Goal: Task Accomplishment & Management: Manage account settings

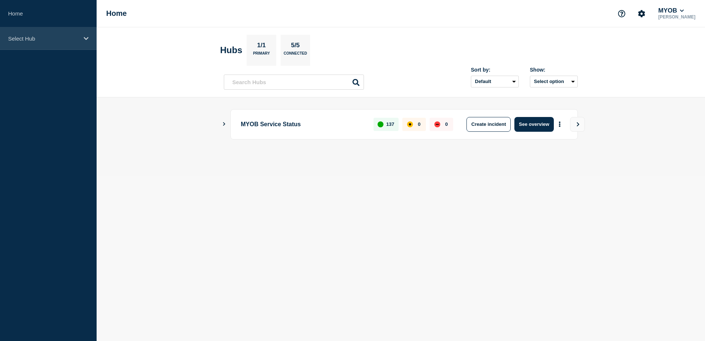
click at [80, 42] on div "Select Hub" at bounding box center [48, 38] width 97 height 22
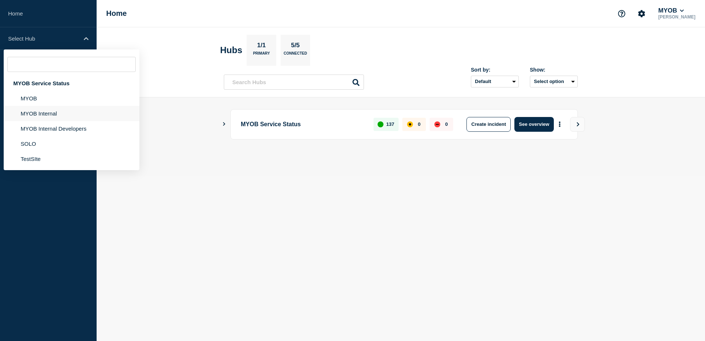
click at [59, 112] on li "MYOB Internal" at bounding box center [72, 113] width 136 height 15
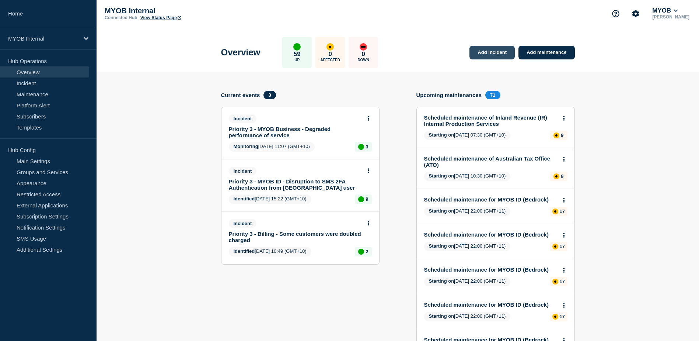
click at [497, 54] on link "Add incident" at bounding box center [492, 53] width 45 height 14
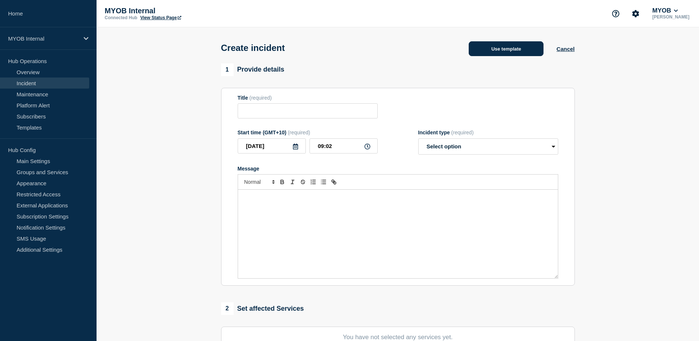
click at [499, 53] on button "Use template" at bounding box center [506, 48] width 75 height 15
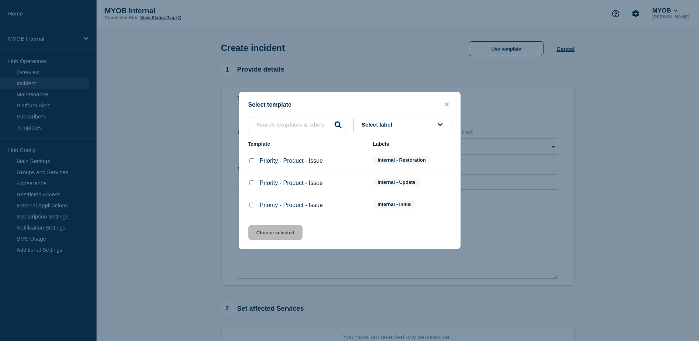
click at [250, 206] on input "Priority - Product - Issue checkbox" at bounding box center [252, 204] width 5 height 5
checkbox input "true"
click at [268, 233] on button "Choose selected" at bounding box center [275, 232] width 54 height 15
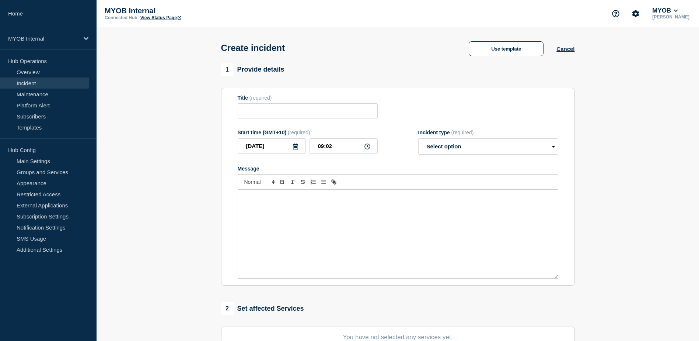
type input "Priority - Product - Issue"
select select "investigating"
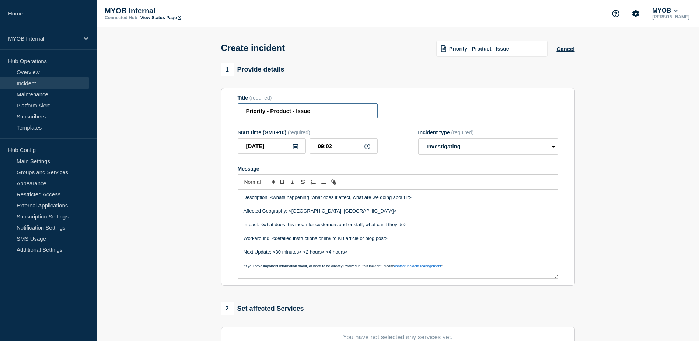
click at [265, 113] on input "Priority - Product - Issue" at bounding box center [308, 110] width 140 height 15
click at [295, 114] on input "Priority 3 - Product - Issue" at bounding box center [308, 110] width 140 height 15
click at [296, 112] on input "Priority 3 - Product - Issue" at bounding box center [308, 110] width 140 height 15
click at [300, 113] on input "Priority 3 - InfoCentr - Issue" at bounding box center [308, 110] width 140 height 15
click at [335, 112] on input "Priority 3 - InfoCentral - Issue" at bounding box center [308, 110] width 140 height 15
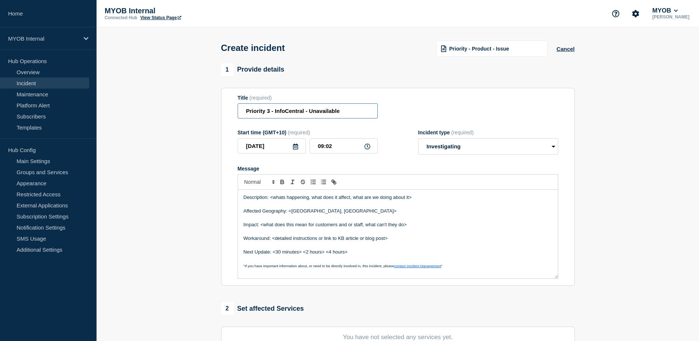
type input "Priority 3 - InfoCentral - Unavailable"
click at [428, 234] on p "Message" at bounding box center [398, 231] width 309 height 7
drag, startPoint x: 439, startPoint y: 201, endPoint x: 271, endPoint y: 196, distance: 168.1
click at [271, 196] on p "Description: <whats happening, what does it affect, what are we doing about it>" at bounding box center [398, 197] width 309 height 7
click at [372, 214] on p "Affected Geography: <[GEOGRAPHIC_DATA], [GEOGRAPHIC_DATA]>" at bounding box center [398, 211] width 309 height 7
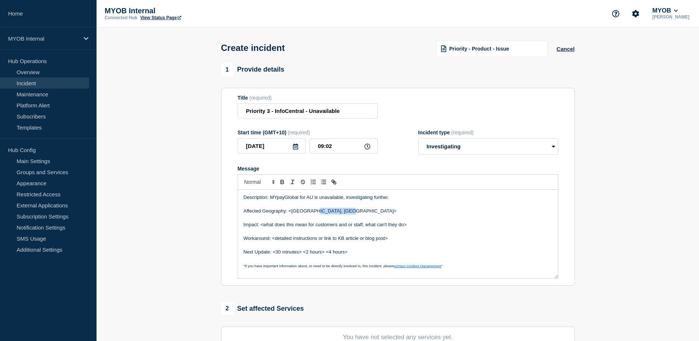
drag, startPoint x: 347, startPoint y: 213, endPoint x: 310, endPoint y: 212, distance: 36.9
click at [310, 212] on p "Affected Geography: <[GEOGRAPHIC_DATA], [GEOGRAPHIC_DATA]>" at bounding box center [398, 211] width 309 height 7
click at [292, 212] on p "Affected Geography: <[GEOGRAPHIC_DATA]" at bounding box center [398, 211] width 309 height 7
click at [323, 213] on p "Affected Geography: [GEOGRAPHIC_DATA]" at bounding box center [398, 211] width 309 height 7
drag, startPoint x: 423, startPoint y: 226, endPoint x: 260, endPoint y: 225, distance: 162.9
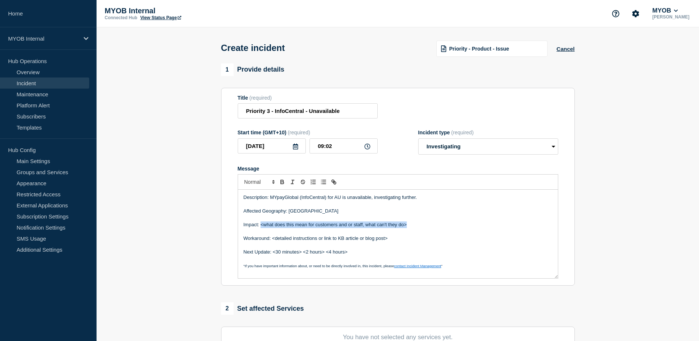
click at [260, 225] on p "Impact: <what does this mean for customers and or staff, what can't they do>" at bounding box center [398, 224] width 309 height 7
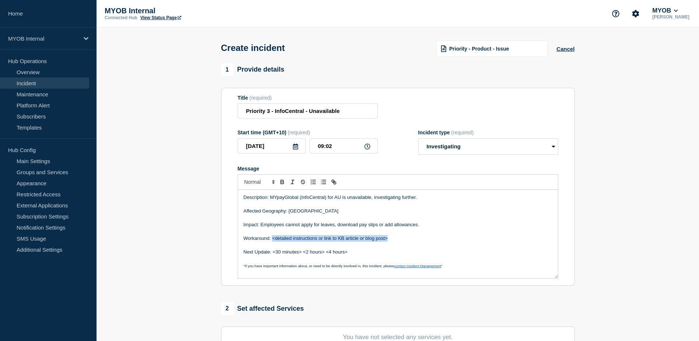
drag, startPoint x: 390, startPoint y: 241, endPoint x: 273, endPoint y: 238, distance: 116.1
click at [273, 238] on p "Workaround: <detailed instructions or link to KB article or blog post>" at bounding box center [398, 238] width 309 height 7
drag, startPoint x: 358, startPoint y: 255, endPoint x: 273, endPoint y: 252, distance: 84.1
click at [273, 252] on p "Next Update: <30 minutes> <2 hours> <4 hours>" at bounding box center [398, 251] width 309 height 7
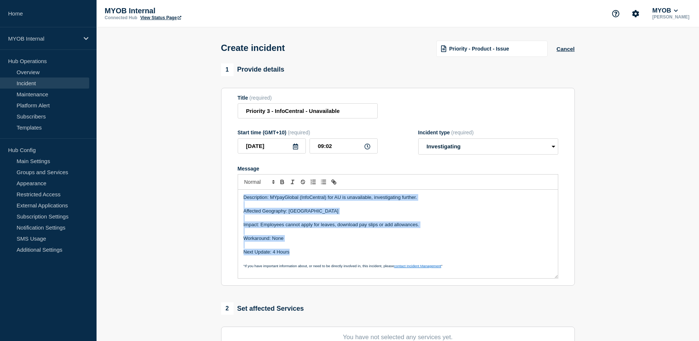
drag, startPoint x: 306, startPoint y: 256, endPoint x: 222, endPoint y: 182, distance: 112.3
click at [222, 182] on section "Title (required) Priority 3 - InfoCentral - Unavailable Start time (GMT+10) (re…" at bounding box center [398, 187] width 354 height 198
copy div "Description: MYpayGlobal (InfoCentral) for AU is unavailable, investigating fur…"
click at [311, 226] on p "Impact: Employees cannot apply for leaves, download pay slips or add allowances." at bounding box center [398, 224] width 309 height 7
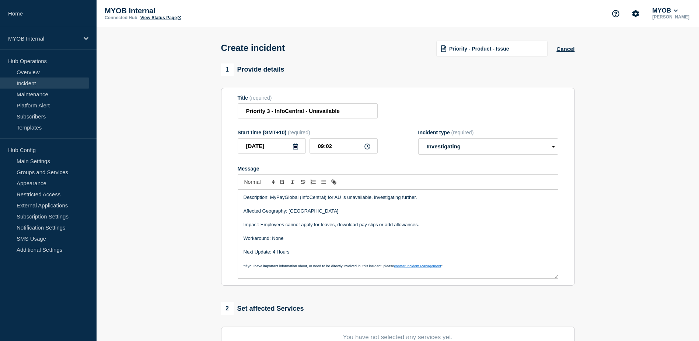
click at [360, 251] on p "Next Update: 4 Hours" at bounding box center [398, 251] width 309 height 7
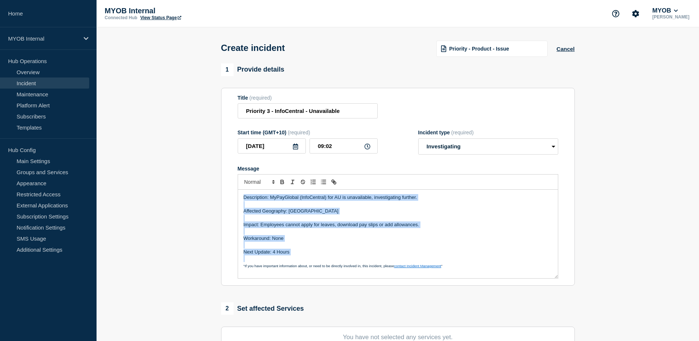
drag, startPoint x: 307, startPoint y: 257, endPoint x: 237, endPoint y: 195, distance: 93.5
click at [237, 195] on section "Title (required) Priority 3 - InfoCentral - Unavailable Start time (GMT+10) (re…" at bounding box center [398, 187] width 354 height 198
copy div "Description: MyPayGlobal (InfoCentral) for AU is unavailable, investigating fur…"
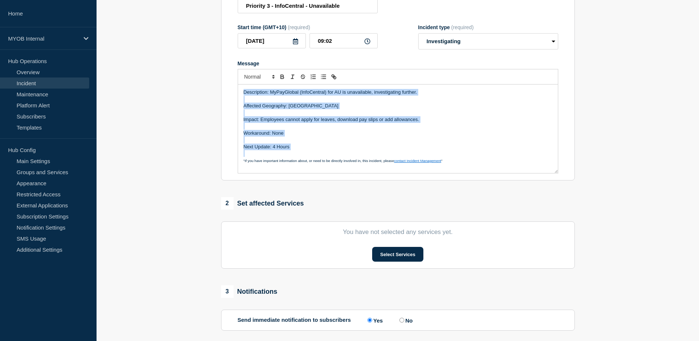
scroll to position [111, 0]
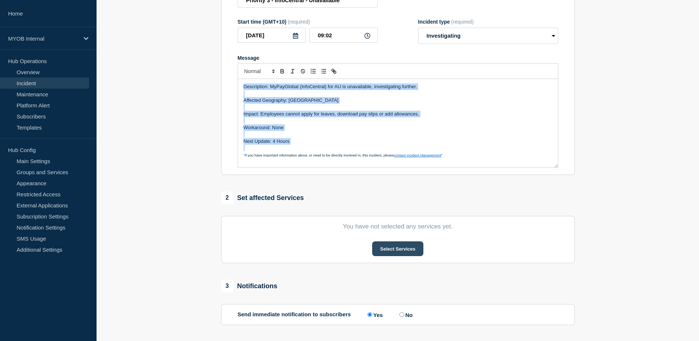
click at [410, 251] on button "Select Services" at bounding box center [397, 248] width 51 height 15
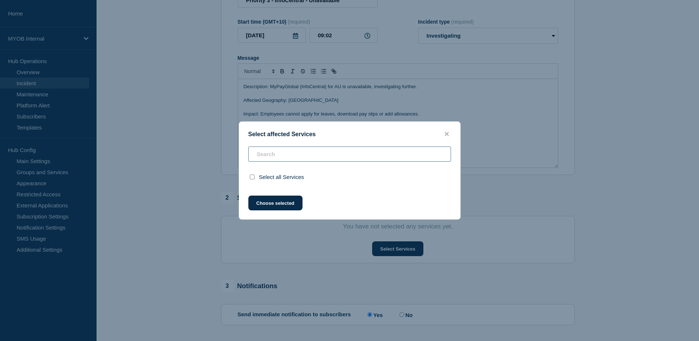
click at [346, 153] on input "text" at bounding box center [349, 153] width 203 height 15
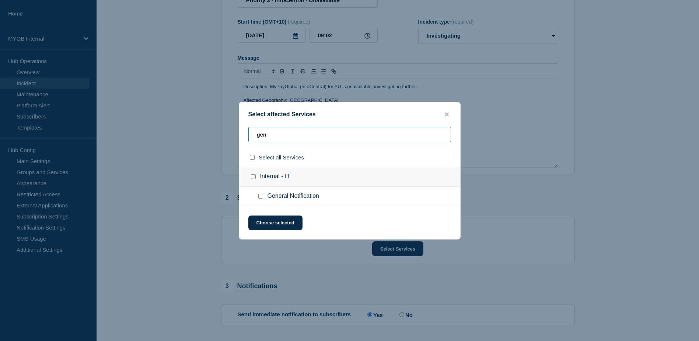
type input "gen"
click at [261, 196] on input "General Notification checkbox" at bounding box center [260, 196] width 5 height 5
checkbox input "true"
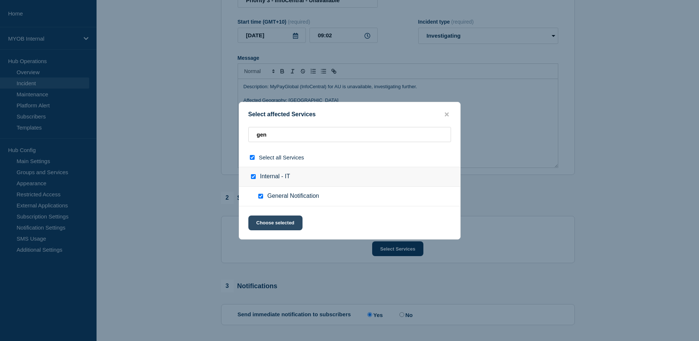
click at [286, 225] on button "Choose selected" at bounding box center [275, 222] width 54 height 15
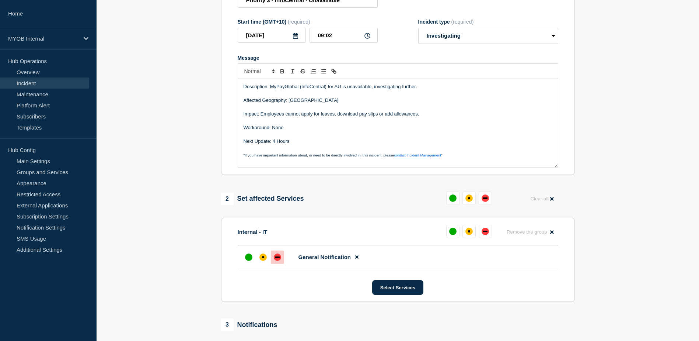
click at [276, 260] on div "down" at bounding box center [277, 256] width 7 height 7
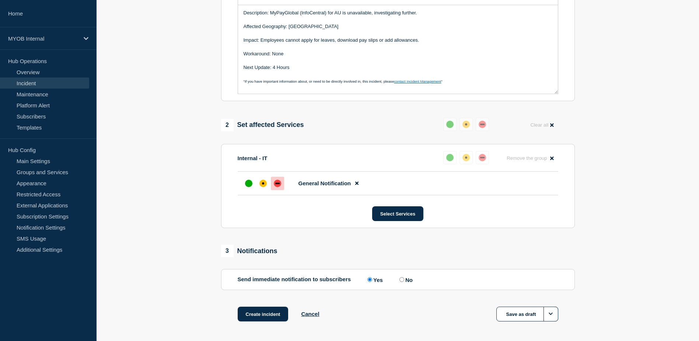
scroll to position [215, 0]
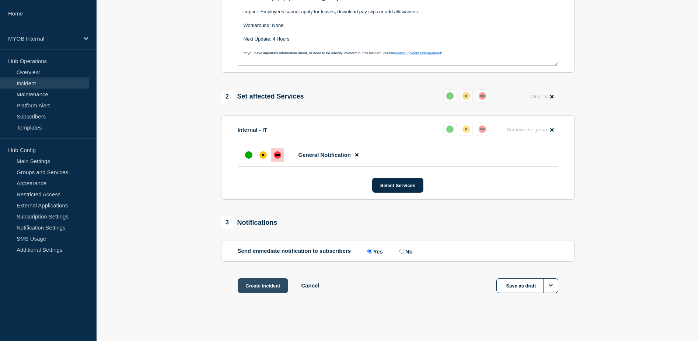
click at [266, 288] on button "Create incident" at bounding box center [263, 285] width 51 height 15
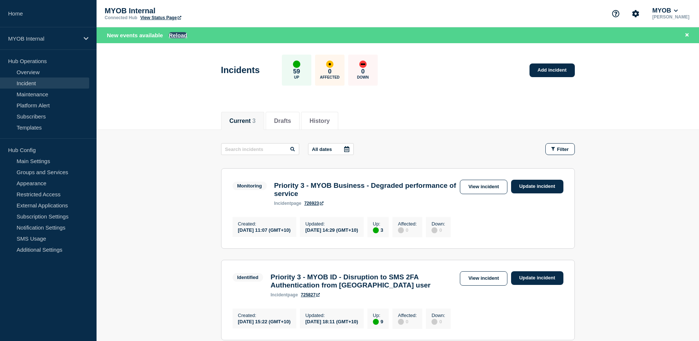
click at [183, 33] on button "Reload" at bounding box center [178, 35] width 18 height 6
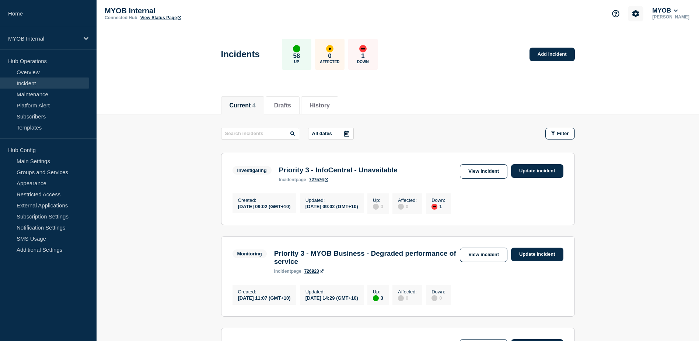
click at [644, 13] on button "Account settings" at bounding box center [635, 13] width 15 height 15
click at [681, 14] on p "[PERSON_NAME]" at bounding box center [671, 16] width 40 height 5
click at [678, 10] on icon at bounding box center [676, 10] width 4 height 4
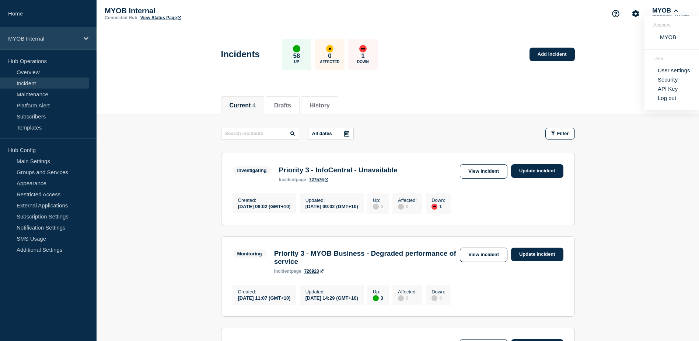
click at [37, 39] on p "MYOB Internal" at bounding box center [43, 38] width 71 height 6
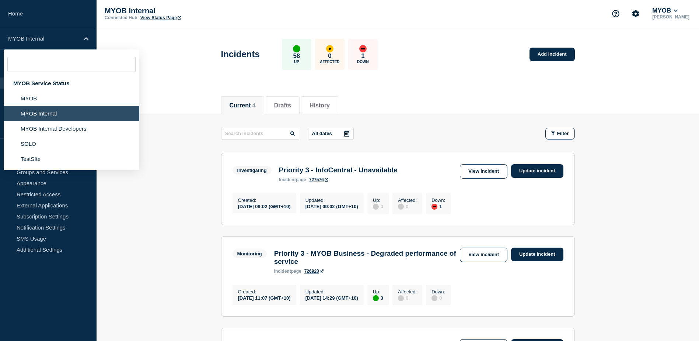
click at [53, 113] on li "MYOB Internal" at bounding box center [72, 113] width 136 height 15
click at [640, 15] on icon "Account settings" at bounding box center [636, 13] width 7 height 7
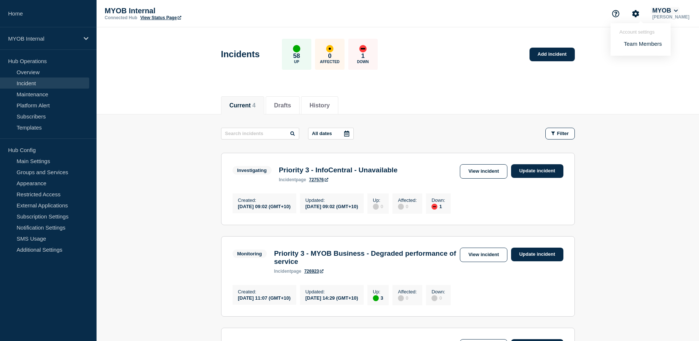
click at [677, 12] on button "MYOB" at bounding box center [665, 10] width 29 height 7
click at [19, 111] on link "Subscribers" at bounding box center [44, 116] width 89 height 11
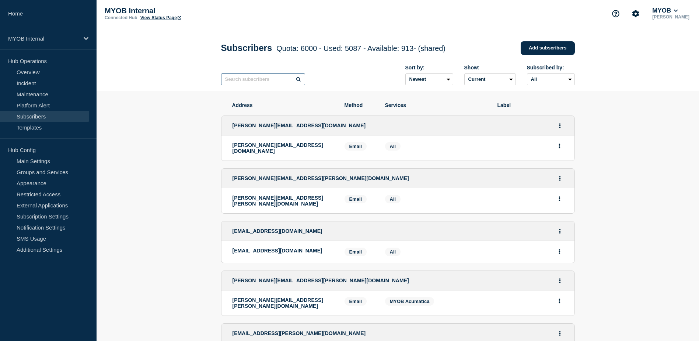
click at [282, 80] on input "text" at bounding box center [263, 79] width 84 height 12
paste input "[EMAIL_ADDRESS][DOMAIN_NAME]"
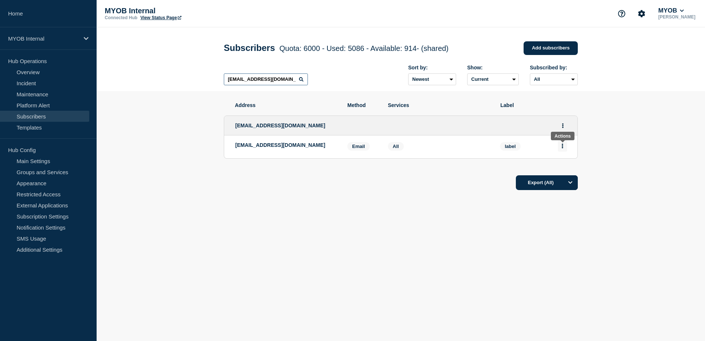
type input "[EMAIL_ADDRESS][DOMAIN_NAME]"
click at [562, 147] on icon "Actions" at bounding box center [562, 145] width 1 height 5
click at [563, 167] on button "Delete" at bounding box center [562, 167] width 14 height 6
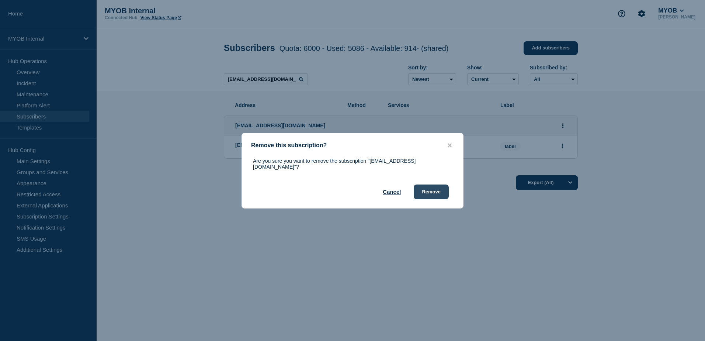
click at [439, 189] on button "Remove" at bounding box center [431, 191] width 35 height 15
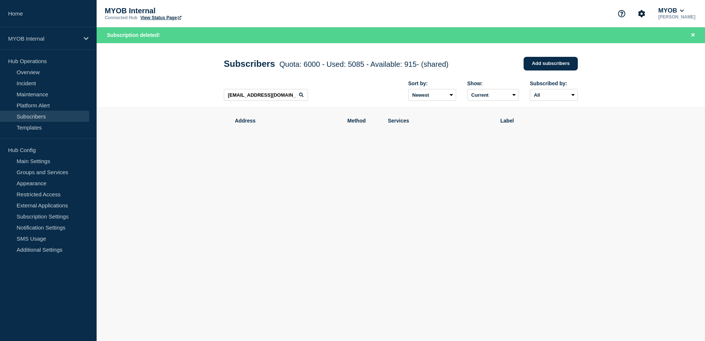
click at [301, 95] on icon at bounding box center [301, 95] width 4 height 4
drag, startPoint x: 293, startPoint y: 97, endPoint x: 186, endPoint y: 88, distance: 107.6
click at [188, 90] on header "Subscribers Quota: 6000 - Used: 5085 - Available: 915 - (shared) Quota Used Ava…" at bounding box center [401, 75] width 608 height 64
paste input "[PERSON_NAME][EMAIL_ADDRESS][PERSON_NAME][DOMAIN_NAME]"
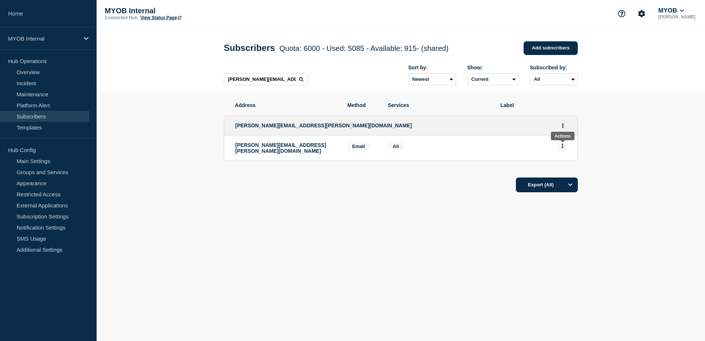
click at [565, 147] on button "Actions" at bounding box center [562, 145] width 9 height 11
click at [562, 169] on button "Delete" at bounding box center [562, 167] width 14 height 6
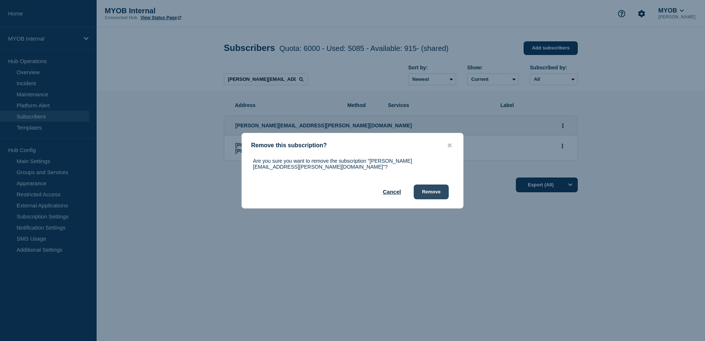
click at [434, 190] on button "Remove" at bounding box center [431, 191] width 35 height 15
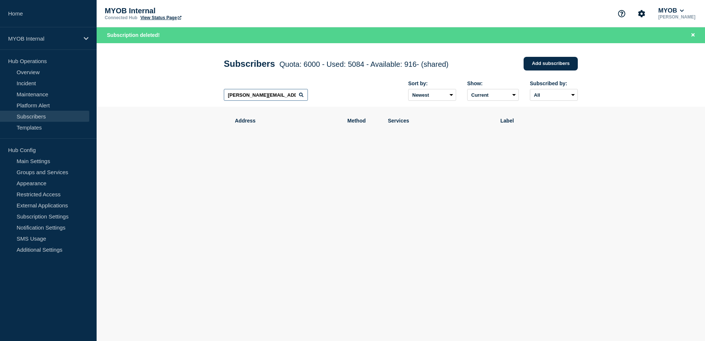
drag, startPoint x: 283, startPoint y: 97, endPoint x: 212, endPoint y: 91, distance: 71.4
click at [212, 91] on header "Subscribers Quota: 6000 - Used: 5084 - Available: 916 - (shared) Quota Used Ava…" at bounding box center [401, 75] width 608 height 64
paste input "[EMAIL_ADDRESS][DOMAIN_NAME]"
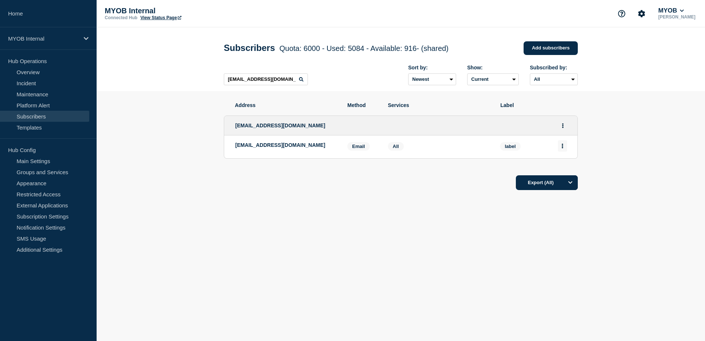
click at [566, 148] on button "Actions" at bounding box center [562, 145] width 9 height 11
click at [567, 168] on button "Delete" at bounding box center [562, 167] width 14 height 6
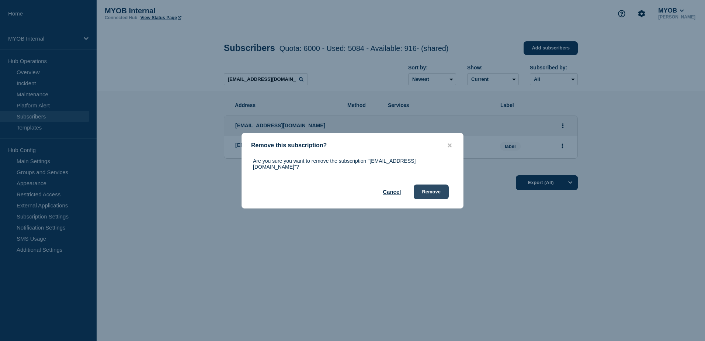
click at [441, 189] on button "Remove" at bounding box center [431, 191] width 35 height 15
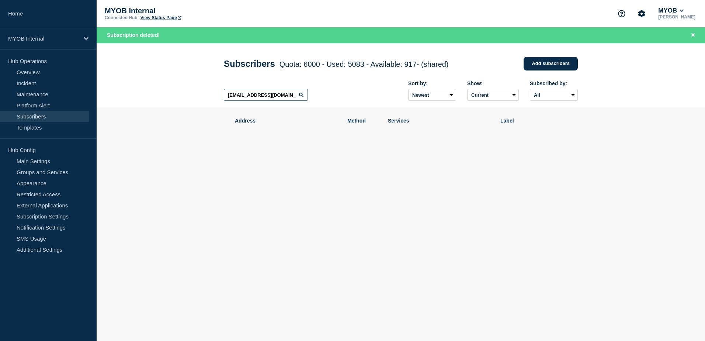
drag, startPoint x: 292, startPoint y: 96, endPoint x: 210, endPoint y: 89, distance: 82.5
click at [210, 89] on header "Subscribers Quota: 6000 - Used: 5083 - Available: 917 - (shared) Quota Used Ava…" at bounding box center [401, 75] width 608 height 64
paste input "[EMAIL_ADDRESS][PERSON_NAME][DOMAIN_NAME]"
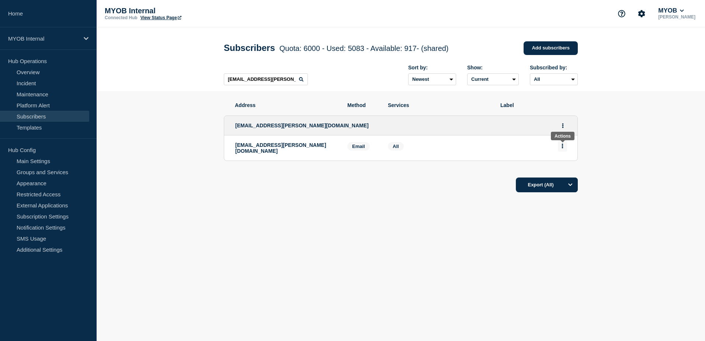
click at [560, 150] on button "Actions" at bounding box center [562, 145] width 9 height 11
click at [565, 167] on button "Delete" at bounding box center [562, 167] width 14 height 6
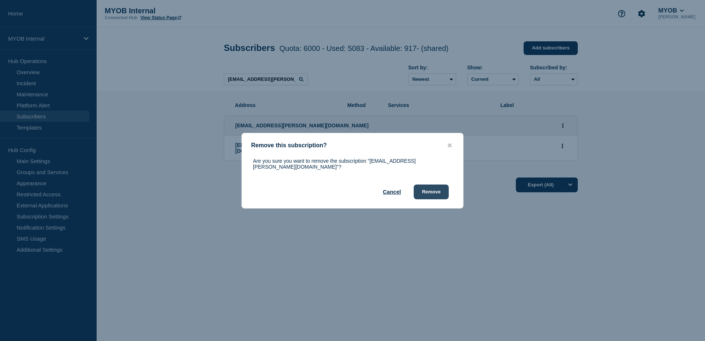
click at [438, 190] on button "Remove" at bounding box center [431, 191] width 35 height 15
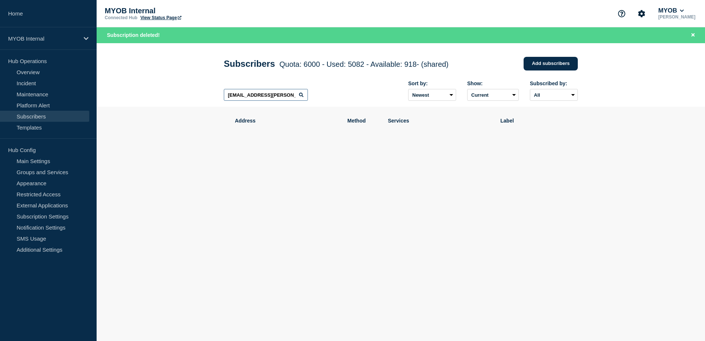
drag, startPoint x: 279, startPoint y: 97, endPoint x: 194, endPoint y: 92, distance: 85.6
click at [194, 92] on header "Subscribers Quota: 6000 - Used: 5082 - Available: 918 - (shared) Quota Used Ava…" at bounding box center [401, 75] width 608 height 64
paste input "[PERSON_NAME][EMAIL_ADDRESS][PERSON_NAME][DOMAIN_NAME]"
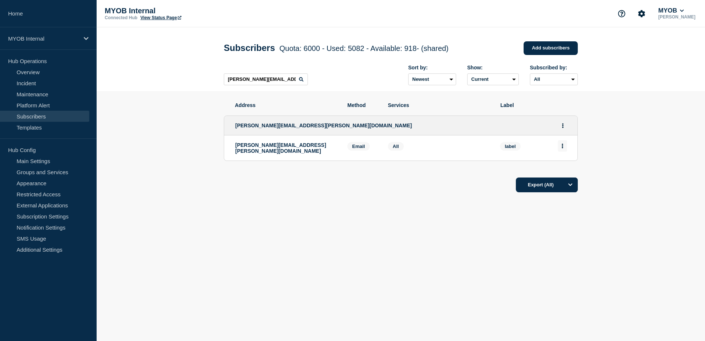
click at [566, 151] on button "Actions" at bounding box center [562, 145] width 9 height 11
click at [572, 168] on div "Delete" at bounding box center [562, 166] width 35 height 27
click at [566, 168] on button "Delete" at bounding box center [562, 167] width 14 height 6
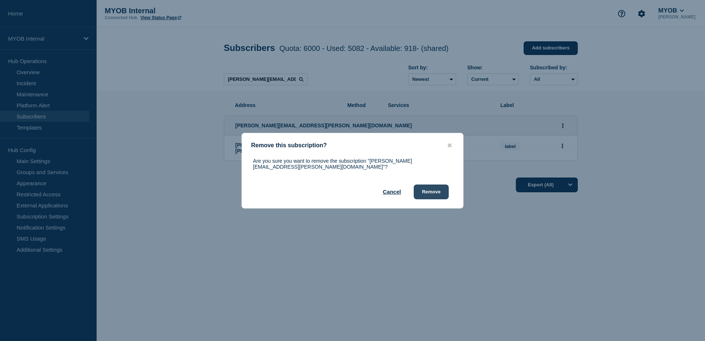
click at [426, 188] on button "Remove" at bounding box center [431, 191] width 35 height 15
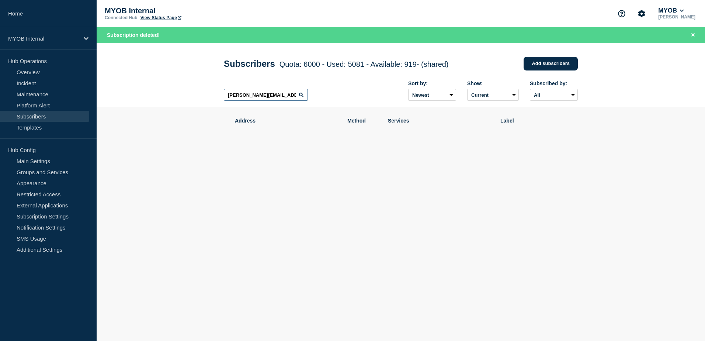
drag, startPoint x: 287, startPoint y: 96, endPoint x: 212, endPoint y: 95, distance: 75.2
click at [212, 95] on header "Subscribers Quota: 6000 - Used: 5081 - Available: 919 - (shared) Quota Used Ava…" at bounding box center [401, 75] width 608 height 64
paste input "[PERSON_NAME][EMAIL_ADDRESS][DOMAIN_NAME]"
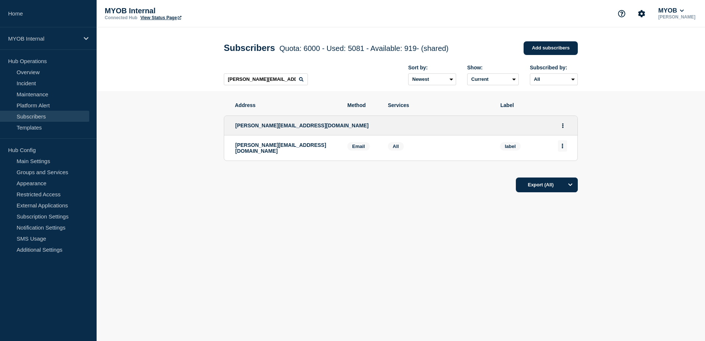
click at [565, 150] on button "Actions" at bounding box center [562, 145] width 9 height 11
click at [571, 166] on div "Delete" at bounding box center [562, 166] width 35 height 27
click at [567, 168] on button "Delete" at bounding box center [562, 167] width 14 height 6
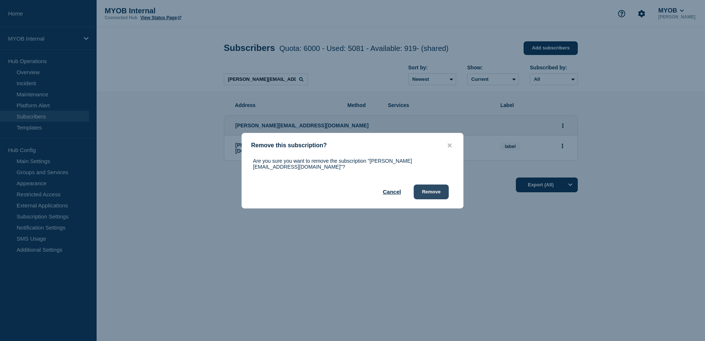
click at [444, 189] on button "Remove" at bounding box center [431, 191] width 35 height 15
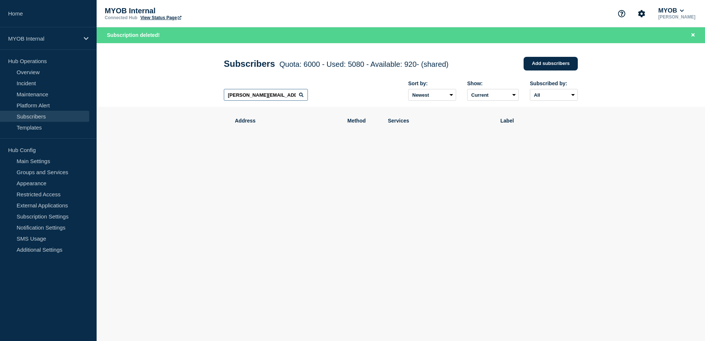
drag, startPoint x: 286, startPoint y: 96, endPoint x: 189, endPoint y: 92, distance: 96.7
click at [189, 92] on header "Subscribers Quota: 6000 - Used: 5080 - Available: 920 - (shared) Quota Used Ava…" at bounding box center [401, 75] width 608 height 64
paste input "[PERSON_NAME][EMAIL_ADDRESS][DOMAIN_NAME]"
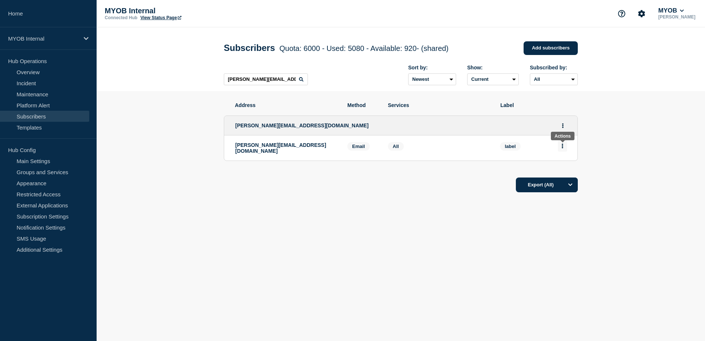
click at [561, 148] on icon "Actions" at bounding box center [562, 145] width 2 height 5
click at [567, 163] on div "Delete" at bounding box center [562, 166] width 35 height 27
click at [565, 168] on button "Delete" at bounding box center [562, 167] width 14 height 6
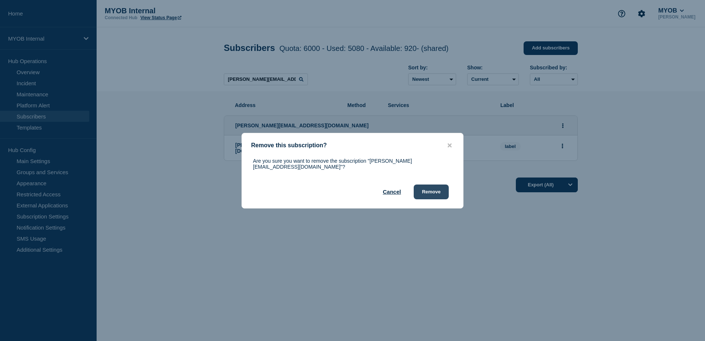
click at [425, 189] on button "Remove" at bounding box center [431, 191] width 35 height 15
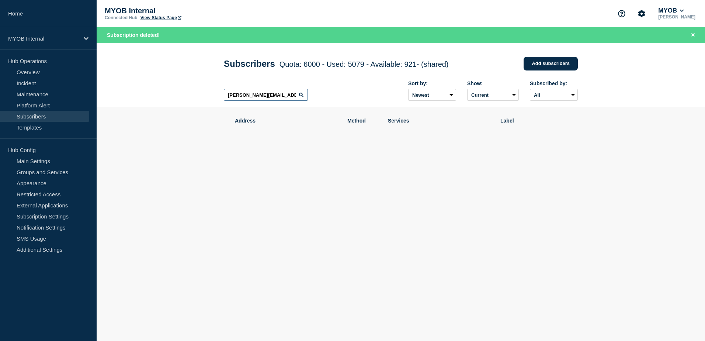
drag, startPoint x: 293, startPoint y: 98, endPoint x: 219, endPoint y: 97, distance: 73.7
click at [219, 97] on div "Subscribers Quota: 6000 - Used: 5079 - Available: 921 - (shared) Quota Used Ava…" at bounding box center [401, 75] width 370 height 64
paste input "[EMAIL_ADDRESS][DOMAIN_NAME]"
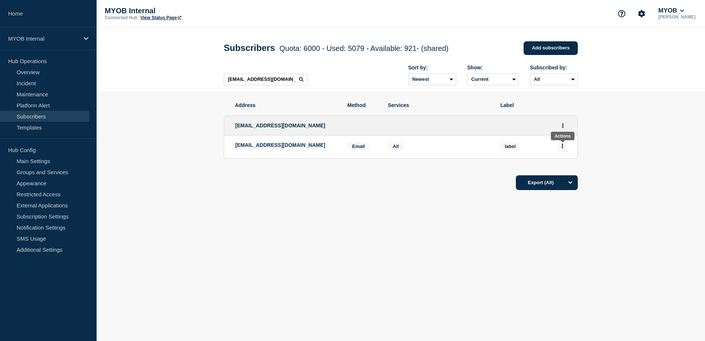
click at [563, 147] on icon "Actions" at bounding box center [562, 145] width 2 height 5
click at [568, 170] on button "Delete" at bounding box center [562, 167] width 14 height 6
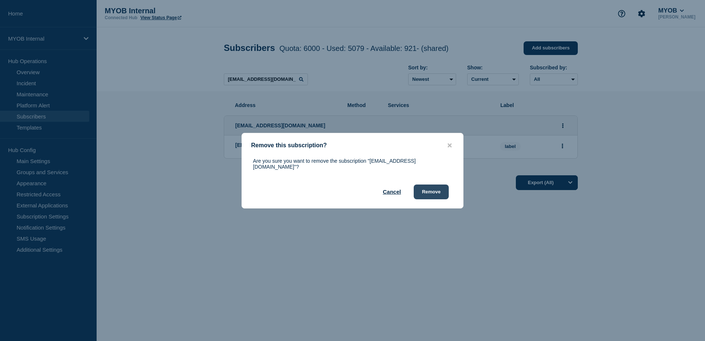
click at [433, 189] on button "Remove" at bounding box center [431, 191] width 35 height 15
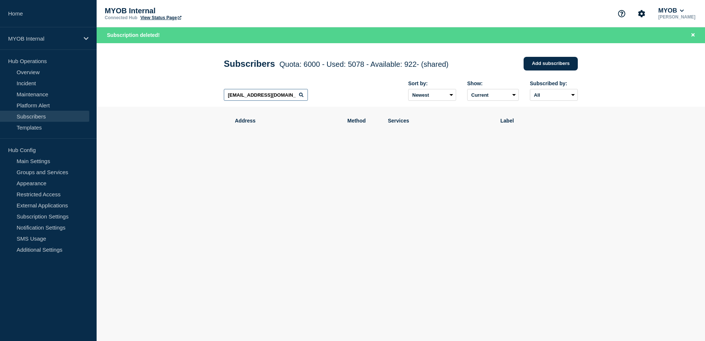
drag, startPoint x: 287, startPoint y: 98, endPoint x: 188, endPoint y: 91, distance: 99.0
click at [188, 91] on header "Subscribers Quota: 6000 - Used: 5078 - Available: 922 - (shared) Quota Used Ava…" at bounding box center [401, 75] width 608 height 64
paste input "[PERSON_NAME][EMAIL_ADDRESS][DOMAIN_NAME]"
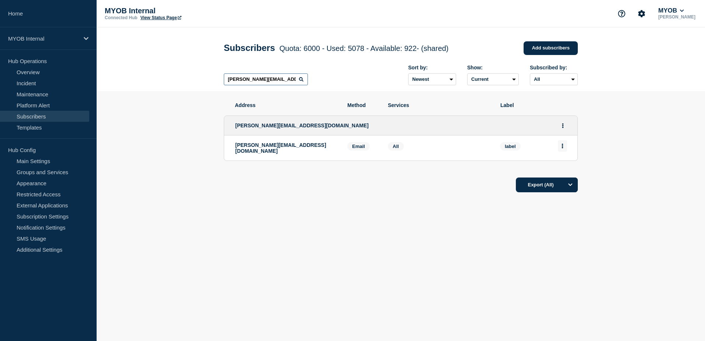
type input "[PERSON_NAME][EMAIL_ADDRESS][DOMAIN_NAME]"
click at [565, 149] on button "Actions" at bounding box center [562, 145] width 9 height 11
click at [563, 168] on button "Delete" at bounding box center [562, 167] width 14 height 6
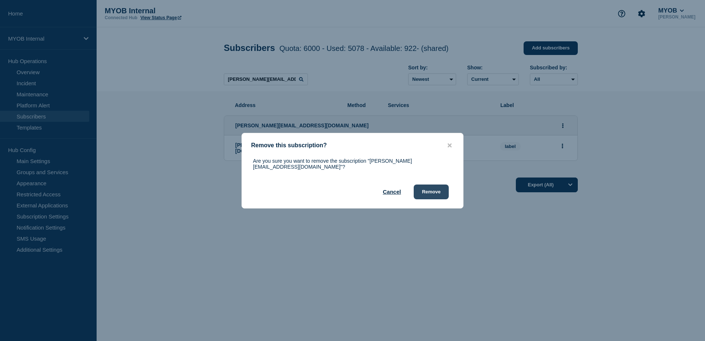
click at [431, 191] on button "Remove" at bounding box center [431, 191] width 35 height 15
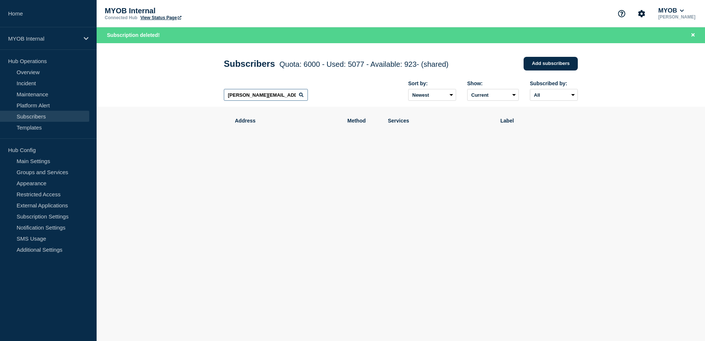
drag, startPoint x: 285, startPoint y: 97, endPoint x: 212, endPoint y: 89, distance: 73.4
click at [212, 89] on header "Subscribers Quota: 6000 - Used: 5077 - Available: 923 - (shared) Quota Used Ava…" at bounding box center [401, 75] width 608 height 64
paste input "text"
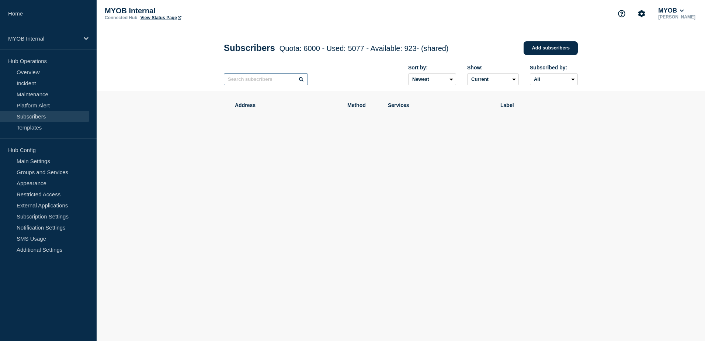
click at [248, 78] on input "text" at bounding box center [266, 79] width 84 height 12
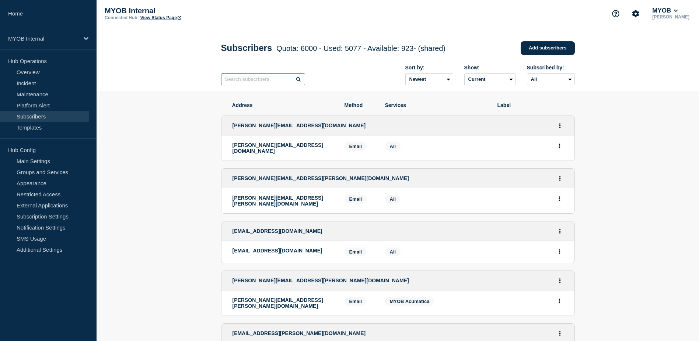
click at [255, 80] on input "text" at bounding box center [263, 79] width 84 height 12
paste input "[PERSON_NAME][EMAIL_ADDRESS][PERSON_NAME][DOMAIN_NAME]"
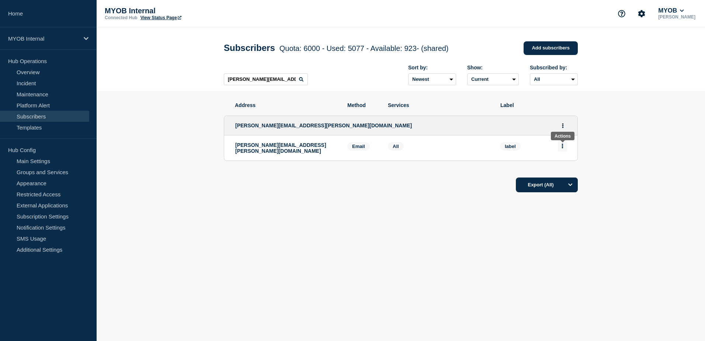
click at [560, 148] on button "Actions" at bounding box center [562, 145] width 9 height 11
click at [562, 167] on button "Delete" at bounding box center [562, 167] width 14 height 6
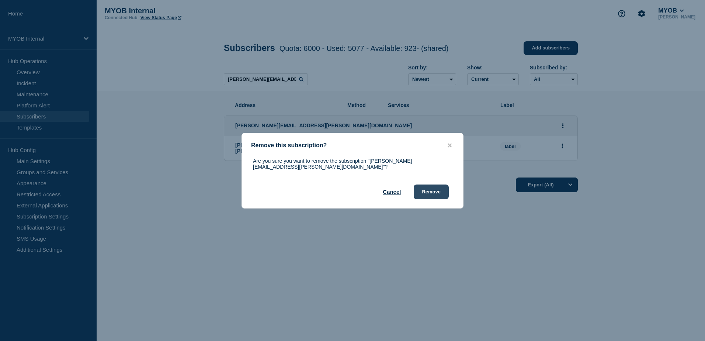
click at [424, 188] on button "Remove" at bounding box center [431, 191] width 35 height 15
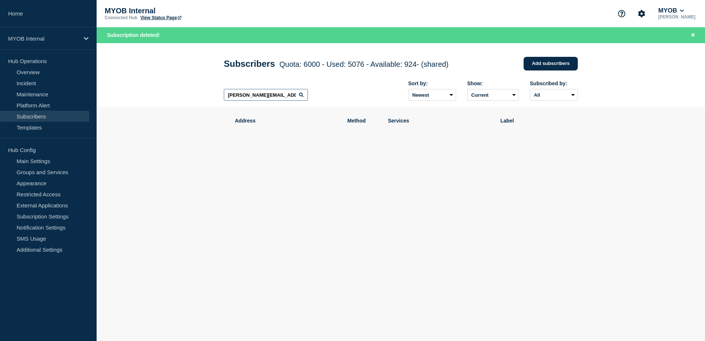
drag, startPoint x: 288, startPoint y: 96, endPoint x: 203, endPoint y: 93, distance: 84.5
click at [203, 93] on header "Subscribers Quota: 6000 - Used: 5076 - Available: 924 - (shared) Quota Used Ava…" at bounding box center [401, 75] width 608 height 64
paste input "[PERSON_NAME][EMAIL_ADDRESS][DOMAIN_NAME]"
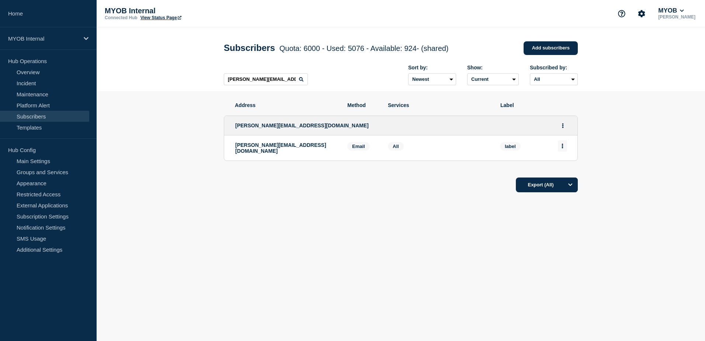
click at [562, 145] on icon "Actions" at bounding box center [562, 145] width 2 height 5
click at [562, 165] on button "Delete" at bounding box center [562, 167] width 14 height 6
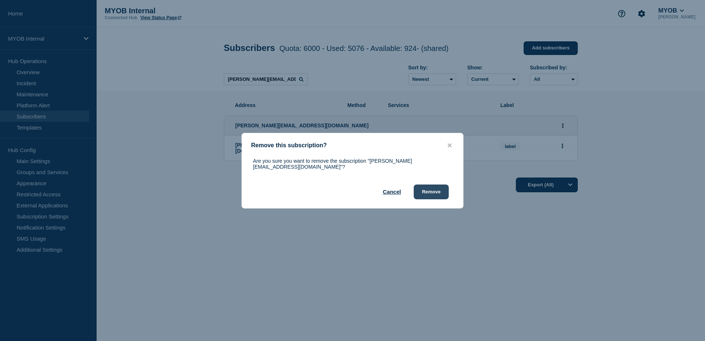
click at [433, 188] on button "Remove" at bounding box center [431, 191] width 35 height 15
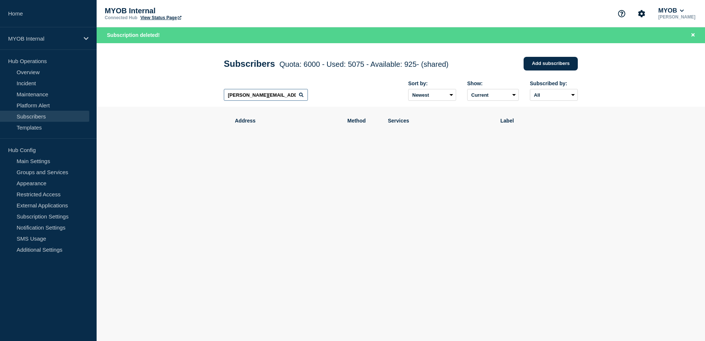
drag, startPoint x: 284, startPoint y: 97, endPoint x: 204, endPoint y: 98, distance: 80.4
click at [204, 98] on header "Subscribers Quota: 6000 - Used: 5075 - Available: 925 - (shared) Quota Used Ava…" at bounding box center [401, 75] width 608 height 64
paste input "[PERSON_NAME][EMAIL_ADDRESS][PERSON_NAME][DOMAIN_NAME]"
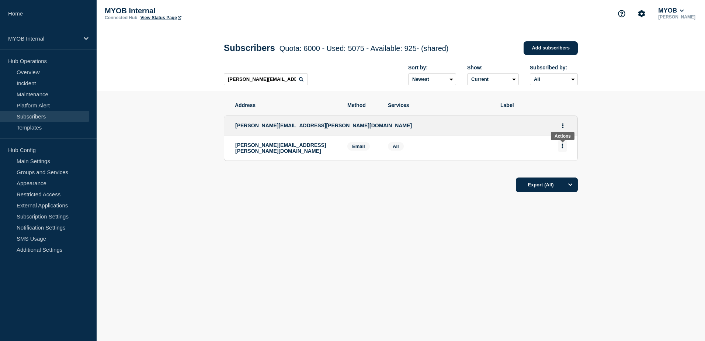
click at [565, 148] on button "Actions" at bounding box center [562, 145] width 9 height 11
click at [564, 167] on button "Delete" at bounding box center [562, 167] width 14 height 6
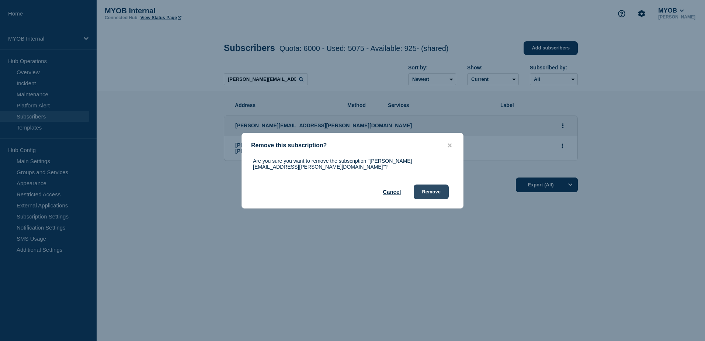
click at [438, 187] on button "Remove" at bounding box center [431, 191] width 35 height 15
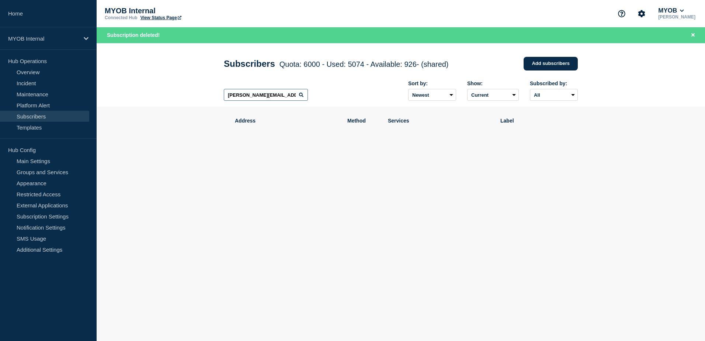
click at [288, 97] on input "[PERSON_NAME][EMAIL_ADDRESS][PERSON_NAME][DOMAIN_NAME]" at bounding box center [266, 95] width 84 height 12
drag, startPoint x: 290, startPoint y: 95, endPoint x: 189, endPoint y: 98, distance: 101.0
click at [189, 98] on header "Subscribers Quota: 6000 - Used: 5074 - Available: 926 - (shared) Quota Used Ava…" at bounding box center [401, 75] width 608 height 64
paste input "[PERSON_NAME][EMAIL_ADDRESS][DOMAIN_NAME]"
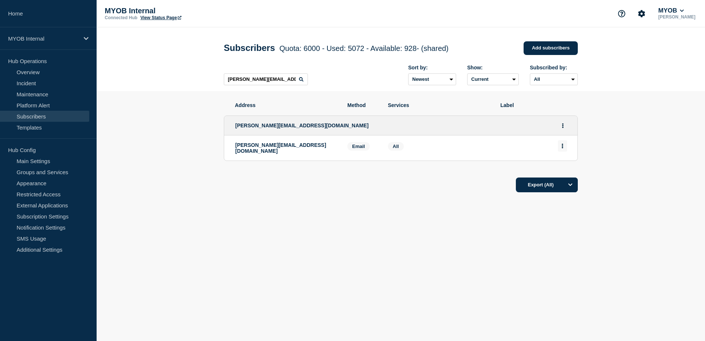
click at [564, 148] on button "Actions" at bounding box center [562, 145] width 9 height 11
click at [560, 167] on button "Delete" at bounding box center [562, 167] width 14 height 6
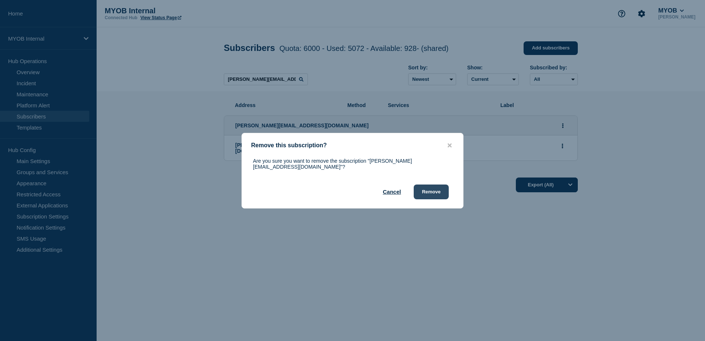
click at [435, 188] on button "Remove" at bounding box center [431, 191] width 35 height 15
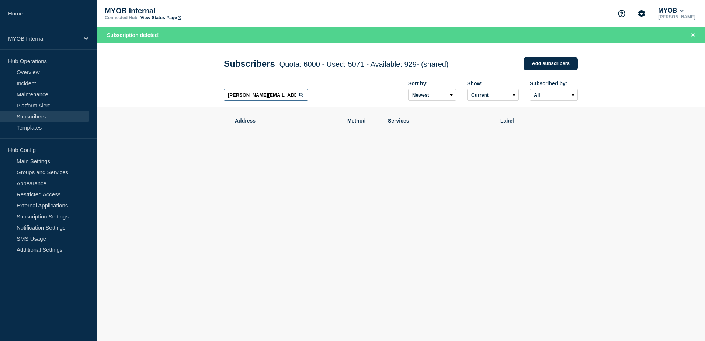
drag, startPoint x: 282, startPoint y: 97, endPoint x: 188, endPoint y: 94, distance: 94.1
click at [188, 94] on header "Subscribers Quota: 6000 - Used: 5071 - Available: 929 - (shared) Quota Used Ava…" at bounding box center [401, 75] width 608 height 64
paste input "[PERSON_NAME][EMAIL_ADDRESS][PERSON_NAME][DOMAIN_NAME]"
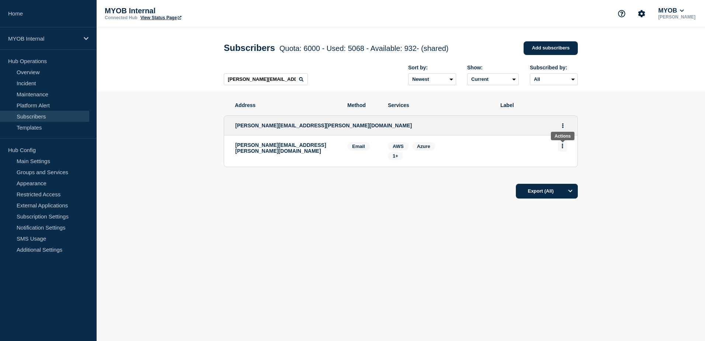
click at [564, 147] on button "Actions" at bounding box center [562, 145] width 9 height 11
click at [564, 169] on button "Delete" at bounding box center [562, 167] width 14 height 6
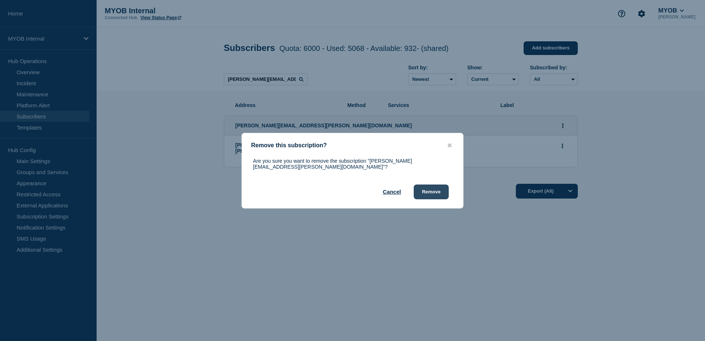
click at [438, 191] on button "Remove" at bounding box center [431, 191] width 35 height 15
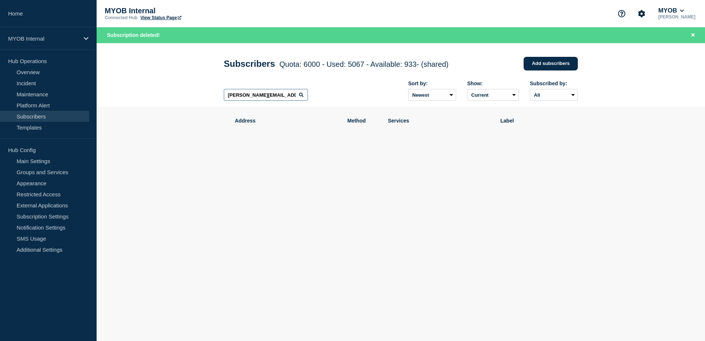
drag, startPoint x: 282, startPoint y: 98, endPoint x: 193, endPoint y: 91, distance: 89.5
click at [193, 91] on header "Subscribers Quota: 6000 - Used: 5067 - Available: 933 - (shared) Quota Used Ava…" at bounding box center [401, 75] width 608 height 64
paste input "[PERSON_NAME][EMAIL_ADDRESS][PERSON_NAME][DOMAIN_NAME]"
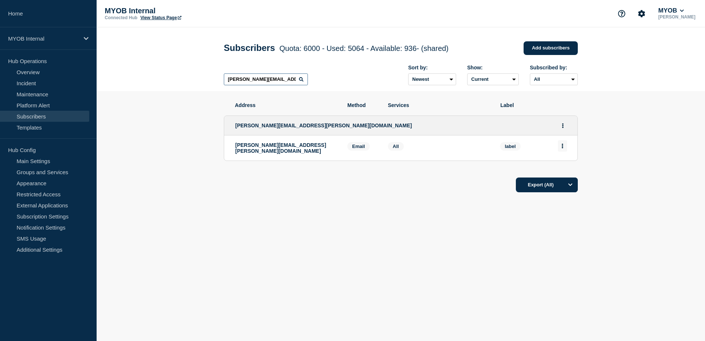
type input "[PERSON_NAME][EMAIL_ADDRESS][PERSON_NAME][DOMAIN_NAME]"
click at [563, 148] on icon "Actions" at bounding box center [562, 145] width 2 height 5
click at [565, 166] on button "Delete" at bounding box center [562, 167] width 14 height 6
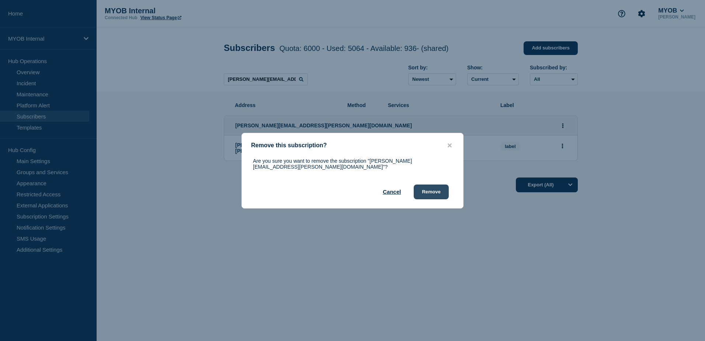
click at [438, 188] on button "Remove" at bounding box center [431, 191] width 35 height 15
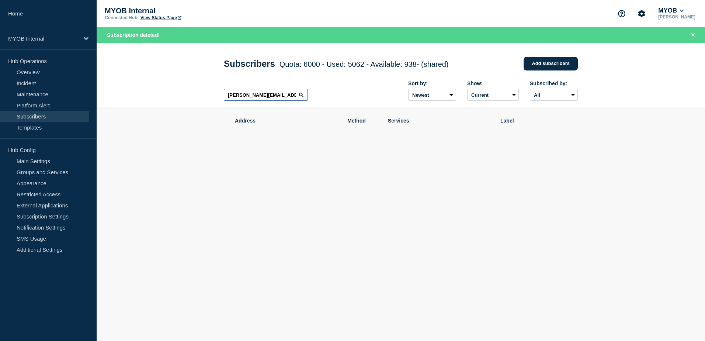
drag, startPoint x: 287, startPoint y: 97, endPoint x: 199, endPoint y: 88, distance: 88.1
click at [199, 88] on header "Subscribers Quota: 6000 - Used: 5062 - Available: 938 - (shared) Quota Used Ava…" at bounding box center [401, 75] width 608 height 64
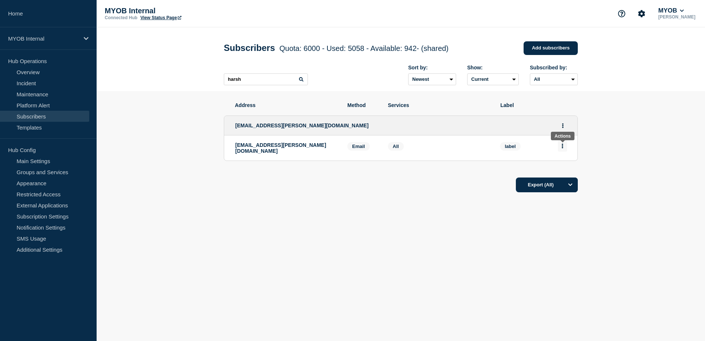
click at [564, 147] on button "Actions" at bounding box center [562, 145] width 9 height 11
click at [563, 167] on button "Delete" at bounding box center [562, 167] width 14 height 6
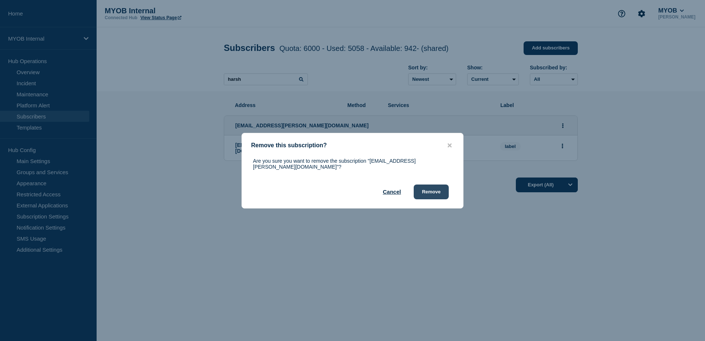
click at [439, 188] on button "Remove" at bounding box center [431, 191] width 35 height 15
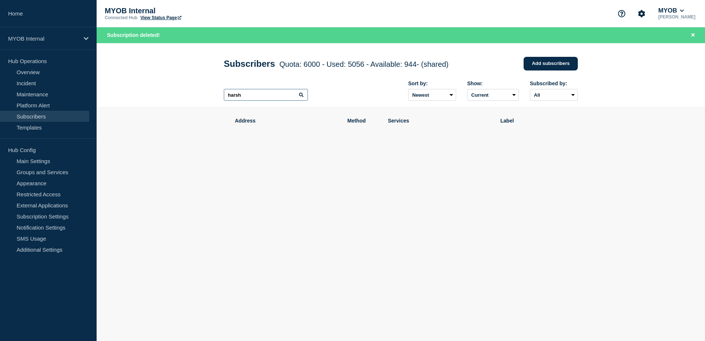
drag, startPoint x: 265, startPoint y: 94, endPoint x: 187, endPoint y: 94, distance: 78.1
click at [188, 95] on header "Subscribers Quota: 6000 - Used: 5056 - Available: 944 - (shared) Quota Used Ava…" at bounding box center [401, 75] width 608 height 64
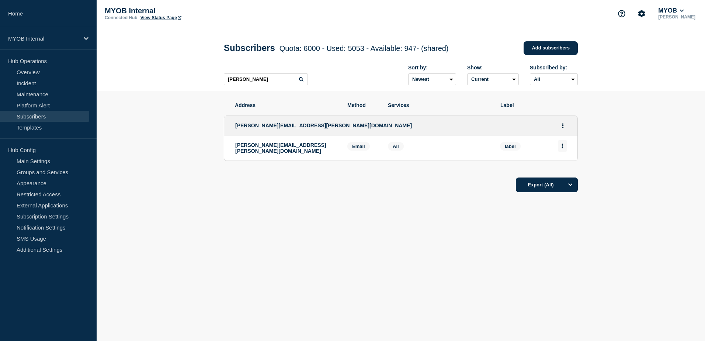
click at [564, 146] on button "Actions" at bounding box center [562, 145] width 9 height 11
click at [565, 167] on button "Delete" at bounding box center [562, 167] width 14 height 6
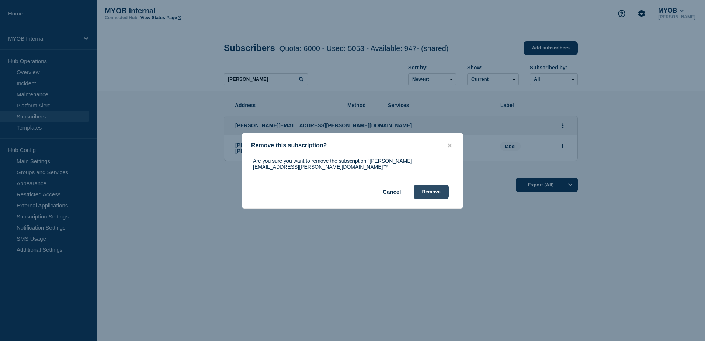
click at [432, 189] on button "Remove" at bounding box center [431, 191] width 35 height 15
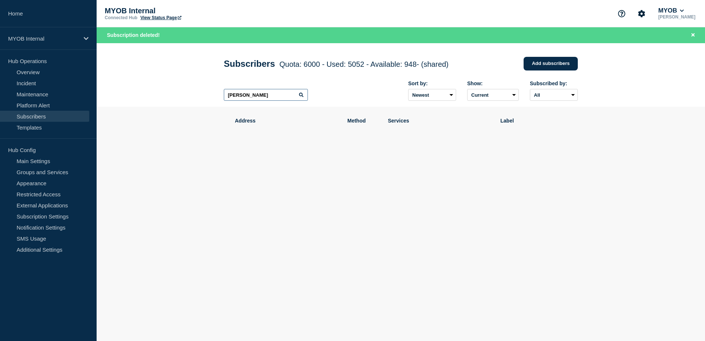
drag, startPoint x: 254, startPoint y: 100, endPoint x: 206, endPoint y: 98, distance: 48.0
click at [206, 98] on header "Subscribers Quota: 6000 - Used: 5052 - Available: 948 - (shared) Quota Used Ava…" at bounding box center [401, 75] width 608 height 64
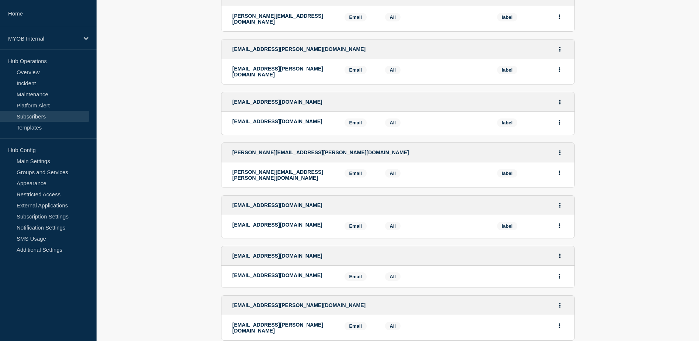
scroll to position [700, 0]
click at [561, 199] on button "Actions" at bounding box center [559, 204] width 9 height 11
click at [564, 233] on button "Delete" at bounding box center [560, 236] width 14 height 6
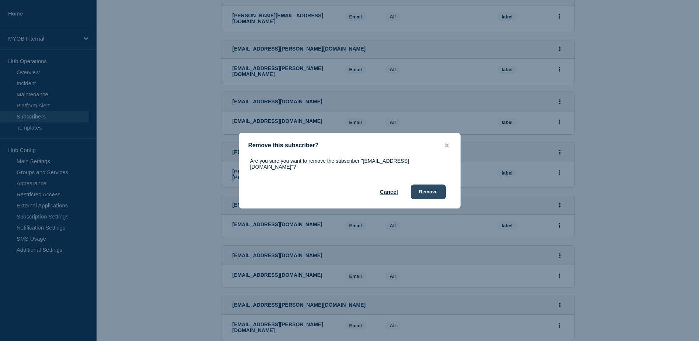
click at [428, 189] on button "Remove" at bounding box center [428, 191] width 35 height 15
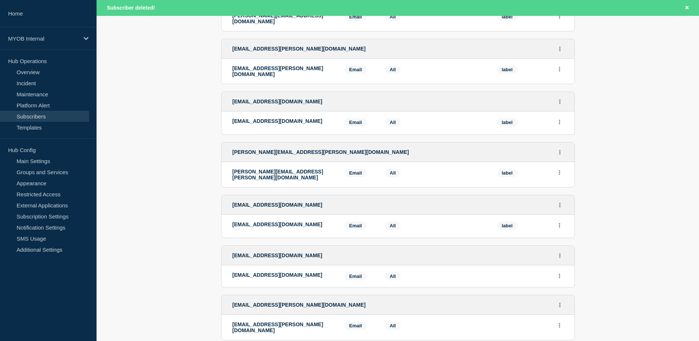
scroll to position [665, 0]
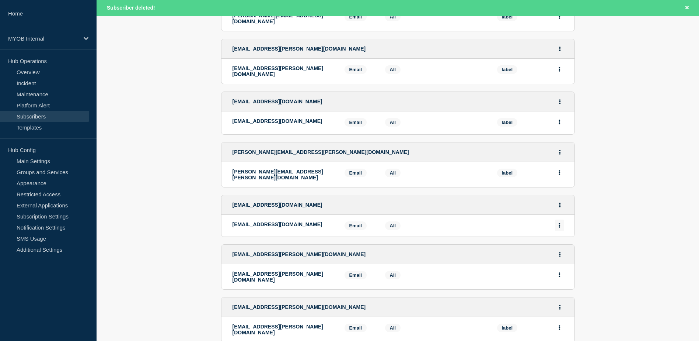
click at [559, 223] on icon "Actions" at bounding box center [560, 225] width 2 height 5
click at [558, 243] on button "Delete" at bounding box center [560, 246] width 14 height 6
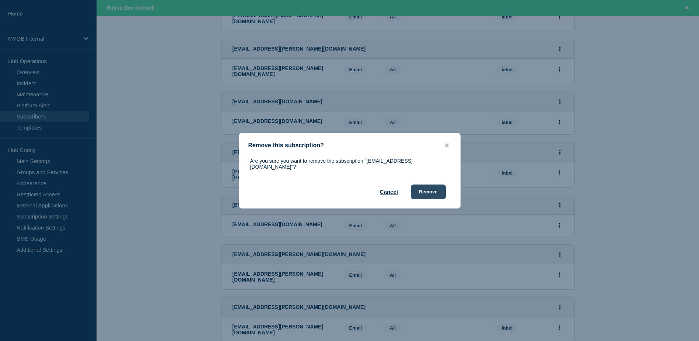
click at [436, 191] on button "Remove" at bounding box center [428, 191] width 35 height 15
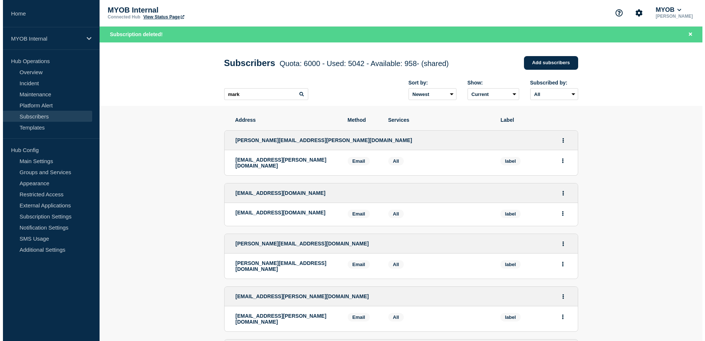
scroll to position [0, 0]
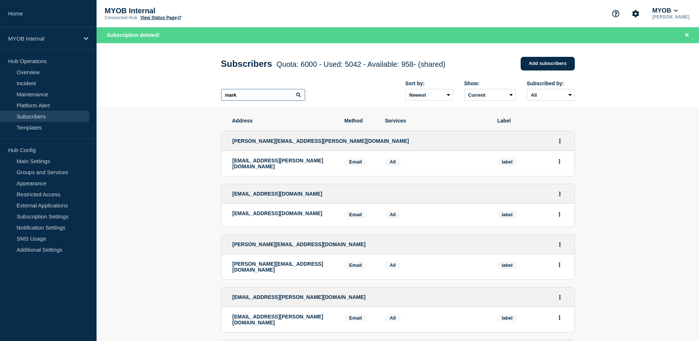
drag, startPoint x: 269, startPoint y: 97, endPoint x: 174, endPoint y: 97, distance: 94.7
click at [174, 97] on header "Subscribers Quota: 6000 - Used: 5042 - Available: 958 - (shared) Quota Used Ava…" at bounding box center [398, 75] width 603 height 64
paste input "[PERSON_NAME][EMAIL_ADDRESS][PERSON_NAME][DOMAIN_NAME]"
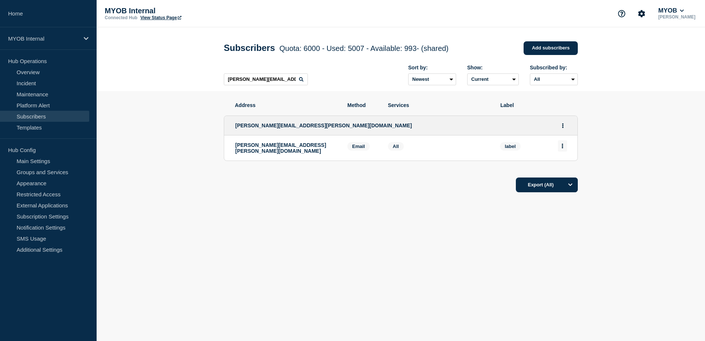
click at [563, 146] on icon "Actions" at bounding box center [562, 145] width 1 height 5
click at [558, 168] on button "Delete" at bounding box center [562, 167] width 14 height 6
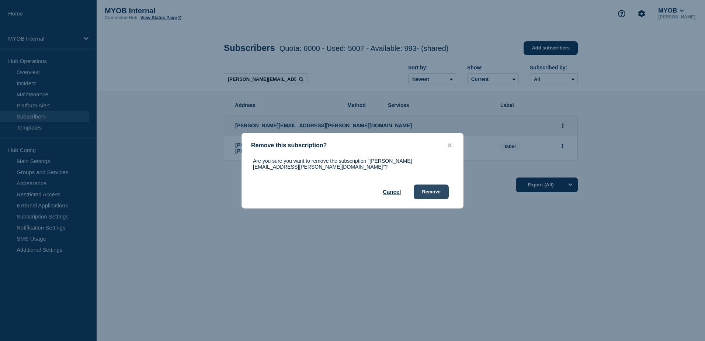
click at [427, 188] on button "Remove" at bounding box center [431, 191] width 35 height 15
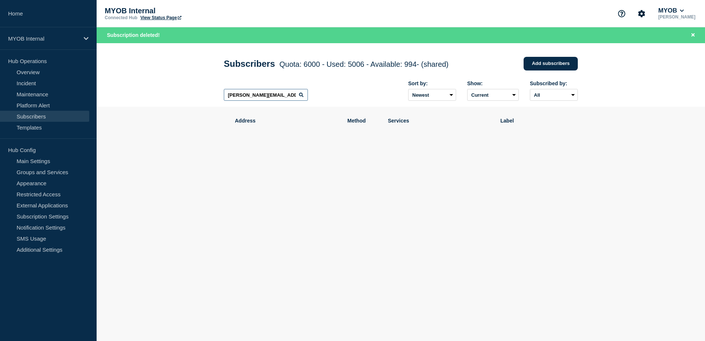
drag, startPoint x: 290, startPoint y: 97, endPoint x: 208, endPoint y: 96, distance: 81.5
click at [208, 96] on header "Subscribers Quota: 6000 - Used: 5006 - Available: 994 - (shared) Quota Used Ava…" at bounding box center [401, 75] width 608 height 64
paste input "[PERSON_NAME][EMAIL_ADDRESS][PERSON_NAME][DOMAIN_NAME]"
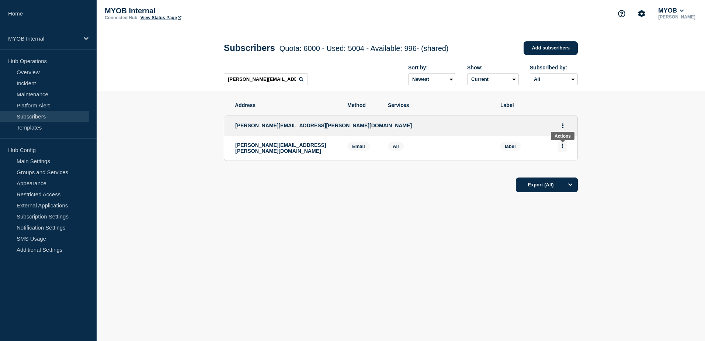
click at [563, 150] on button "Actions" at bounding box center [562, 145] width 9 height 11
click at [562, 167] on button "Delete" at bounding box center [562, 167] width 14 height 6
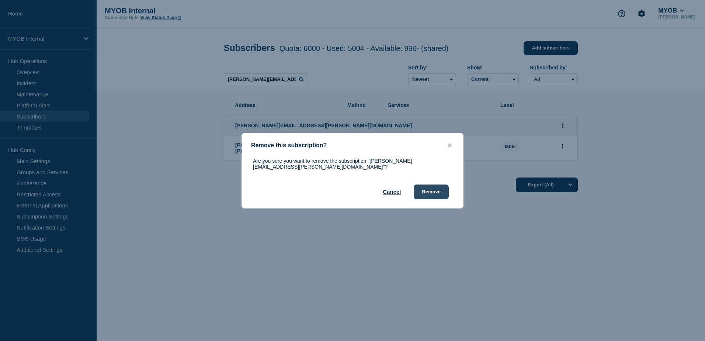
click at [440, 190] on button "Remove" at bounding box center [431, 191] width 35 height 15
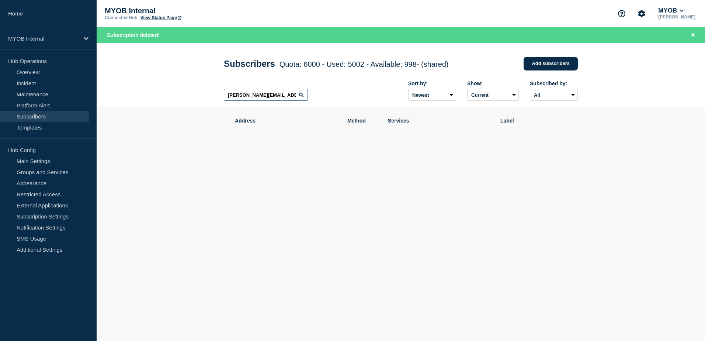
drag, startPoint x: 290, startPoint y: 97, endPoint x: 208, endPoint y: 95, distance: 82.2
click at [208, 95] on header "Subscribers Quota: 6000 - Used: 5002 - Available: 998 - (shared) Quota Used Ava…" at bounding box center [401, 75] width 608 height 64
paste input "[DOMAIN_NAME][EMAIL_ADDRESS][PERSON_NAME][DOMAIN_NAME]"
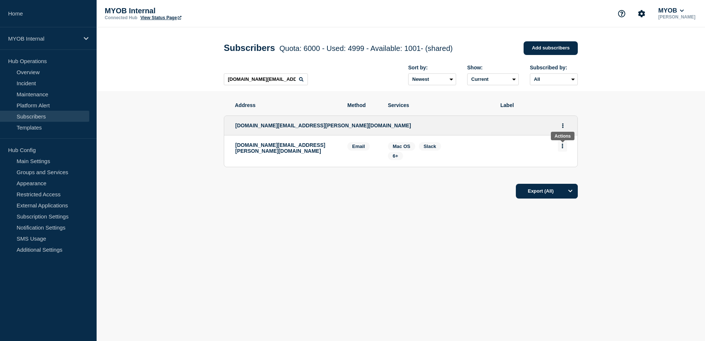
click at [562, 148] on icon "Actions" at bounding box center [562, 145] width 2 height 5
click at [561, 168] on button "Delete" at bounding box center [562, 167] width 14 height 6
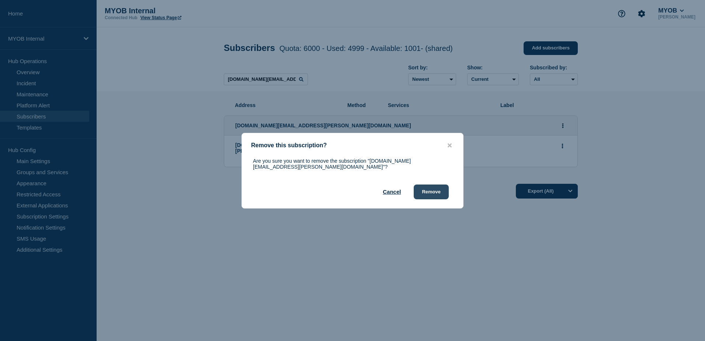
click at [430, 191] on button "Remove" at bounding box center [431, 191] width 35 height 15
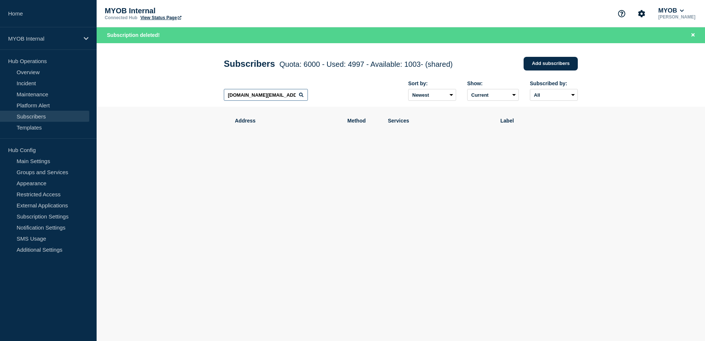
drag, startPoint x: 283, startPoint y: 98, endPoint x: 190, endPoint y: 91, distance: 92.8
click at [190, 91] on header "Subscribers Quota: 6000 - Used: 4997 - Available: 1003 - (shared) Quota Used Av…" at bounding box center [401, 75] width 608 height 64
paste input "[PERSON_NAME][EMAIL_ADDRESS][PERSON_NAME][DOMAIN_NAME]"
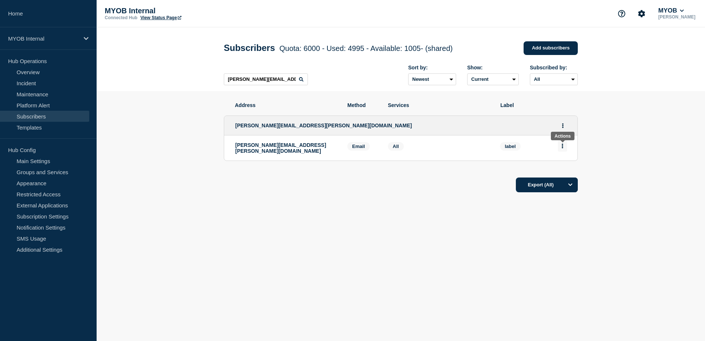
click at [563, 147] on button "Actions" at bounding box center [562, 145] width 9 height 11
click at [564, 167] on button "Delete" at bounding box center [562, 167] width 14 height 6
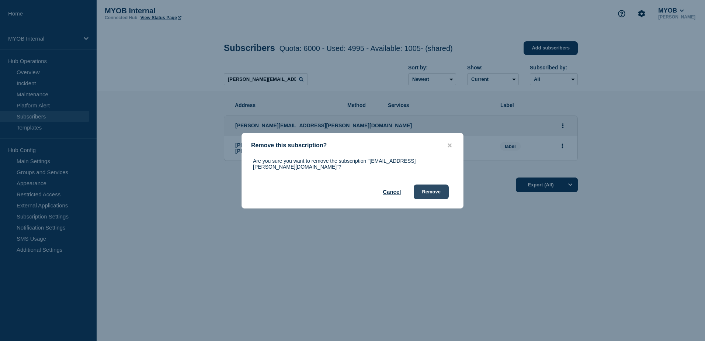
click at [437, 190] on button "Remove" at bounding box center [431, 191] width 35 height 15
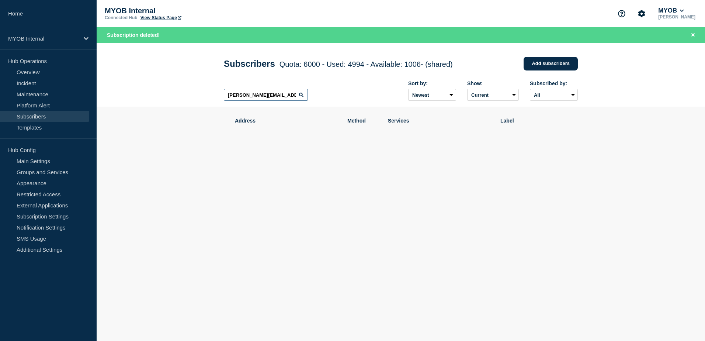
drag, startPoint x: 291, startPoint y: 97, endPoint x: 190, endPoint y: 89, distance: 101.7
click at [190, 89] on header "Subscribers Quota: 6000 - Used: 4994 - Available: 1006 - (shared) Quota Used Av…" at bounding box center [401, 75] width 608 height 64
paste input "[EMAIL_ADDRESS][PERSON_NAME][DOMAIN_NAME]"
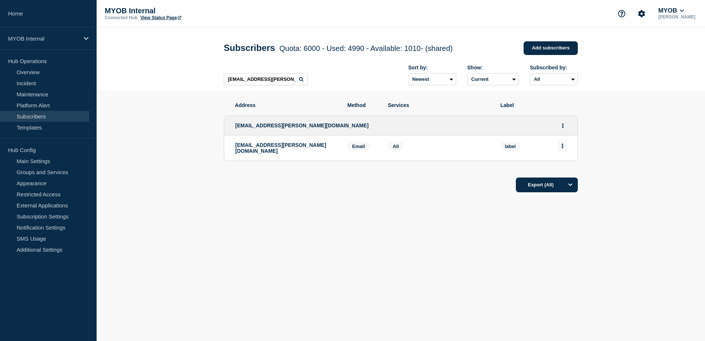
click at [562, 147] on icon "Actions" at bounding box center [562, 145] width 1 height 5
click at [557, 168] on button "Delete" at bounding box center [562, 167] width 14 height 6
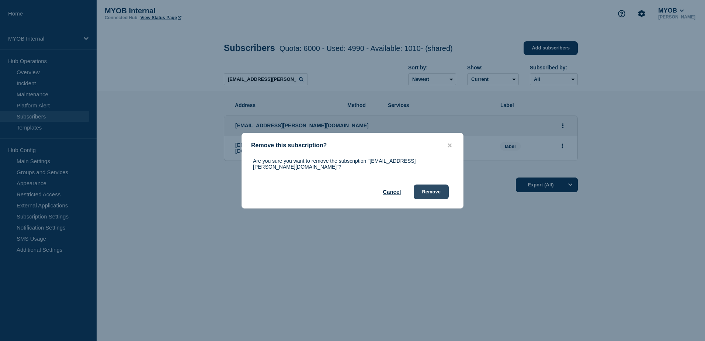
click at [428, 189] on button "Remove" at bounding box center [431, 191] width 35 height 15
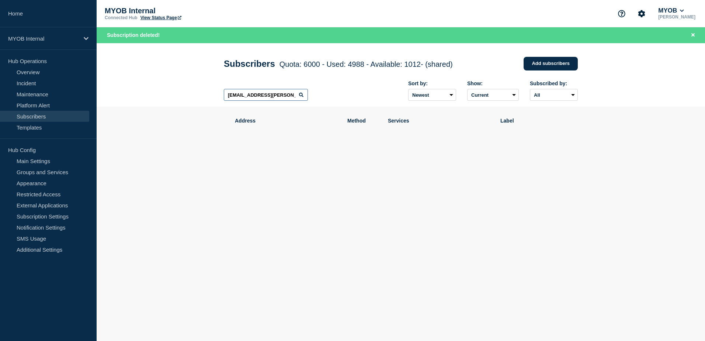
drag, startPoint x: 290, startPoint y: 97, endPoint x: 199, endPoint y: 93, distance: 91.9
click at [199, 93] on header "Subscribers Quota: 6000 - Used: 4988 - Available: 1012 - (shared) Quota Used Av…" at bounding box center [401, 75] width 608 height 64
paste input "[PERSON_NAME][EMAIL_ADDRESS][PERSON_NAME][DOMAIN_NAME]"
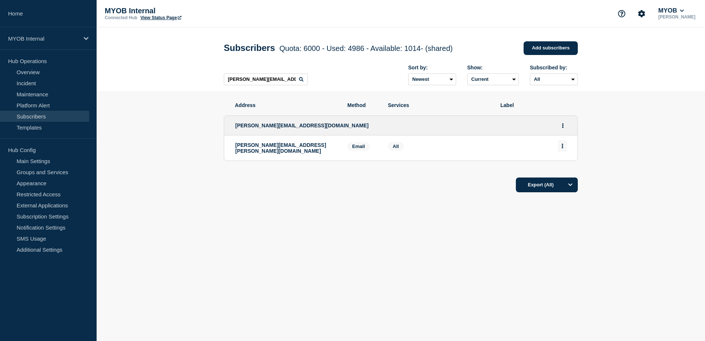
click at [567, 147] on button "Actions" at bounding box center [562, 145] width 9 height 11
click at [567, 167] on button "Delete" at bounding box center [562, 167] width 14 height 6
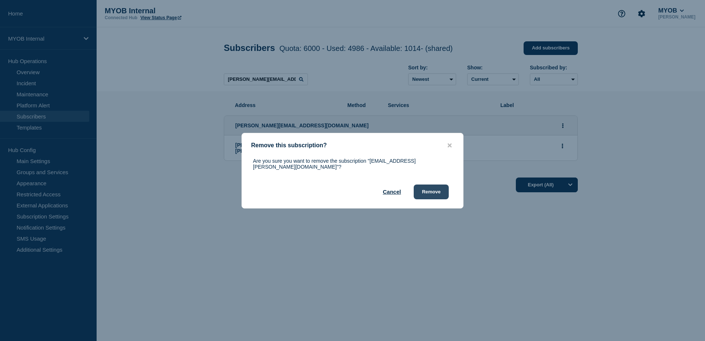
click at [432, 185] on button "Remove" at bounding box center [431, 191] width 35 height 15
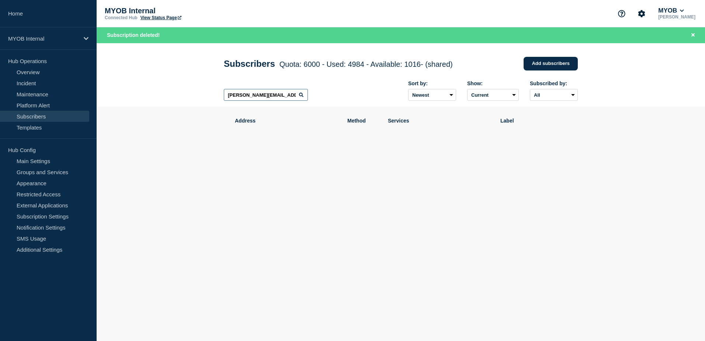
drag, startPoint x: 283, startPoint y: 98, endPoint x: 220, endPoint y: 97, distance: 62.7
click at [220, 97] on div "Subscribers Quota: 6000 - Used: 4984 - Available: 1016 - (shared) Quota Used Av…" at bounding box center [401, 75] width 370 height 64
paste input "[PERSON_NAME][EMAIL_ADDRESS][PERSON_NAME][DOMAIN_NAME]"
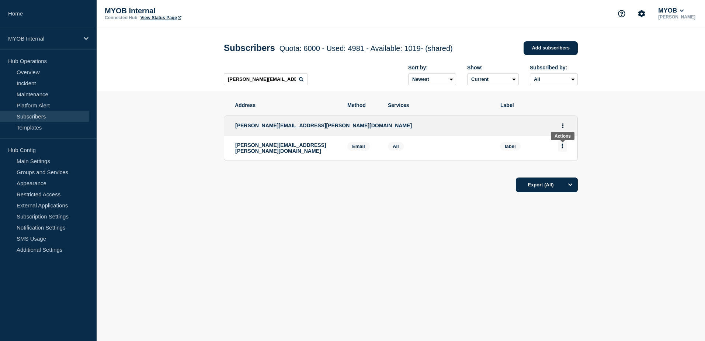
click at [564, 149] on button "Actions" at bounding box center [562, 145] width 9 height 11
click at [559, 169] on button "Delete" at bounding box center [562, 167] width 14 height 6
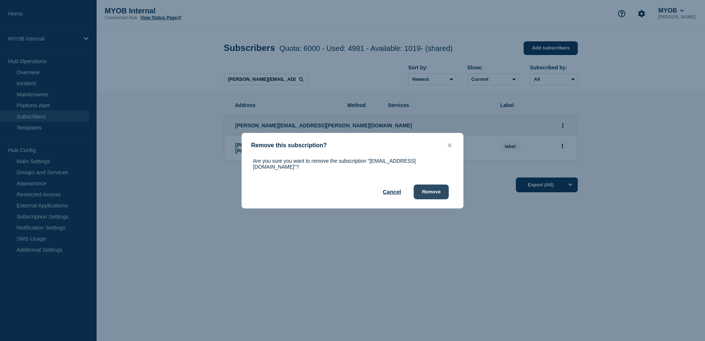
click at [445, 189] on button "Remove" at bounding box center [431, 191] width 35 height 15
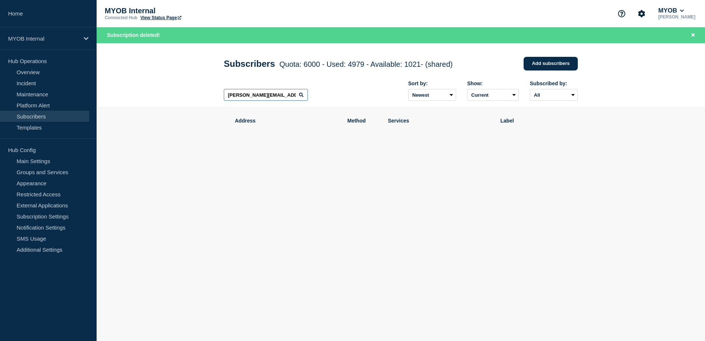
drag, startPoint x: 279, startPoint y: 97, endPoint x: 203, endPoint y: 94, distance: 76.0
click at [203, 94] on header "Subscribers Quota: 6000 - Used: 4979 - Available: 1021 - (shared) Quota Used Av…" at bounding box center [401, 75] width 608 height 64
paste input "[PERSON_NAME][EMAIL_ADDRESS][DOMAIN_NAME]"
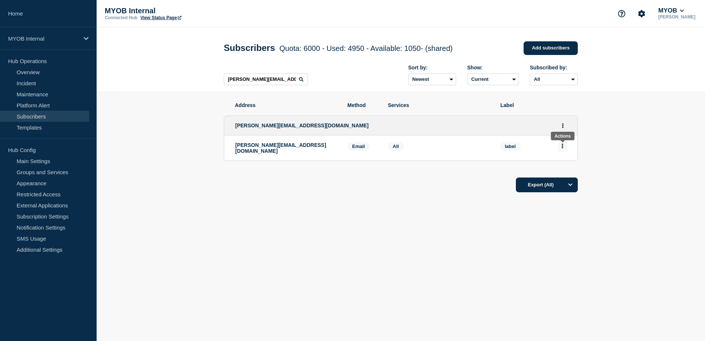
click at [562, 148] on icon "Actions" at bounding box center [562, 145] width 2 height 5
click at [560, 167] on button "Delete" at bounding box center [562, 167] width 14 height 6
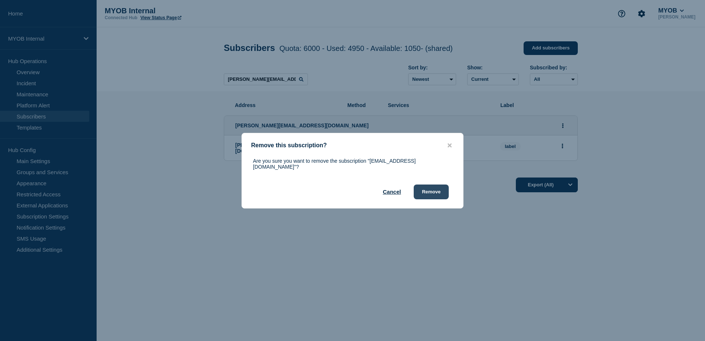
click at [442, 190] on button "Remove" at bounding box center [431, 191] width 35 height 15
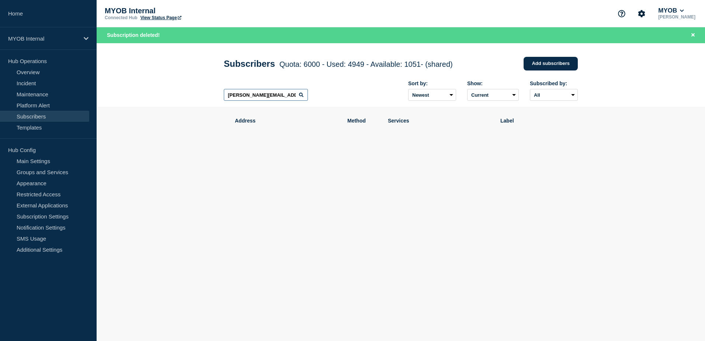
drag, startPoint x: 286, startPoint y: 94, endPoint x: 192, endPoint y: 91, distance: 94.4
click at [194, 92] on header "Subscribers Quota: 6000 - Used: 4949 - Available: 1051 - (shared) Quota Used Av…" at bounding box center [401, 75] width 608 height 64
paste input "[PERSON_NAME][EMAIL_ADDRESS][PERSON_NAME][DOMAIN_NAME]"
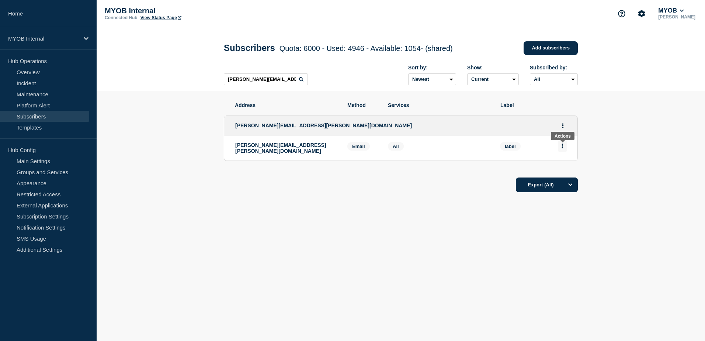
click at [565, 148] on button "Actions" at bounding box center [562, 145] width 9 height 11
click at [564, 166] on button "Delete" at bounding box center [562, 167] width 14 height 6
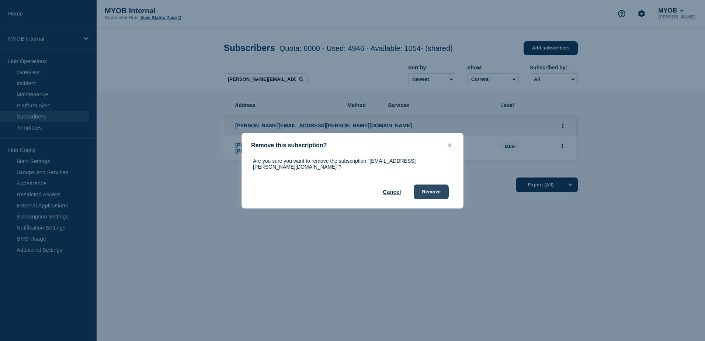
click at [439, 191] on button "Remove" at bounding box center [431, 191] width 35 height 15
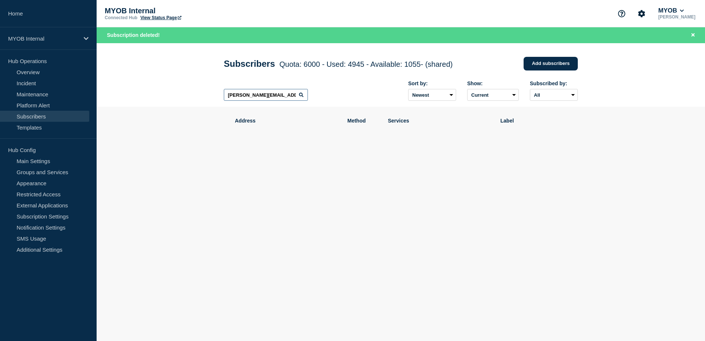
drag, startPoint x: 284, startPoint y: 96, endPoint x: 188, endPoint y: 92, distance: 95.9
click at [188, 92] on header "Subscribers Quota: 6000 - Used: 4945 - Available: 1055 - (shared) Quota Used Av…" at bounding box center [401, 75] width 608 height 64
paste input "[EMAIL_ADDRESS][DOMAIN_NAME]"
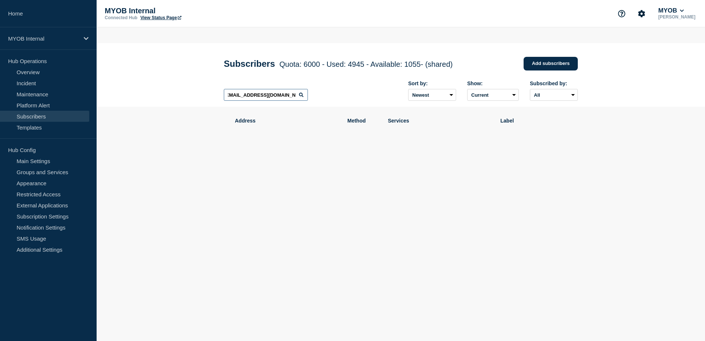
scroll to position [0, 3]
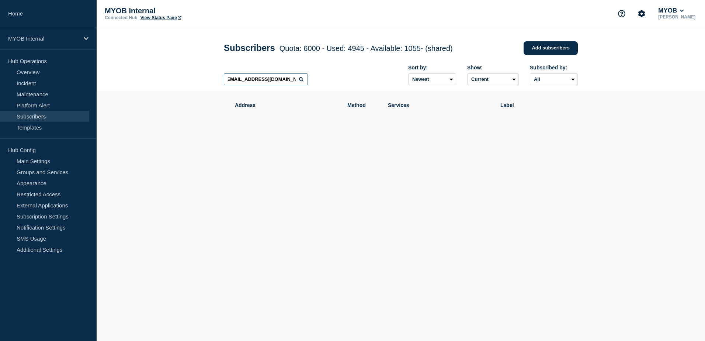
type input "[EMAIL_ADDRESS][DOMAIN_NAME]"
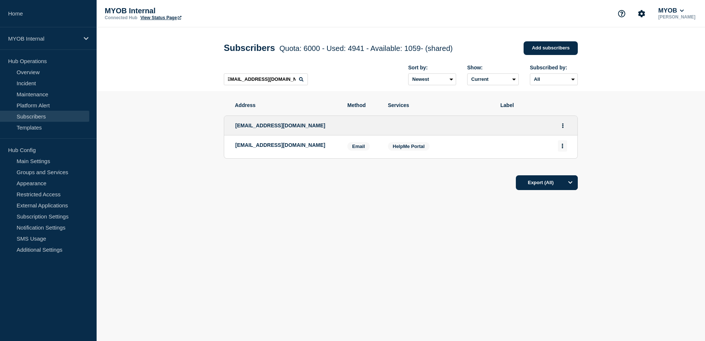
click at [562, 147] on icon "Actions" at bounding box center [562, 145] width 1 height 5
click at [566, 169] on button "Delete" at bounding box center [562, 167] width 14 height 6
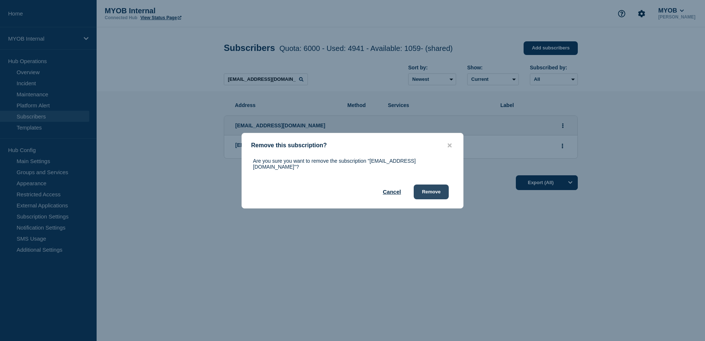
click at [435, 189] on button "Remove" at bounding box center [431, 191] width 35 height 15
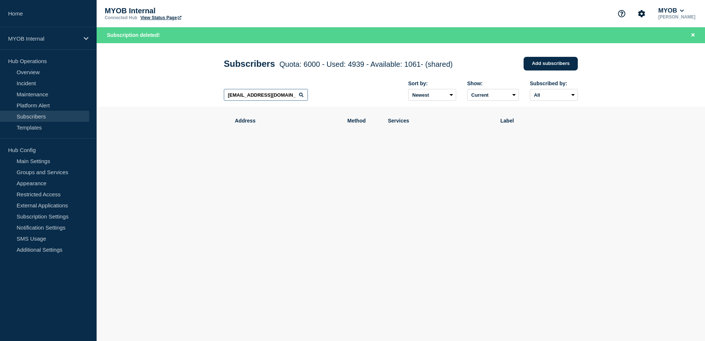
drag, startPoint x: 298, startPoint y: 97, endPoint x: 199, endPoint y: 93, distance: 98.9
click at [199, 93] on header "Subscribers Quota: 6000 - Used: 4939 - Available: 1061 - (shared) Quota Used Av…" at bounding box center [401, 75] width 608 height 64
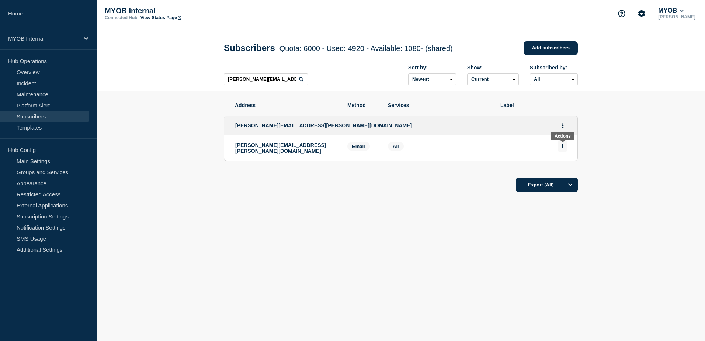
click at [562, 150] on button "Actions" at bounding box center [562, 145] width 9 height 11
click at [562, 170] on button "Delete" at bounding box center [562, 167] width 14 height 6
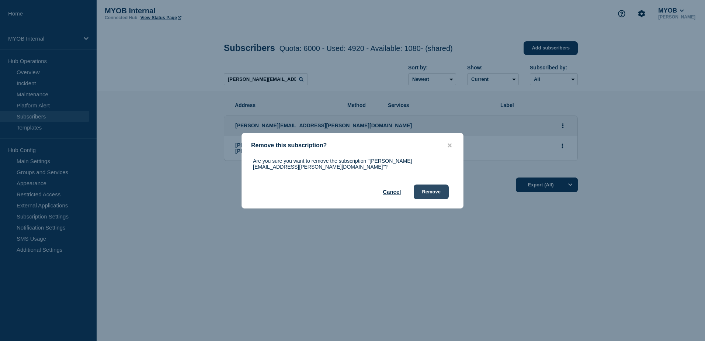
click at [430, 187] on button "Remove" at bounding box center [431, 191] width 35 height 15
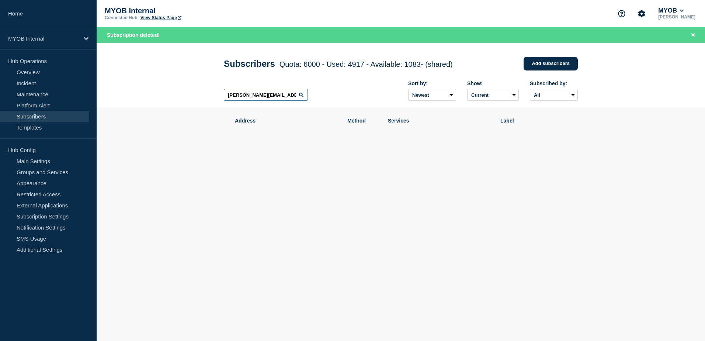
drag, startPoint x: 283, startPoint y: 98, endPoint x: 210, endPoint y: 100, distance: 73.4
click at [210, 100] on header "Subscribers Quota: 6000 - Used: 4917 - Available: 1083 - (shared) Quota Used Av…" at bounding box center [401, 75] width 608 height 64
paste input "[PERSON_NAME][EMAIL_ADDRESS][PERSON_NAME][DOMAIN_NAME]"
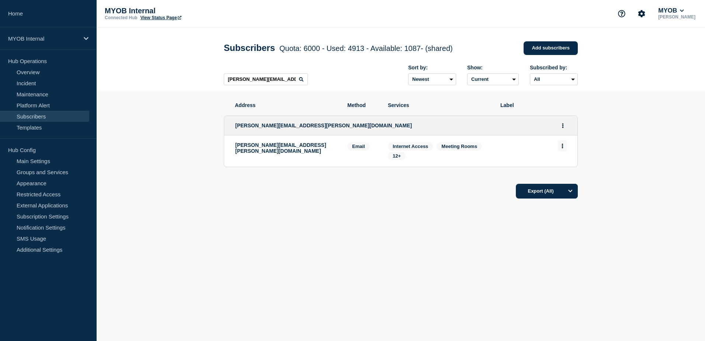
click at [562, 148] on icon "Actions" at bounding box center [562, 145] width 2 height 5
click at [561, 167] on button "Delete" at bounding box center [562, 167] width 14 height 6
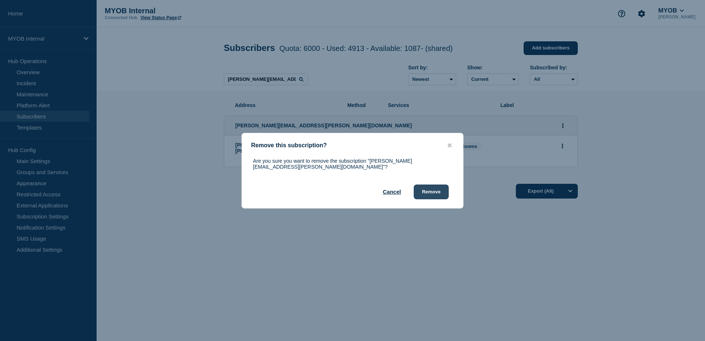
click at [428, 184] on button "Remove" at bounding box center [431, 191] width 35 height 15
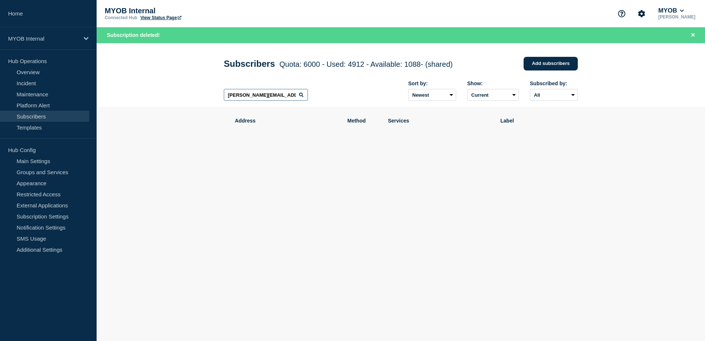
drag, startPoint x: 281, startPoint y: 97, endPoint x: 174, endPoint y: 94, distance: 106.6
click at [174, 94] on header "Subscribers Quota: 6000 - Used: 4912 - Available: 1088 - (shared) Quota Used Av…" at bounding box center [401, 75] width 608 height 64
paste input "[PERSON_NAME][EMAIL_ADDRESS][PERSON_NAME][DOMAIN_NAME]"
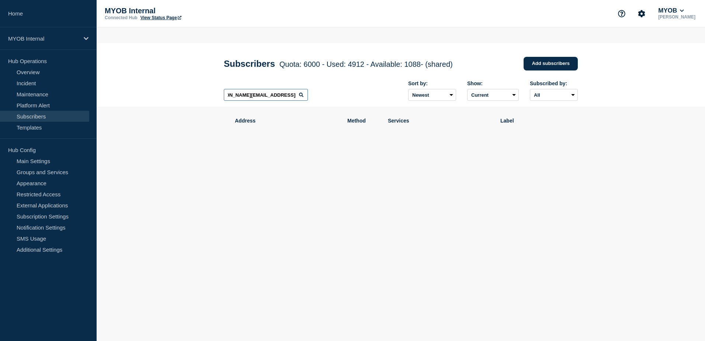
scroll to position [0, 16]
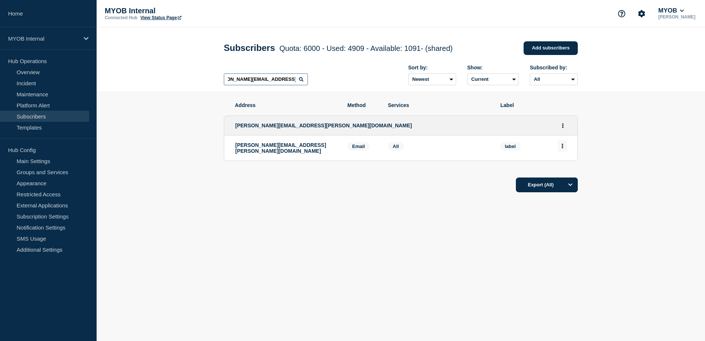
type input "[PERSON_NAME][EMAIL_ADDRESS][PERSON_NAME][DOMAIN_NAME]"
click at [562, 148] on icon "Actions" at bounding box center [562, 145] width 1 height 5
click at [562, 169] on button "Delete" at bounding box center [562, 167] width 14 height 6
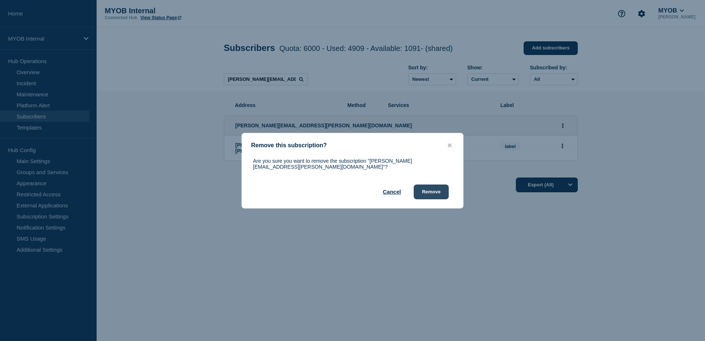
click at [439, 194] on button "Remove" at bounding box center [431, 191] width 35 height 15
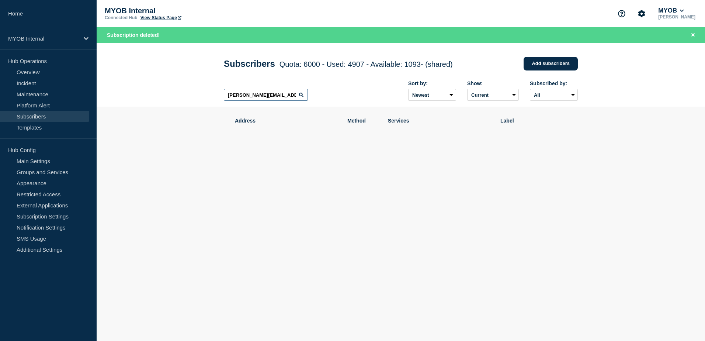
scroll to position [0, 2]
drag, startPoint x: 294, startPoint y: 97, endPoint x: 241, endPoint y: 97, distance: 52.7
click at [250, 99] on input "[PERSON_NAME][EMAIL_ADDRESS][PERSON_NAME][DOMAIN_NAME]" at bounding box center [266, 95] width 84 height 12
click at [226, 96] on input "[PERSON_NAME][EMAIL_ADDRESS][PERSON_NAME][DOMAIN_NAME]" at bounding box center [266, 95] width 84 height 12
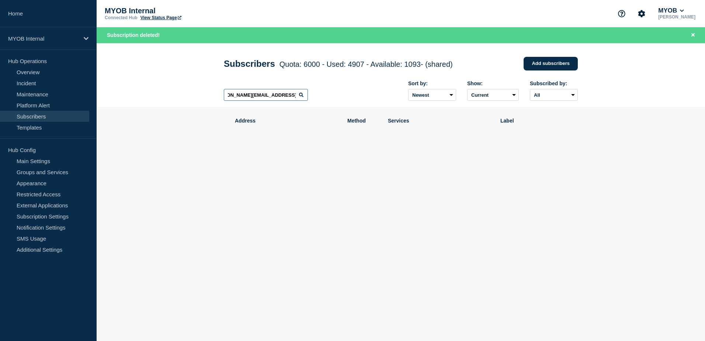
drag, startPoint x: 226, startPoint y: 96, endPoint x: 369, endPoint y: 109, distance: 143.2
click at [369, 109] on main "Subscribers Quota: 6000 - Used: 4907 - Available: 1093 - (shared) Quota Used Av…" at bounding box center [401, 129] width 608 height 172
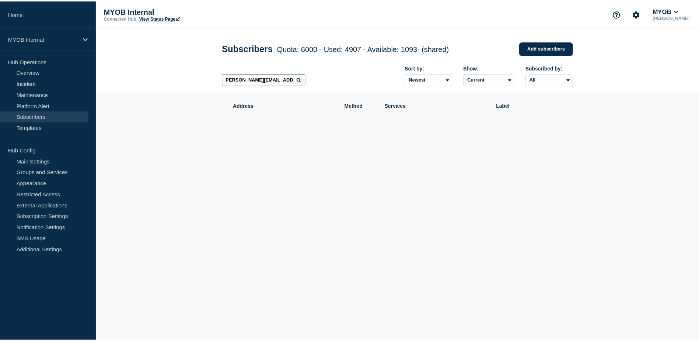
scroll to position [0, 1]
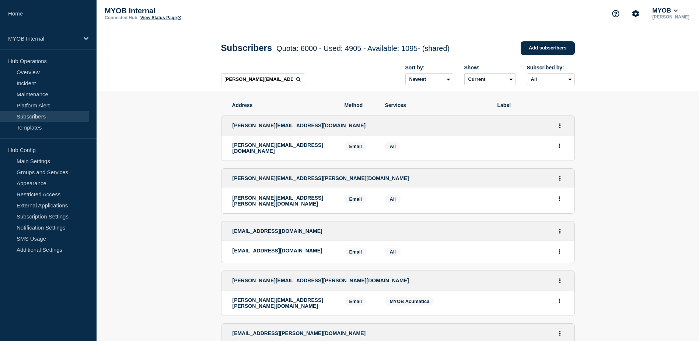
click at [299, 81] on icon at bounding box center [298, 79] width 4 height 4
click at [292, 81] on input "[PERSON_NAME][EMAIL_ADDRESS][PERSON_NAME][DOMAIN_NAME]" at bounding box center [263, 79] width 84 height 12
click at [294, 81] on input "[PERSON_NAME][EMAIL_ADDRESS][PERSON_NAME][DOMAIN_NAME]" at bounding box center [263, 79] width 84 height 12
click at [293, 81] on input "[PERSON_NAME][EMAIL_ADDRESS][PERSON_NAME][DOMAIN_NAME]" at bounding box center [263, 79] width 84 height 12
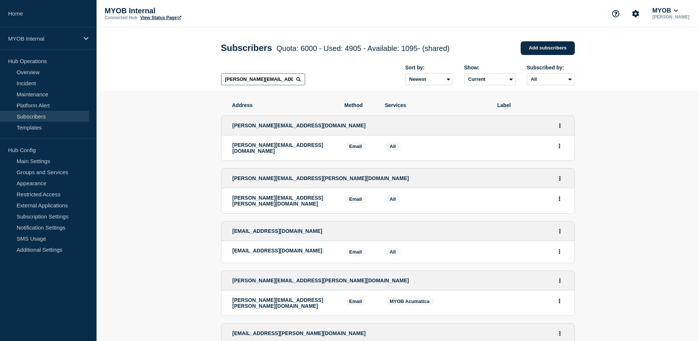
click at [294, 82] on input "[PERSON_NAME][EMAIL_ADDRESS][PERSON_NAME][DOMAIN_NAME]" at bounding box center [263, 79] width 84 height 12
click at [297, 80] on icon at bounding box center [298, 79] width 4 height 4
drag, startPoint x: 295, startPoint y: 81, endPoint x: 174, endPoint y: 83, distance: 121.7
click at [174, 83] on header "Subscribers Quota: 6000 - Used: 4905 - Available: 1095 - (shared) Quota Used Av…" at bounding box center [398, 59] width 603 height 64
paste input "[PERSON_NAME][EMAIL_ADDRESS][PERSON_NAME][DOMAIN_NAME]"
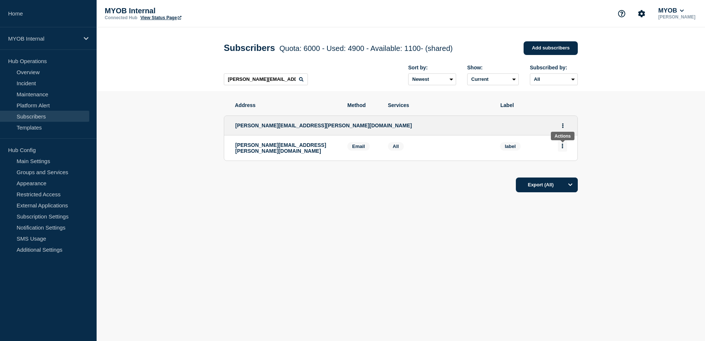
click at [564, 144] on button "Actions" at bounding box center [562, 145] width 9 height 11
click at [559, 170] on button "Delete" at bounding box center [562, 167] width 14 height 6
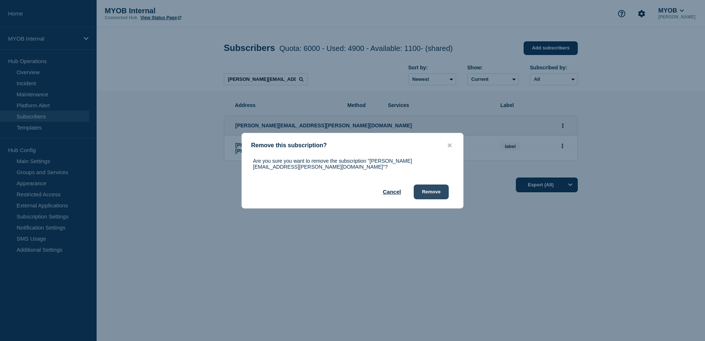
click at [430, 187] on button "Remove" at bounding box center [431, 191] width 35 height 15
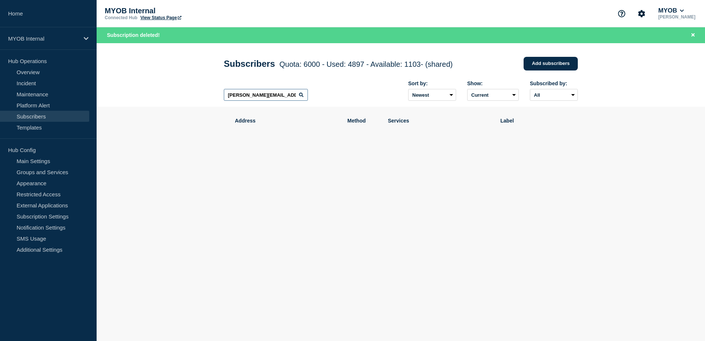
drag, startPoint x: 288, startPoint y: 98, endPoint x: 203, endPoint y: 92, distance: 85.3
click at [203, 92] on header "Subscribers Quota: 6000 - Used: 4897 - Available: 1103 - (shared) Quota Used Av…" at bounding box center [401, 75] width 608 height 64
paste input "[PERSON_NAME][EMAIL_ADDRESS][DOMAIN_NAME]"
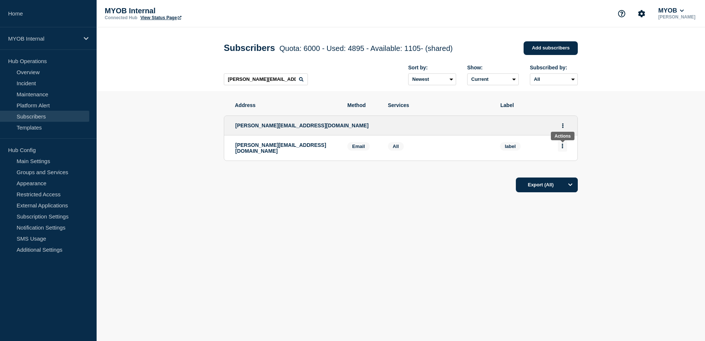
click at [560, 149] on button "Actions" at bounding box center [562, 145] width 9 height 11
click at [564, 167] on button "Delete" at bounding box center [562, 167] width 14 height 6
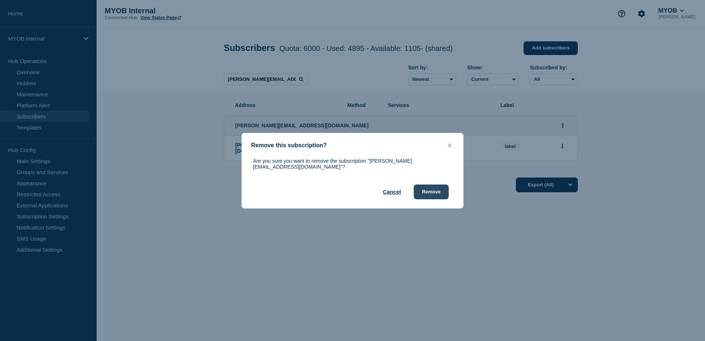
click at [435, 186] on button "Remove" at bounding box center [431, 191] width 35 height 15
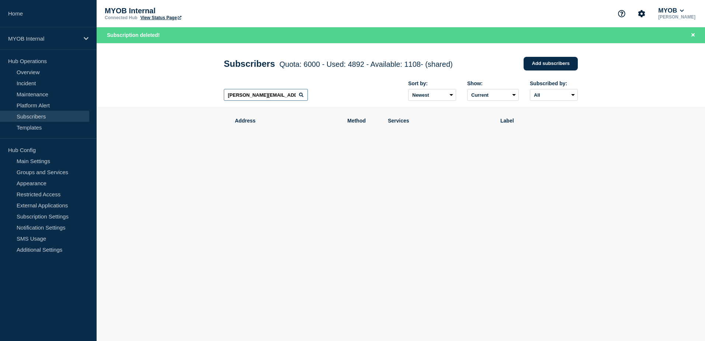
drag, startPoint x: 289, startPoint y: 97, endPoint x: 185, endPoint y: 87, distance: 105.2
click at [185, 87] on header "Subscribers Quota: 6000 - Used: 4892 - Available: 1108 - (shared) Quota Used Av…" at bounding box center [401, 75] width 608 height 64
paste input "[EMAIL_ADDRESS][DOMAIN_NAME]"
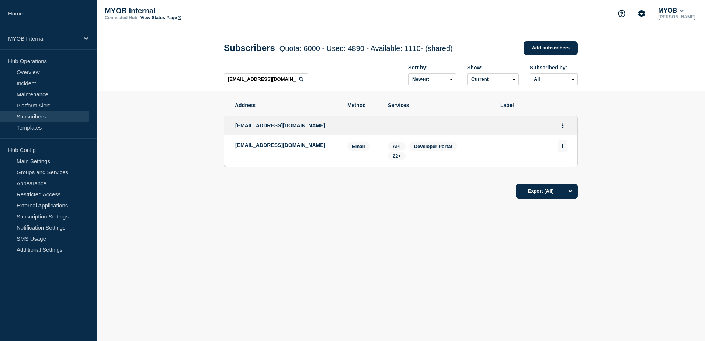
click at [565, 150] on button "Actions" at bounding box center [562, 145] width 9 height 11
click at [559, 167] on button "Delete" at bounding box center [562, 167] width 14 height 6
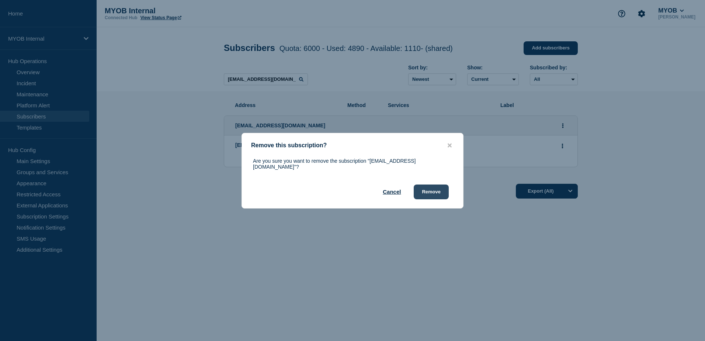
click at [439, 187] on button "Remove" at bounding box center [431, 191] width 35 height 15
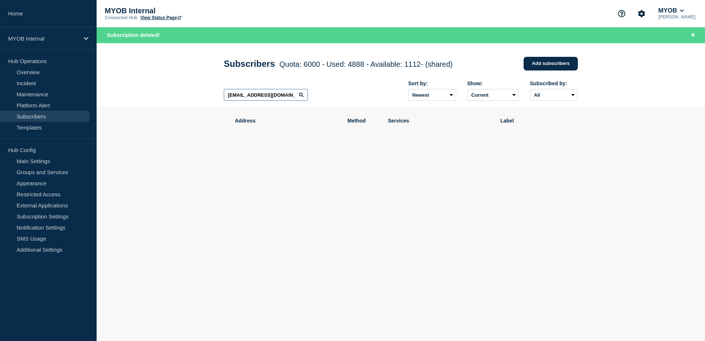
drag, startPoint x: 295, startPoint y: 97, endPoint x: 137, endPoint y: 94, distance: 157.8
click at [138, 94] on header "Subscribers Quota: 6000 - Used: 4888 - Available: 1112 - (shared) Quota Used Av…" at bounding box center [401, 75] width 608 height 64
paste input "[PERSON_NAME][EMAIL_ADDRESS][PERSON_NAME][DOMAIN_NAME]"
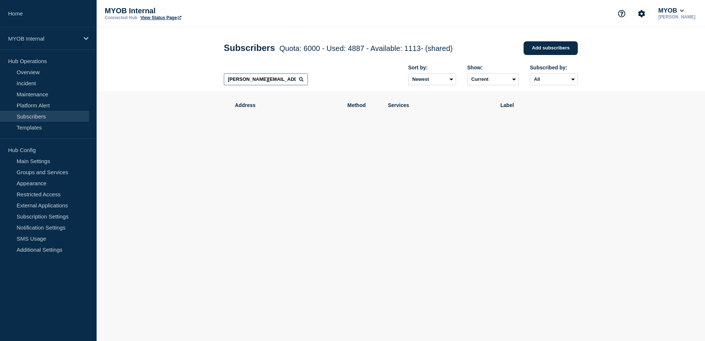
drag, startPoint x: 285, startPoint y: 80, endPoint x: 210, endPoint y: 81, distance: 75.2
click at [210, 81] on header "Subscribers Quota: 6000 - Used: 4887 - Available: 1113 - (shared) Quota Used Av…" at bounding box center [401, 59] width 608 height 64
paste input "[PERSON_NAME][EMAIL_ADDRESS][PERSON_NAME][DOMAIN_NAME]"
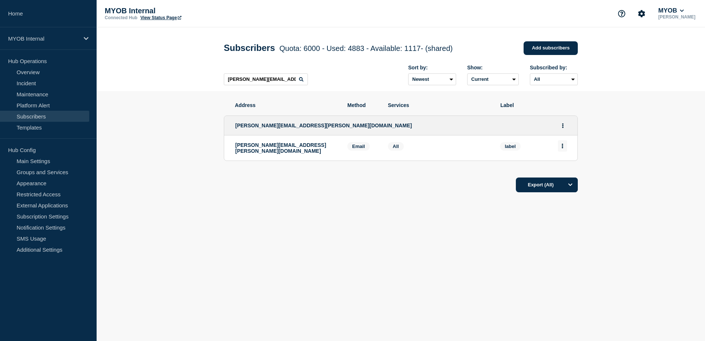
click at [562, 151] on button "Actions" at bounding box center [562, 145] width 9 height 11
click at [556, 168] on button "Delete" at bounding box center [562, 167] width 14 height 6
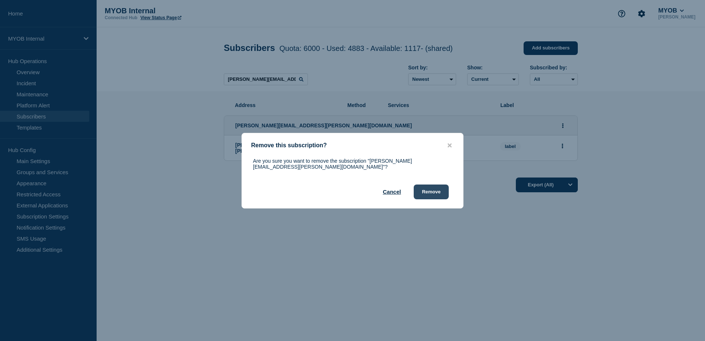
click at [440, 189] on button "Remove" at bounding box center [431, 191] width 35 height 15
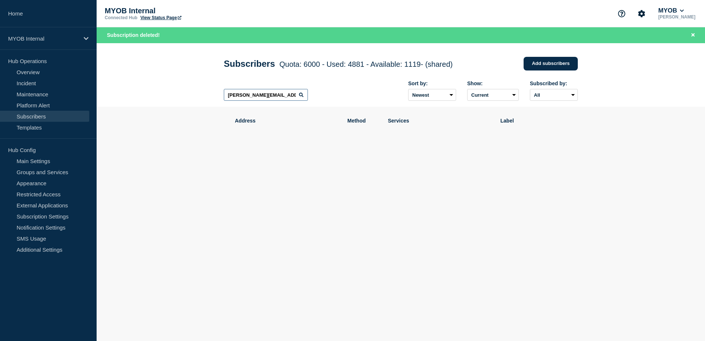
drag, startPoint x: 281, startPoint y: 98, endPoint x: 202, endPoint y: 98, distance: 78.9
click at [202, 98] on header "Subscribers Quota: 6000 - Used: 4881 - Available: 1119 - (shared) Quota Used Av…" at bounding box center [401, 75] width 608 height 64
paste input "[EMAIL_ADDRESS][PERSON_NAME][DOMAIN_NAME]"
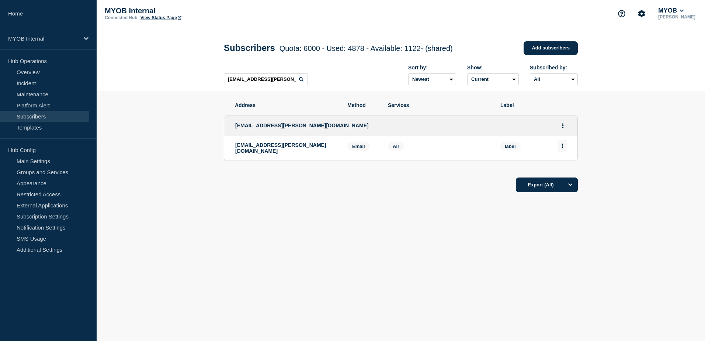
click at [562, 148] on icon "Actions" at bounding box center [562, 145] width 1 height 5
click at [563, 168] on button "Delete" at bounding box center [562, 167] width 14 height 6
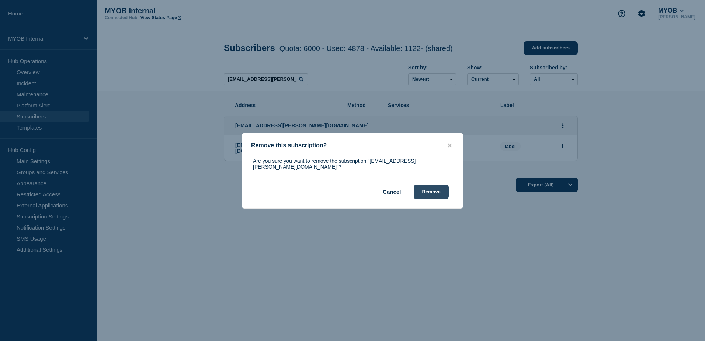
click at [441, 191] on button "Remove" at bounding box center [431, 191] width 35 height 15
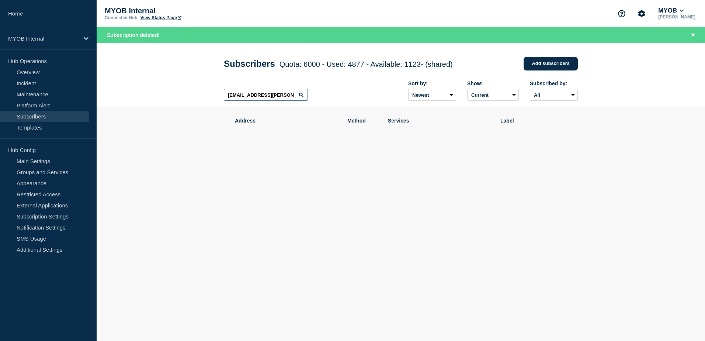
drag, startPoint x: 285, startPoint y: 99, endPoint x: 222, endPoint y: 99, distance: 62.7
click at [222, 99] on div "Subscribers Quota: 6000 - Used: 4877 - Available: 1123 - (shared) Quota Used Av…" at bounding box center [401, 75] width 370 height 64
paste input "[EMAIL_ADDRESS][DOMAIN_NAME]"
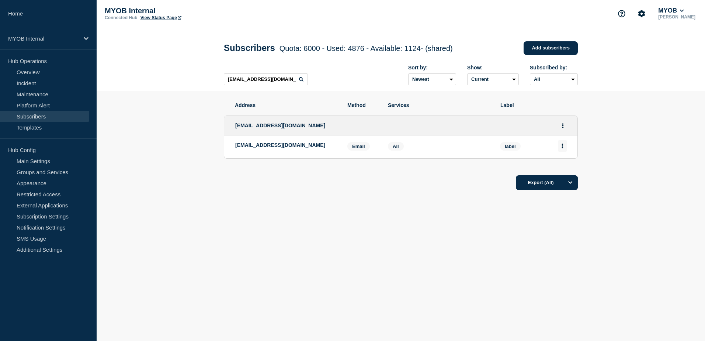
click at [562, 148] on icon "Actions" at bounding box center [562, 145] width 1 height 5
click at [562, 166] on button "Delete" at bounding box center [562, 167] width 14 height 6
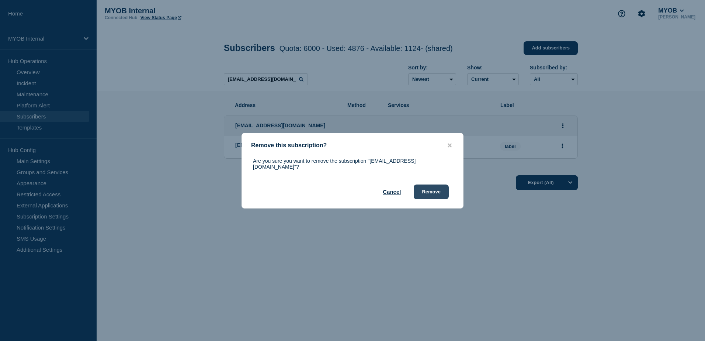
click at [438, 189] on button "Remove" at bounding box center [431, 191] width 35 height 15
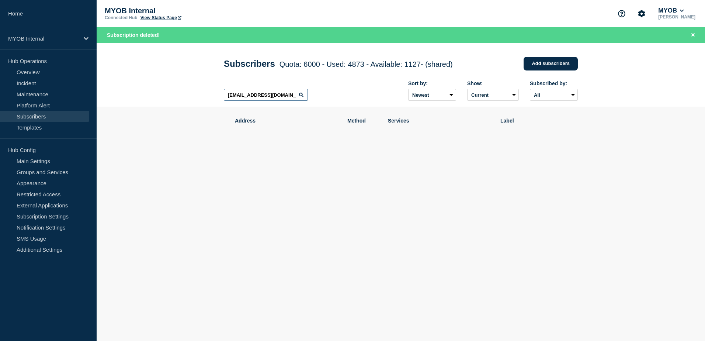
drag, startPoint x: 296, startPoint y: 95, endPoint x: 210, endPoint y: 94, distance: 85.9
click at [210, 94] on header "Subscribers Quota: 6000 - Used: 4873 - Available: 1127 - (shared) Quota Used Av…" at bounding box center [401, 75] width 608 height 64
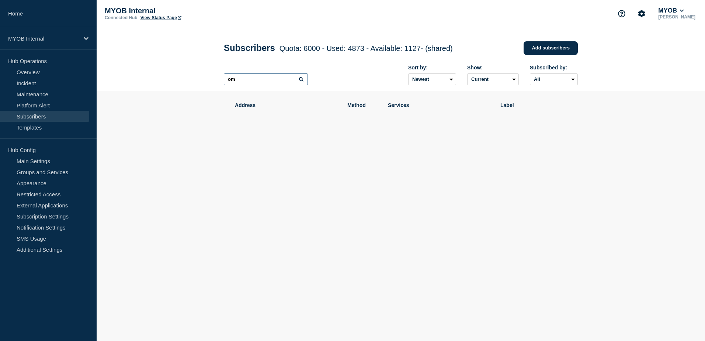
type input "m"
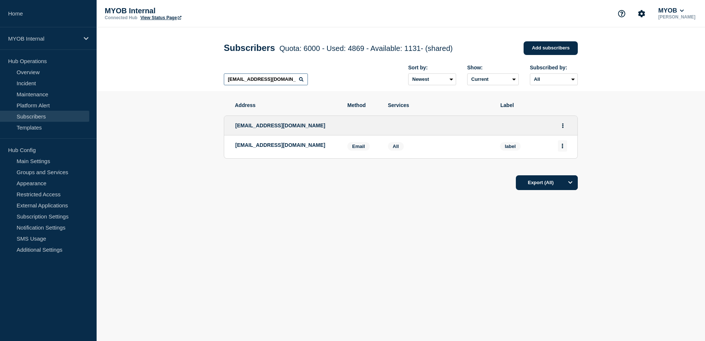
type input "[EMAIL_ADDRESS][DOMAIN_NAME]"
click at [563, 148] on icon "Actions" at bounding box center [562, 145] width 1 height 5
click at [567, 168] on button "Delete" at bounding box center [562, 167] width 14 height 6
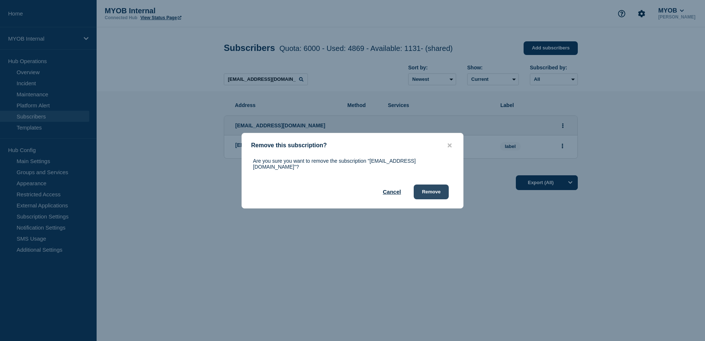
click at [439, 190] on button "Remove" at bounding box center [431, 191] width 35 height 15
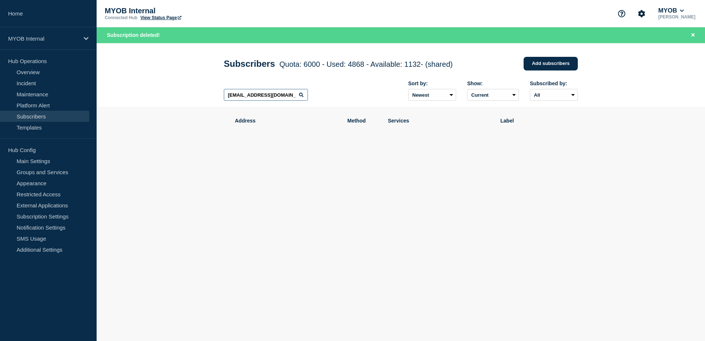
drag, startPoint x: 297, startPoint y: 98, endPoint x: 192, endPoint y: 99, distance: 105.4
click at [192, 99] on header "Subscribers Quota: 6000 - Used: 4868 - Available: 1132 - (shared) Quota Used Av…" at bounding box center [401, 75] width 608 height 64
paste input "[PERSON_NAME][EMAIL_ADDRESS][PERSON_NAME][DOMAIN_NAME]"
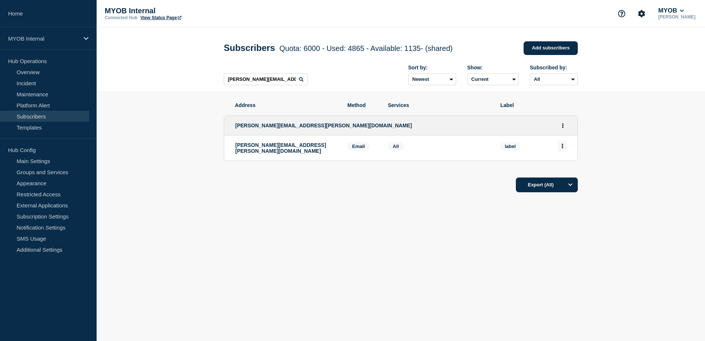
click at [561, 147] on icon "Actions" at bounding box center [562, 145] width 2 height 5
click at [565, 169] on button "Delete" at bounding box center [562, 167] width 14 height 6
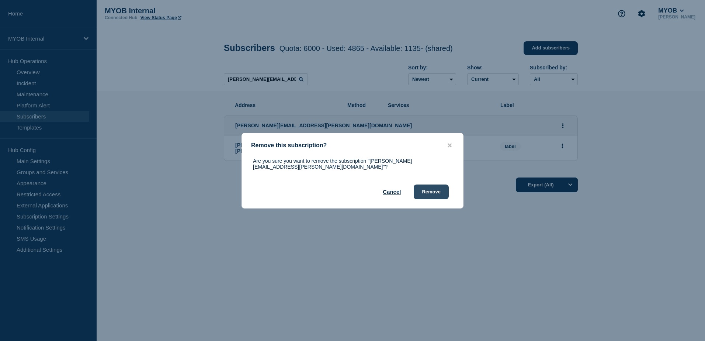
click at [440, 187] on button "Remove" at bounding box center [431, 191] width 35 height 15
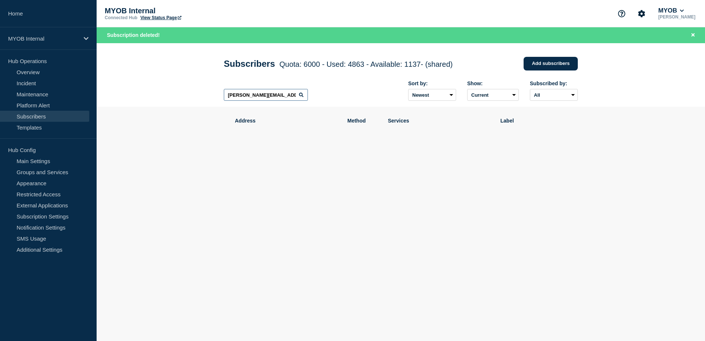
drag, startPoint x: 297, startPoint y: 100, endPoint x: 182, endPoint y: 93, distance: 115.2
click at [182, 93] on header "Subscribers Quota: 6000 - Used: 4863 - Available: 1137 - (shared) Quota Used Av…" at bounding box center [401, 75] width 608 height 64
paste input "[PERSON_NAME][EMAIL_ADDRESS][PERSON_NAME][DOMAIN_NAME]"
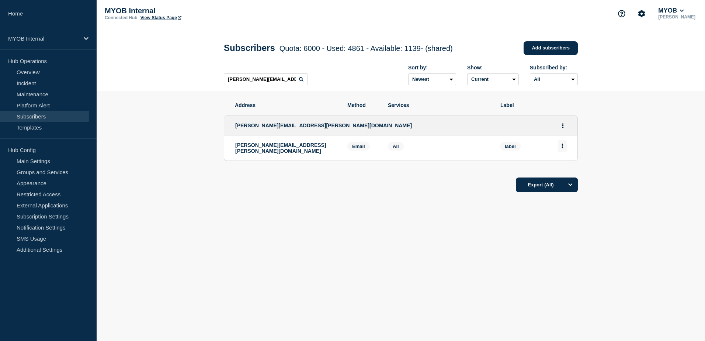
click at [563, 150] on button "Actions" at bounding box center [562, 145] width 9 height 11
click at [563, 165] on button "Delete" at bounding box center [562, 167] width 14 height 6
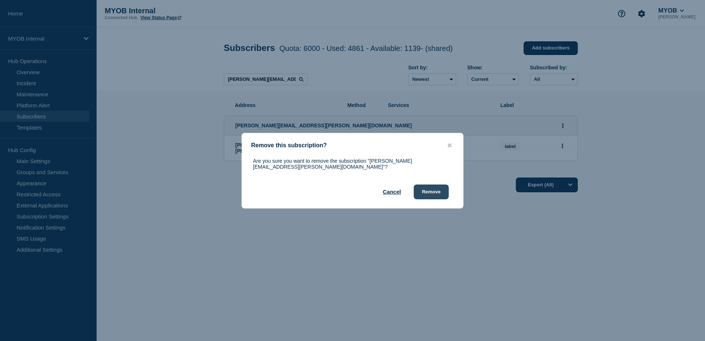
click at [448, 188] on button "Remove" at bounding box center [431, 191] width 35 height 15
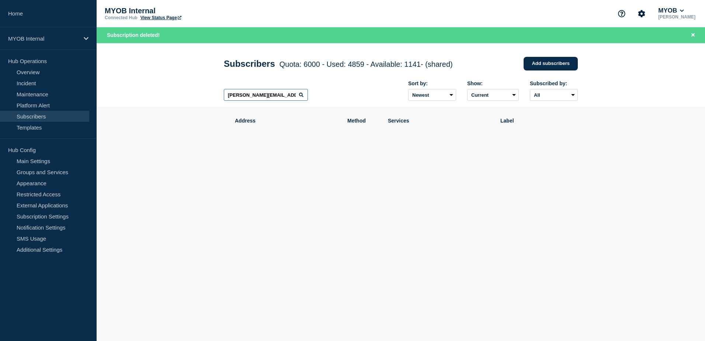
drag, startPoint x: 291, startPoint y: 95, endPoint x: 193, endPoint y: 90, distance: 98.2
click at [193, 90] on header "Subscribers Quota: 6000 - Used: 4859 - Available: 1141 - (shared) Quota Used Av…" at bounding box center [401, 75] width 608 height 64
paste input "[PERSON_NAME][EMAIL_ADDRESS][PERSON_NAME][DOMAIN_NAME]"
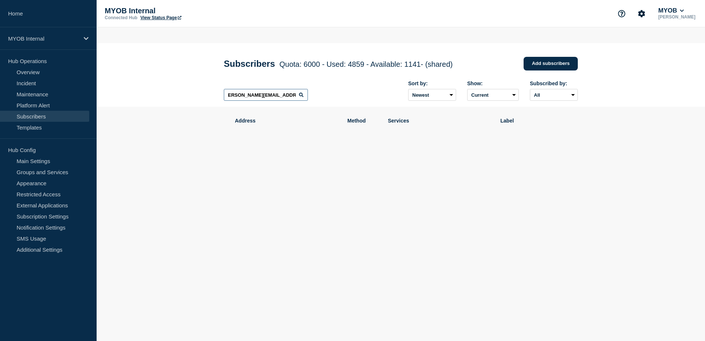
scroll to position [0, 4]
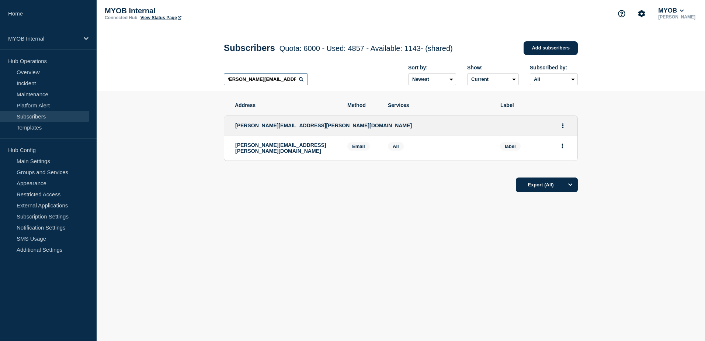
type input "[PERSON_NAME][EMAIL_ADDRESS][PERSON_NAME][DOMAIN_NAME]"
click at [564, 147] on button "Actions" at bounding box center [562, 145] width 9 height 11
click at [558, 170] on button "Delete" at bounding box center [562, 167] width 14 height 6
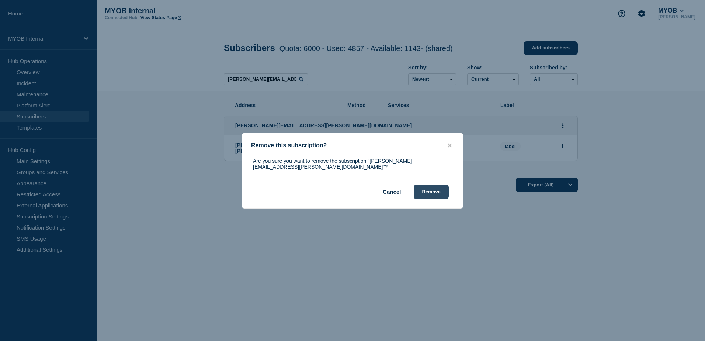
click at [435, 187] on button "Remove" at bounding box center [431, 191] width 35 height 15
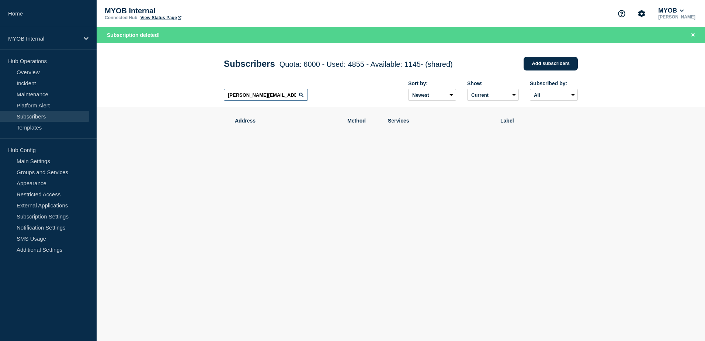
scroll to position [0, 4]
drag, startPoint x: 226, startPoint y: 96, endPoint x: 361, endPoint y: 108, distance: 135.5
click at [361, 107] on div "[PERSON_NAME][EMAIL_ADDRESS][PERSON_NAME][DOMAIN_NAME] Sort by: Newest Oldest S…" at bounding box center [401, 91] width 354 height 32
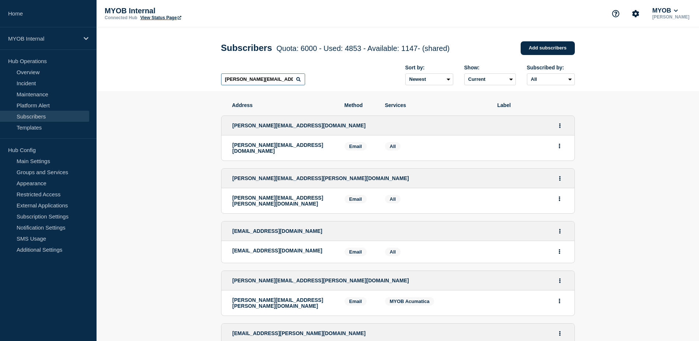
click at [225, 81] on input "[PERSON_NAME][EMAIL_ADDRESS][PERSON_NAME][DOMAIN_NAME]" at bounding box center [263, 79] width 84 height 12
click at [290, 82] on input "[PERSON_NAME][EMAIL_ADDRESS][PERSON_NAME][DOMAIN_NAME]" at bounding box center [263, 79] width 84 height 12
drag, startPoint x: 292, startPoint y: 82, endPoint x: 203, endPoint y: 79, distance: 88.1
click at [203, 79] on header "Subscribers Quota: 6000 - Used: 4853 - Available: 1147 - (shared) Quota Used Av…" at bounding box center [398, 59] width 603 height 64
paste input "[PERSON_NAME][EMAIL_ADDRESS][DOMAIN_NAME]"
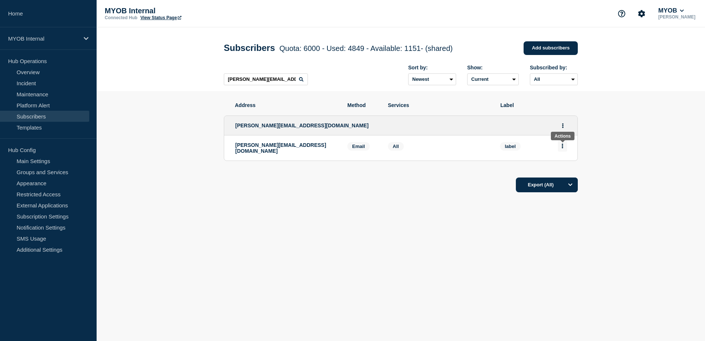
click at [566, 149] on button "Actions" at bounding box center [562, 145] width 9 height 11
click at [566, 169] on button "Delete" at bounding box center [562, 167] width 14 height 6
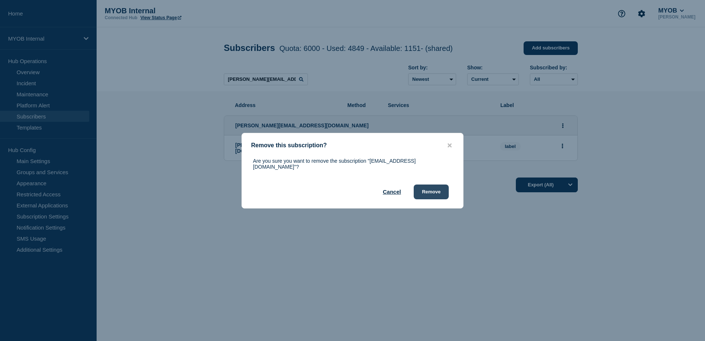
click at [442, 190] on button "Remove" at bounding box center [431, 191] width 35 height 15
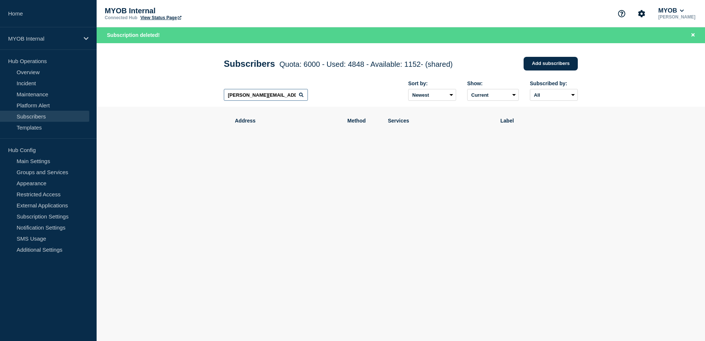
drag, startPoint x: 289, startPoint y: 94, endPoint x: 215, endPoint y: 96, distance: 74.8
click at [215, 96] on header "Subscribers Quota: 6000 - Used: 4848 - Available: 1152 - (shared) Quota Used Av…" at bounding box center [401, 75] width 608 height 64
paste input "[PERSON_NAME][EMAIL_ADDRESS][DOMAIN_NAME]"
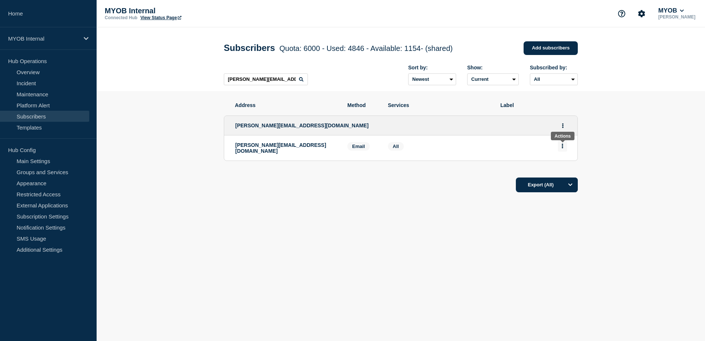
click at [567, 147] on button "Actions" at bounding box center [562, 145] width 9 height 11
click at [560, 170] on button "Delete" at bounding box center [562, 167] width 14 height 6
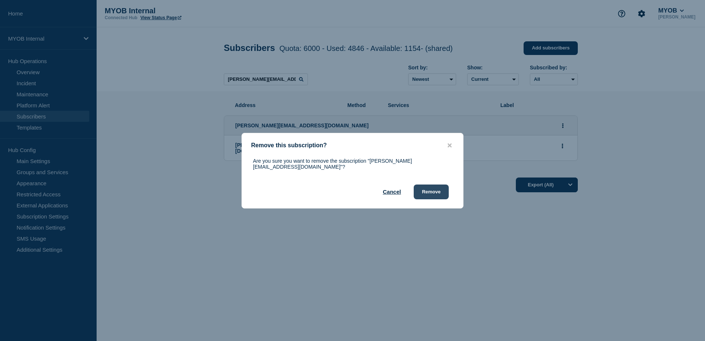
click at [440, 192] on button "Remove" at bounding box center [431, 191] width 35 height 15
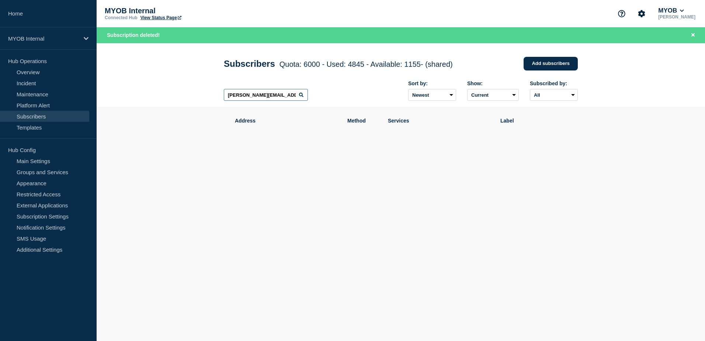
drag, startPoint x: 289, startPoint y: 98, endPoint x: 199, endPoint y: 95, distance: 89.6
click at [199, 95] on header "Subscribers Quota: 6000 - Used: 4845 - Available: 1155 - (shared) Quota Used Av…" at bounding box center [401, 75] width 608 height 64
paste input "[EMAIL_ADDRESS][DOMAIN_NAME]"
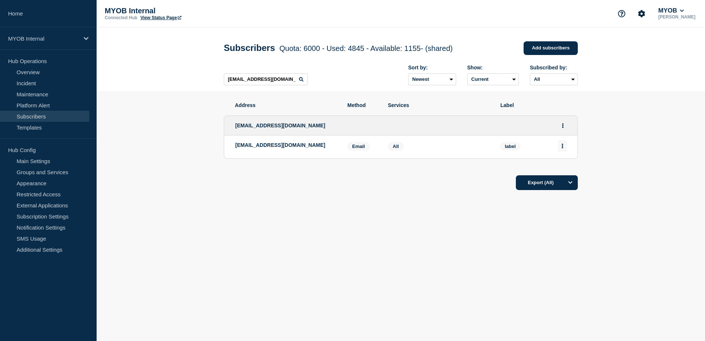
click at [562, 148] on icon "Actions" at bounding box center [562, 145] width 2 height 5
click at [561, 170] on button "Delete" at bounding box center [562, 167] width 14 height 6
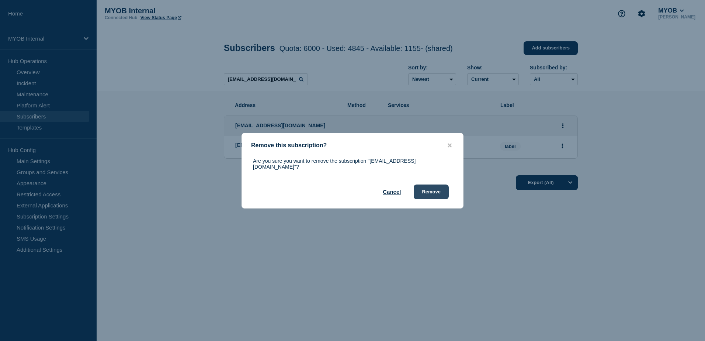
click at [431, 189] on button "Remove" at bounding box center [431, 191] width 35 height 15
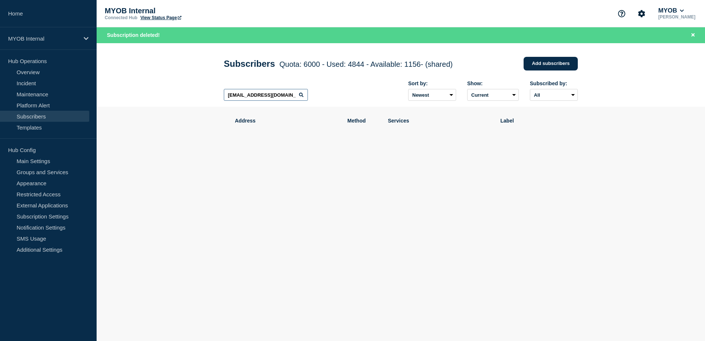
drag, startPoint x: 288, startPoint y: 97, endPoint x: 202, endPoint y: 96, distance: 85.9
click at [202, 96] on header "Subscribers Quota: 6000 - Used: 4844 - Available: 1156 - (shared) Quota Used Av…" at bounding box center [401, 75] width 608 height 64
paste input "[PERSON_NAME][EMAIL_ADDRESS][PERSON_NAME][DOMAIN_NAME] [PERSON_NAME][DOMAIN_NAM…"
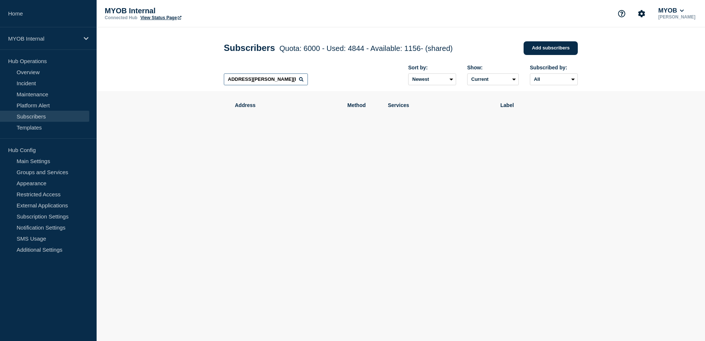
drag, startPoint x: 240, startPoint y: 81, endPoint x: 317, endPoint y: 88, distance: 76.6
click at [317, 88] on div "[PERSON_NAME][EMAIL_ADDRESS][PERSON_NAME][DOMAIN_NAME] [PERSON_NAME][DOMAIN_NAM…" at bounding box center [401, 75] width 354 height 32
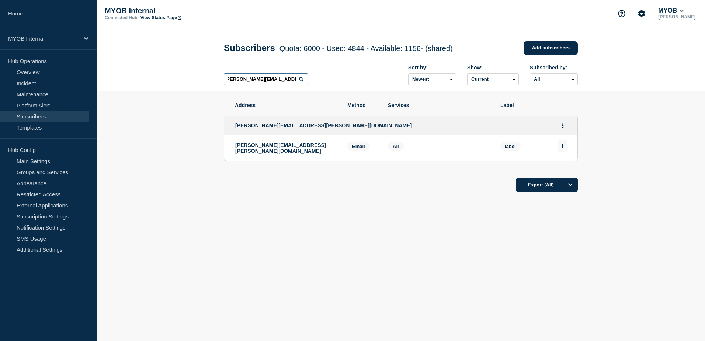
type input "[PERSON_NAME][EMAIL_ADDRESS][PERSON_NAME][DOMAIN_NAME]"
click at [563, 148] on icon "Actions" at bounding box center [562, 145] width 1 height 5
click at [563, 170] on button "Delete" at bounding box center [562, 167] width 14 height 6
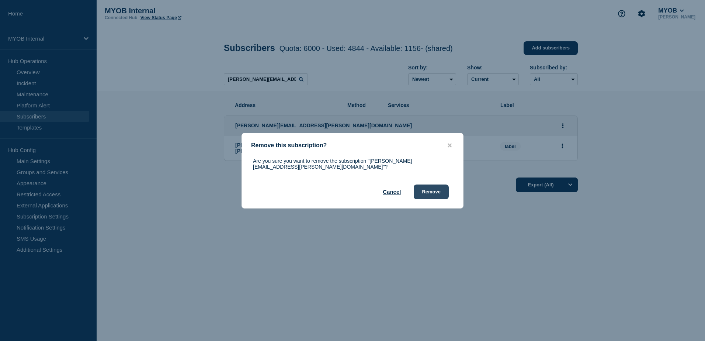
click at [432, 193] on button "Remove" at bounding box center [431, 191] width 35 height 15
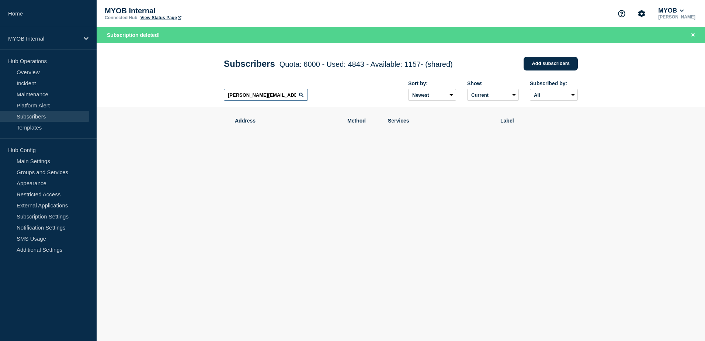
drag, startPoint x: 297, startPoint y: 94, endPoint x: 187, endPoint y: 94, distance: 110.6
click at [187, 94] on header "Subscribers Quota: 6000 - Used: 4843 - Available: 1157 - (shared) Quota Used Av…" at bounding box center [401, 75] width 608 height 64
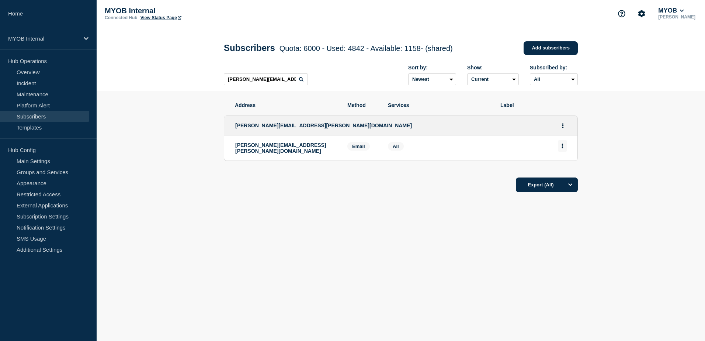
click at [562, 148] on icon "Actions" at bounding box center [562, 145] width 1 height 5
click at [565, 167] on button "Delete" at bounding box center [562, 167] width 14 height 6
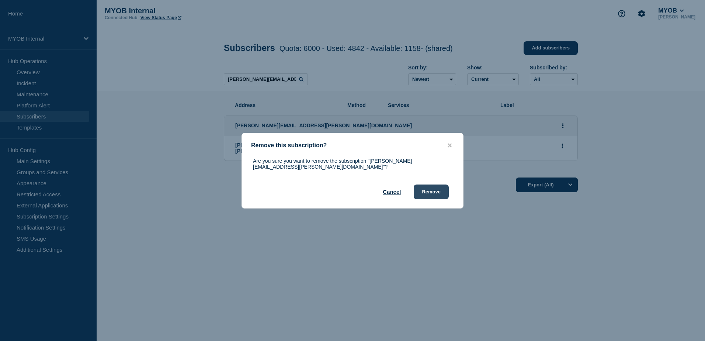
click at [435, 188] on button "Remove" at bounding box center [431, 191] width 35 height 15
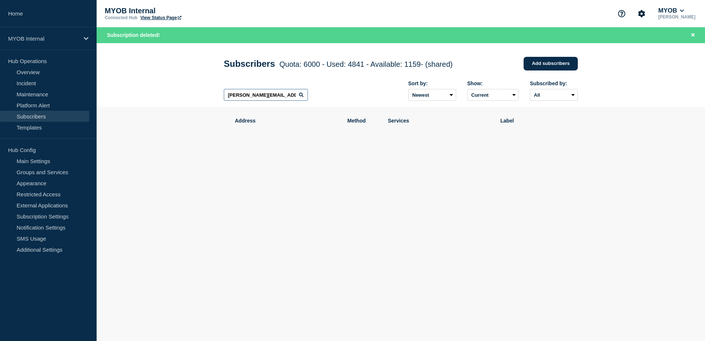
drag, startPoint x: 292, startPoint y: 99, endPoint x: 199, endPoint y: 94, distance: 92.7
click at [199, 94] on header "Subscribers Quota: 6000 - Used: 4841 - Available: 1159 - (shared) Quota Used Av…" at bounding box center [401, 75] width 608 height 64
paste input "[EMAIL_ADDRESS][PERSON_NAME][DOMAIN_NAME]"
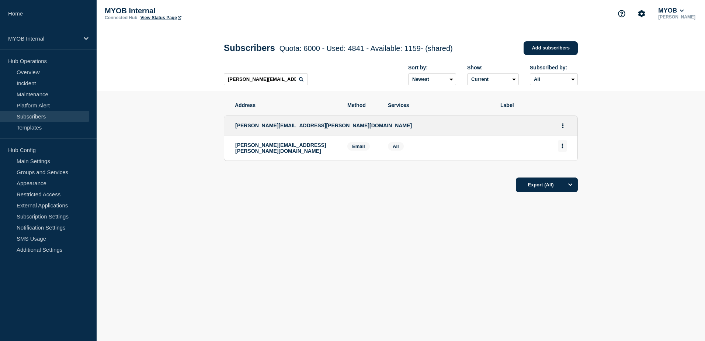
click at [565, 150] on button "Actions" at bounding box center [562, 145] width 9 height 11
click at [565, 170] on button "Delete" at bounding box center [562, 167] width 14 height 6
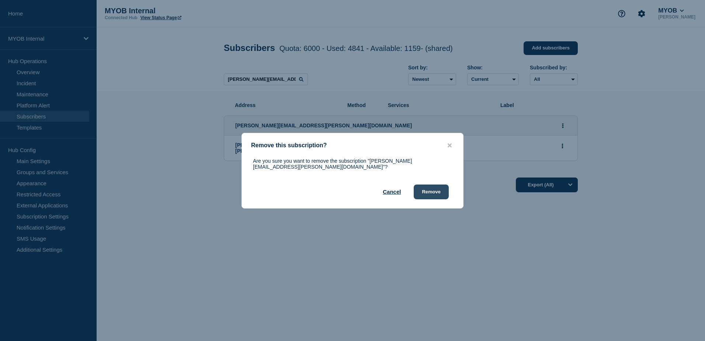
click at [441, 189] on button "Remove" at bounding box center [431, 191] width 35 height 15
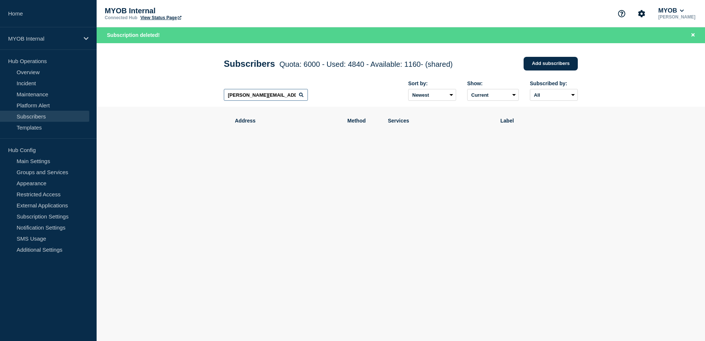
drag, startPoint x: 287, startPoint y: 97, endPoint x: 206, endPoint y: 97, distance: 81.1
click at [206, 97] on header "Subscribers Quota: 6000 - Used: 4840 - Available: 1160 - (shared) Quota Used Av…" at bounding box center [401, 75] width 608 height 64
paste input "[PERSON_NAME][EMAIL_ADDRESS][DOMAIN_NAME]"
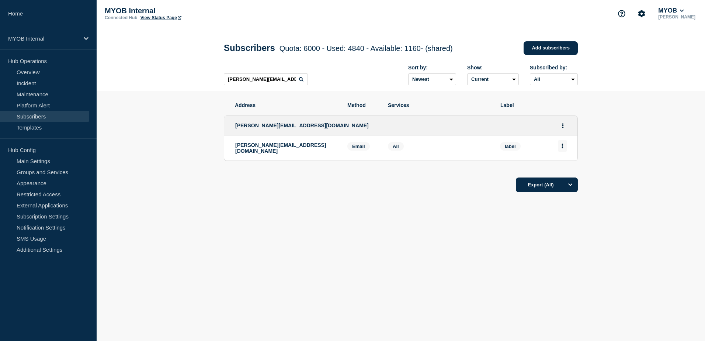
click at [565, 149] on button "Actions" at bounding box center [562, 145] width 9 height 11
click at [559, 168] on button "Delete" at bounding box center [562, 167] width 14 height 6
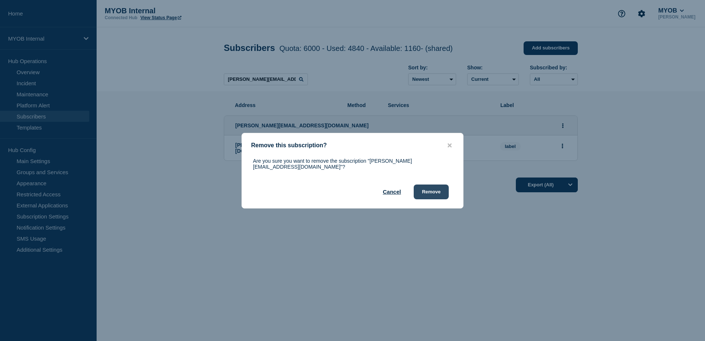
click at [440, 190] on button "Remove" at bounding box center [431, 191] width 35 height 15
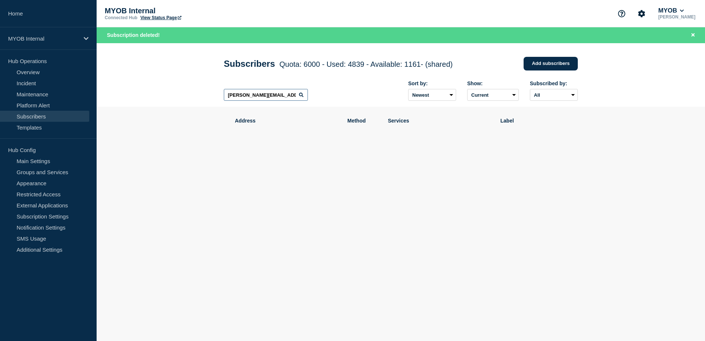
drag, startPoint x: 285, startPoint y: 97, endPoint x: 194, endPoint y: 95, distance: 91.4
click at [194, 95] on header "Subscribers Quota: 6000 - Used: 4839 - Available: 1161 - (shared) Quota Used Av…" at bounding box center [401, 75] width 608 height 64
paste input "[PERSON_NAME][EMAIL_ADDRESS][PERSON_NAME][DOMAIN_NAME]"
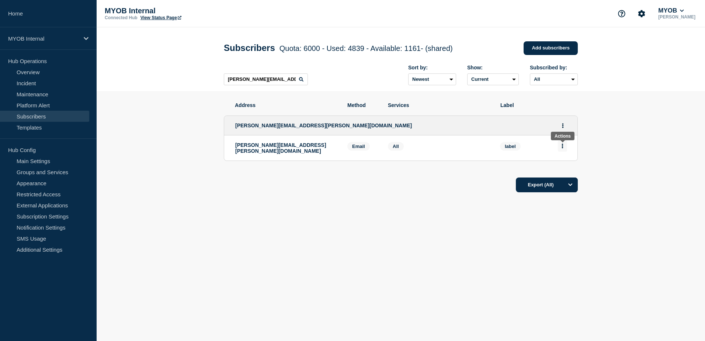
click at [562, 146] on icon "Actions" at bounding box center [562, 145] width 1 height 5
click at [560, 172] on div "Delete" at bounding box center [562, 166] width 35 height 27
click at [560, 168] on button "Delete" at bounding box center [562, 167] width 14 height 6
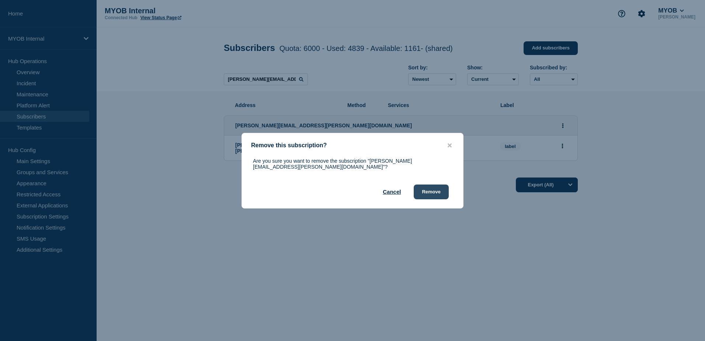
click at [445, 189] on button "Remove" at bounding box center [431, 191] width 35 height 15
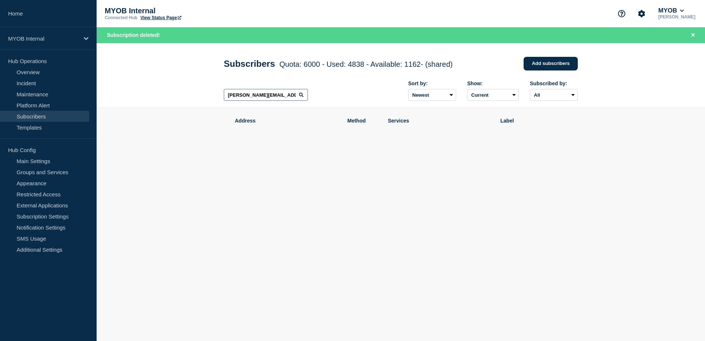
drag, startPoint x: 287, startPoint y: 97, endPoint x: 185, endPoint y: 97, distance: 102.1
click at [185, 97] on header "Subscribers Quota: 6000 - Used: 4838 - Available: 1162 - (shared) Quota Used Av…" at bounding box center [401, 75] width 608 height 64
paste input "[PERSON_NAME][EMAIL_ADDRESS][PERSON_NAME][DOMAIN_NAME]"
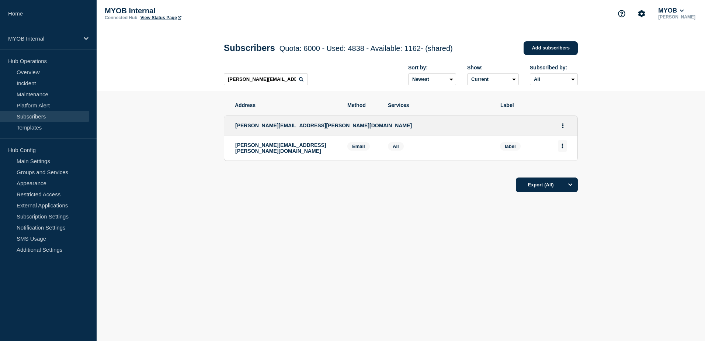
click at [562, 148] on icon "Actions" at bounding box center [562, 145] width 2 height 5
click at [558, 165] on li "Delete" at bounding box center [562, 167] width 14 height 6
click at [567, 169] on button "Delete" at bounding box center [562, 167] width 14 height 6
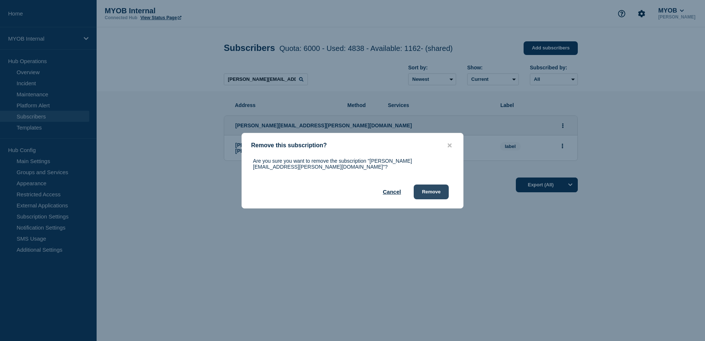
click at [437, 191] on button "Remove" at bounding box center [431, 191] width 35 height 15
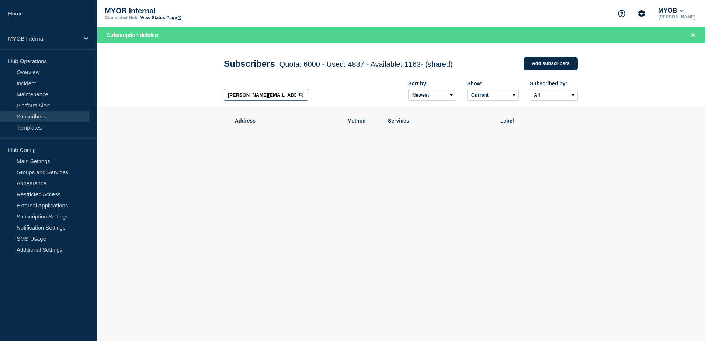
drag, startPoint x: 199, startPoint y: 94, endPoint x: 164, endPoint y: 93, distance: 35.1
click at [164, 93] on header "Subscribers Quota: 6000 - Used: 4837 - Available: 1163 - (shared) Quota Used Av…" at bounding box center [401, 75] width 608 height 64
paste input "[EMAIL_ADDRESS][DOMAIN_NAME]"
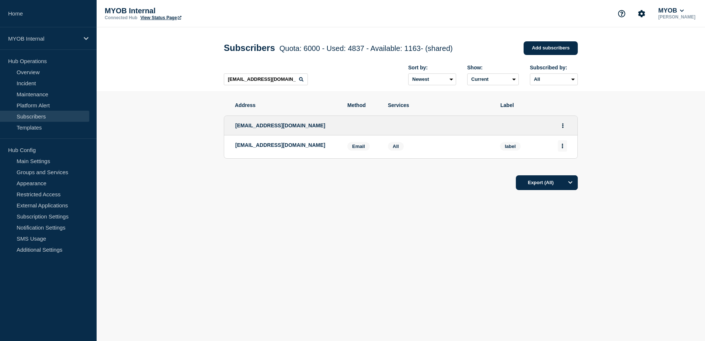
click at [562, 148] on icon "Actions" at bounding box center [562, 145] width 2 height 5
click at [561, 167] on button "Delete" at bounding box center [562, 167] width 14 height 6
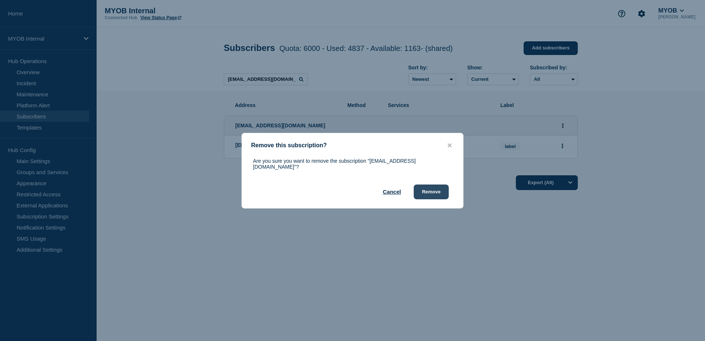
click at [426, 189] on button "Remove" at bounding box center [431, 191] width 35 height 15
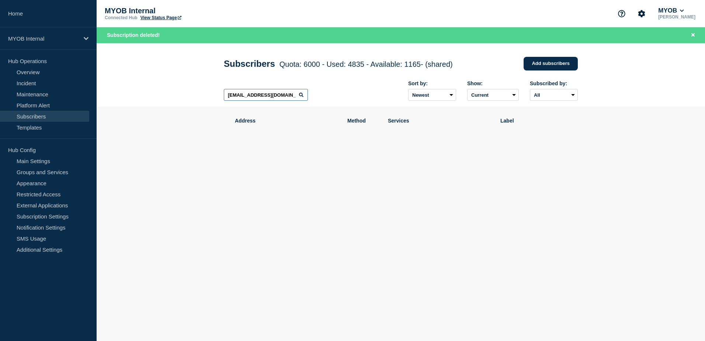
drag, startPoint x: 285, startPoint y: 98, endPoint x: 183, endPoint y: 97, distance: 102.5
click at [183, 97] on header "Subscribers Quota: 6000 - Used: 4835 - Available: 1165 - (shared) Quota Used Av…" at bounding box center [401, 75] width 608 height 64
paste input "[PERSON_NAME][EMAIL_ADDRESS][DOMAIN_NAME]"
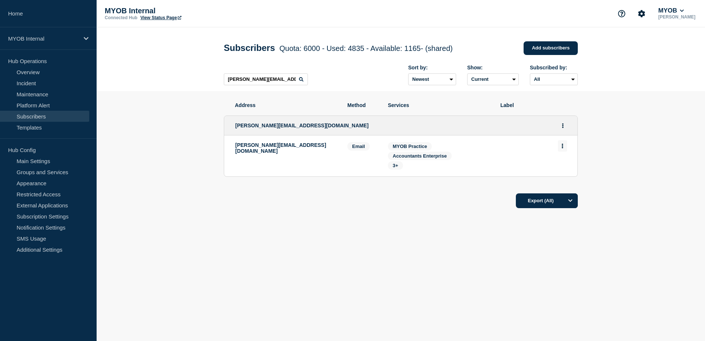
click at [564, 150] on button "Actions" at bounding box center [562, 145] width 9 height 11
click at [558, 169] on button "Delete" at bounding box center [562, 167] width 14 height 6
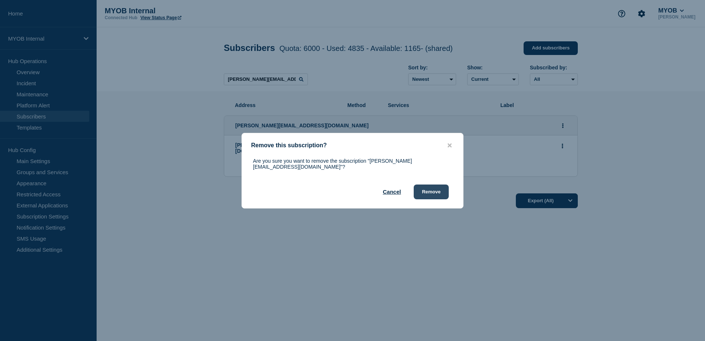
click at [432, 188] on button "Remove" at bounding box center [431, 191] width 35 height 15
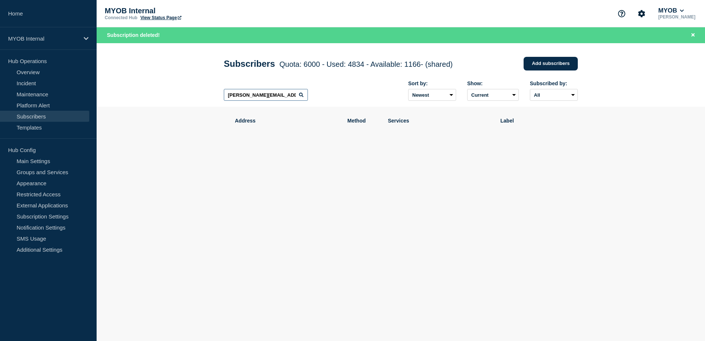
drag, startPoint x: 287, startPoint y: 96, endPoint x: 194, endPoint y: 93, distance: 92.9
click at [194, 93] on header "Subscribers Quota: 6000 - Used: 4834 - Available: 1166 - (shared) Quota Used Av…" at bounding box center [401, 75] width 608 height 64
paste input "[PERSON_NAME][EMAIL_ADDRESS][PERSON_NAME][DOMAIN_NAME]"
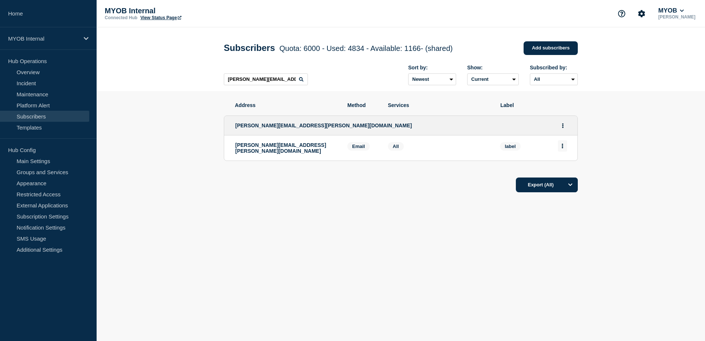
click at [563, 145] on button "Actions" at bounding box center [562, 145] width 9 height 11
click at [566, 168] on button "Delete" at bounding box center [562, 167] width 14 height 6
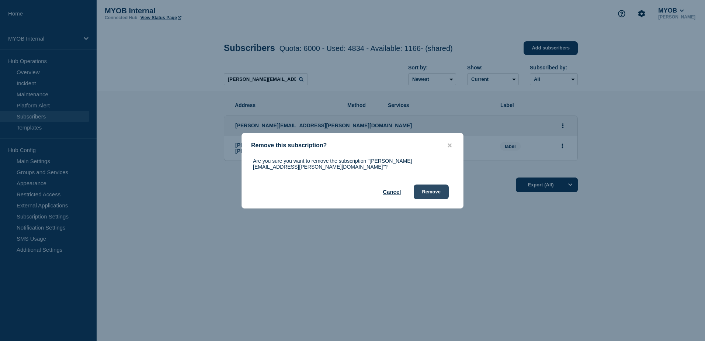
click at [436, 192] on button "Remove" at bounding box center [431, 191] width 35 height 15
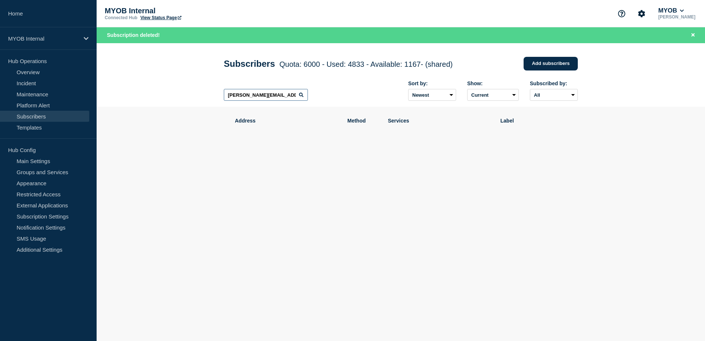
drag, startPoint x: 288, startPoint y: 97, endPoint x: 205, endPoint y: 96, distance: 82.9
click at [205, 96] on header "Subscribers Quota: 6000 - Used: 4833 - Available: 1167 - (shared) Quota Used Av…" at bounding box center [401, 75] width 608 height 64
paste input "[PERSON_NAME][EMAIL_ADDRESS][PERSON_NAME][DOMAIN_NAME]"
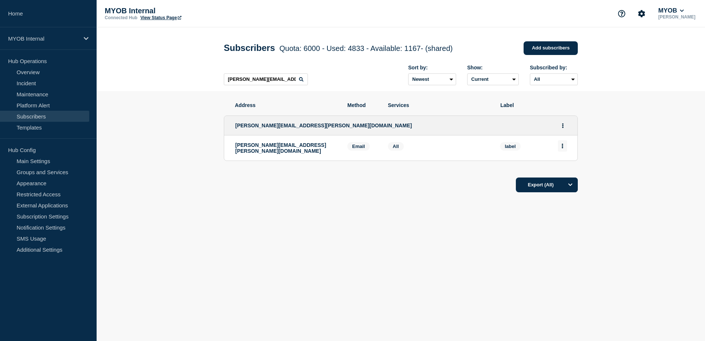
click at [562, 150] on button "Actions" at bounding box center [562, 145] width 9 height 11
click at [563, 165] on div "Delete" at bounding box center [562, 166] width 35 height 27
click at [564, 170] on button "Delete" at bounding box center [562, 167] width 14 height 6
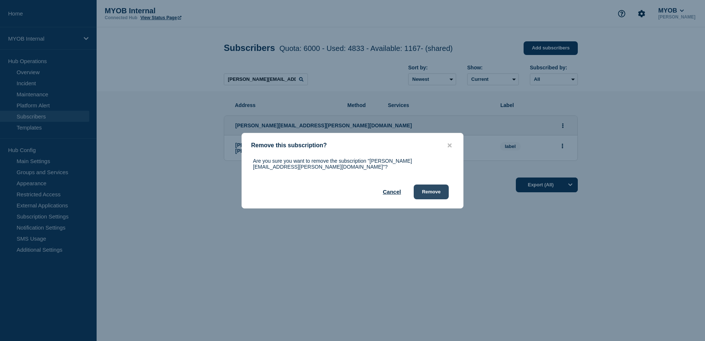
click at [443, 190] on button "Remove" at bounding box center [431, 191] width 35 height 15
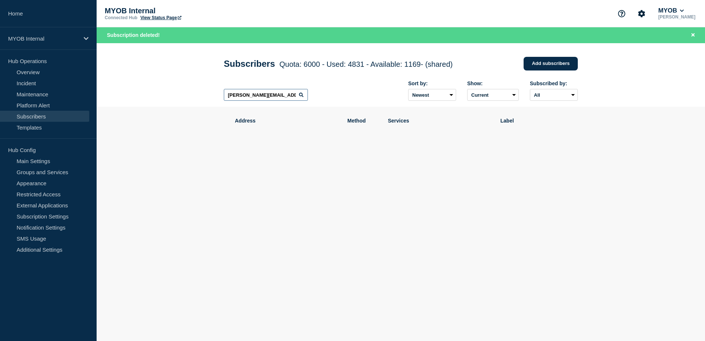
drag, startPoint x: 284, startPoint y: 97, endPoint x: 169, endPoint y: 96, distance: 115.4
click at [169, 96] on header "Subscribers Quota: 6000 - Used: 4831 - Available: 1169 - (shared) Quota Used Av…" at bounding box center [401, 75] width 608 height 64
paste input "[PERSON_NAME][EMAIL_ADDRESS][DOMAIN_NAME]"
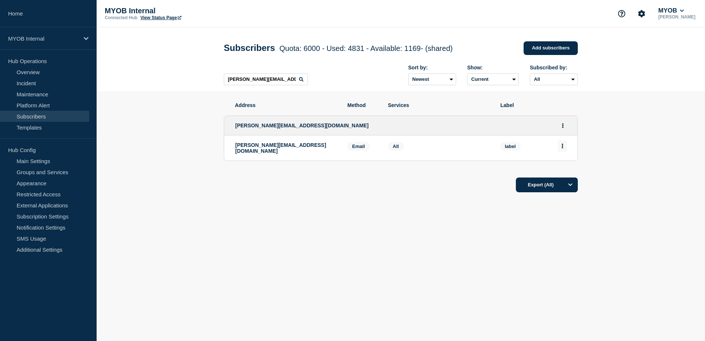
click at [565, 147] on button "Actions" at bounding box center [562, 145] width 9 height 11
click at [563, 170] on button "Delete" at bounding box center [562, 167] width 14 height 6
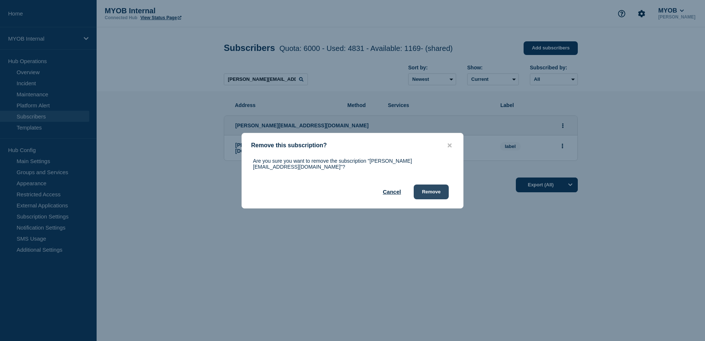
click at [442, 189] on button "Remove" at bounding box center [431, 191] width 35 height 15
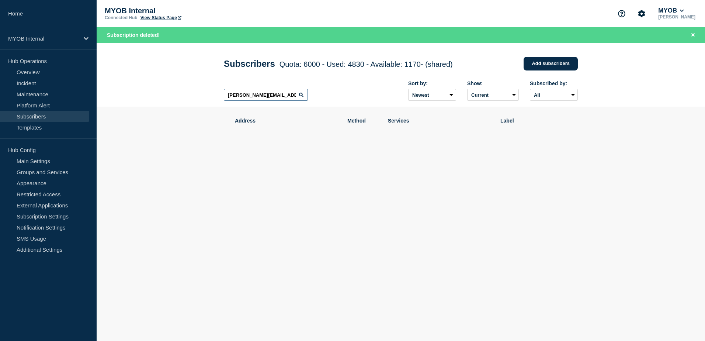
drag, startPoint x: 286, startPoint y: 98, endPoint x: 161, endPoint y: 98, distance: 125.0
click at [161, 98] on header "Subscribers Quota: 6000 - Used: 4830 - Available: 1170 - (shared) Quota Used Av…" at bounding box center [401, 75] width 608 height 64
paste input "[EMAIL_ADDRESS][DOMAIN_NAME]"
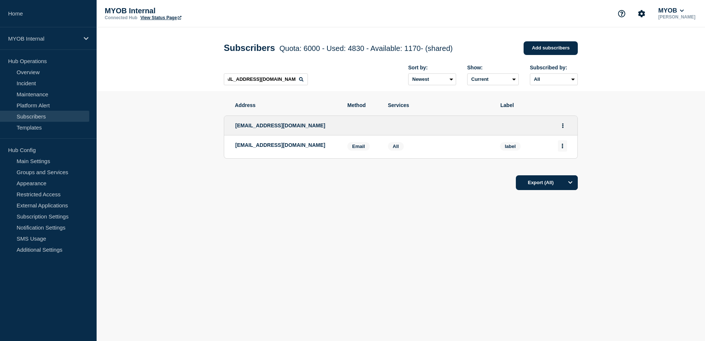
click at [562, 148] on icon "Actions" at bounding box center [562, 145] width 1 height 5
click at [565, 168] on button "Delete" at bounding box center [562, 167] width 14 height 6
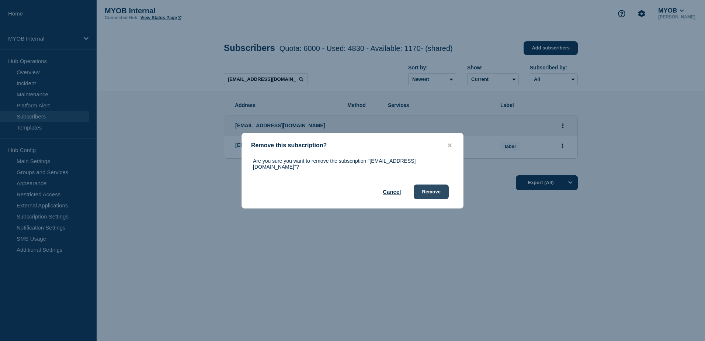
click at [433, 189] on button "Remove" at bounding box center [431, 191] width 35 height 15
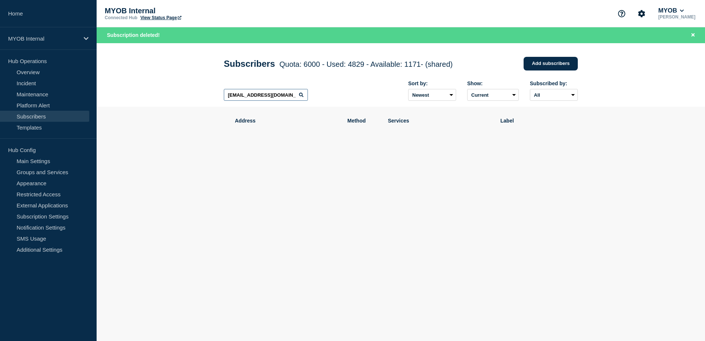
drag, startPoint x: 297, startPoint y: 98, endPoint x: 193, endPoint y: 96, distance: 104.0
click at [193, 96] on header "Subscribers Quota: 6000 - Used: 4829 - Available: 1171 - (shared) Quota Used Av…" at bounding box center [401, 75] width 608 height 64
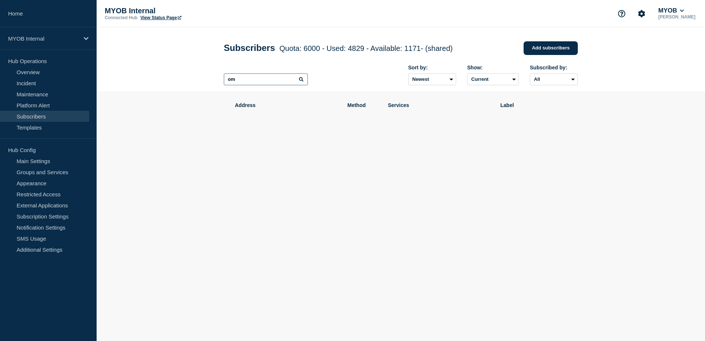
type input "m"
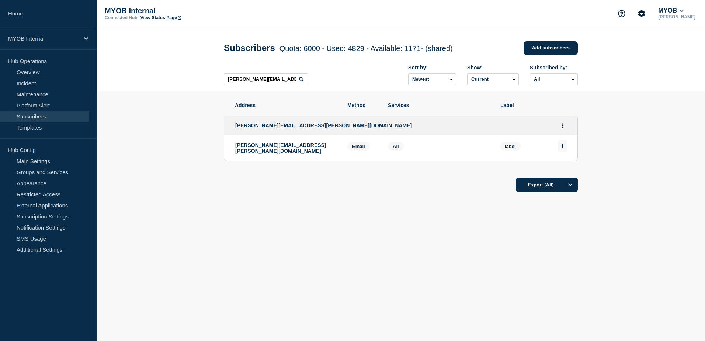
click at [562, 146] on icon "Actions" at bounding box center [562, 145] width 1 height 5
click at [562, 167] on button "Delete" at bounding box center [562, 167] width 14 height 6
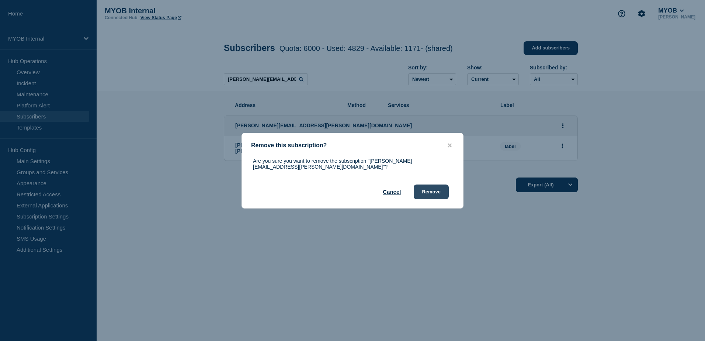
click at [443, 189] on button "Remove" at bounding box center [431, 191] width 35 height 15
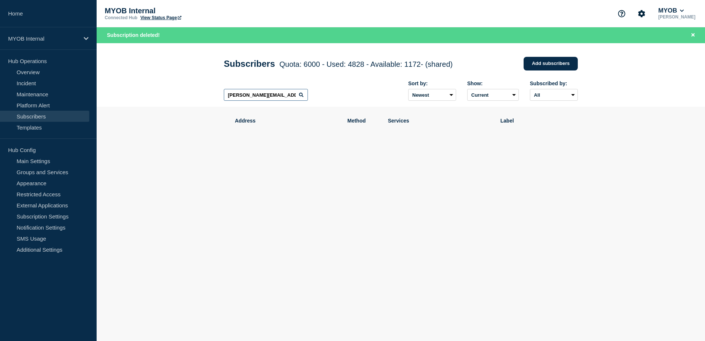
drag, startPoint x: 290, startPoint y: 94, endPoint x: 197, endPoint y: 92, distance: 92.9
click at [197, 92] on header "Subscribers Quota: 6000 - Used: 4828 - Available: 1172 - (shared) Quota Used Av…" at bounding box center [401, 75] width 608 height 64
paste input "[PERSON_NAME][EMAIL_ADDRESS][PERSON_NAME][DOMAIN_NAME]"
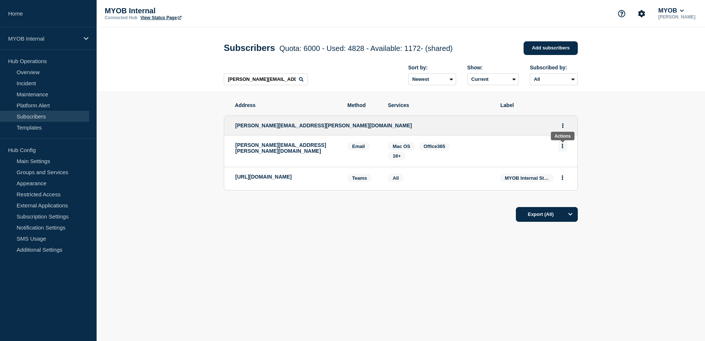
click at [564, 148] on button "Actions" at bounding box center [562, 145] width 9 height 11
click at [563, 168] on button "Delete" at bounding box center [562, 167] width 14 height 6
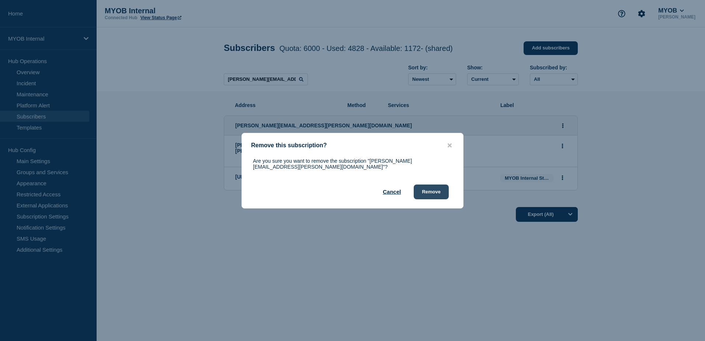
click at [431, 186] on button "Remove" at bounding box center [431, 191] width 35 height 15
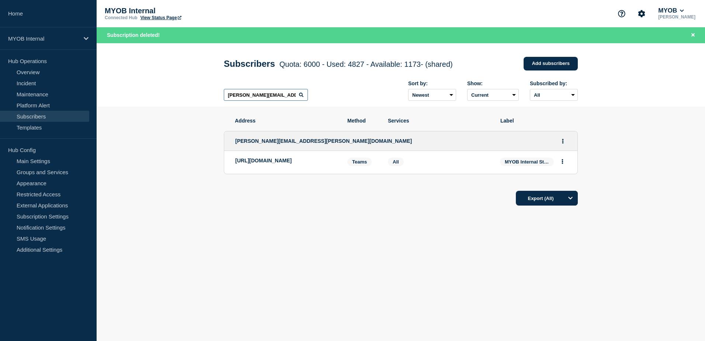
drag, startPoint x: 286, startPoint y: 99, endPoint x: 214, endPoint y: 95, distance: 72.3
click at [214, 95] on header "Subscribers Quota: 6000 - Used: 4827 - Available: 1173 - (shared) Quota Used Av…" at bounding box center [401, 75] width 608 height 64
click at [289, 97] on input "[PERSON_NAME][EMAIL_ADDRESS][PERSON_NAME][DOMAIN_NAME]" at bounding box center [266, 95] width 84 height 12
drag, startPoint x: 289, startPoint y: 97, endPoint x: 195, endPoint y: 93, distance: 94.1
click at [195, 93] on header "Subscribers Quota: 6000 - Used: 4827 - Available: 1173 - (shared) Quota Used Av…" at bounding box center [401, 75] width 608 height 64
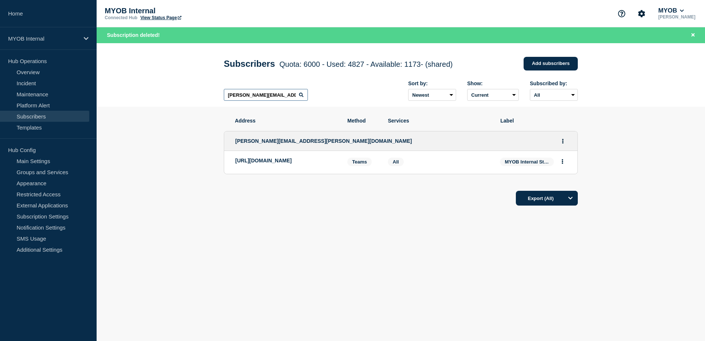
paste input "[PERSON_NAME][EMAIL_ADDRESS][PERSON_NAME][DOMAIN_NAME]"
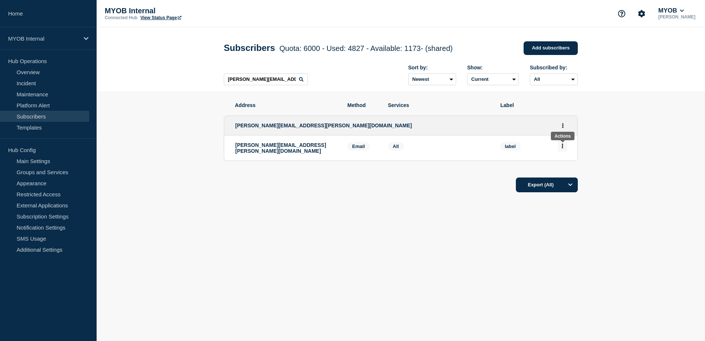
click at [563, 148] on icon "Actions" at bounding box center [562, 145] width 2 height 5
click at [565, 167] on button "Delete" at bounding box center [562, 167] width 14 height 6
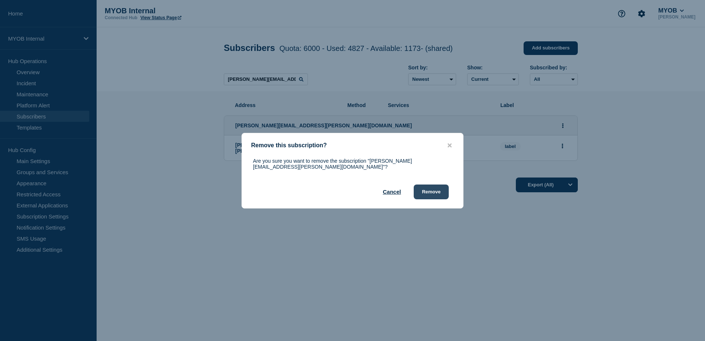
click at [428, 191] on button "Remove" at bounding box center [431, 191] width 35 height 15
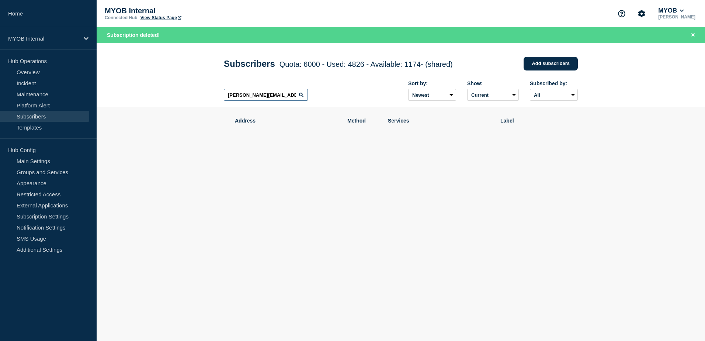
drag, startPoint x: 292, startPoint y: 97, endPoint x: 185, endPoint y: 92, distance: 107.0
click at [185, 92] on header "Subscribers Quota: 6000 - Used: 4826 - Available: 1174 - (shared) Quota Used Av…" at bounding box center [401, 75] width 608 height 64
paste input "[EMAIL_ADDRESS][DOMAIN_NAME]"
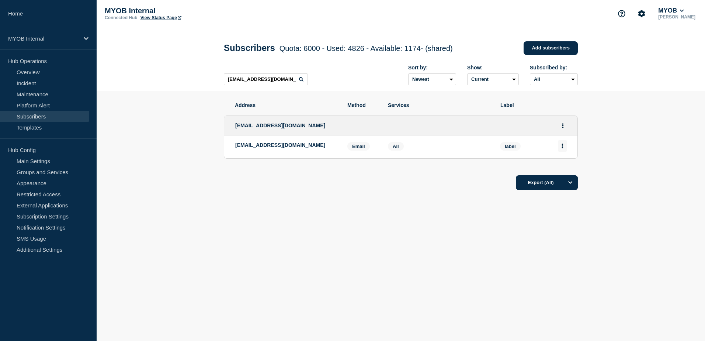
click at [563, 149] on button "Actions" at bounding box center [562, 145] width 9 height 11
click at [563, 166] on button "Delete" at bounding box center [562, 167] width 14 height 6
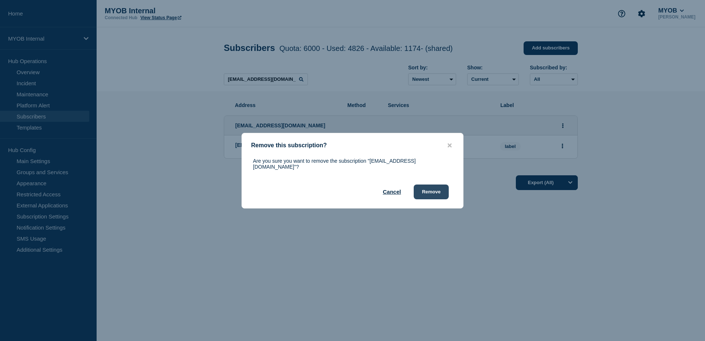
click at [444, 190] on button "Remove" at bounding box center [431, 191] width 35 height 15
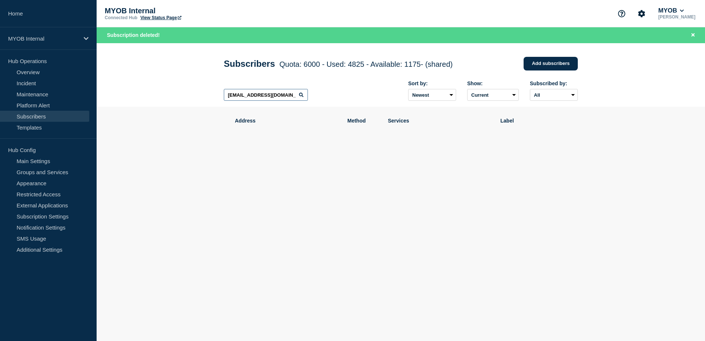
drag, startPoint x: 294, startPoint y: 97, endPoint x: 178, endPoint y: 98, distance: 116.1
click at [178, 98] on header "Subscribers Quota: 6000 - Used: 4825 - Available: 1175 - (shared) Quota Used Av…" at bounding box center [401, 75] width 608 height 64
paste input "[PERSON_NAME][EMAIL_ADDRESS][PERSON_NAME][DOMAIN_NAME]"
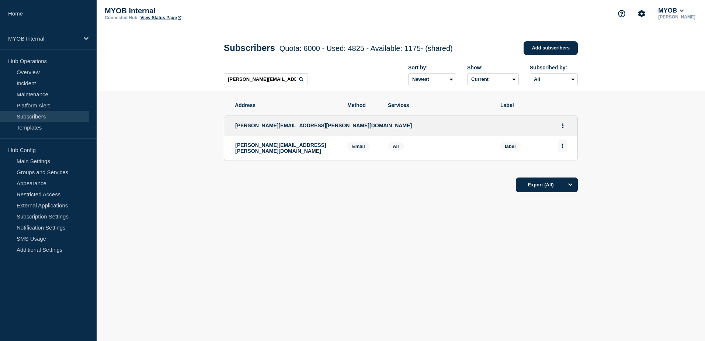
click at [564, 148] on button "Actions" at bounding box center [562, 145] width 9 height 11
click at [561, 167] on button "Delete" at bounding box center [562, 167] width 14 height 6
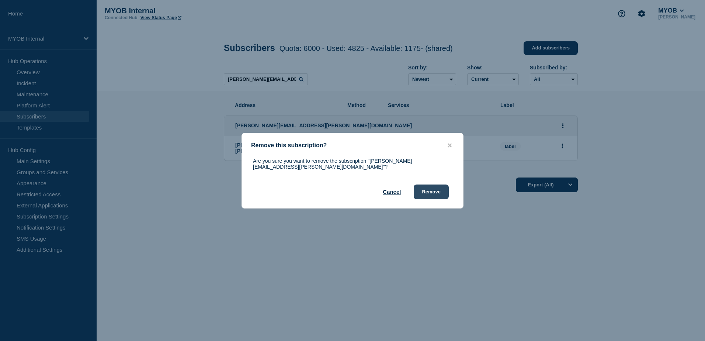
click at [440, 191] on button "Remove" at bounding box center [431, 191] width 35 height 15
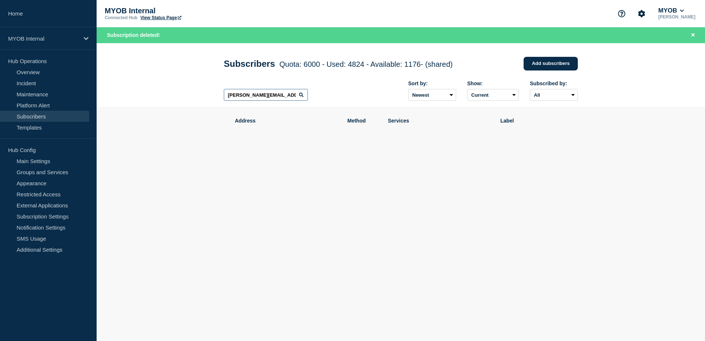
drag, startPoint x: 284, startPoint y: 97, endPoint x: 205, endPoint y: 97, distance: 79.6
click at [205, 97] on header "Subscribers Quota: 6000 - Used: 4824 - Available: 1176 - (shared) Quota Used Av…" at bounding box center [401, 75] width 608 height 64
paste input "[PERSON_NAME][EMAIL_ADDRESS][PERSON_NAME][DOMAIN_NAME]"
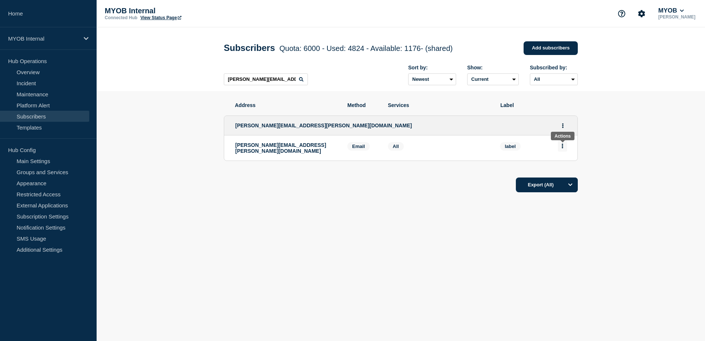
click at [561, 149] on button "Actions" at bounding box center [562, 145] width 9 height 11
click at [565, 169] on button "Delete" at bounding box center [562, 167] width 14 height 6
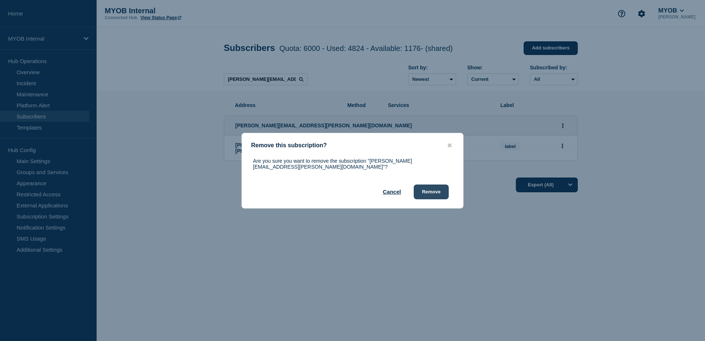
click at [441, 188] on button "Remove" at bounding box center [431, 191] width 35 height 15
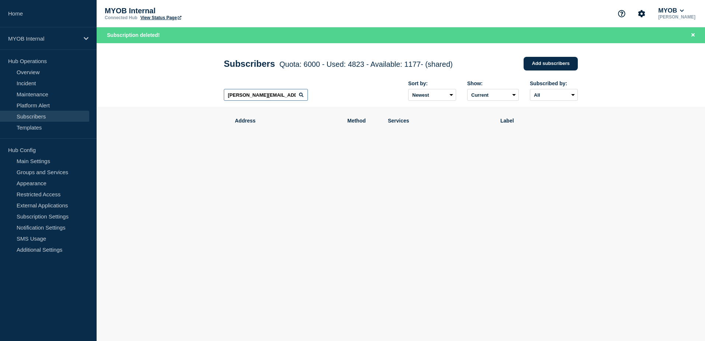
drag, startPoint x: 289, startPoint y: 97, endPoint x: 198, endPoint y: 91, distance: 90.8
click at [198, 93] on header "Subscribers Quota: 6000 - Used: 4823 - Available: 1177 - (shared) Quota Used Av…" at bounding box center [401, 75] width 608 height 64
paste input "[EMAIL_ADDRESS][DOMAIN_NAME]"
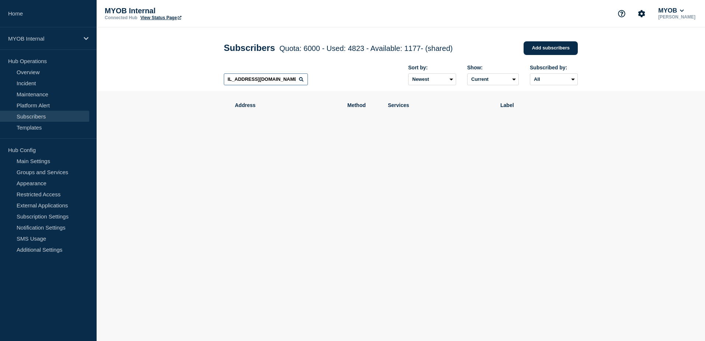
scroll to position [0, 11]
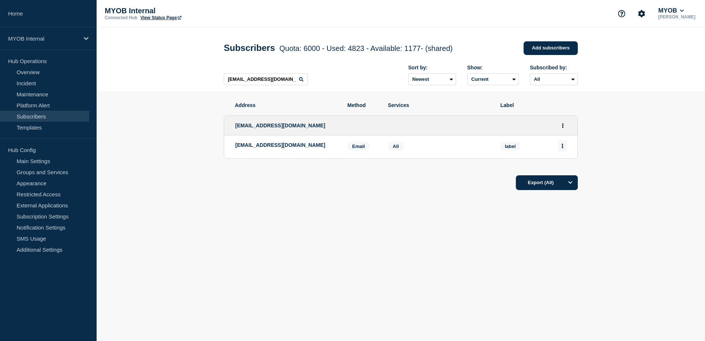
click at [566, 149] on button "Actions" at bounding box center [562, 145] width 9 height 11
click at [563, 163] on div "Delete" at bounding box center [562, 166] width 35 height 27
click at [566, 168] on button "Delete" at bounding box center [562, 167] width 14 height 6
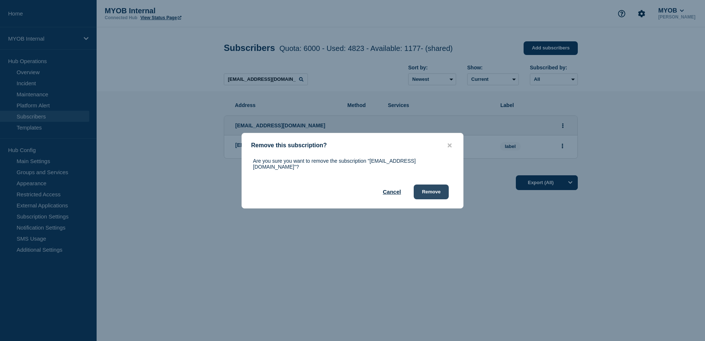
click at [445, 196] on button "Remove" at bounding box center [431, 191] width 35 height 15
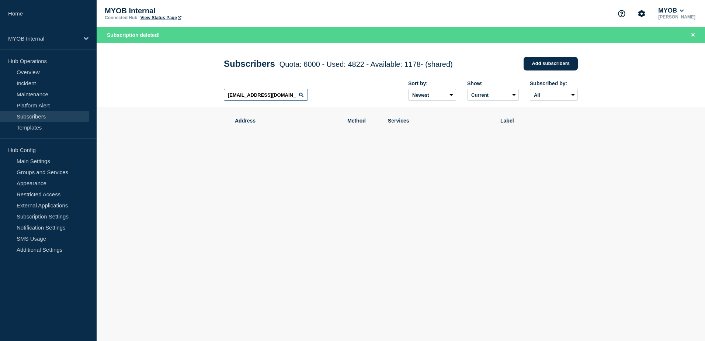
drag, startPoint x: 297, startPoint y: 96, endPoint x: 164, endPoint y: 94, distance: 133.5
click at [164, 94] on header "Subscribers Quota: 6000 - Used: 4822 - Available: 1178 - (shared) Quota Used Av…" at bounding box center [401, 75] width 608 height 64
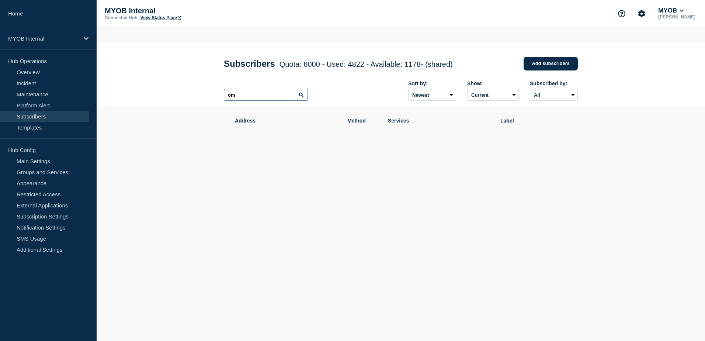
type input "m"
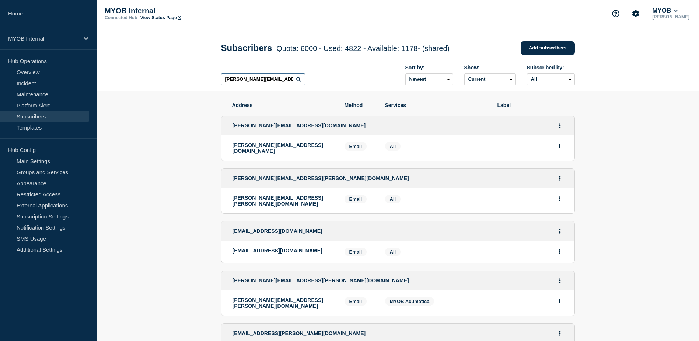
type input "[PERSON_NAME][EMAIL_ADDRESS][PERSON_NAME][DOMAIN_NAME]"
drag, startPoint x: 224, startPoint y: 80, endPoint x: 387, endPoint y: 88, distance: 162.8
click at [387, 88] on div "[PERSON_NAME][EMAIL_ADDRESS][PERSON_NAME][DOMAIN_NAME] Sort by: Newest Oldest S…" at bounding box center [398, 75] width 354 height 32
paste input "[PERSON_NAME][EMAIL_ADDRESS][PERSON_NAME][DOMAIN_NAME]"
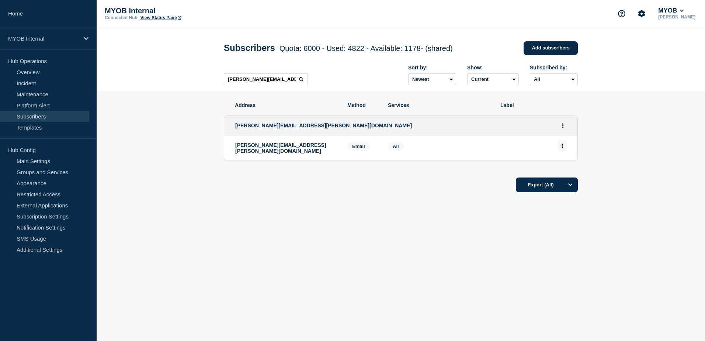
click at [564, 149] on button "Actions" at bounding box center [562, 145] width 9 height 11
click at [564, 170] on button "Delete" at bounding box center [562, 167] width 14 height 6
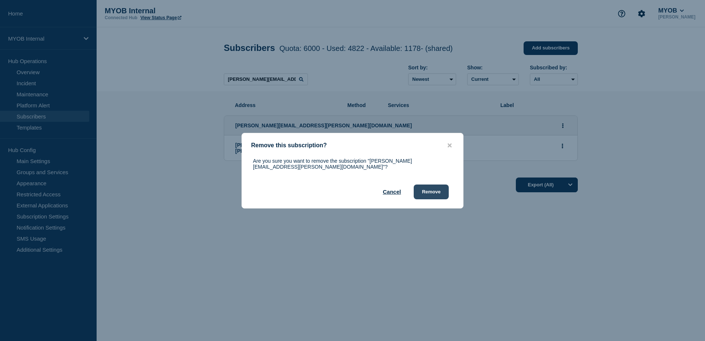
click at [440, 189] on button "Remove" at bounding box center [431, 191] width 35 height 15
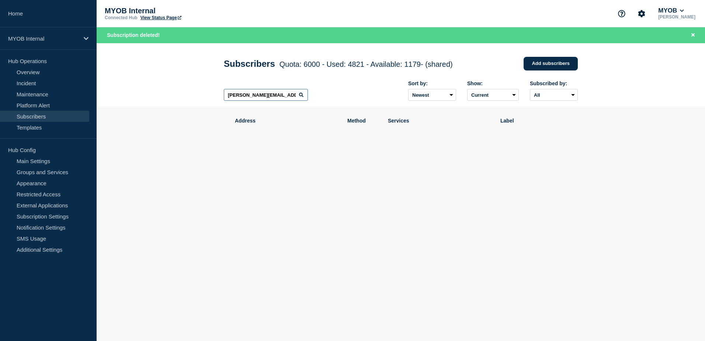
drag, startPoint x: 284, startPoint y: 96, endPoint x: 194, endPoint y: 92, distance: 90.0
click at [194, 92] on header "Subscribers Quota: 6000 - Used: 4821 - Available: 1179 - (shared) Quota Used Av…" at bounding box center [401, 75] width 608 height 64
paste input "[PERSON_NAME][EMAIL_ADDRESS][PERSON_NAME][DOMAIN_NAME]"
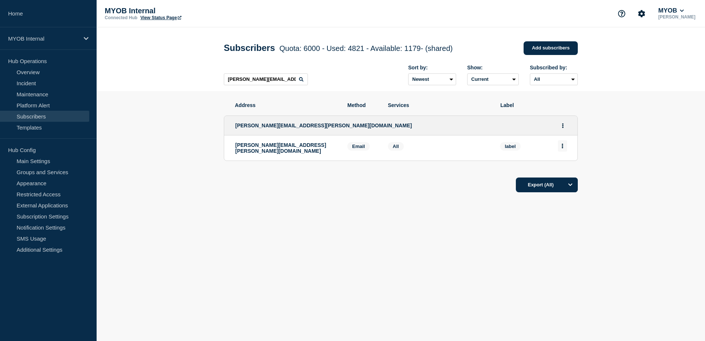
click at [564, 150] on button "Actions" at bounding box center [562, 145] width 9 height 11
click at [564, 167] on button "Delete" at bounding box center [562, 167] width 14 height 6
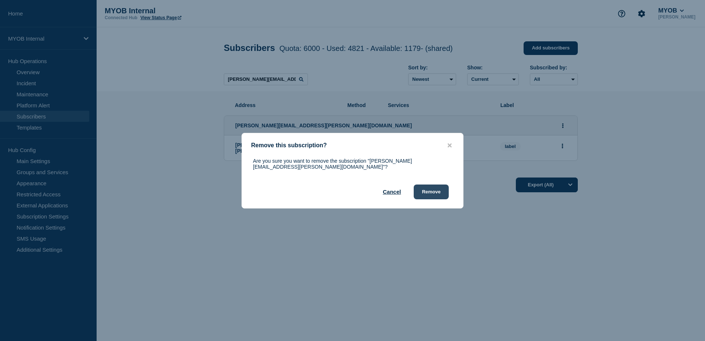
click at [440, 192] on button "Remove" at bounding box center [431, 191] width 35 height 15
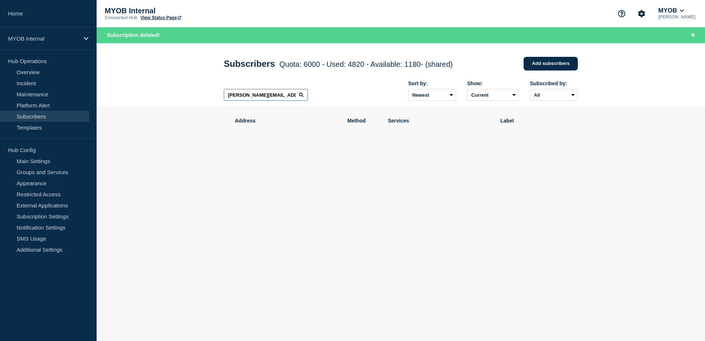
drag, startPoint x: 289, startPoint y: 95, endPoint x: 192, endPoint y: 93, distance: 96.6
click at [192, 93] on header "Subscribers Quota: 6000 - Used: 4820 - Available: 1180 - (shared) Quota Used Av…" at bounding box center [401, 75] width 608 height 64
paste input "[PERSON_NAME][EMAIL_ADDRESS][PERSON_NAME][DOMAIN_NAME]"
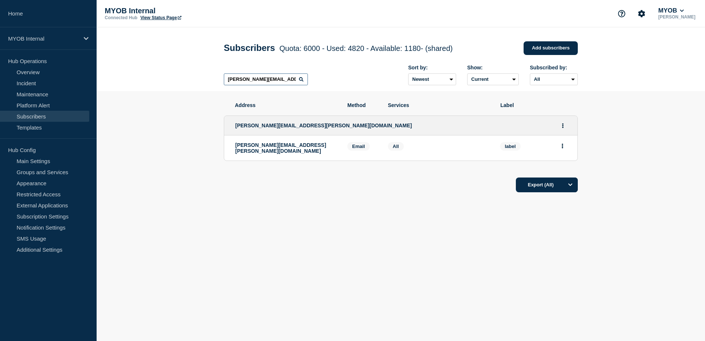
type input "[PERSON_NAME][EMAIL_ADDRESS][PERSON_NAME][DOMAIN_NAME]"
click at [561, 147] on icon "Actions" at bounding box center [562, 145] width 2 height 5
click at [556, 167] on button "Delete" at bounding box center [562, 167] width 14 height 6
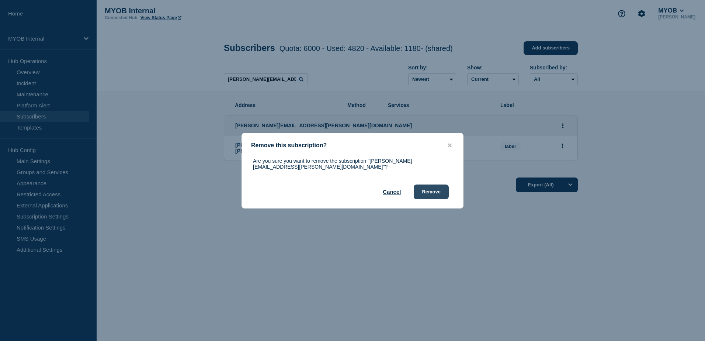
click at [437, 189] on button "Remove" at bounding box center [431, 191] width 35 height 15
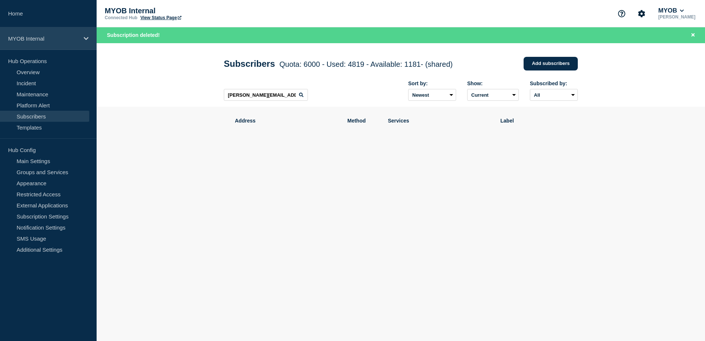
click at [69, 39] on p "MYOB Internal" at bounding box center [43, 38] width 71 height 6
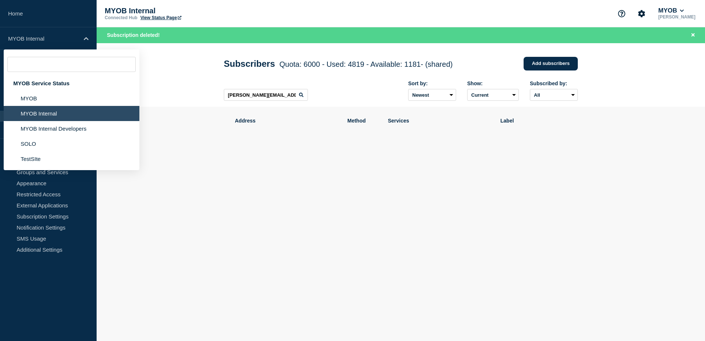
click at [45, 114] on li "MYOB Internal" at bounding box center [72, 113] width 136 height 15
click at [35, 109] on li "MYOB Internal" at bounding box center [72, 113] width 136 height 15
click at [35, 99] on li "MYOB" at bounding box center [72, 98] width 136 height 15
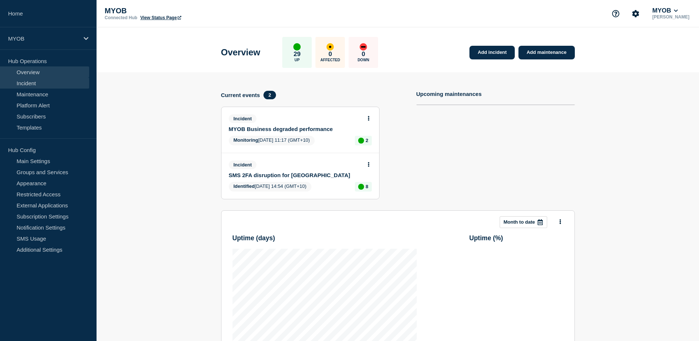
click at [35, 82] on link "Incident" at bounding box center [44, 82] width 89 height 11
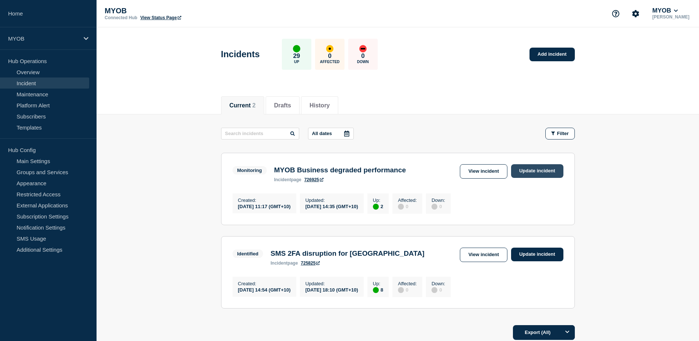
click at [543, 172] on link "Update incident" at bounding box center [537, 171] width 52 height 14
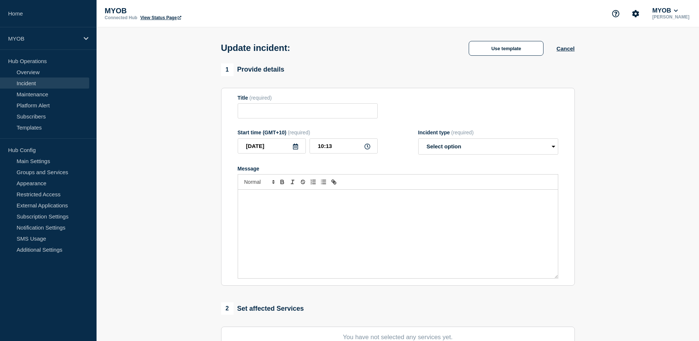
type input "MYOB Business degraded performance"
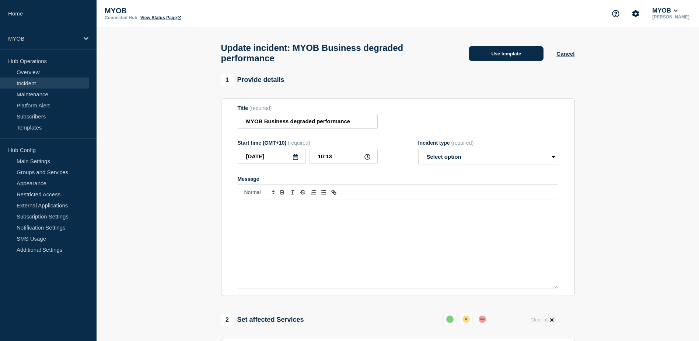
click at [511, 56] on button "Use template" at bounding box center [506, 53] width 75 height 15
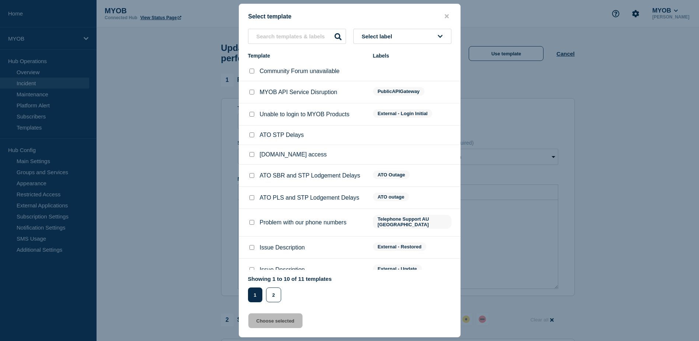
click at [252, 245] on input "Issue Description checkbox" at bounding box center [252, 247] width 5 height 5
checkbox input "true"
click at [288, 324] on button "Choose selected" at bounding box center [275, 320] width 54 height 15
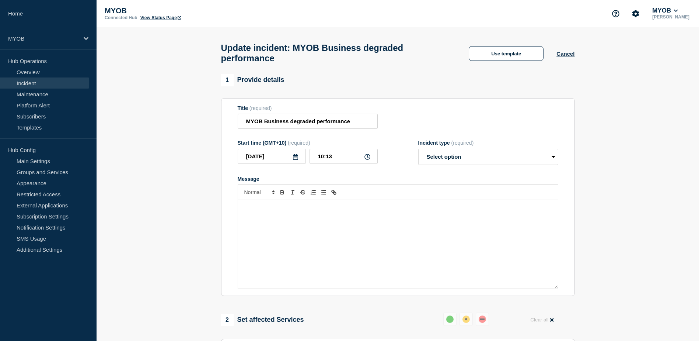
select select "resolved"
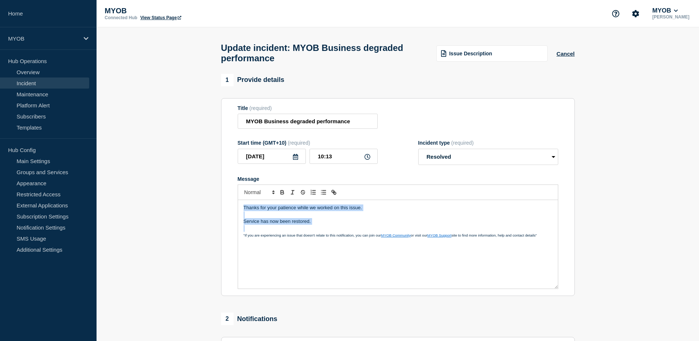
drag, startPoint x: 335, startPoint y: 229, endPoint x: 199, endPoint y: 201, distance: 139.1
click at [199, 201] on section "1 Provide details Title (required) MYOB Business degraded performance Start tim…" at bounding box center [398, 283] width 603 height 418
copy div "Thanks for your patience while we worked on this issue. Service has now been re…"
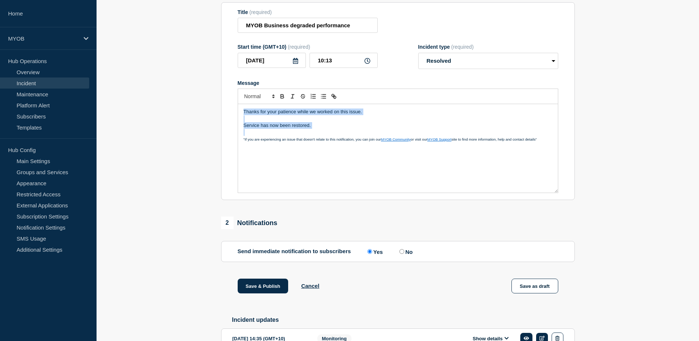
scroll to position [111, 0]
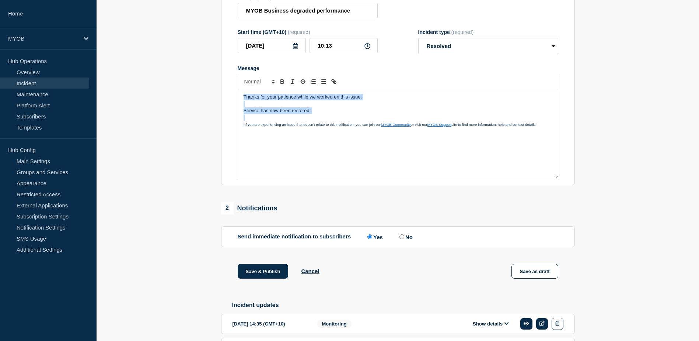
click at [404, 239] on input "No" at bounding box center [402, 236] width 5 height 5
radio input "true"
radio input "false"
click at [261, 274] on button "Save & Publish" at bounding box center [263, 271] width 51 height 15
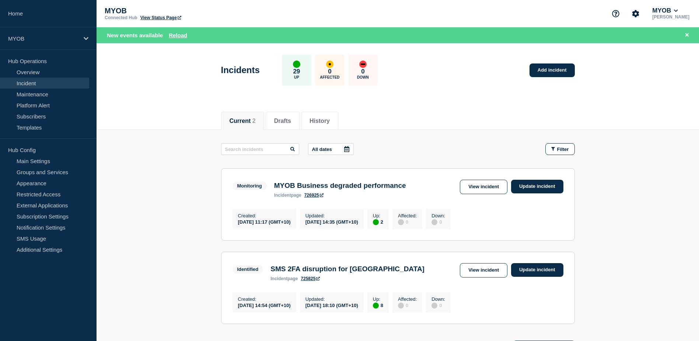
click at [182, 31] on div "New events available Reload" at bounding box center [399, 35] width 585 height 8
click at [183, 35] on button "Reload" at bounding box center [178, 35] width 18 height 6
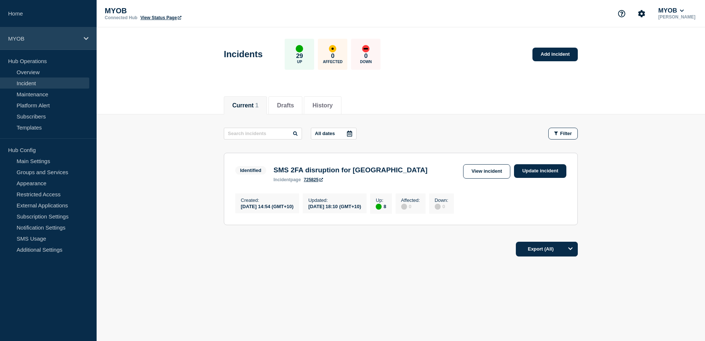
click at [70, 39] on p "MYOB" at bounding box center [43, 38] width 71 height 6
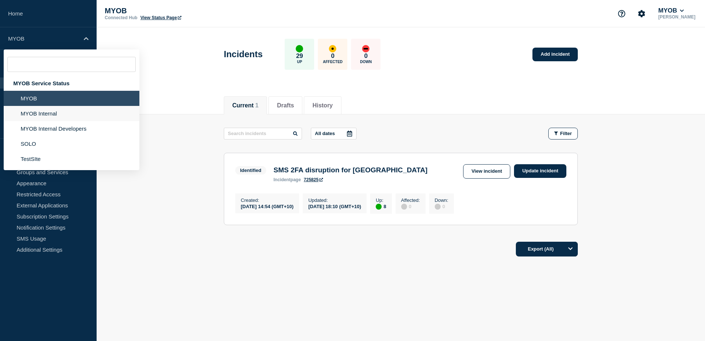
click at [53, 113] on li "MYOB Internal" at bounding box center [72, 113] width 136 height 15
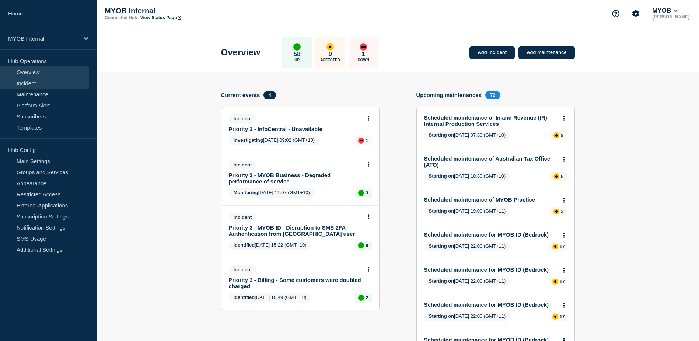
click at [36, 84] on link "Incident" at bounding box center [44, 82] width 89 height 11
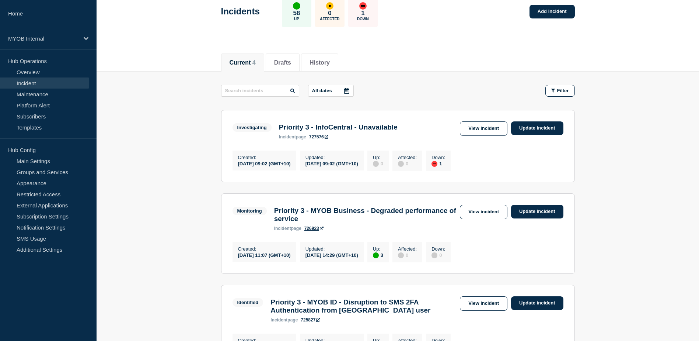
scroll to position [74, 0]
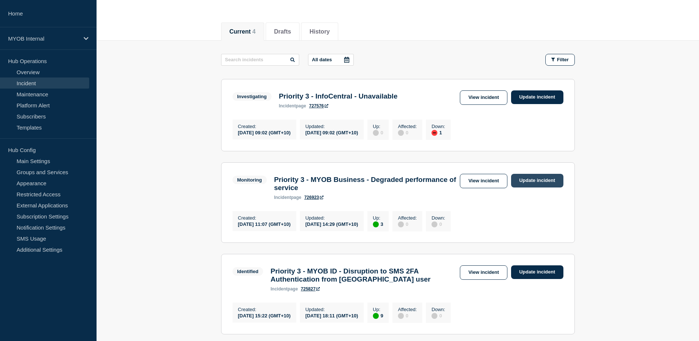
click at [536, 184] on link "Update incident" at bounding box center [537, 181] width 52 height 14
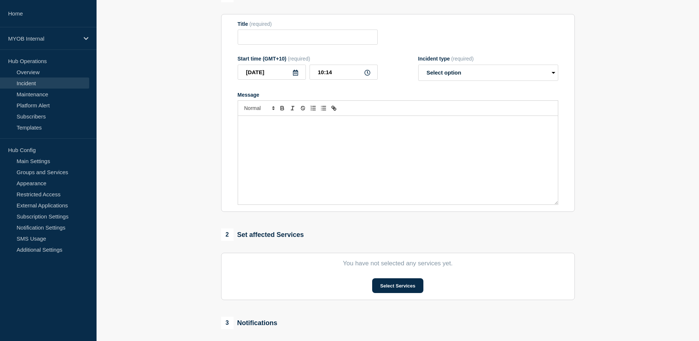
type input "Priority 3 - MYOB Business - Degraded performance of service"
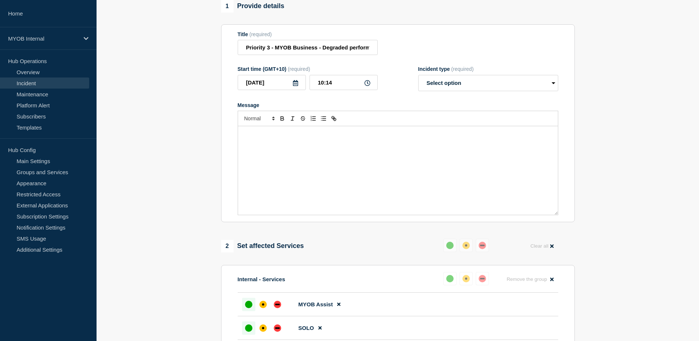
click at [435, 155] on div "Message" at bounding box center [398, 170] width 320 height 88
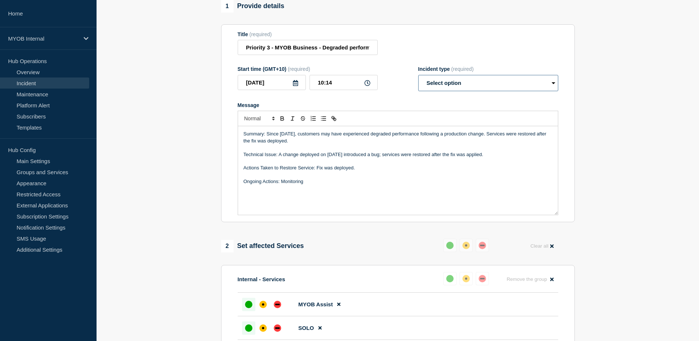
click at [471, 90] on select "Select option Investigating Identified Monitoring Resolved" at bounding box center [488, 83] width 140 height 16
select select "resolved"
click at [418, 78] on select "Select option Investigating Identified Monitoring Resolved" at bounding box center [488, 83] width 140 height 16
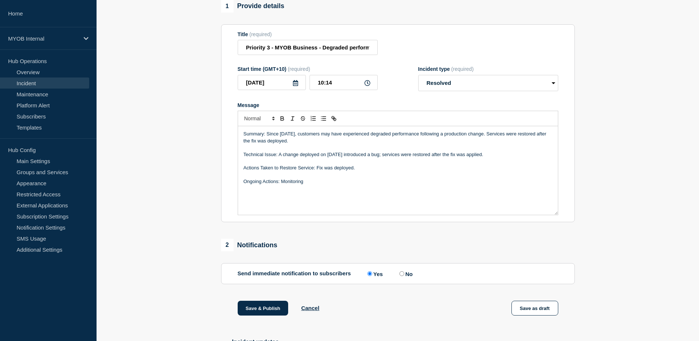
click at [404, 276] on input "No" at bounding box center [402, 273] width 5 height 5
radio input "true"
radio input "false"
click at [264, 313] on button "Save & Publish" at bounding box center [263, 307] width 51 height 15
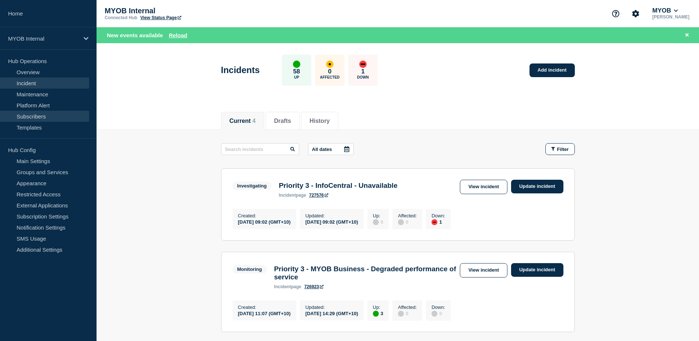
click at [32, 115] on link "Subscribers" at bounding box center [44, 116] width 89 height 11
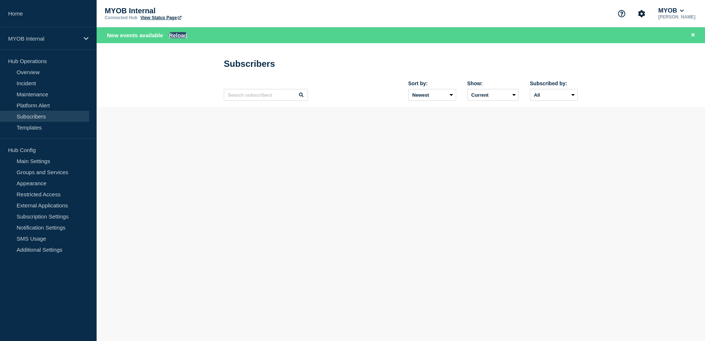
click at [184, 36] on button "Reload" at bounding box center [178, 35] width 18 height 6
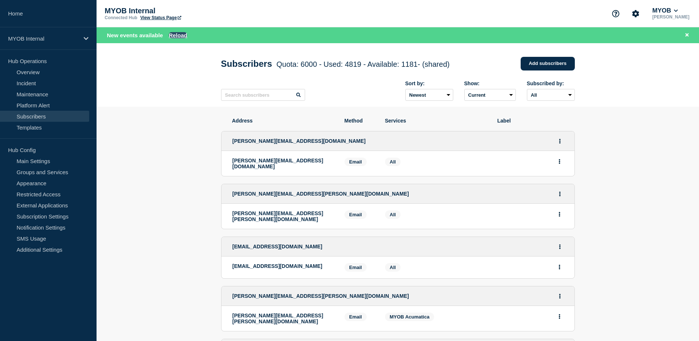
click at [179, 32] on button "Reload" at bounding box center [178, 35] width 18 height 6
click at [25, 80] on link "Incident" at bounding box center [44, 82] width 89 height 11
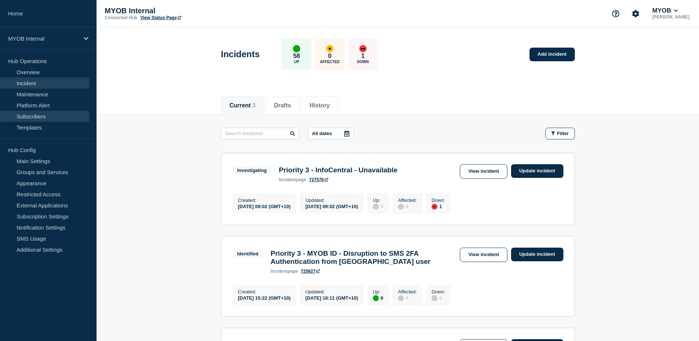
click at [29, 113] on link "Subscribers" at bounding box center [44, 116] width 89 height 11
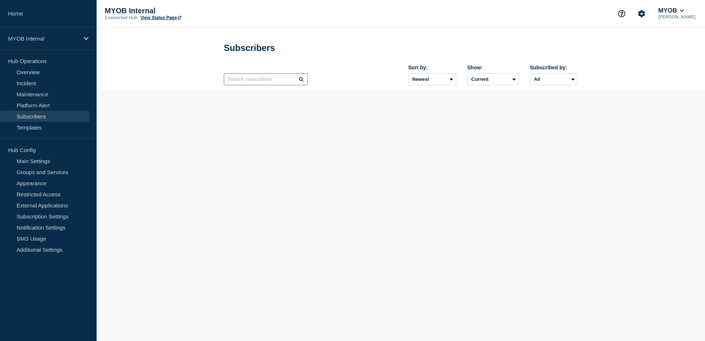
click at [252, 80] on input "text" at bounding box center [266, 79] width 84 height 12
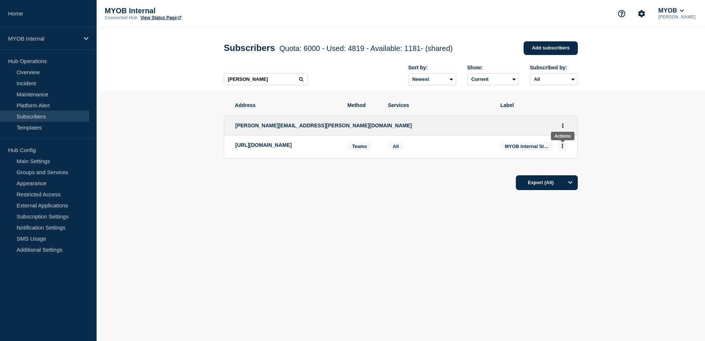
click at [565, 147] on button "Actions" at bounding box center [562, 145] width 9 height 11
click at [561, 170] on button "Delete" at bounding box center [562, 167] width 14 height 6
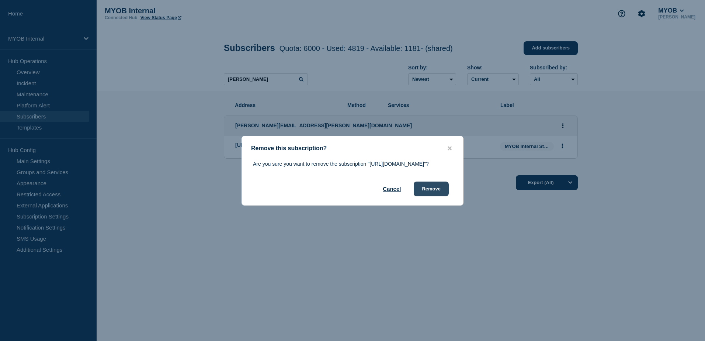
click at [429, 196] on button "Remove" at bounding box center [431, 188] width 35 height 15
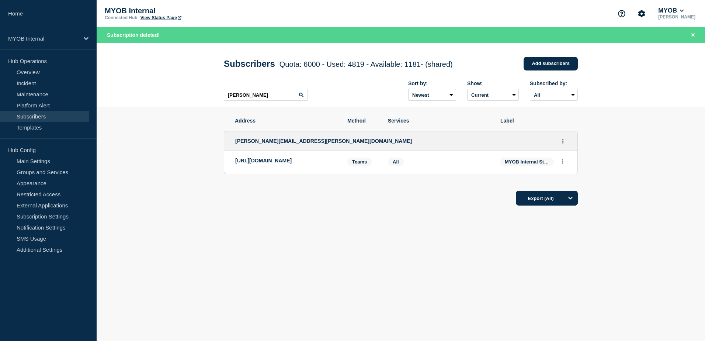
click at [432, 174] on li "[URL][DOMAIN_NAME] Teams Teams: [URL][DOMAIN_NAME] MYOB Internal StatusHub Upda…" at bounding box center [400, 162] width 353 height 23
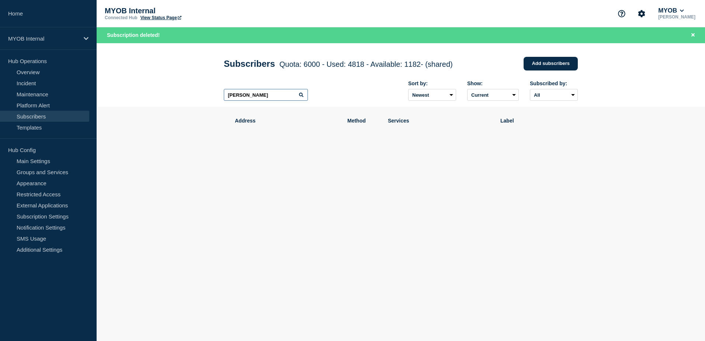
drag, startPoint x: 248, startPoint y: 99, endPoint x: 190, endPoint y: 92, distance: 58.6
click at [190, 92] on header "Subscribers Quota: 6000 - Used: 4818 - Available: 1182 - (shared) Quota Used Av…" at bounding box center [401, 75] width 608 height 64
paste input "[PERSON_NAME][EMAIL_ADDRESS][PERSON_NAME][DOMAIN_NAME]"
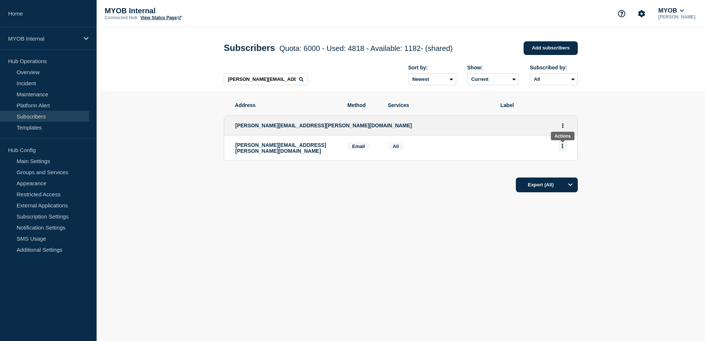
click at [565, 149] on button "Actions" at bounding box center [562, 145] width 9 height 11
click at [562, 170] on button "Delete" at bounding box center [562, 167] width 14 height 6
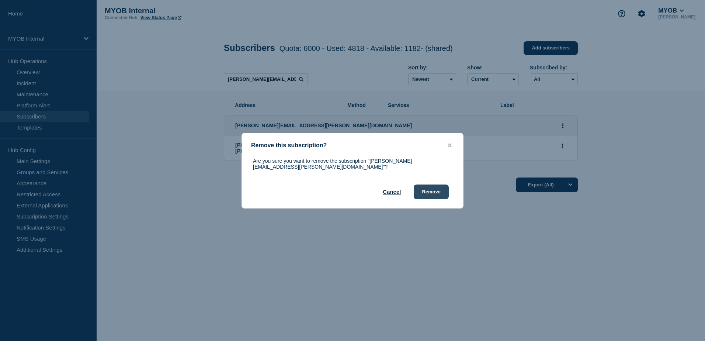
click at [436, 189] on button "Remove" at bounding box center [431, 191] width 35 height 15
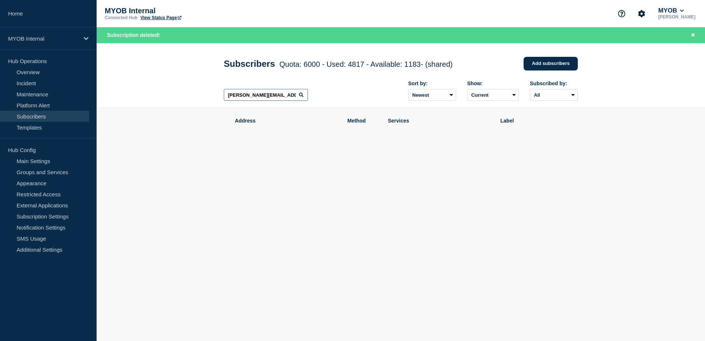
drag, startPoint x: 285, startPoint y: 97, endPoint x: 194, endPoint y: 91, distance: 92.0
click at [194, 91] on header "Subscribers Quota: 6000 - Used: 4817 - Available: 1183 - (shared) Quota Used Av…" at bounding box center [401, 75] width 608 height 64
paste input "[PERSON_NAME][EMAIL_ADDRESS][DOMAIN_NAME]"
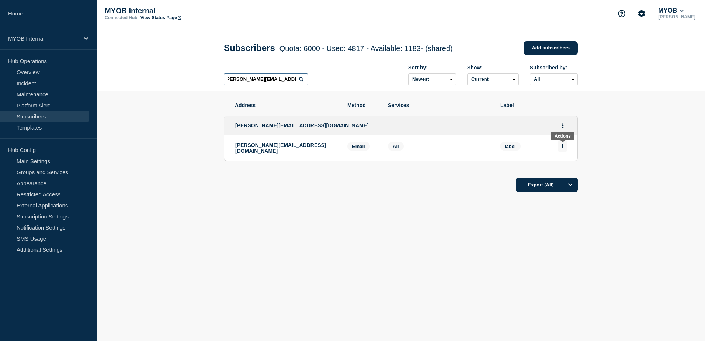
type input "[PERSON_NAME][EMAIL_ADDRESS][DOMAIN_NAME]"
click at [564, 151] on button "Actions" at bounding box center [562, 145] width 9 height 11
click at [560, 169] on button "Delete" at bounding box center [562, 167] width 14 height 6
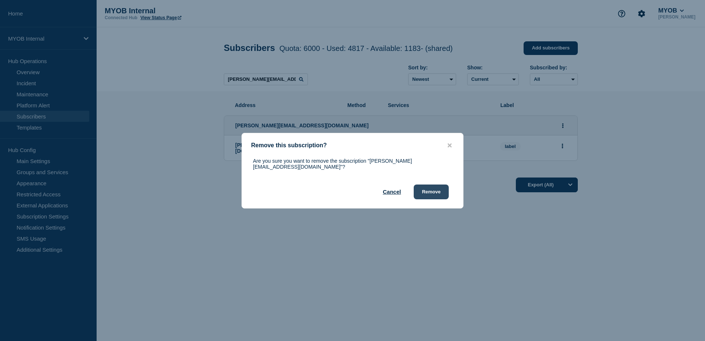
click at [445, 191] on button "Remove" at bounding box center [431, 191] width 35 height 15
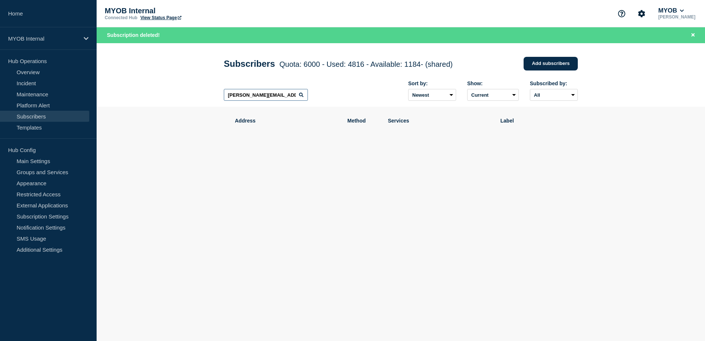
scroll to position [0, 3]
drag, startPoint x: 226, startPoint y: 97, endPoint x: 358, endPoint y: 111, distance: 132.6
click at [358, 111] on main "Subscribers Quota: 6000 - Used: 4816 - Available: 1184 - (shared) Quota Used Av…" at bounding box center [401, 129] width 608 height 172
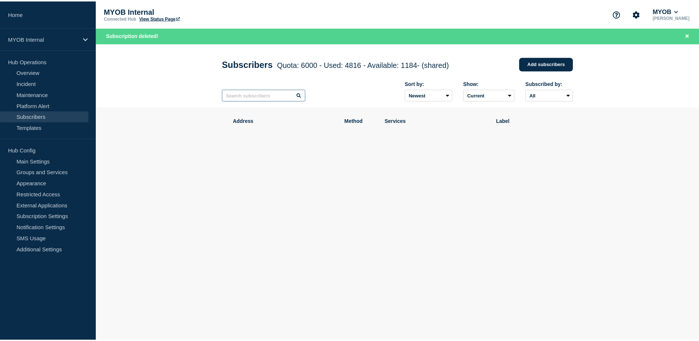
scroll to position [0, 0]
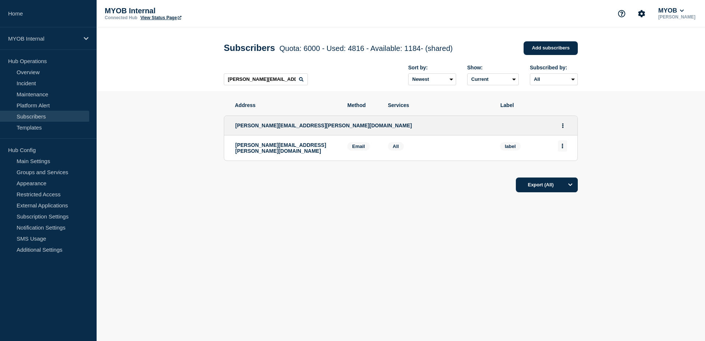
click at [562, 148] on icon "Actions" at bounding box center [562, 145] width 1 height 5
click at [567, 168] on button "Delete" at bounding box center [562, 167] width 14 height 6
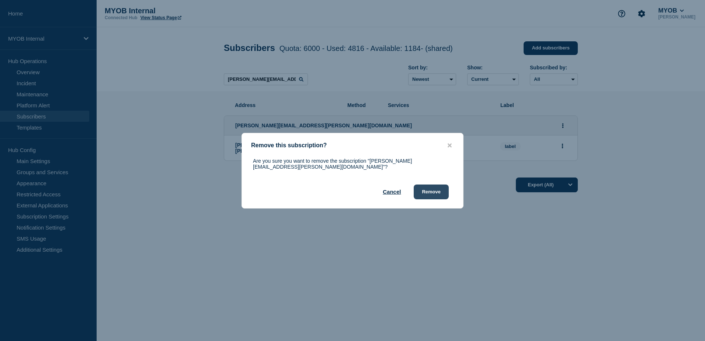
click at [447, 193] on button "Remove" at bounding box center [431, 191] width 35 height 15
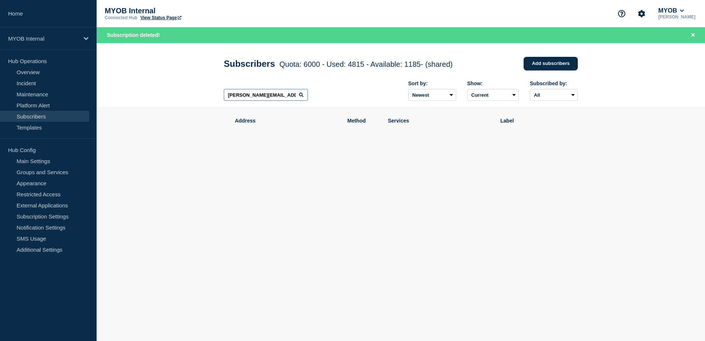
drag, startPoint x: 291, startPoint y: 97, endPoint x: 174, endPoint y: 88, distance: 117.5
click at [174, 88] on header "Subscribers Quota: 6000 - Used: 4815 - Available: 1185 - (shared) Quota Used Av…" at bounding box center [401, 75] width 608 height 64
paste input "[EMAIL_ADDRESS][DOMAIN_NAME]"
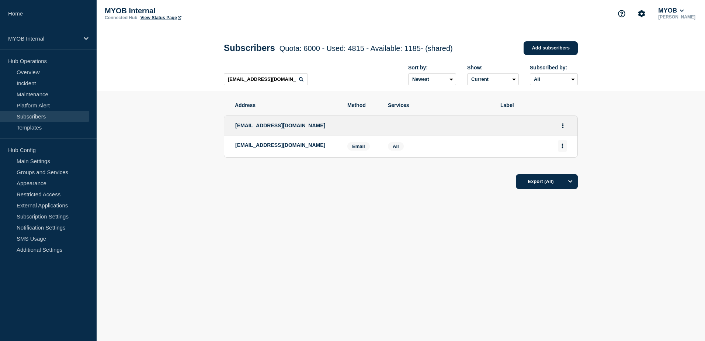
click at [561, 148] on icon "Actions" at bounding box center [562, 145] width 2 height 5
click at [565, 167] on button "Delete" at bounding box center [562, 167] width 14 height 6
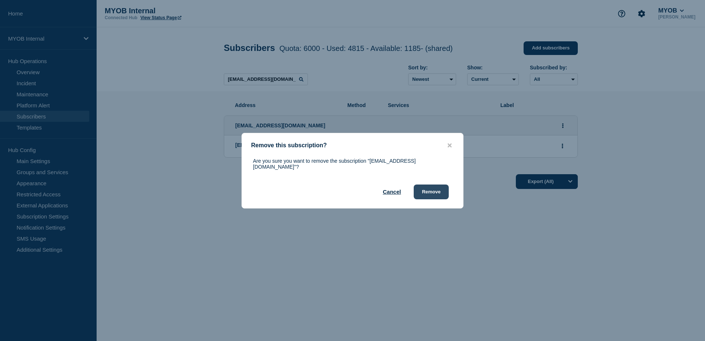
click at [437, 189] on button "Remove" at bounding box center [431, 191] width 35 height 15
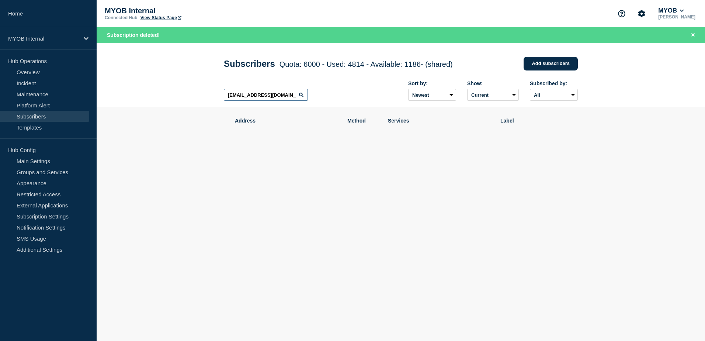
drag, startPoint x: 285, startPoint y: 98, endPoint x: 217, endPoint y: 97, distance: 68.2
click at [217, 97] on div "Subscribers Quota: 6000 - Used: 4814 - Available: 1186 - (shared) Quota Used Av…" at bounding box center [401, 75] width 370 height 64
paste input "[PERSON_NAME][EMAIL_ADDRESS][PERSON_NAME][DOMAIN_NAME]"
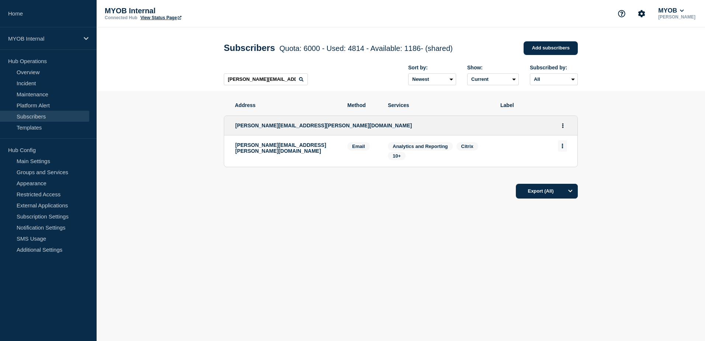
click at [565, 149] on button "Actions" at bounding box center [562, 145] width 9 height 11
click at [569, 169] on button "Delete" at bounding box center [562, 167] width 14 height 6
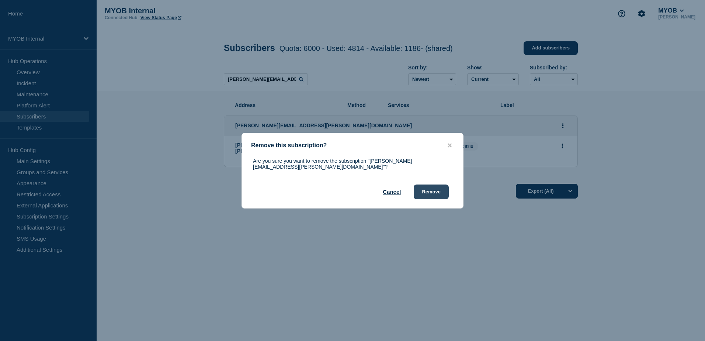
click at [426, 189] on button "Remove" at bounding box center [431, 191] width 35 height 15
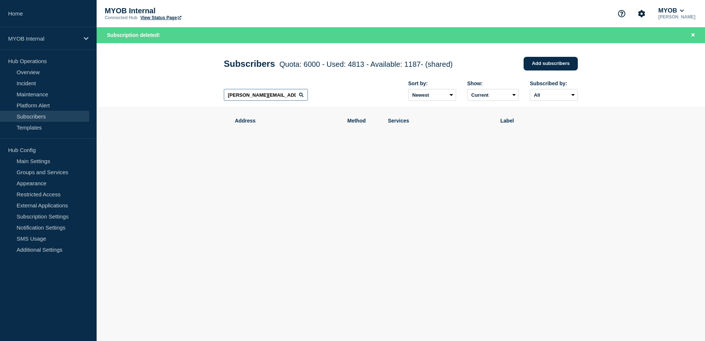
drag, startPoint x: 291, startPoint y: 96, endPoint x: 204, endPoint y: 92, distance: 86.7
click at [204, 92] on header "Subscribers Quota: 6000 - Used: 4813 - Available: 1187 - (shared) Quota Used Av…" at bounding box center [401, 75] width 608 height 64
paste input "[PERSON_NAME][EMAIL_ADDRESS][PERSON_NAME][DOMAIN_NAME]"
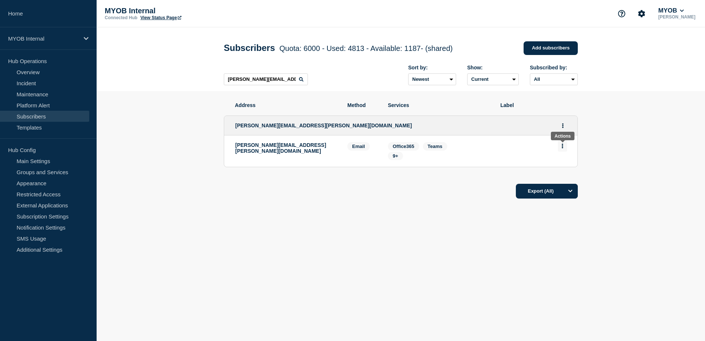
click at [563, 148] on button "Actions" at bounding box center [562, 145] width 9 height 11
click at [564, 167] on button "Delete" at bounding box center [562, 167] width 14 height 6
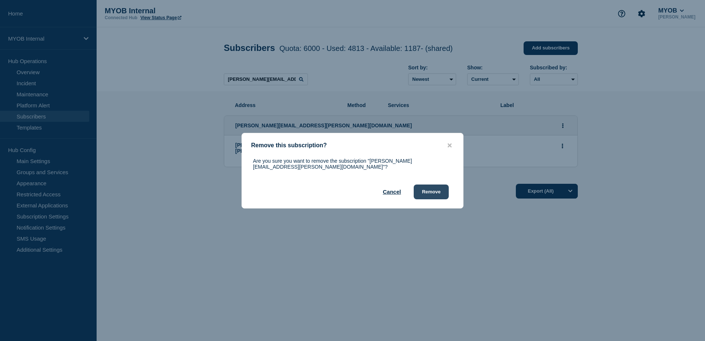
click at [440, 192] on button "Remove" at bounding box center [431, 191] width 35 height 15
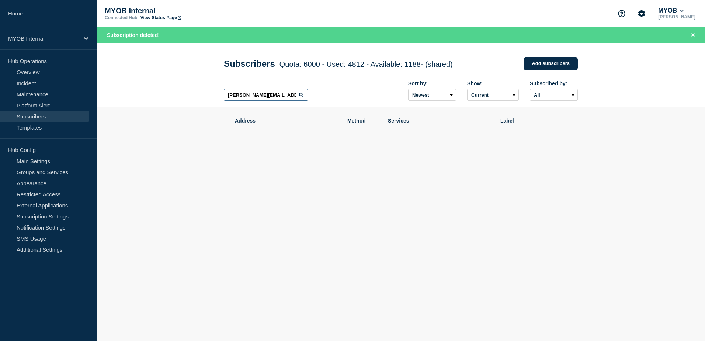
drag, startPoint x: 285, startPoint y: 94, endPoint x: 198, endPoint y: 92, distance: 87.4
click at [198, 92] on header "Subscribers Quota: 6000 - Used: 4812 - Available: 1188 - (shared) Quota Used Av…" at bounding box center [401, 75] width 608 height 64
paste input "[EMAIL_ADDRESS][DOMAIN_NAME]"
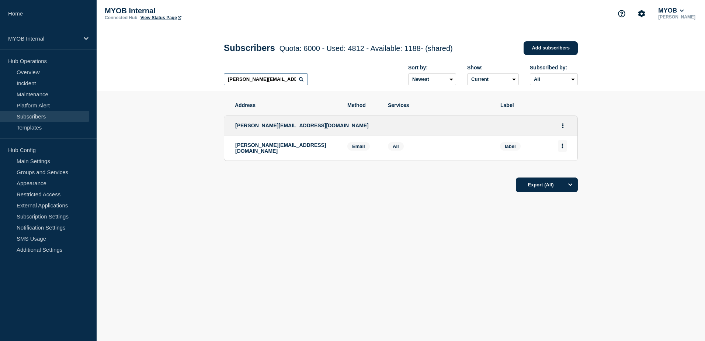
type input "[PERSON_NAME][EMAIL_ADDRESS][DOMAIN_NAME]"
click at [562, 148] on icon "Actions" at bounding box center [562, 145] width 1 height 5
click at [562, 169] on button "Delete" at bounding box center [562, 167] width 14 height 6
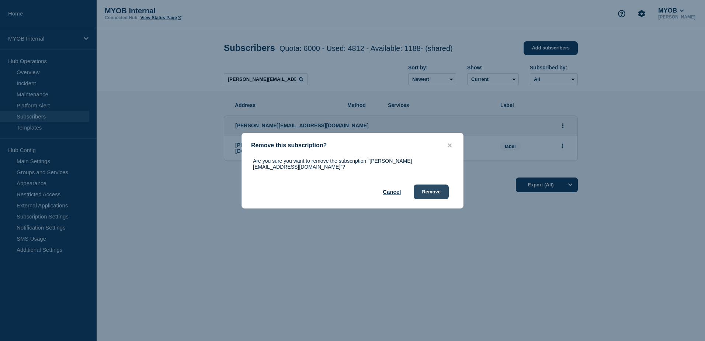
click at [420, 185] on button "Remove" at bounding box center [431, 191] width 35 height 15
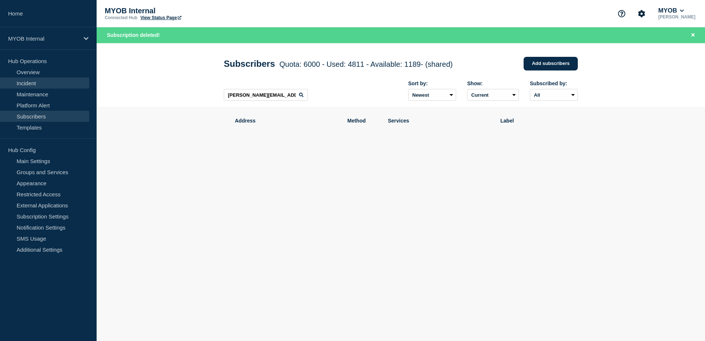
click at [27, 81] on link "Incident" at bounding box center [44, 82] width 89 height 11
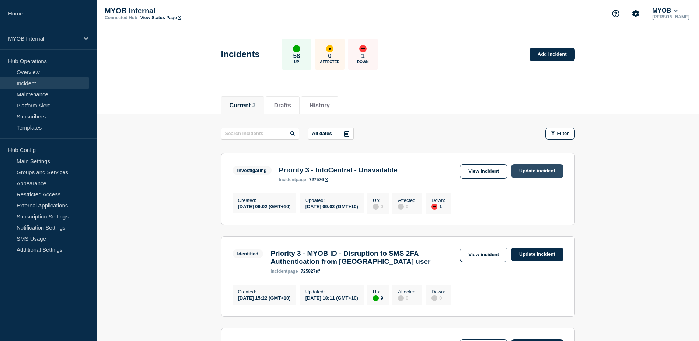
click at [548, 173] on link "Update incident" at bounding box center [537, 171] width 52 height 14
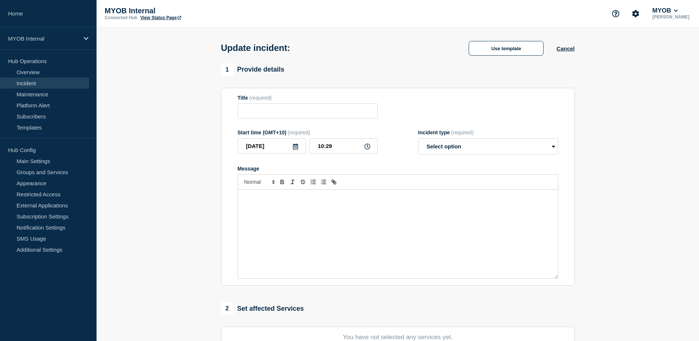
type input "Priority 3 - InfoCentral - Unavailable"
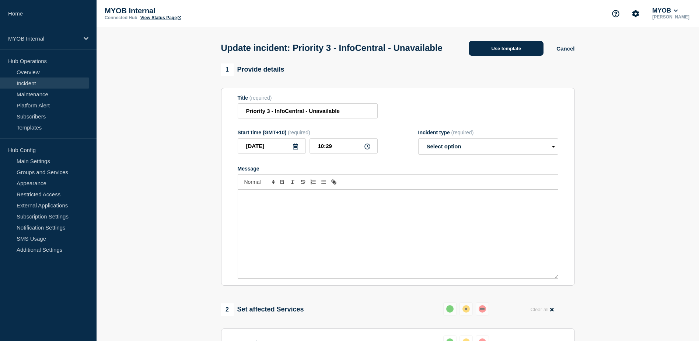
click at [525, 56] on button "Use template" at bounding box center [506, 48] width 75 height 15
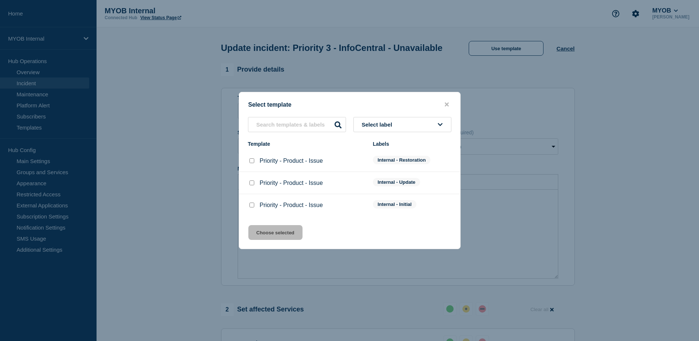
click at [254, 162] on input "Priority - Product - Issue checkbox" at bounding box center [252, 160] width 5 height 5
checkbox input "true"
click at [283, 236] on button "Choose selected" at bounding box center [275, 232] width 54 height 15
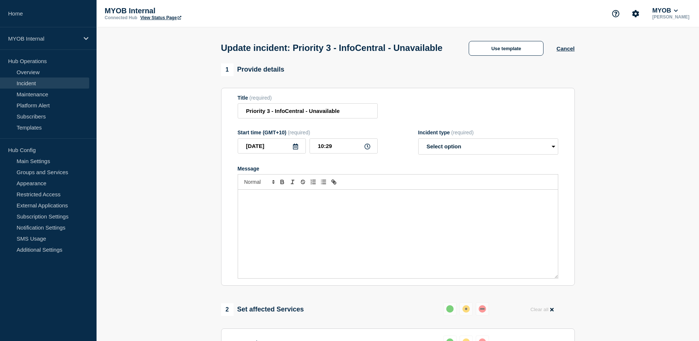
select select "resolved"
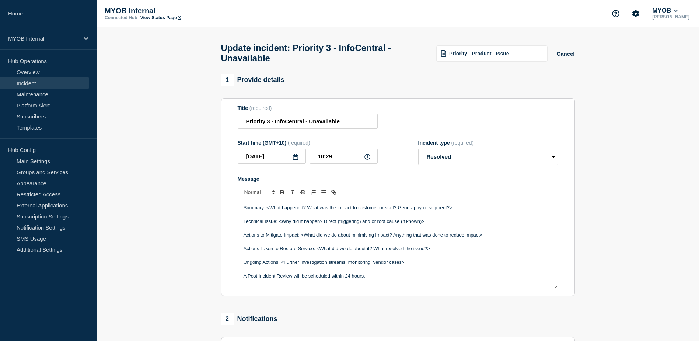
drag, startPoint x: 446, startPoint y: 211, endPoint x: 267, endPoint y: 208, distance: 179.2
click at [267, 208] on p "Summary: <What happened? What was the impact to customer or staff? Geography or…" at bounding box center [398, 207] width 309 height 7
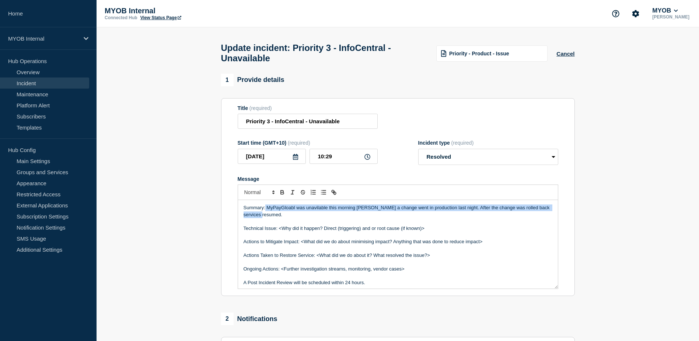
drag, startPoint x: 265, startPoint y: 212, endPoint x: 268, endPoint y: 217, distance: 5.6
click at [268, 217] on p "Summary: MyPayGloabl was unavilable this morning [PERSON_NAME] a change went in…" at bounding box center [398, 211] width 309 height 14
copy p "MyPayGloabl was unavilable this morning [PERSON_NAME] a change went in producti…"
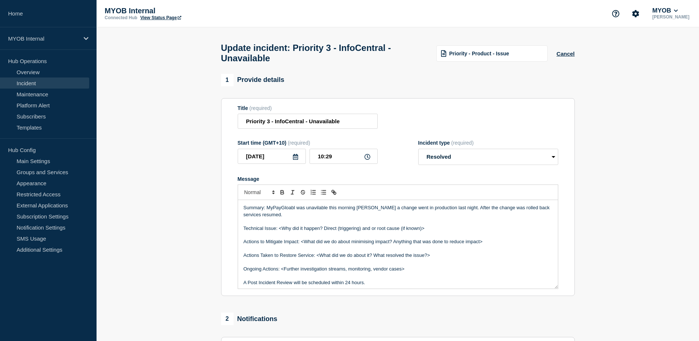
click at [409, 222] on p "Message" at bounding box center [398, 221] width 309 height 7
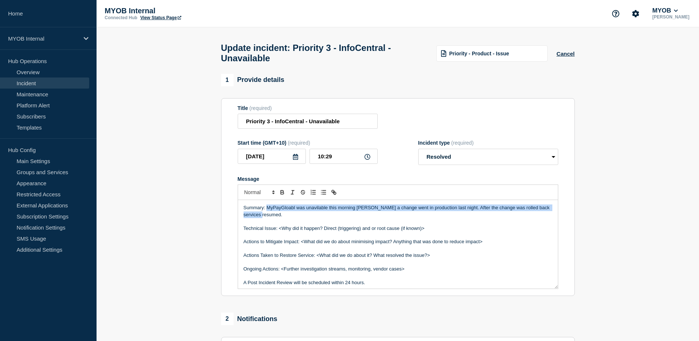
drag, startPoint x: 266, startPoint y: 210, endPoint x: 269, endPoint y: 218, distance: 8.4
click at [269, 218] on p "Summary: MyPayGloabl was unavilable this morning [PERSON_NAME] a change went in…" at bounding box center [398, 211] width 309 height 14
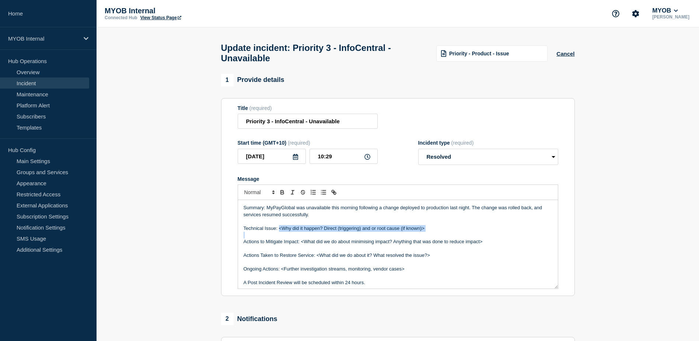
drag, startPoint x: 439, startPoint y: 235, endPoint x: 280, endPoint y: 230, distance: 158.9
click at [280, 230] on div "Summary: MyPayGlobal was unavailable this morning following a change deployed t…" at bounding box center [398, 244] width 320 height 88
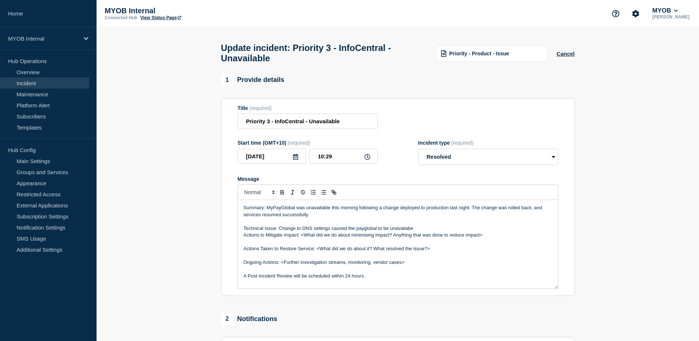
click at [417, 263] on p "Ongoing Actions: <Further investigation streams, monitoring, vendor cases>" at bounding box center [398, 262] width 309 height 7
drag, startPoint x: 369, startPoint y: 233, endPoint x: 377, endPoint y: 230, distance: 9.0
click at [432, 230] on p "Technical Issue: Change to DNS settings caused the PayGlobal to be unavailable" at bounding box center [398, 228] width 309 height 7
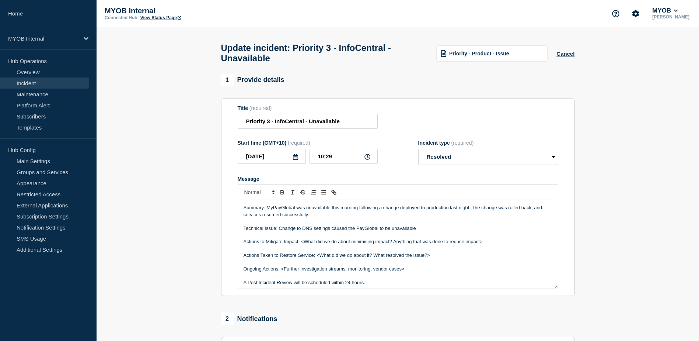
drag, startPoint x: 491, startPoint y: 246, endPoint x: 215, endPoint y: 243, distance: 276.5
click at [215, 243] on section "1 Provide details Title (required) Priority 3 - InfoCentral - Unavailable Start…" at bounding box center [398, 271] width 603 height 394
drag, startPoint x: 433, startPoint y: 246, endPoint x: 314, endPoint y: 243, distance: 118.4
click at [314, 243] on p "Actions Taken to Restore Service: <What did we do about it? What resolved the i…" at bounding box center [398, 241] width 309 height 7
click at [320, 244] on p "Actions Taken to Restore Service: reverted the change" at bounding box center [398, 241] width 309 height 7
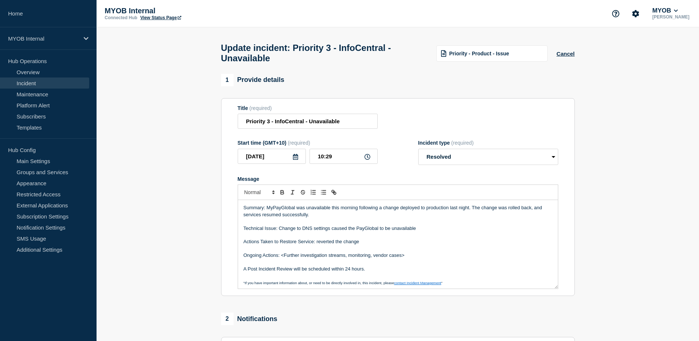
click at [318, 243] on p "Actions Taken to Restore Service: reverted the change" at bounding box center [398, 241] width 309 height 7
click at [383, 249] on p "Message" at bounding box center [398, 248] width 309 height 7
click at [401, 243] on p "Actions Taken to Restore Service: Reverted the change" at bounding box center [398, 241] width 309 height 7
drag, startPoint x: 411, startPoint y: 260, endPoint x: 282, endPoint y: 257, distance: 128.3
click at [282, 257] on p "Ongoing Actions: <Further investigation streams, monitoring, vendor cases>" at bounding box center [398, 255] width 309 height 7
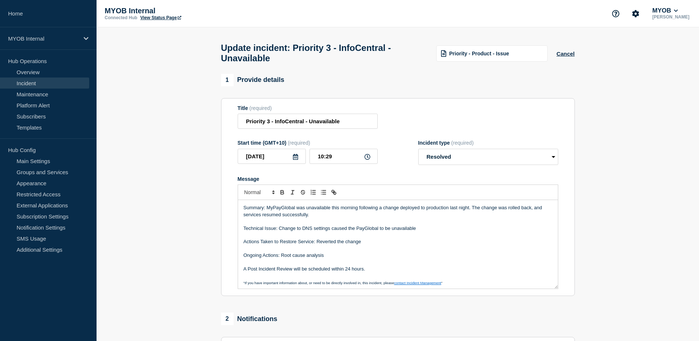
drag, startPoint x: 378, startPoint y: 275, endPoint x: 243, endPoint y: 271, distance: 135.3
click at [243, 271] on div "Summary: MyPayGlobal was unavailable this morning following a change deployed t…" at bounding box center [398, 244] width 320 height 88
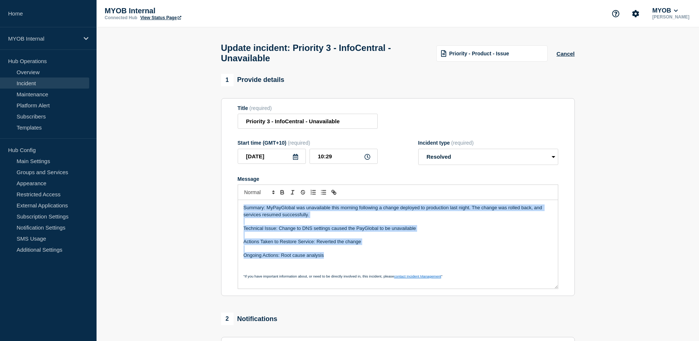
drag, startPoint x: 338, startPoint y: 259, endPoint x: 238, endPoint y: 209, distance: 111.4
click at [238, 209] on div "Summary: MyPayGlobal was unavailable this morning following a change deployed t…" at bounding box center [398, 244] width 320 height 88
copy div "Summary: MyPayGlobal was unavailable this morning following a change deployed t…"
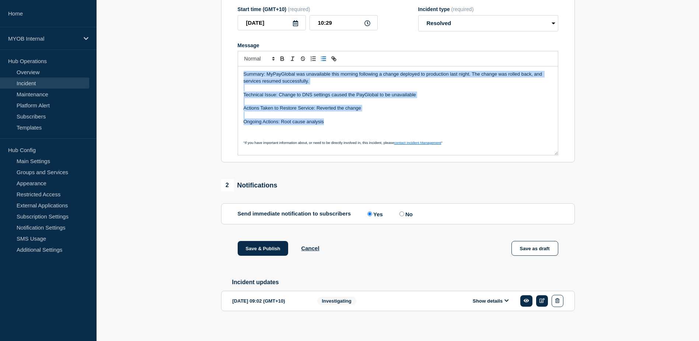
scroll to position [143, 0]
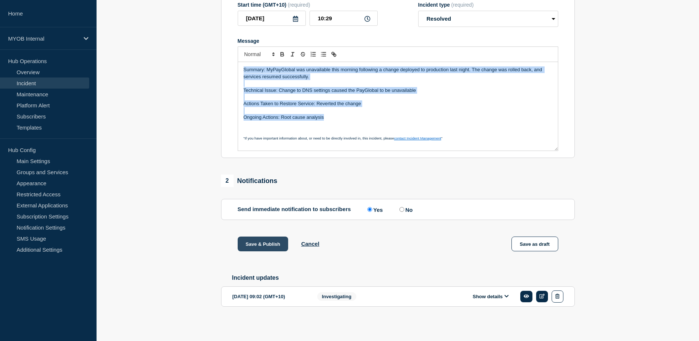
click at [272, 241] on button "Save & Publish" at bounding box center [263, 243] width 51 height 15
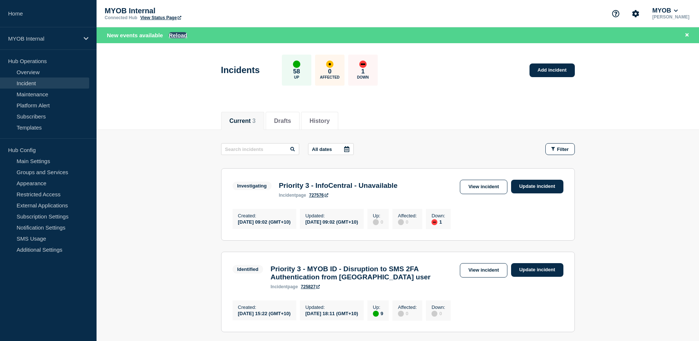
click at [178, 30] on div "New events available Reload" at bounding box center [398, 35] width 603 height 16
click at [177, 33] on button "Reload" at bounding box center [178, 35] width 18 height 6
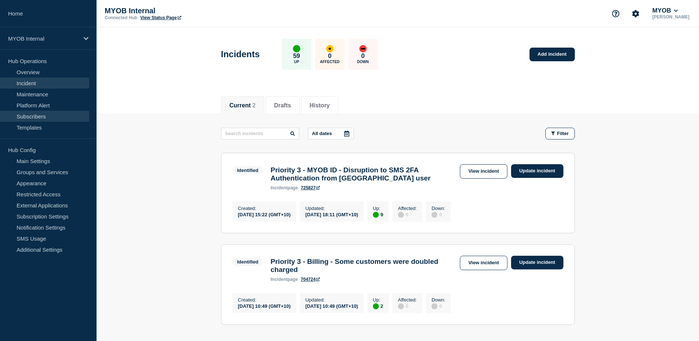
click at [36, 114] on link "Subscribers" at bounding box center [44, 116] width 89 height 11
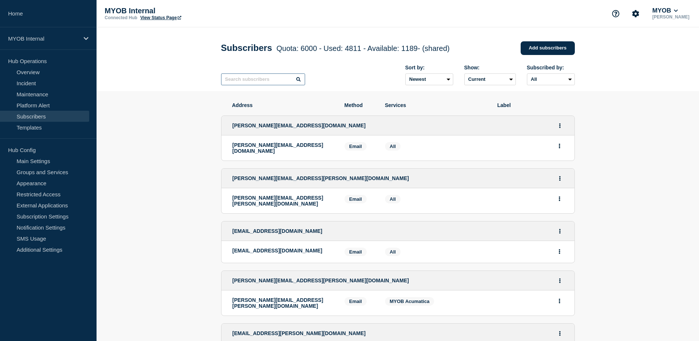
click at [270, 81] on input "text" at bounding box center [263, 79] width 84 height 12
paste input "[PERSON_NAME][EMAIL_ADDRESS][DOMAIN_NAME]"
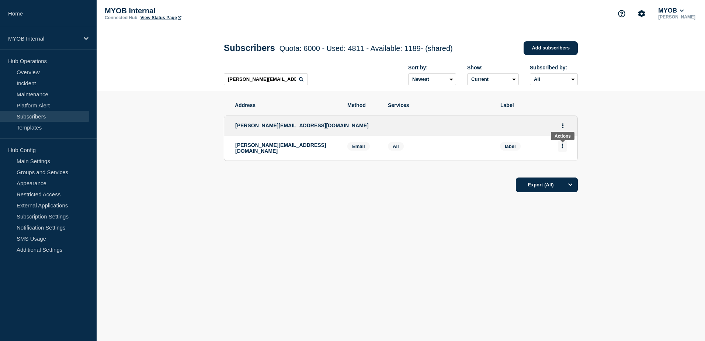
click at [563, 148] on icon "Actions" at bounding box center [562, 145] width 1 height 5
click at [564, 170] on button "Delete" at bounding box center [562, 167] width 14 height 6
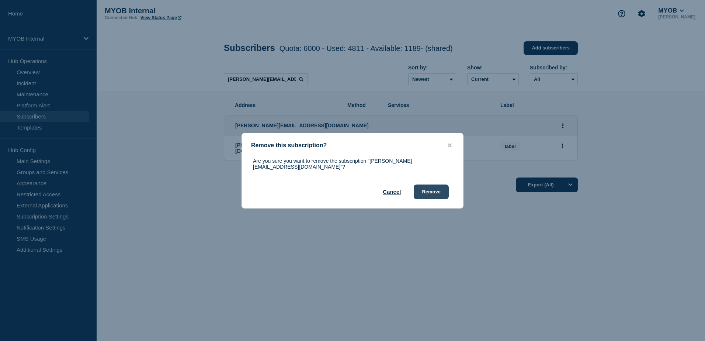
click at [443, 188] on button "Remove" at bounding box center [431, 191] width 35 height 15
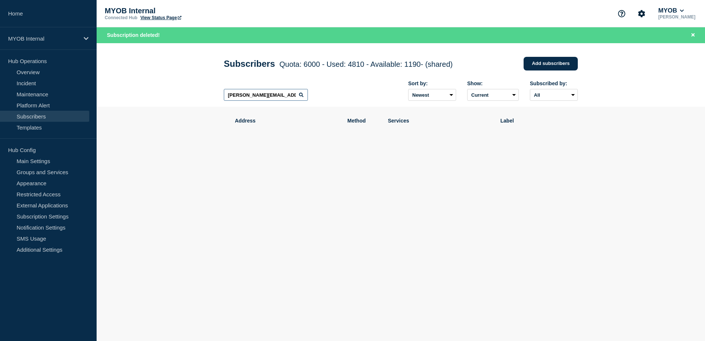
drag, startPoint x: 287, startPoint y: 97, endPoint x: 206, endPoint y: 92, distance: 80.9
click at [206, 92] on header "Subscribers Quota: 6000 - Used: 4810 - Available: 1190 - (shared) Quota Used Av…" at bounding box center [401, 75] width 608 height 64
paste input "[PERSON_NAME][EMAIL_ADDRESS][PERSON_NAME][DOMAIN_NAME]"
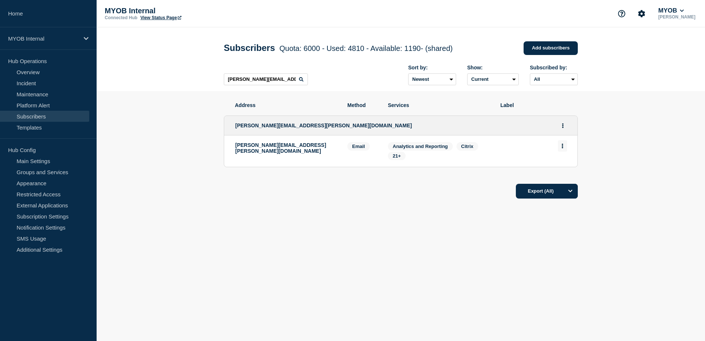
click at [566, 149] on button "Actions" at bounding box center [562, 145] width 9 height 11
click at [563, 170] on button "Delete" at bounding box center [562, 167] width 14 height 6
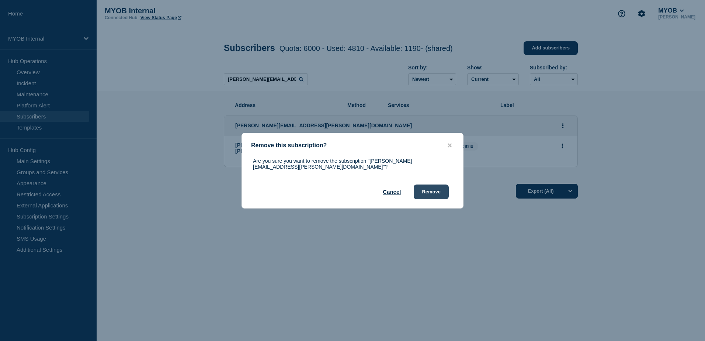
click at [442, 189] on button "Remove" at bounding box center [431, 191] width 35 height 15
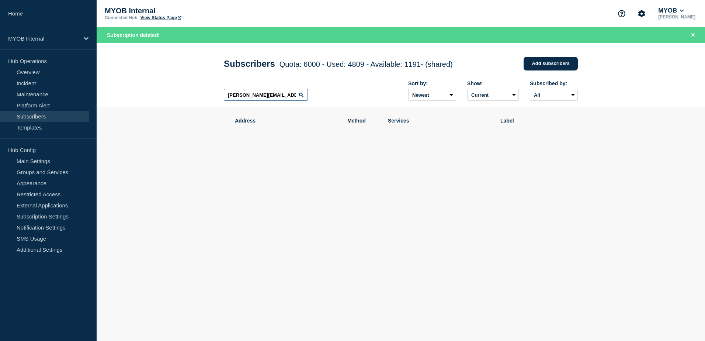
drag, startPoint x: 289, startPoint y: 97, endPoint x: 213, endPoint y: 93, distance: 76.4
click at [213, 93] on header "Subscribers Quota: 6000 - Used: 4809 - Available: 1191 - (shared) Quota Used Av…" at bounding box center [401, 75] width 608 height 64
paste input "[PERSON_NAME][EMAIL_ADDRESS][PERSON_NAME][DOMAIN_NAME]"
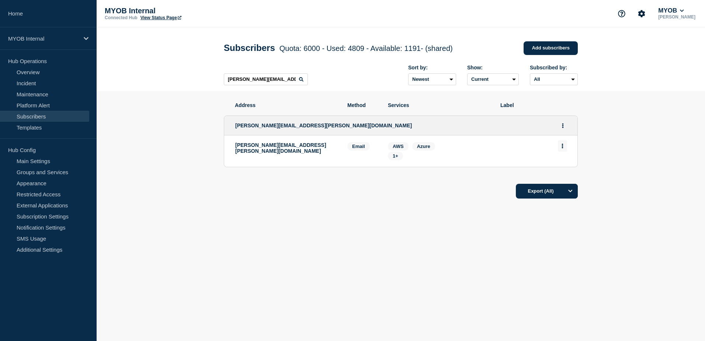
click at [567, 148] on button "Actions" at bounding box center [562, 145] width 9 height 11
click at [558, 168] on button "Delete" at bounding box center [562, 167] width 14 height 6
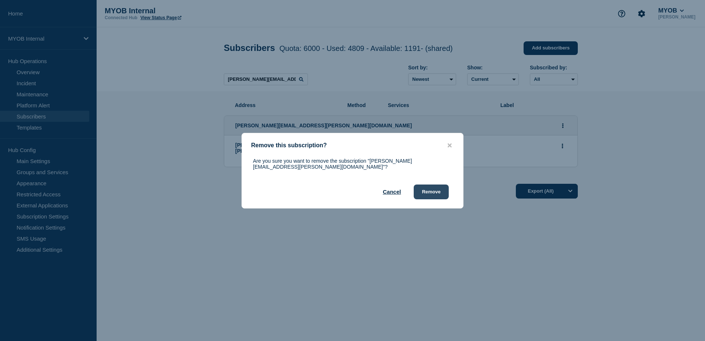
click at [433, 185] on button "Remove" at bounding box center [431, 191] width 35 height 15
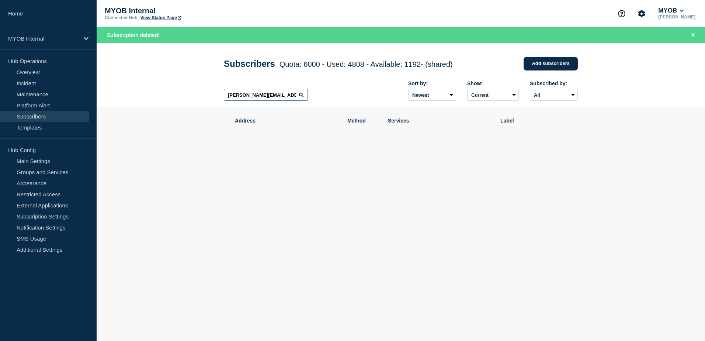
drag, startPoint x: 286, startPoint y: 98, endPoint x: 187, endPoint y: 94, distance: 99.3
click at [187, 94] on header "Subscribers Quota: 6000 - Used: 4808 - Available: 1192 - (shared) Quota Used Av…" at bounding box center [401, 75] width 608 height 64
paste input "[EMAIL_ADDRESS][DOMAIN_NAME]"
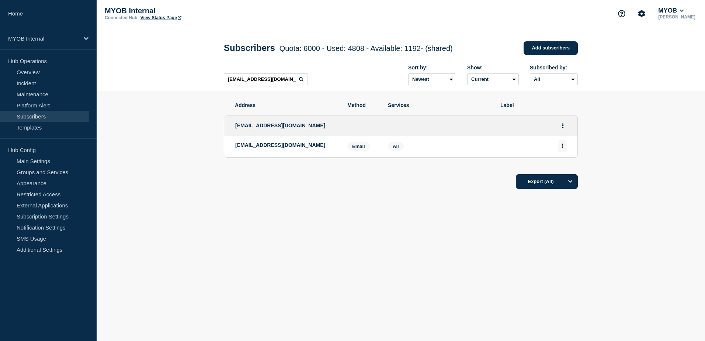
click at [562, 147] on icon "Actions" at bounding box center [562, 145] width 2 height 5
click at [561, 170] on button "Delete" at bounding box center [562, 167] width 14 height 6
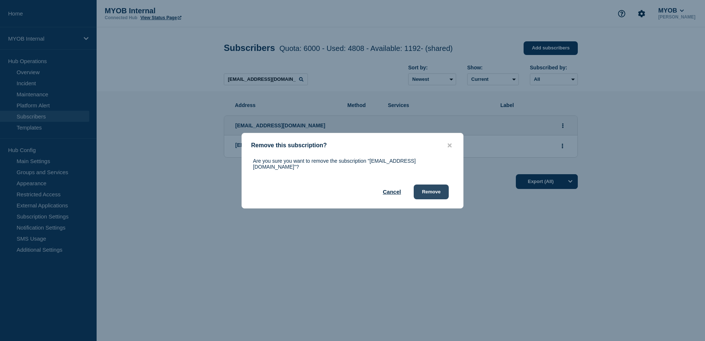
click at [431, 191] on button "Remove" at bounding box center [431, 191] width 35 height 15
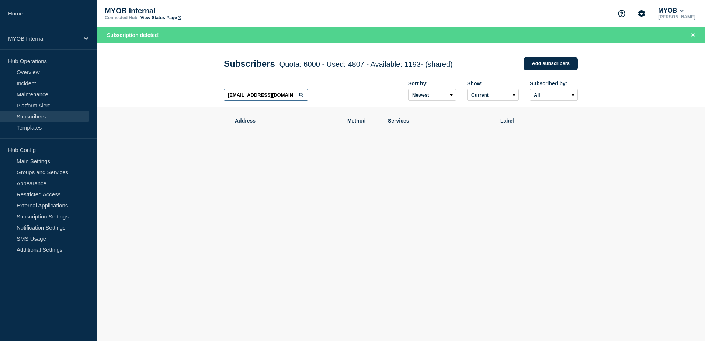
drag, startPoint x: 296, startPoint y: 95, endPoint x: 189, endPoint y: 94, distance: 106.9
click at [189, 94] on header "Subscribers Quota: 6000 - Used: 4807 - Available: 1193 - (shared) Quota Used Av…" at bounding box center [401, 75] width 608 height 64
paste input "[PERSON_NAME][EMAIL_ADDRESS][DOMAIN_NAME]"
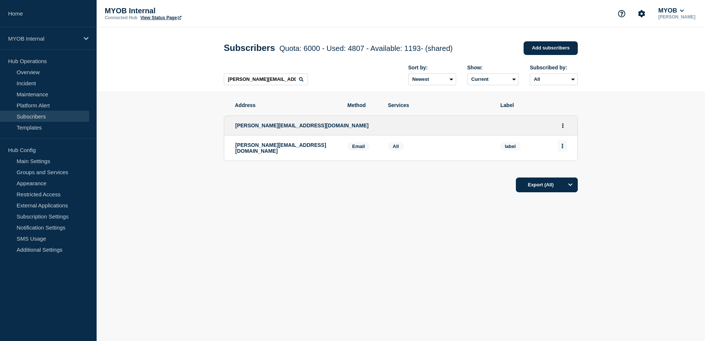
click at [563, 147] on button "Actions" at bounding box center [562, 145] width 9 height 11
click at [562, 169] on button "Delete" at bounding box center [562, 167] width 14 height 6
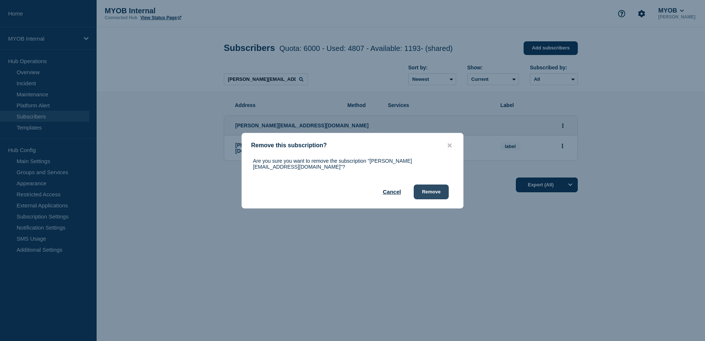
click at [445, 186] on button "Remove" at bounding box center [431, 191] width 35 height 15
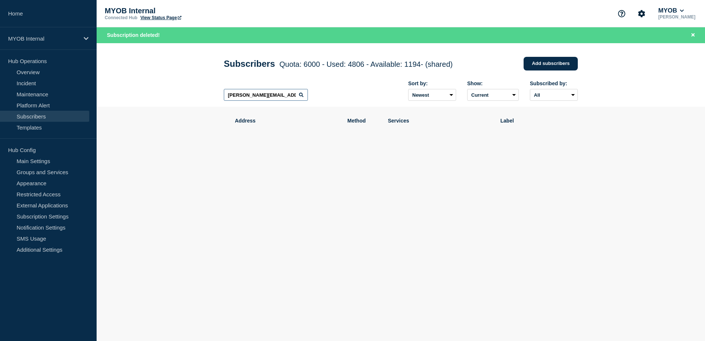
drag, startPoint x: 279, startPoint y: 98, endPoint x: 210, endPoint y: 97, distance: 69.3
click at [210, 97] on header "Subscribers Quota: 6000 - Used: 4806 - Available: 1194 - (shared) Quota Used Av…" at bounding box center [401, 75] width 608 height 64
paste input "[PERSON_NAME][EMAIL_ADDRESS][PERSON_NAME][DOMAIN_NAME]"
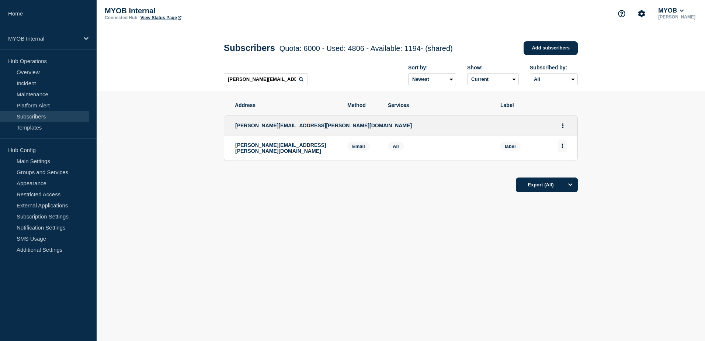
click at [562, 148] on icon "Actions" at bounding box center [562, 145] width 1 height 5
click at [560, 168] on button "Delete" at bounding box center [562, 167] width 14 height 6
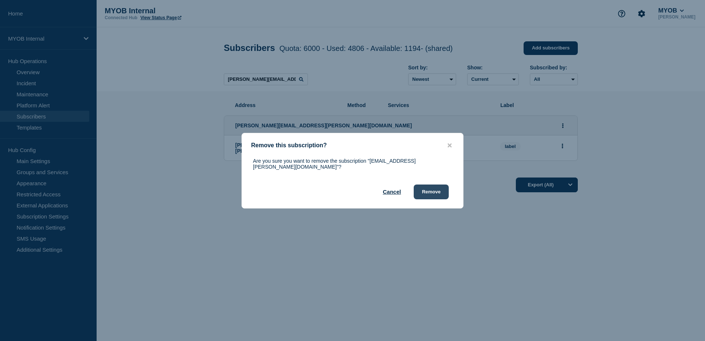
click at [431, 187] on button "Remove" at bounding box center [431, 191] width 35 height 15
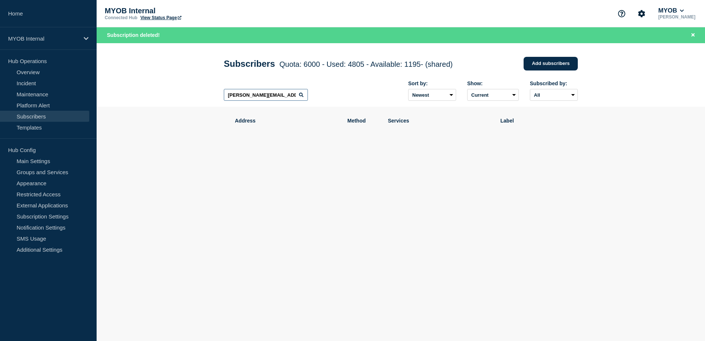
drag, startPoint x: 296, startPoint y: 97, endPoint x: 189, endPoint y: 91, distance: 106.4
click at [189, 91] on header "Subscribers Quota: 6000 - Used: 4805 - Available: 1195 - (shared) Quota Used Av…" at bounding box center [401, 75] width 608 height 64
paste input "[EMAIL_ADDRESS][DOMAIN_NAME]"
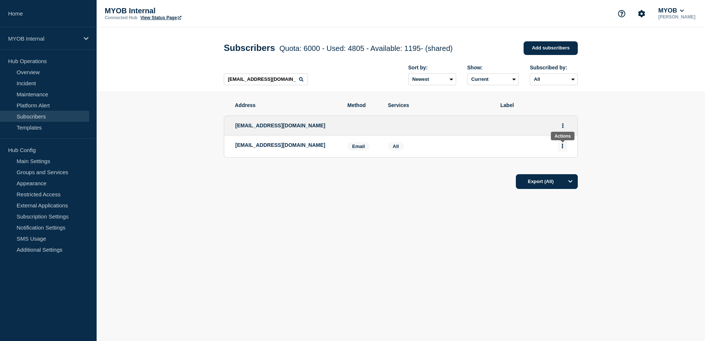
click at [561, 146] on icon "Actions" at bounding box center [562, 145] width 2 height 5
click at [560, 170] on button "Delete" at bounding box center [562, 167] width 14 height 6
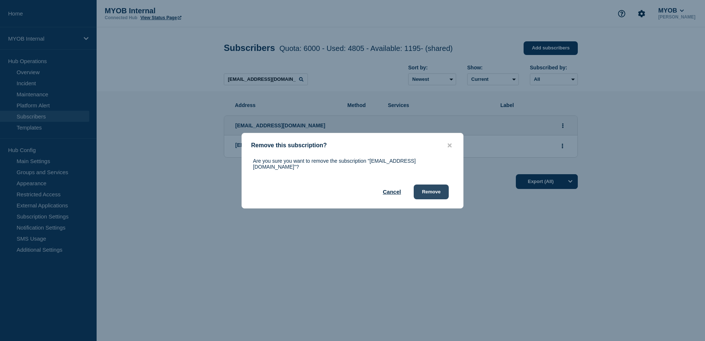
click at [434, 189] on button "Remove" at bounding box center [431, 191] width 35 height 15
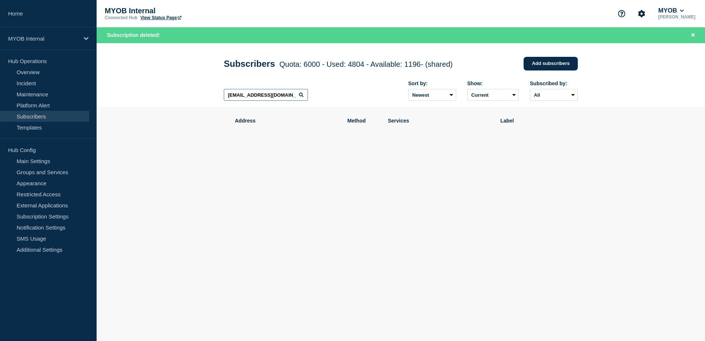
drag, startPoint x: 296, startPoint y: 97, endPoint x: 202, endPoint y: 95, distance: 94.0
click at [202, 95] on header "Subscribers Quota: 6000 - Used: 4804 - Available: 1196 - (shared) Quota Used Av…" at bounding box center [401, 75] width 608 height 64
paste input "[PERSON_NAME][EMAIL_ADDRESS][PERSON_NAME][DOMAIN_NAME]"
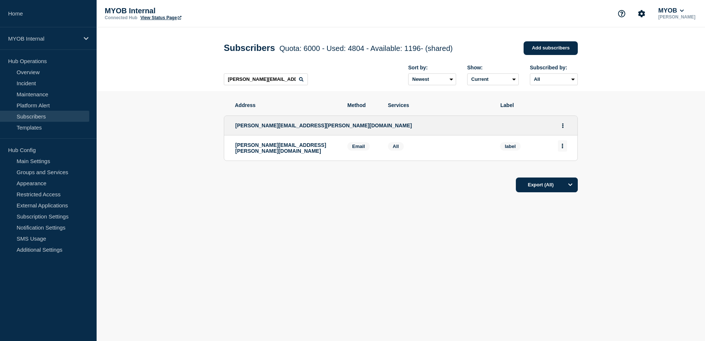
click at [561, 147] on icon "Actions" at bounding box center [562, 145] width 2 height 5
click at [562, 164] on div "Delete" at bounding box center [562, 166] width 35 height 27
click at [563, 172] on div "Delete" at bounding box center [562, 166] width 35 height 27
click at [564, 166] on button "Delete" at bounding box center [562, 167] width 14 height 6
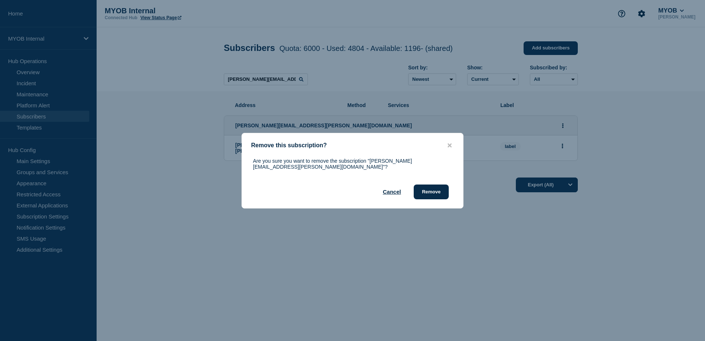
click at [450, 190] on div "Are you sure you want to remove the subscription "[PERSON_NAME][EMAIL_ADDRESS][…" at bounding box center [352, 178] width 221 height 41
click at [440, 191] on button "Remove" at bounding box center [431, 191] width 35 height 15
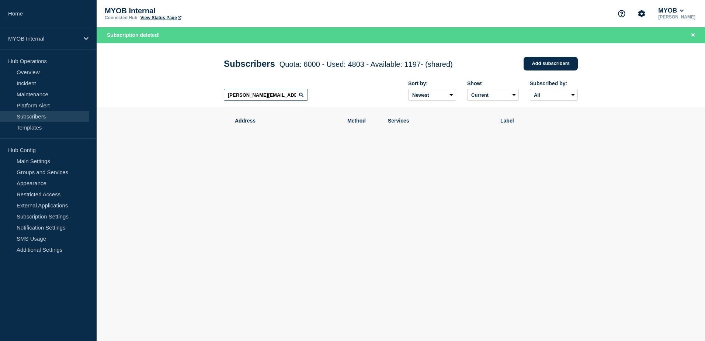
drag, startPoint x: 293, startPoint y: 98, endPoint x: 185, endPoint y: 98, distance: 108.7
click at [185, 98] on header "Subscribers Quota: 6000 - Used: 4803 - Available: 1197 - (shared) Quota Used Av…" at bounding box center [401, 75] width 608 height 64
paste input "[PERSON_NAME][EMAIL_ADDRESS][PERSON_NAME][DOMAIN_NAME]"
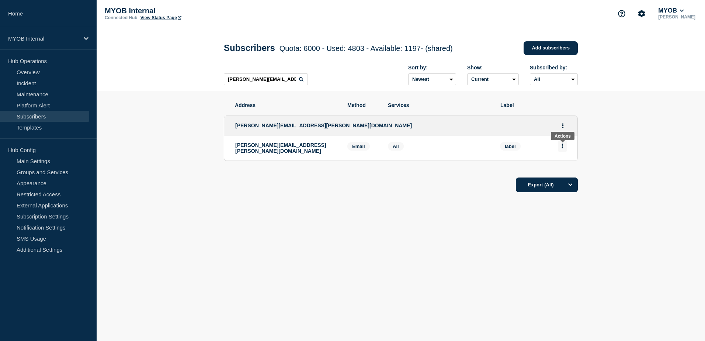
click at [564, 147] on button "Actions" at bounding box center [562, 145] width 9 height 11
click at [565, 169] on button "Delete" at bounding box center [562, 167] width 14 height 6
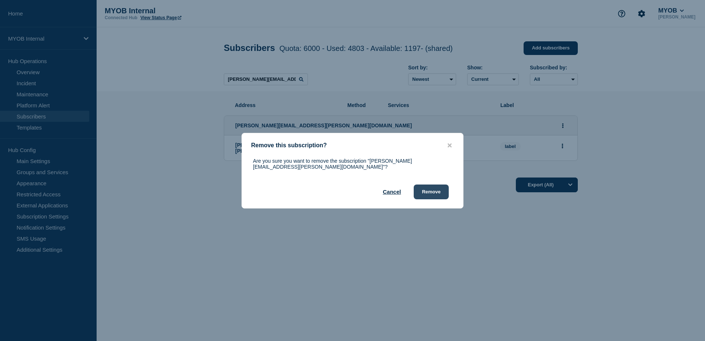
click at [441, 189] on button "Remove" at bounding box center [431, 191] width 35 height 15
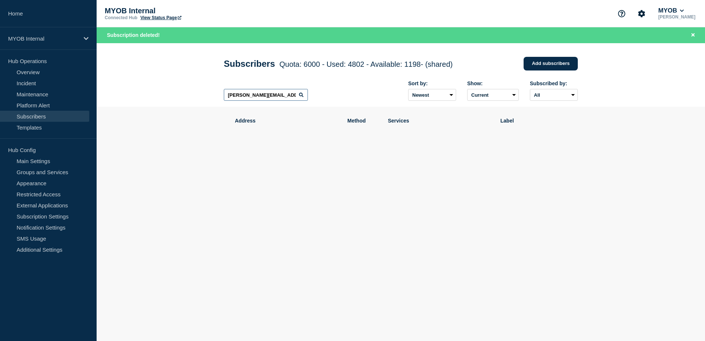
drag, startPoint x: 289, startPoint y: 92, endPoint x: 176, endPoint y: 92, distance: 113.2
click at [176, 92] on header "Subscribers Quota: 6000 - Used: 4802 - Available: 1198 - (shared) Quota Used Av…" at bounding box center [401, 75] width 608 height 64
paste input "[EMAIL_ADDRESS][DOMAIN_NAME]"
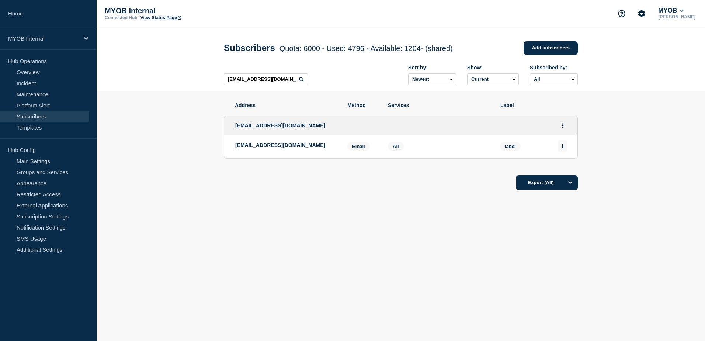
click at [562, 148] on icon "Actions" at bounding box center [562, 145] width 1 height 5
click at [561, 172] on div "Delete" at bounding box center [562, 166] width 35 height 27
click at [562, 168] on button "Delete" at bounding box center [562, 167] width 14 height 6
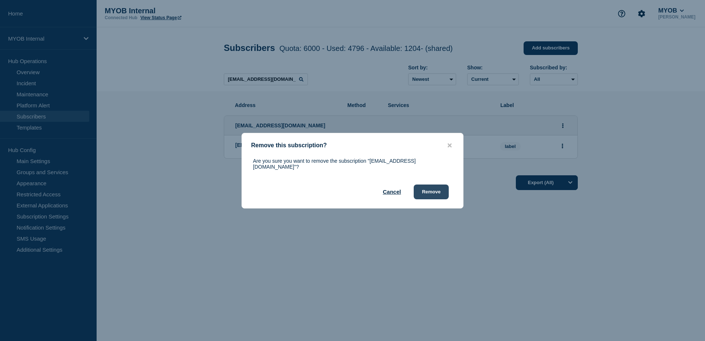
click at [431, 188] on button "Remove" at bounding box center [431, 191] width 35 height 15
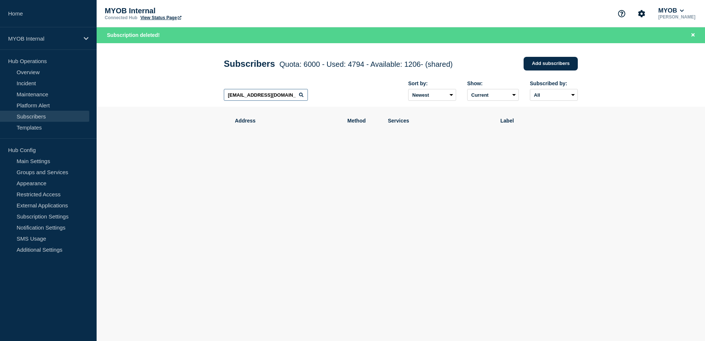
drag, startPoint x: 291, startPoint y: 96, endPoint x: 189, endPoint y: 90, distance: 101.6
click at [189, 90] on header "Subscribers Quota: 6000 - Used: 4794 - Available: 1206 - (shared) Quota Used Av…" at bounding box center [401, 75] width 608 height 64
paste input "[EMAIL_ADDRESS][DOMAIN_NAME]"
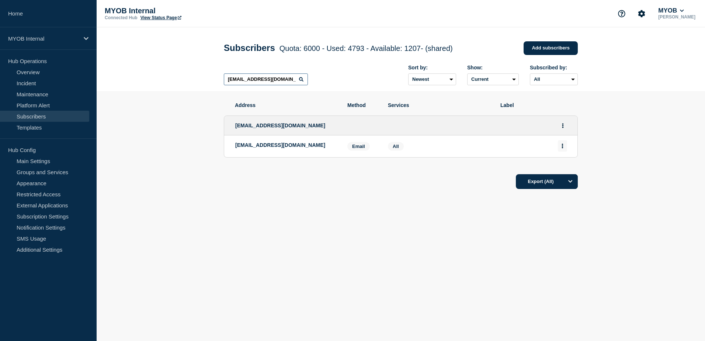
type input "[EMAIL_ADDRESS][DOMAIN_NAME]"
click at [561, 149] on button "Actions" at bounding box center [562, 145] width 9 height 11
click at [561, 168] on button "Delete" at bounding box center [562, 167] width 14 height 6
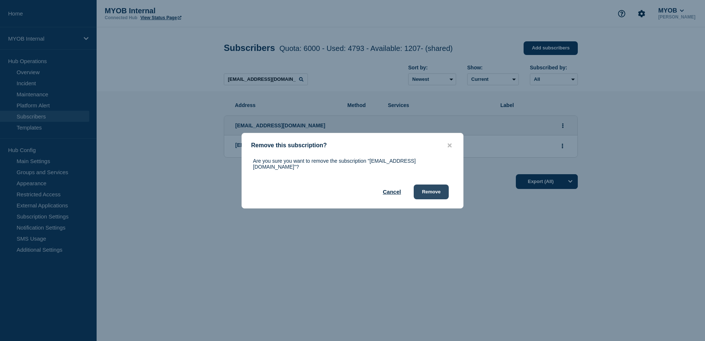
click at [445, 190] on button "Remove" at bounding box center [431, 191] width 35 height 15
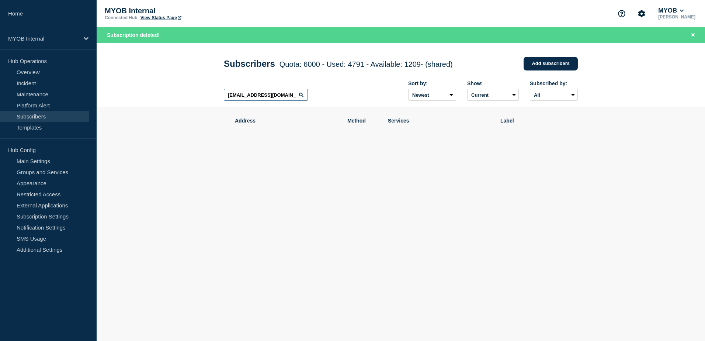
drag, startPoint x: 293, startPoint y: 98, endPoint x: 177, endPoint y: 96, distance: 115.8
click at [177, 96] on header "Subscribers Quota: 6000 - Used: 4791 - Available: 1209 - (shared) Quota Used Av…" at bounding box center [401, 75] width 608 height 64
paste input "[PERSON_NAME][EMAIL_ADDRESS][PERSON_NAME][DOMAIN_NAME]"
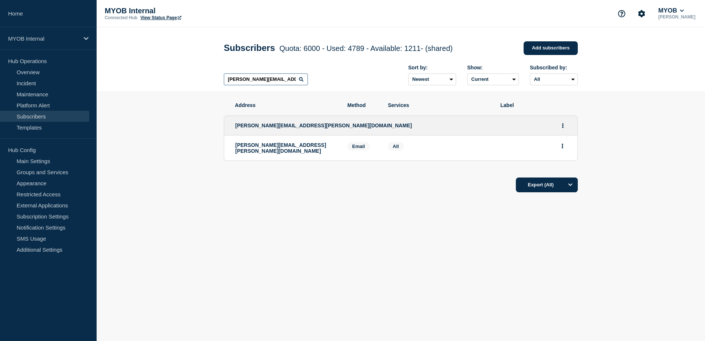
drag, startPoint x: 295, startPoint y: 83, endPoint x: 195, endPoint y: 79, distance: 100.3
click at [195, 79] on header "Subscribers Quota: 6000 - Used: 4789 - Available: 1211 - (shared) Quota Used Av…" at bounding box center [401, 59] width 608 height 64
paste input "[EMAIL_ADDRESS][DOMAIN_NAME]"
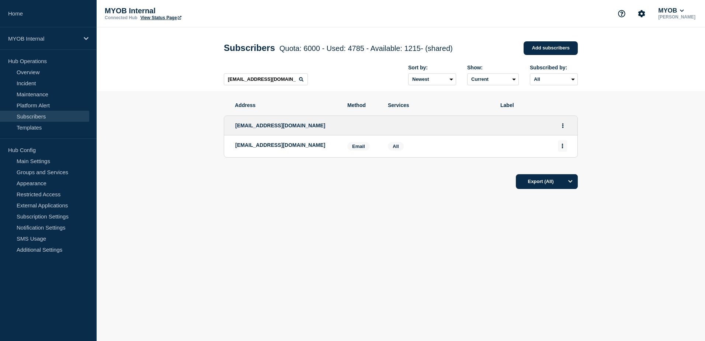
click at [561, 148] on button "Actions" at bounding box center [562, 145] width 9 height 11
click at [561, 167] on button "Delete" at bounding box center [562, 167] width 14 height 6
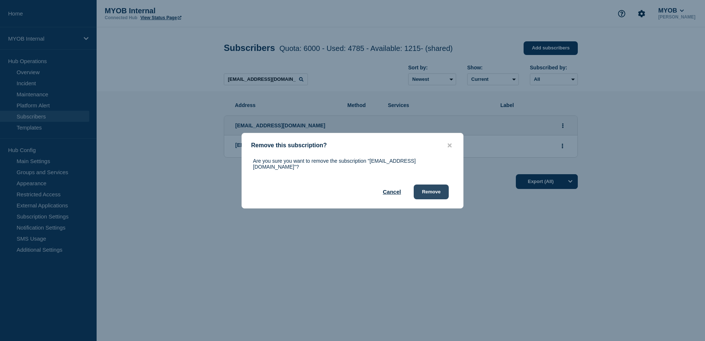
click at [438, 185] on button "Remove" at bounding box center [431, 191] width 35 height 15
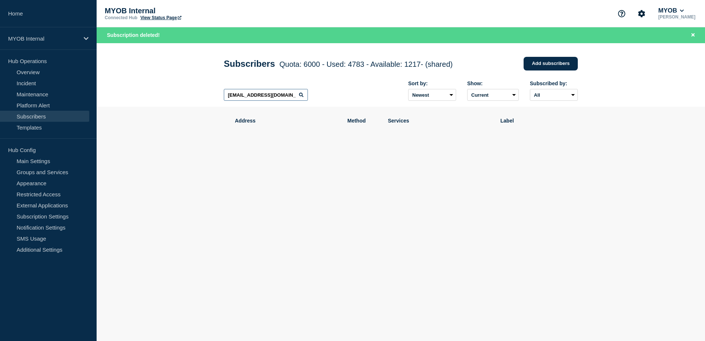
drag, startPoint x: 287, startPoint y: 97, endPoint x: 205, endPoint y: 96, distance: 82.2
click at [205, 96] on header "Subscribers Quota: 6000 - Used: 4783 - Available: 1217 - (shared) Quota Used Av…" at bounding box center [401, 75] width 608 height 64
paste input "[PERSON_NAME][EMAIL_ADDRESS][PERSON_NAME][DOMAIN_NAME]"
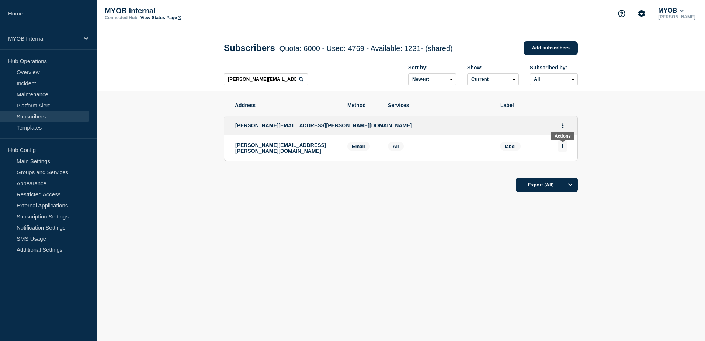
click at [566, 146] on button "Actions" at bounding box center [562, 145] width 9 height 11
click at [563, 166] on button "Delete" at bounding box center [562, 167] width 14 height 6
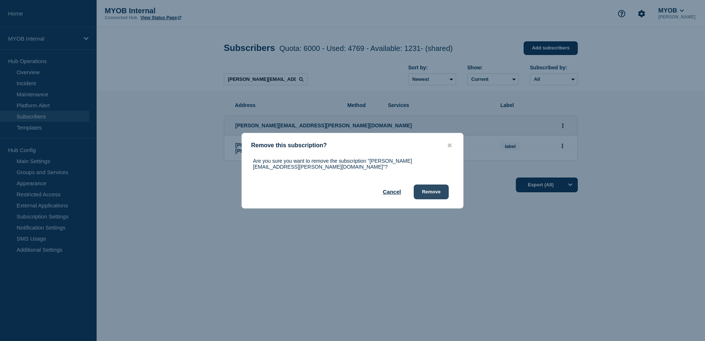
click at [433, 191] on button "Remove" at bounding box center [431, 191] width 35 height 15
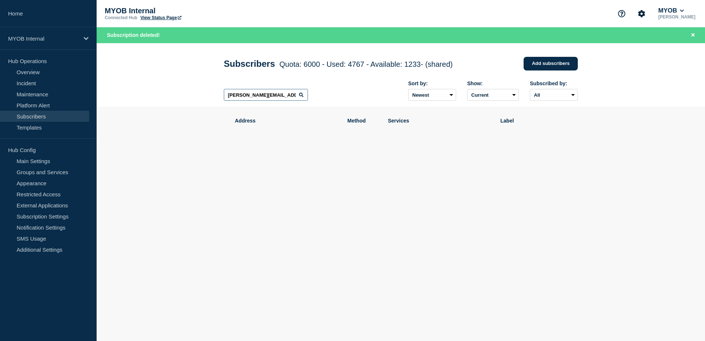
drag, startPoint x: 292, startPoint y: 97, endPoint x: 198, endPoint y: 94, distance: 94.4
click at [198, 94] on header "Subscribers Quota: 6000 - Used: 4767 - Available: 1233 - (shared) Quota Used Av…" at bounding box center [401, 75] width 608 height 64
paste input "[PERSON_NAME][EMAIL_ADDRESS][PERSON_NAME][DOMAIN_NAME]"
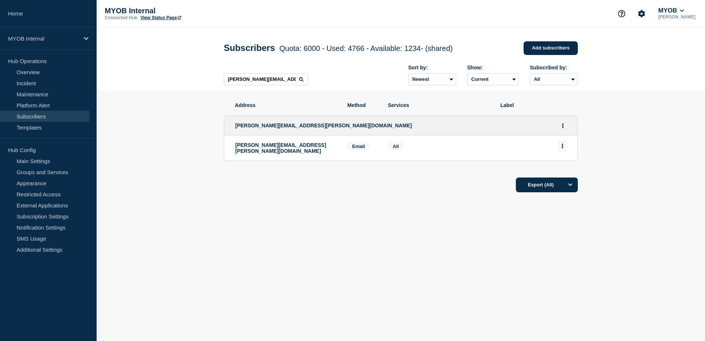
click at [563, 146] on icon "Actions" at bounding box center [562, 145] width 2 height 5
click at [563, 167] on button "Delete" at bounding box center [562, 167] width 14 height 6
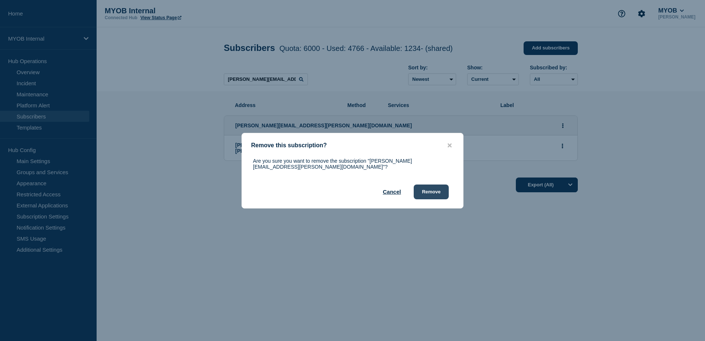
click at [433, 188] on button "Remove" at bounding box center [431, 191] width 35 height 15
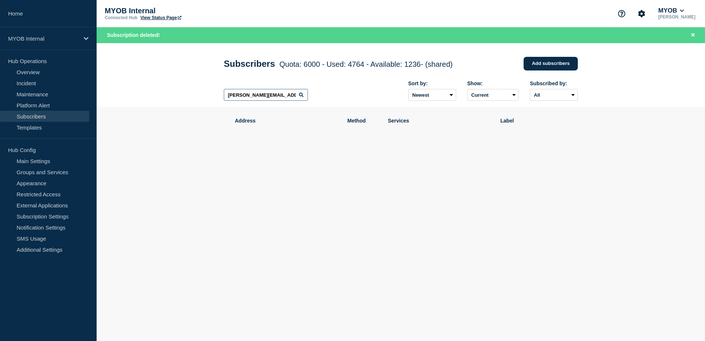
drag, startPoint x: 288, startPoint y: 97, endPoint x: 189, endPoint y: 91, distance: 98.5
click at [190, 91] on header "Subscribers Quota: 6000 - Used: 4764 - Available: 1236 - (shared) Quota Used Av…" at bounding box center [401, 75] width 608 height 64
paste input "[PERSON_NAME][EMAIL_ADDRESS][DOMAIN_NAME]"
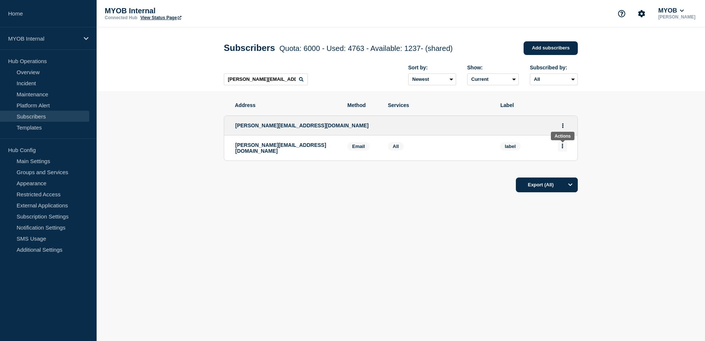
click at [562, 148] on icon "Actions" at bounding box center [562, 145] width 1 height 5
click at [557, 168] on button "Delete" at bounding box center [562, 167] width 14 height 6
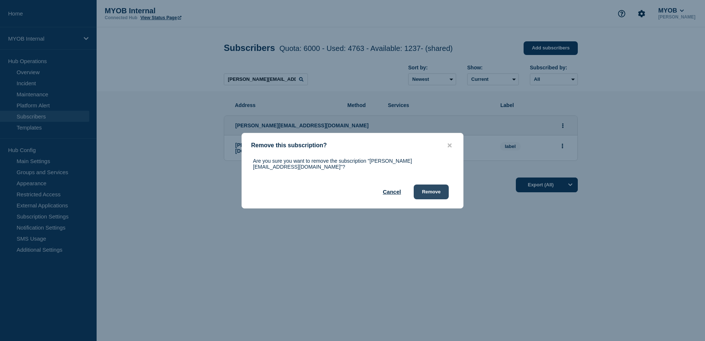
click at [439, 189] on button "Remove" at bounding box center [431, 191] width 35 height 15
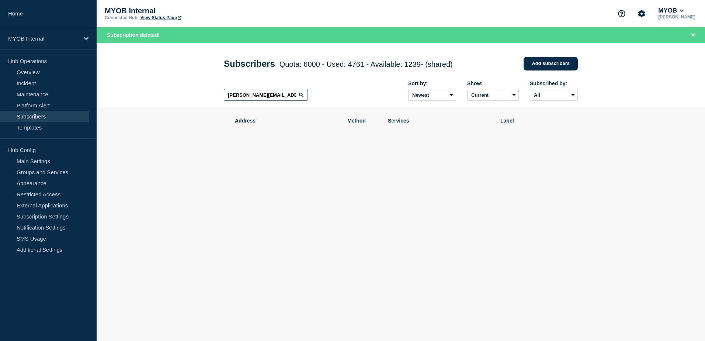
drag, startPoint x: 289, startPoint y: 98, endPoint x: 212, endPoint y: 93, distance: 76.9
click at [212, 93] on header "Subscribers Quota: 6000 - Used: 4761 - Available: 1239 - (shared) Quota Used Av…" at bounding box center [401, 75] width 608 height 64
paste input "[EMAIL_ADDRESS][PERSON_NAME][DOMAIN_NAME]"
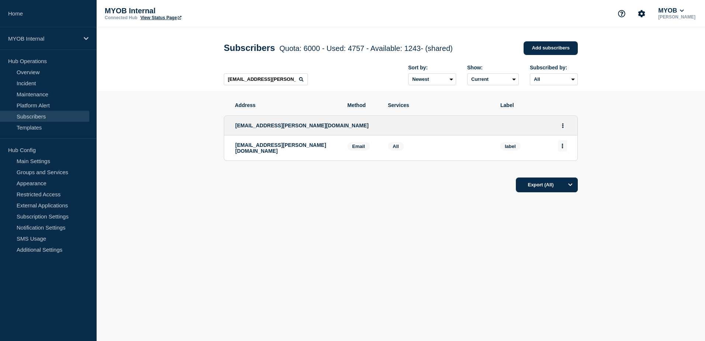
click at [564, 149] on button "Actions" at bounding box center [562, 145] width 9 height 11
click at [557, 166] on button "Delete" at bounding box center [562, 167] width 14 height 6
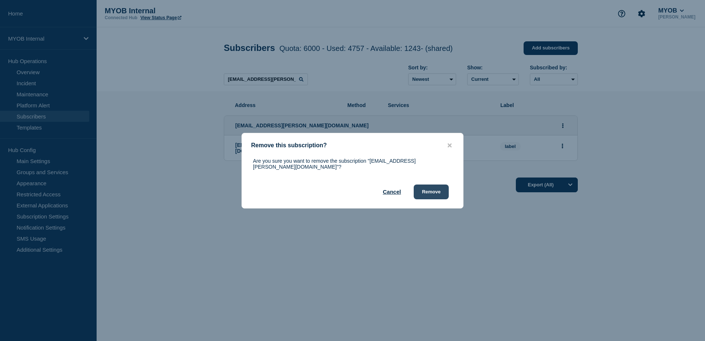
click at [436, 187] on button "Remove" at bounding box center [431, 191] width 35 height 15
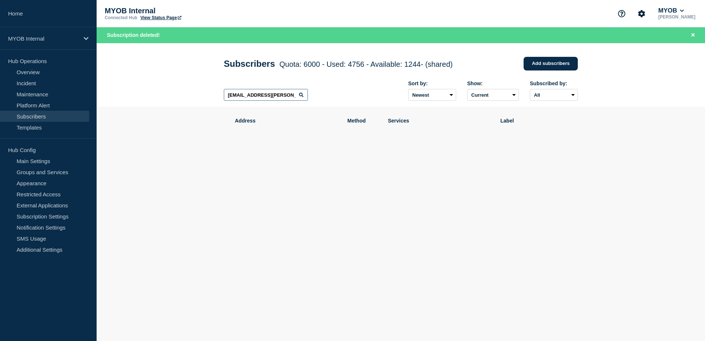
drag, startPoint x: 287, startPoint y: 95, endPoint x: 194, endPoint y: 93, distance: 92.9
click at [194, 93] on header "Subscribers Quota: 6000 - Used: 4756 - Available: 1244 - (shared) Quota Used Av…" at bounding box center [401, 75] width 608 height 64
paste input "[EMAIL_ADDRESS][DOMAIN_NAME]"
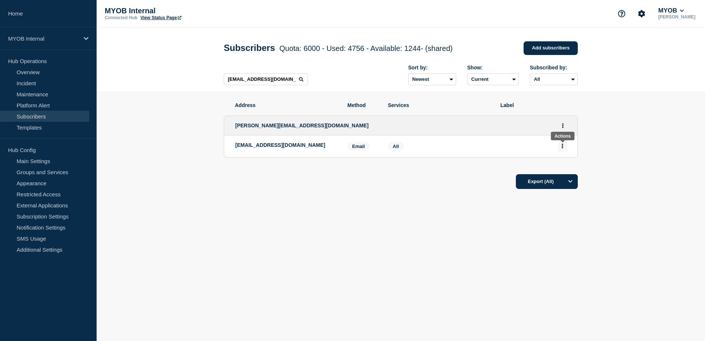
click at [566, 149] on button "Actions" at bounding box center [562, 145] width 9 height 11
click at [564, 169] on button "Delete" at bounding box center [562, 167] width 14 height 6
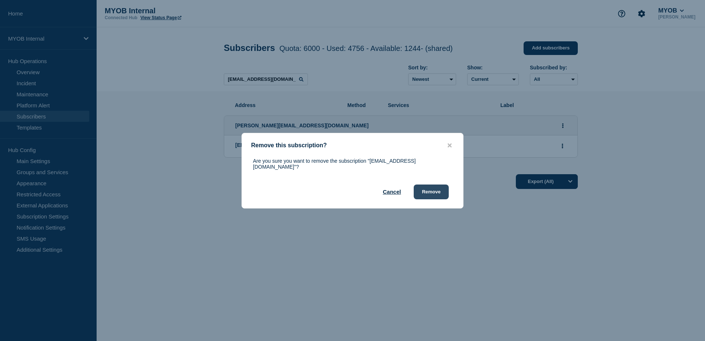
click at [444, 191] on button "Remove" at bounding box center [431, 191] width 35 height 15
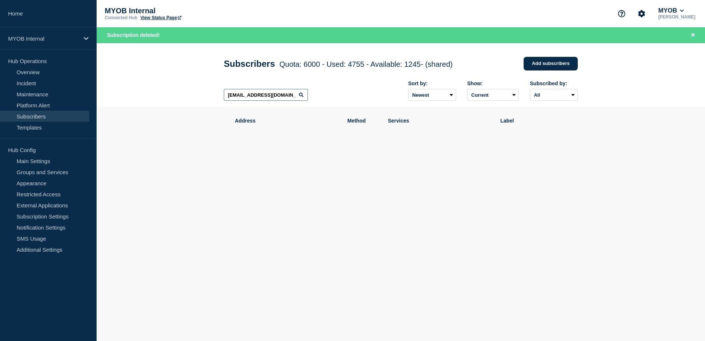
drag, startPoint x: 266, startPoint y: 96, endPoint x: 168, endPoint y: 92, distance: 98.1
click at [168, 92] on header "Subscribers Quota: 6000 - Used: 4755 - Available: 1245 - (shared) Quota Used Av…" at bounding box center [401, 75] width 608 height 64
paste input "[EMAIL_ADDRESS][DOMAIN_NAME]"
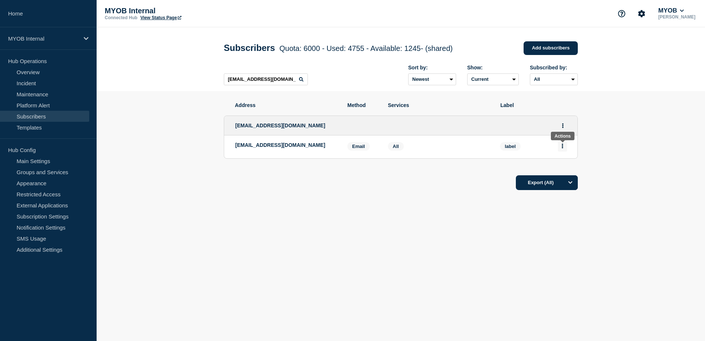
click at [563, 146] on button "Actions" at bounding box center [562, 145] width 9 height 11
click at [564, 168] on button "Delete" at bounding box center [562, 167] width 14 height 6
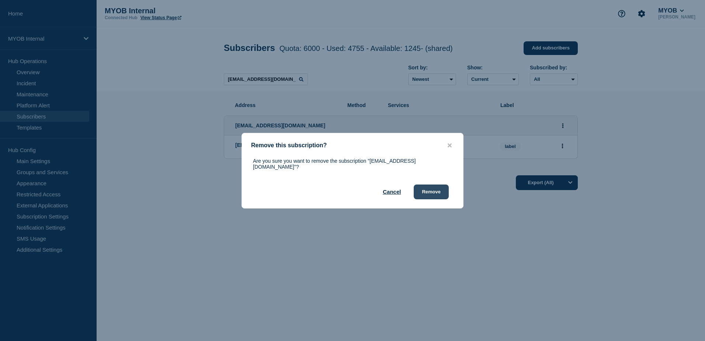
click at [433, 188] on button "Remove" at bounding box center [431, 191] width 35 height 15
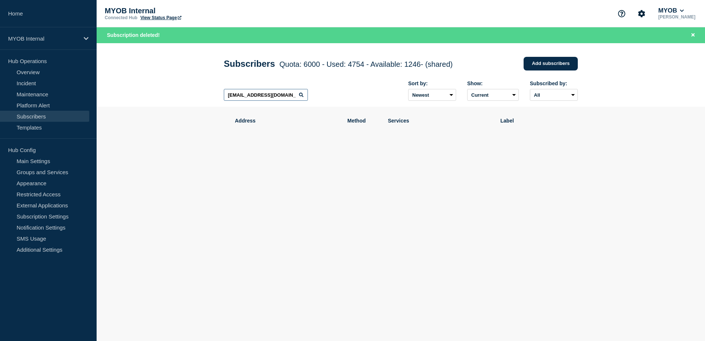
drag, startPoint x: 281, startPoint y: 97, endPoint x: 199, endPoint y: 99, distance: 81.5
click at [199, 99] on header "Subscribers Quota: 6000 - Used: 4754 - Available: 1246 - (shared) Quota Used Av…" at bounding box center [401, 75] width 608 height 64
paste input "[PERSON_NAME][EMAIL_ADDRESS][PERSON_NAME][DOMAIN_NAME]"
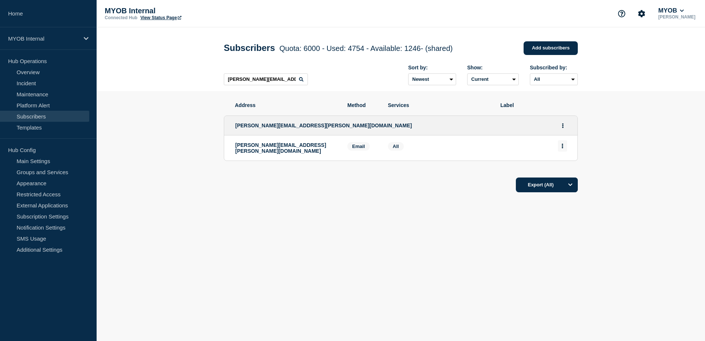
click at [562, 146] on icon "Actions" at bounding box center [562, 145] width 1 height 5
click at [563, 166] on button "Delete" at bounding box center [562, 167] width 14 height 6
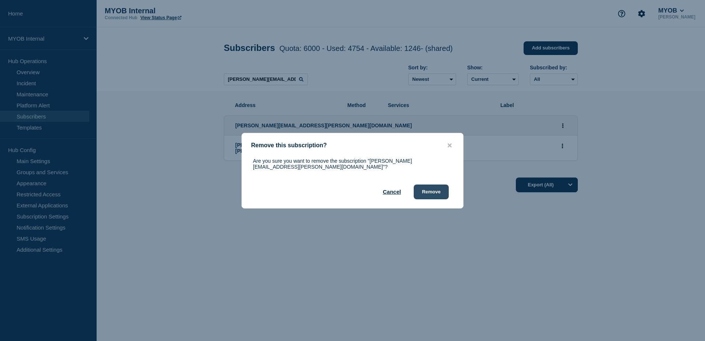
click at [429, 189] on button "Remove" at bounding box center [431, 191] width 35 height 15
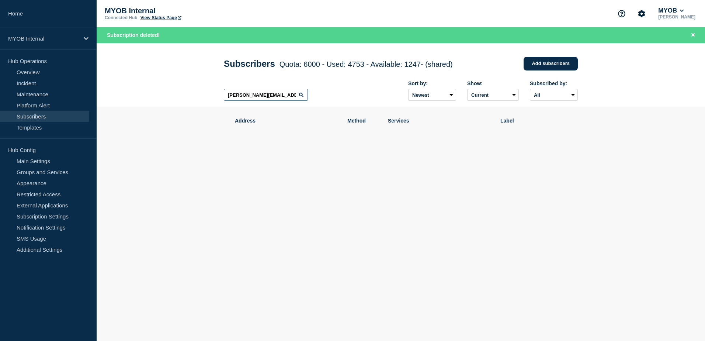
drag, startPoint x: 283, startPoint y: 95, endPoint x: 181, endPoint y: 91, distance: 102.2
click at [181, 91] on header "Subscribers Quota: 6000 - Used: 4753 - Available: 1247 - (shared) Quota Used Av…" at bounding box center [401, 75] width 608 height 64
paste input "[PERSON_NAME][EMAIL_ADDRESS][PERSON_NAME][DOMAIN_NAME]"
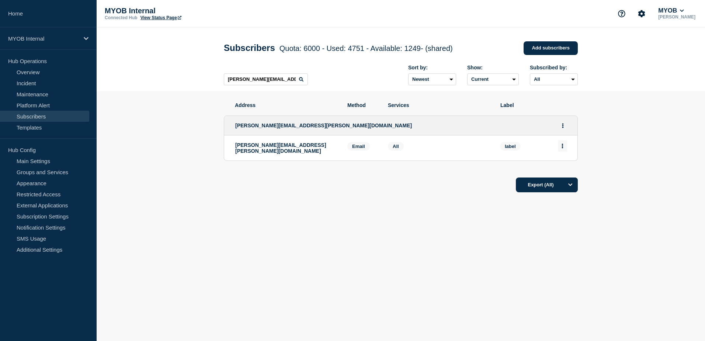
click at [562, 148] on icon "Actions" at bounding box center [562, 145] width 2 height 5
click at [557, 169] on button "Delete" at bounding box center [562, 167] width 14 height 6
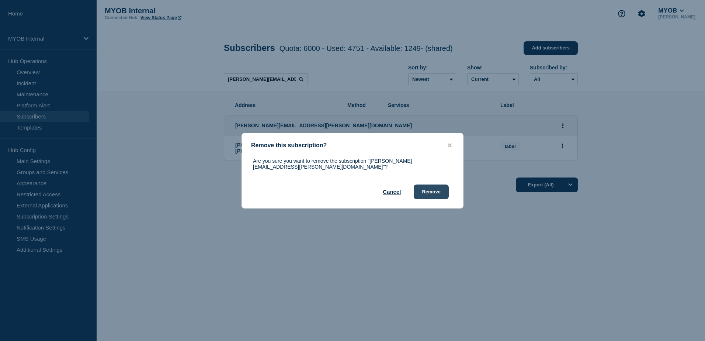
click at [431, 191] on button "Remove" at bounding box center [431, 191] width 35 height 15
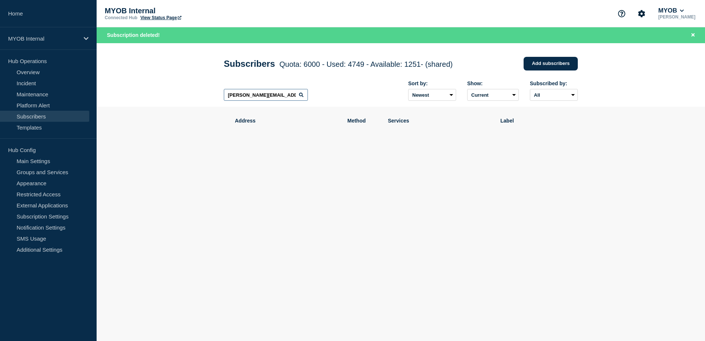
drag, startPoint x: 234, startPoint y: 98, endPoint x: 204, endPoint y: 97, distance: 29.9
click at [204, 97] on header "Subscribers Quota: 6000 - Used: 4749 - Available: 1251 - (shared) Quota Used Av…" at bounding box center [401, 75] width 608 height 64
paste input "[PERSON_NAME][EMAIL_ADDRESS][DOMAIN_NAME]"
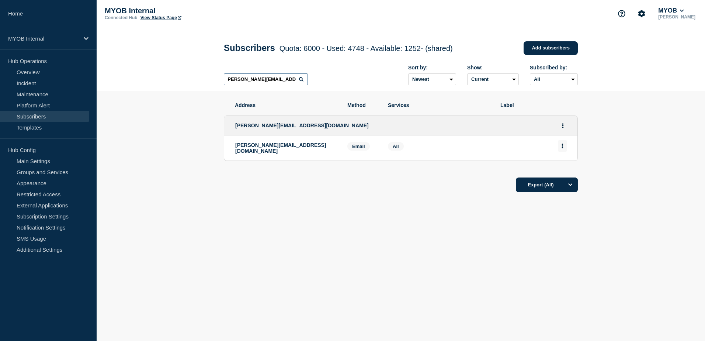
type input "[PERSON_NAME][EMAIL_ADDRESS][DOMAIN_NAME]"
click at [562, 148] on icon "Actions" at bounding box center [562, 145] width 2 height 5
click at [561, 169] on button "Delete" at bounding box center [562, 167] width 14 height 6
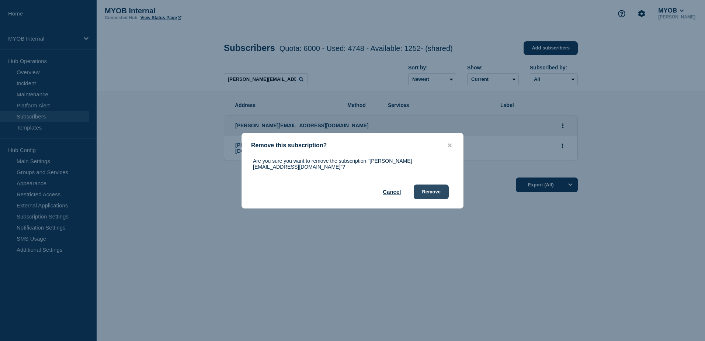
click at [425, 189] on button "Remove" at bounding box center [431, 191] width 35 height 15
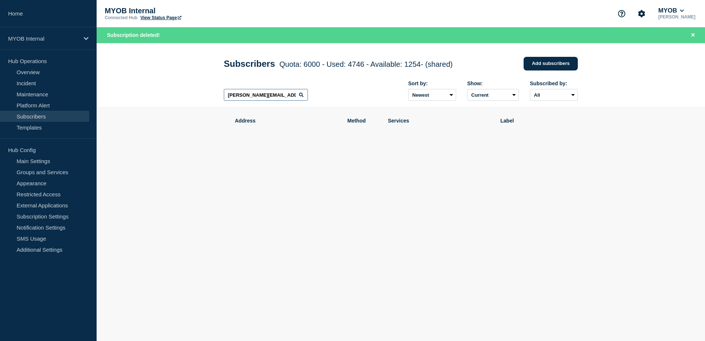
drag, startPoint x: 296, startPoint y: 98, endPoint x: 197, endPoint y: 94, distance: 98.9
click at [197, 94] on header "Subscribers Quota: 6000 - Used: 4746 - Available: 1254 - (shared) Quota Used Av…" at bounding box center [401, 75] width 608 height 64
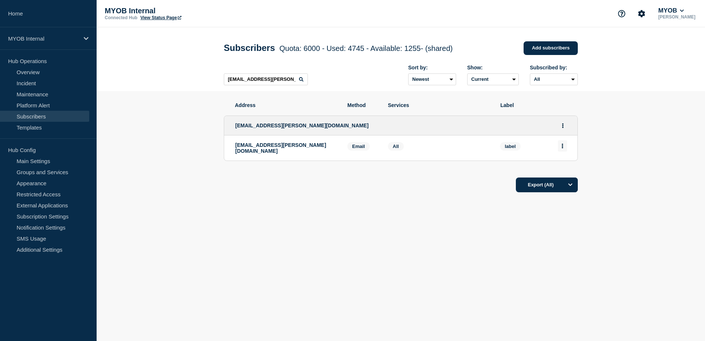
click at [563, 148] on icon "Actions" at bounding box center [562, 145] width 1 height 5
click at [561, 170] on button "Delete" at bounding box center [562, 167] width 14 height 6
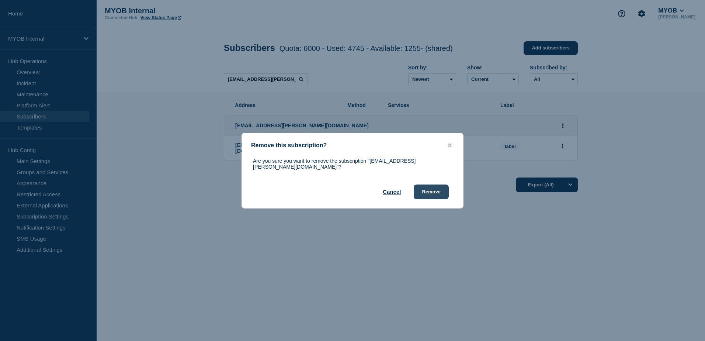
click at [445, 191] on button "Remove" at bounding box center [431, 191] width 35 height 15
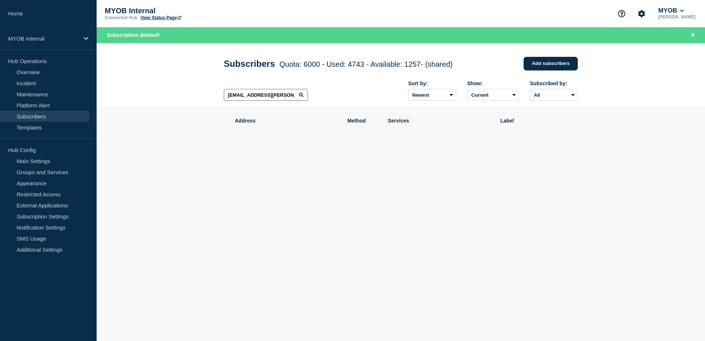
drag, startPoint x: 292, startPoint y: 96, endPoint x: 127, endPoint y: 93, distance: 165.5
click at [127, 93] on header "Subscribers Quota: 6000 - Used: 4743 - Available: 1257 - (shared) Quota Used Av…" at bounding box center [401, 75] width 608 height 64
paste input "[PERSON_NAME][EMAIL_ADDRESS][PERSON_NAME][DOMAIN_NAME]"
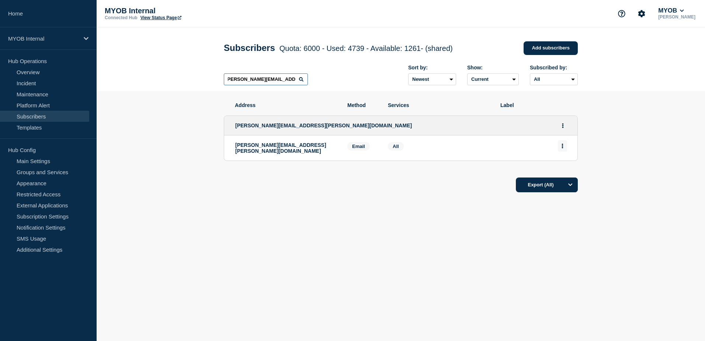
type input "[PERSON_NAME][EMAIL_ADDRESS][PERSON_NAME][DOMAIN_NAME]"
click at [563, 149] on button "Actions" at bounding box center [562, 145] width 9 height 11
click at [562, 167] on button "Delete" at bounding box center [562, 167] width 14 height 6
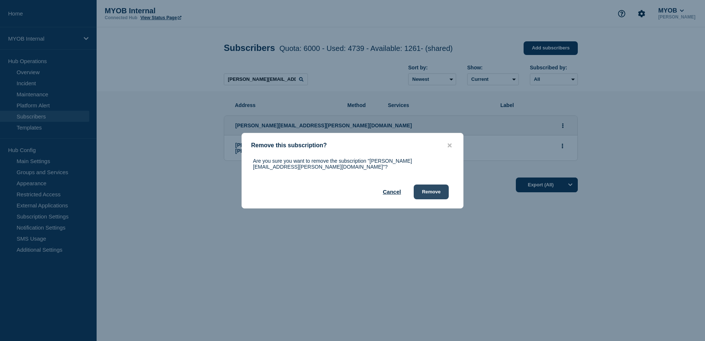
click at [425, 185] on button "Remove" at bounding box center [431, 191] width 35 height 15
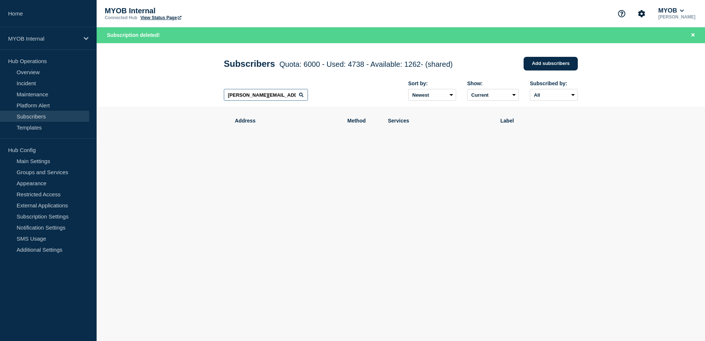
scroll to position [0, 2]
drag, startPoint x: 226, startPoint y: 96, endPoint x: 318, endPoint y: 105, distance: 92.2
click at [318, 105] on div "[PERSON_NAME][EMAIL_ADDRESS][PERSON_NAME][DOMAIN_NAME] Sort by: Newest Oldest S…" at bounding box center [401, 91] width 354 height 32
paste input "[PERSON_NAME][EMAIL_ADDRESS][PERSON_NAME][DOMAIN_NAME]"
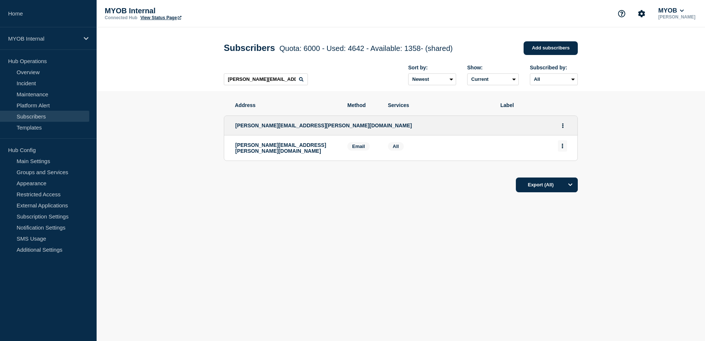
click at [563, 148] on button "Actions" at bounding box center [562, 145] width 9 height 11
click at [566, 167] on button "Delete" at bounding box center [562, 167] width 14 height 6
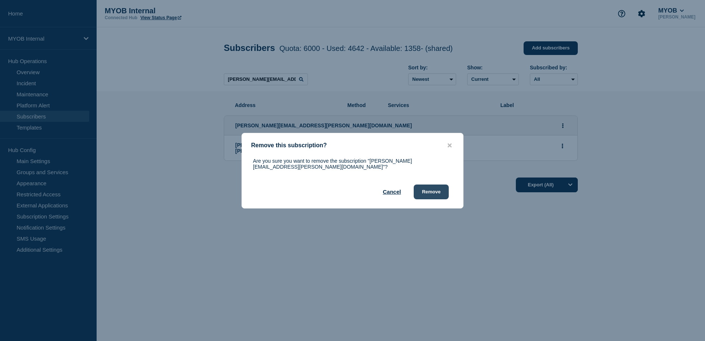
click at [443, 185] on button "Remove" at bounding box center [431, 191] width 35 height 15
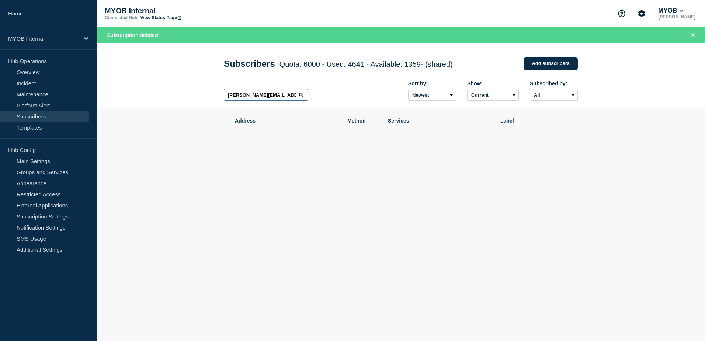
drag, startPoint x: 259, startPoint y: 98, endPoint x: 182, endPoint y: 94, distance: 77.5
click at [182, 94] on header "Subscribers Quota: 6000 - Used: 4641 - Available: 1359 - (shared) Quota Used Av…" at bounding box center [401, 75] width 608 height 64
paste input "[DOMAIN_NAME][EMAIL_ADDRESS][DOMAIN_NAME]"
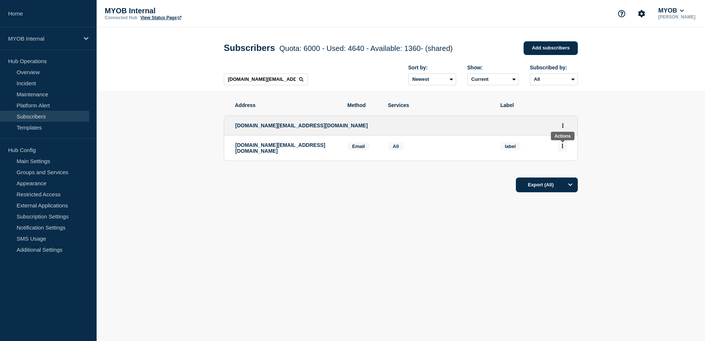
click at [563, 148] on button "Actions" at bounding box center [562, 145] width 9 height 11
click at [560, 168] on button "Delete" at bounding box center [562, 167] width 14 height 6
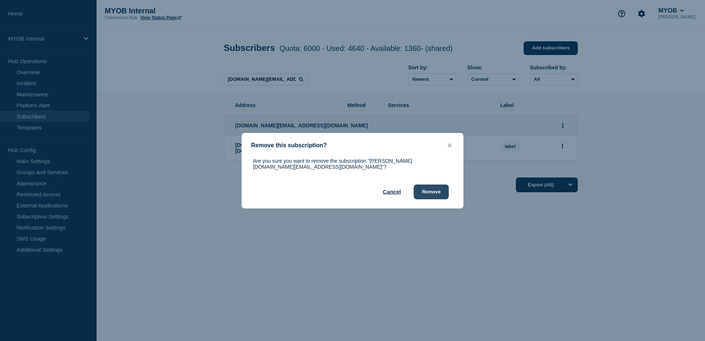
click at [433, 185] on button "Remove" at bounding box center [431, 191] width 35 height 15
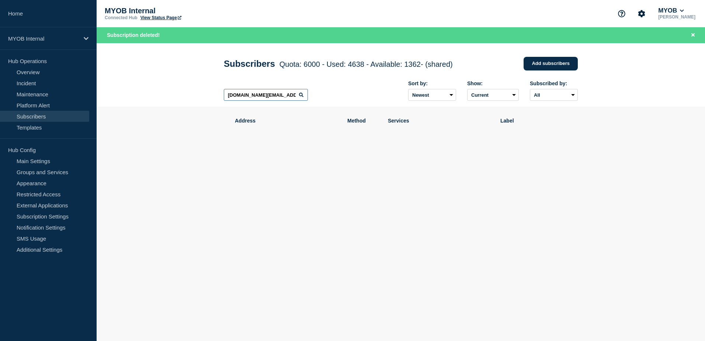
drag, startPoint x: 288, startPoint y: 99, endPoint x: 200, endPoint y: 95, distance: 87.4
click at [200, 95] on header "Subscribers Quota: 6000 - Used: 4638 - Available: 1362 - (shared) Quota Used Av…" at bounding box center [401, 75] width 608 height 64
paste input "[PERSON_NAME][EMAIL_ADDRESS][PERSON_NAME][DOMAIN_NAME]"
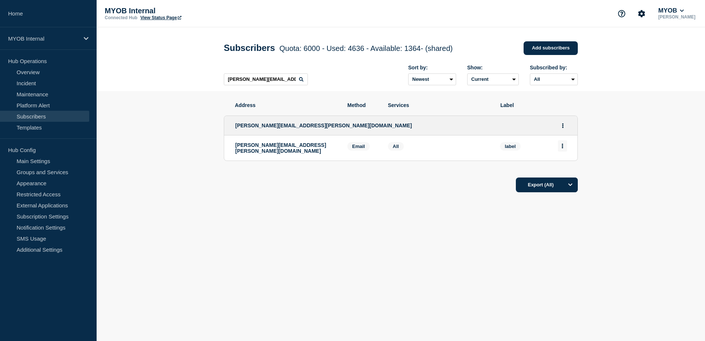
click at [564, 149] on button "Actions" at bounding box center [562, 145] width 9 height 11
click at [574, 168] on div "Delete" at bounding box center [562, 166] width 35 height 27
click at [564, 168] on button "Delete" at bounding box center [562, 167] width 14 height 6
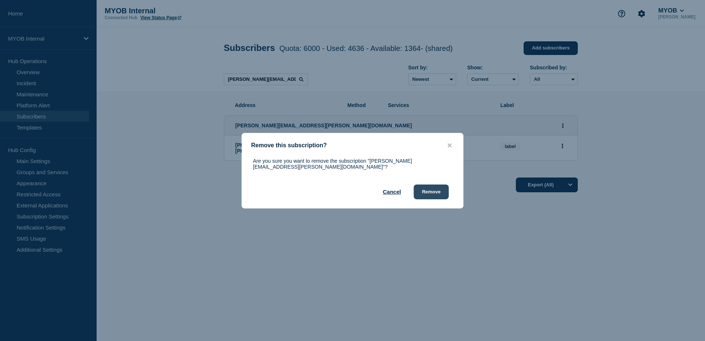
click at [440, 190] on button "Remove" at bounding box center [431, 191] width 35 height 15
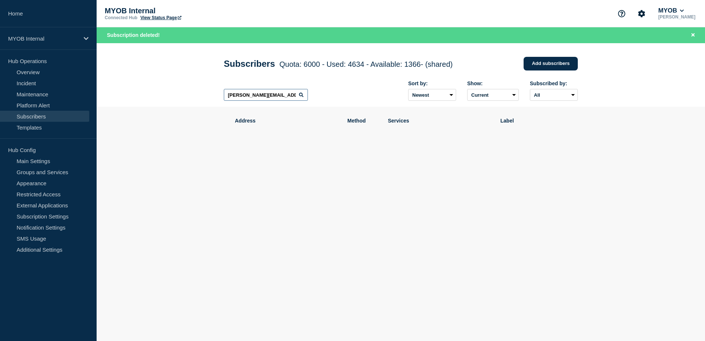
drag, startPoint x: 289, startPoint y: 97, endPoint x: 144, endPoint y: 101, distance: 144.9
click at [144, 101] on header "Subscribers Quota: 6000 - Used: 4634 - Available: 1366 - (shared) Quota Used Av…" at bounding box center [401, 75] width 608 height 64
paste input "[PERSON_NAME][EMAIL_ADDRESS][PERSON_NAME][DOMAIN_NAME]"
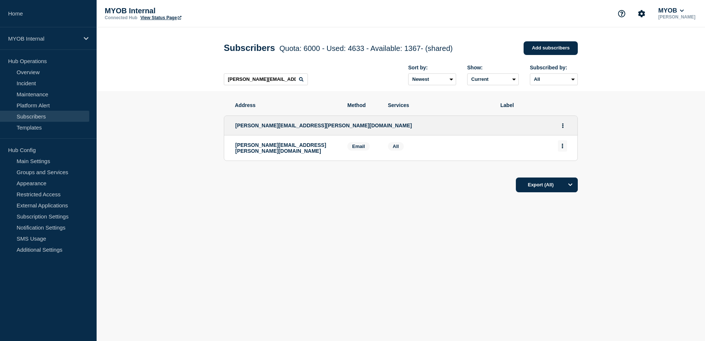
click at [562, 147] on icon "Actions" at bounding box center [562, 145] width 2 height 5
click at [557, 168] on button "Delete" at bounding box center [562, 167] width 14 height 6
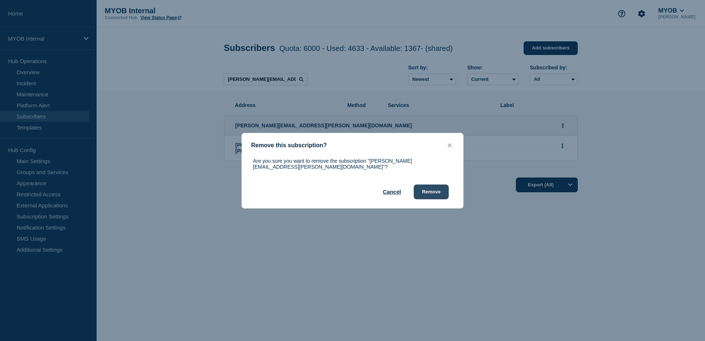
click at [446, 192] on button "Remove" at bounding box center [431, 191] width 35 height 15
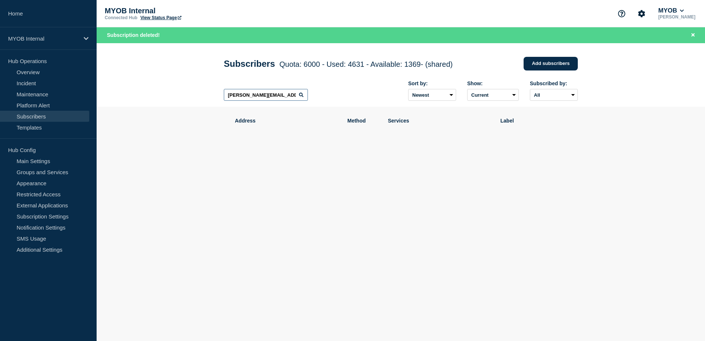
drag, startPoint x: 286, startPoint y: 94, endPoint x: 160, endPoint y: 88, distance: 125.8
click at [160, 88] on header "Subscribers Quota: 6000 - Used: 4631 - Available: 1369 - (shared) Quota Used Av…" at bounding box center [401, 75] width 608 height 64
paste input "[PERSON_NAME][EMAIL_ADDRESS][PERSON_NAME][DOMAIN_NAME]"
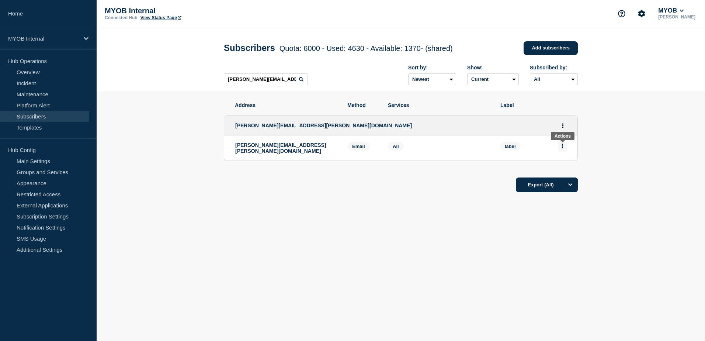
click at [564, 148] on button "Actions" at bounding box center [562, 145] width 9 height 11
click at [562, 169] on button "Delete" at bounding box center [562, 167] width 14 height 6
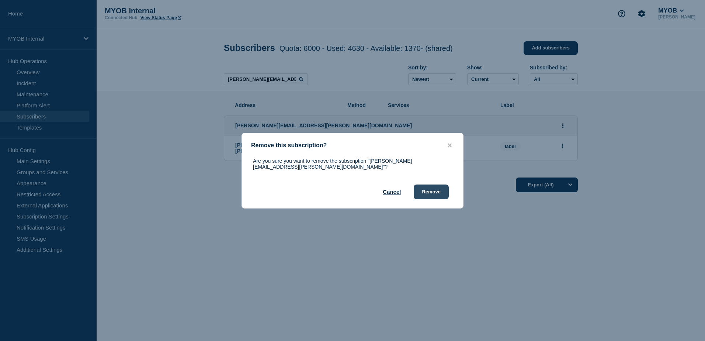
click at [435, 186] on button "Remove" at bounding box center [431, 191] width 35 height 15
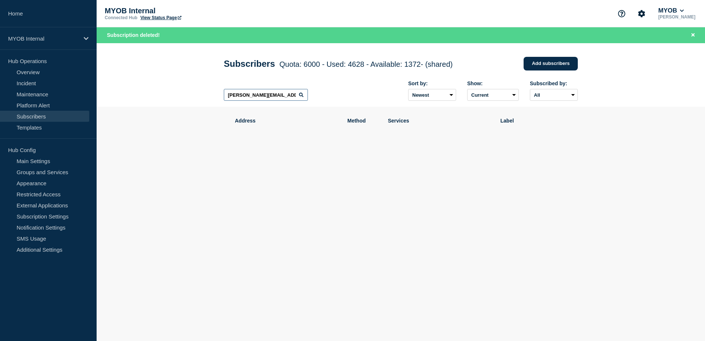
drag, startPoint x: 290, startPoint y: 100, endPoint x: 173, endPoint y: 95, distance: 117.7
click at [173, 95] on header "Subscribers Quota: 6000 - Used: 4628 - Available: 1372 - (shared) Quota Used Av…" at bounding box center [401, 75] width 608 height 64
paste input "[PERSON_NAME][EMAIL_ADDRESS][PERSON_NAME][DOMAIN_NAME]"
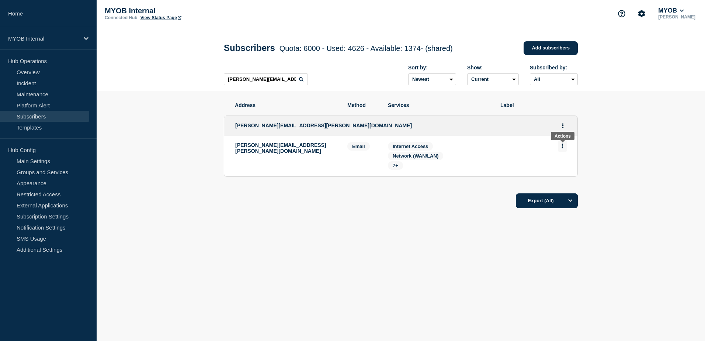
click at [564, 147] on button "Actions" at bounding box center [562, 145] width 9 height 11
click at [565, 167] on button "Delete" at bounding box center [562, 167] width 14 height 6
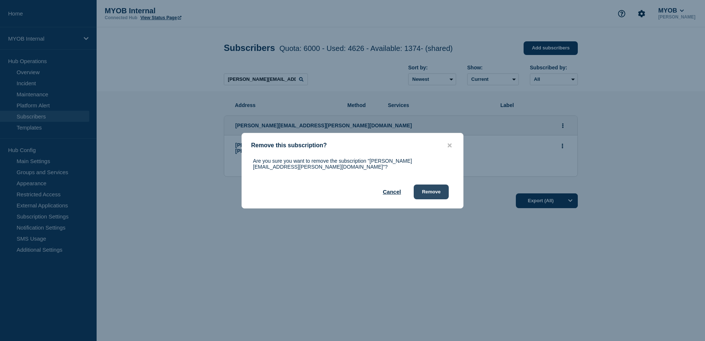
click at [439, 190] on button "Remove" at bounding box center [431, 191] width 35 height 15
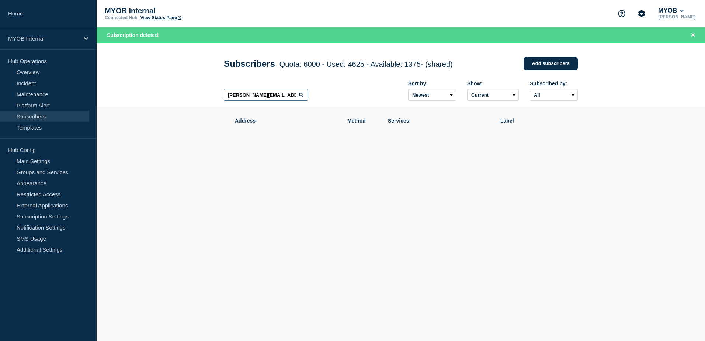
drag, startPoint x: 290, startPoint y: 97, endPoint x: 199, endPoint y: 94, distance: 91.5
click at [199, 94] on header "Subscribers Quota: 6000 - Used: 4625 - Available: 1375 - (shared) Quota Used Av…" at bounding box center [401, 75] width 608 height 64
paste input "[PERSON_NAME][EMAIL_ADDRESS][PERSON_NAME][DOMAIN_NAME]"
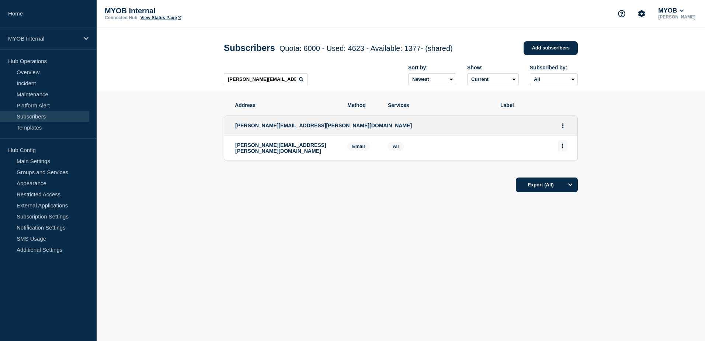
click at [565, 149] on button "Actions" at bounding box center [562, 145] width 9 height 11
click at [568, 166] on button "Delete" at bounding box center [562, 167] width 14 height 6
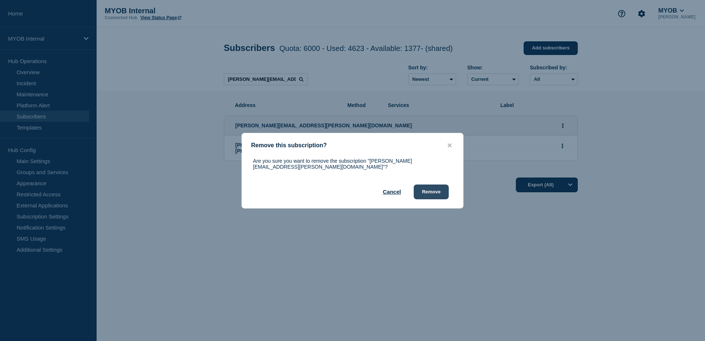
click at [429, 192] on button "Remove" at bounding box center [431, 191] width 35 height 15
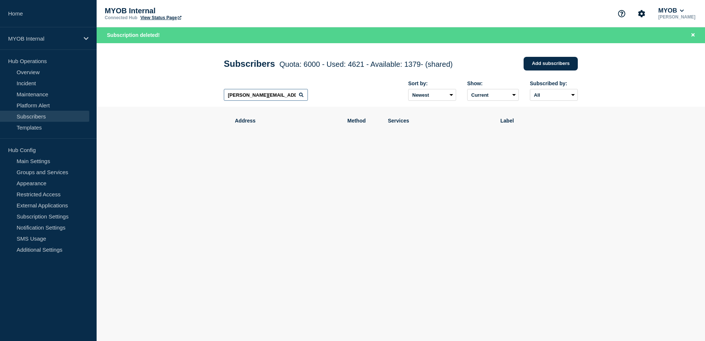
drag, startPoint x: 297, startPoint y: 95, endPoint x: 175, endPoint y: 99, distance: 122.1
click at [175, 99] on header "Subscribers Quota: 6000 - Used: 4621 - Available: 1379 - (shared) Quota Used Av…" at bounding box center [401, 75] width 608 height 64
paste input "[PERSON_NAME][EMAIL_ADDRESS][PERSON_NAME][DOMAIN_NAME]"
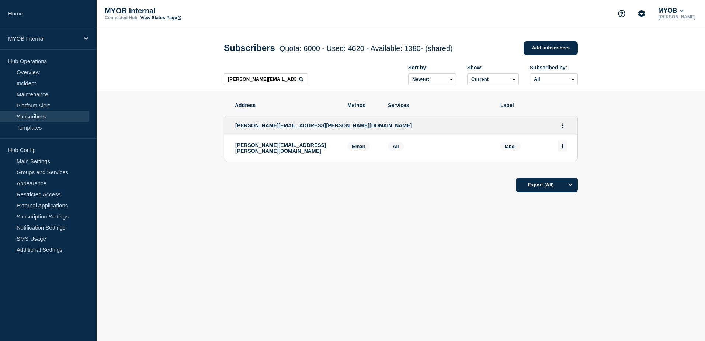
click at [563, 151] on button "Actions" at bounding box center [562, 145] width 9 height 11
click at [564, 169] on button "Delete" at bounding box center [562, 167] width 14 height 6
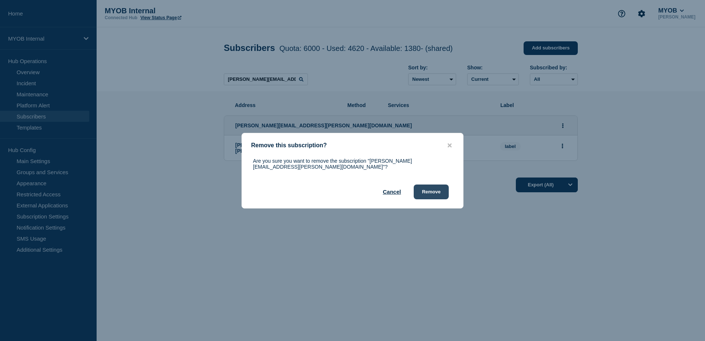
click at [438, 189] on button "Remove" at bounding box center [431, 191] width 35 height 15
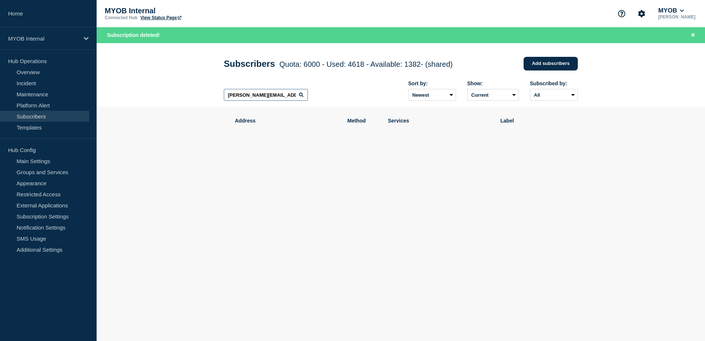
drag, startPoint x: 295, startPoint y: 97, endPoint x: 156, endPoint y: 94, distance: 138.6
click at [156, 94] on header "Subscribers Quota: 6000 - Used: 4618 - Available: 1382 - (shared) Quota Used Av…" at bounding box center [401, 75] width 608 height 64
paste input "[PERSON_NAME][EMAIL_ADDRESS][PERSON_NAME][DOMAIN_NAME]"
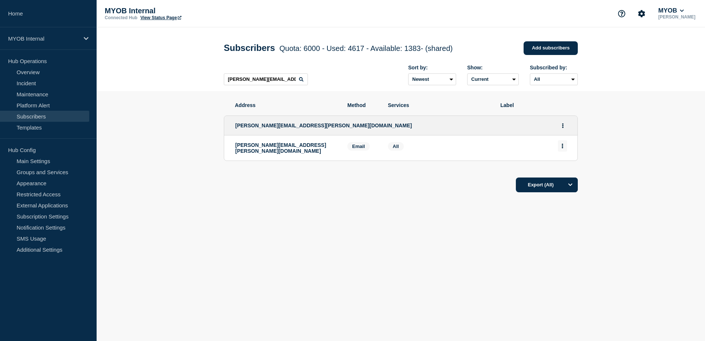
click at [563, 149] on button "Actions" at bounding box center [562, 145] width 9 height 11
click at [565, 166] on button "Delete" at bounding box center [562, 167] width 14 height 6
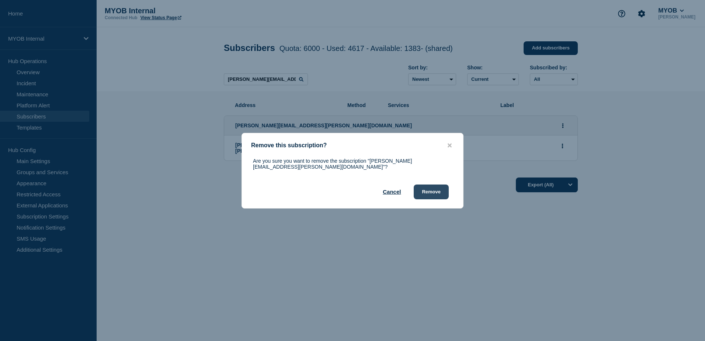
click at [431, 192] on button "Remove" at bounding box center [431, 191] width 35 height 15
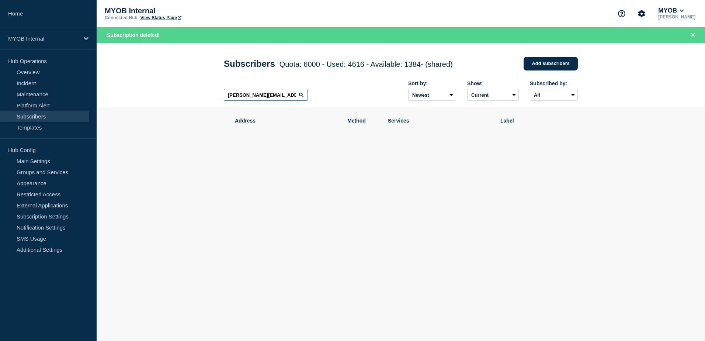
drag, startPoint x: 281, startPoint y: 98, endPoint x: 218, endPoint y: 97, distance: 63.0
click at [218, 97] on div "Subscribers Quota: 6000 - Used: 4616 - Available: 1384 - (shared) Quota Used Av…" at bounding box center [401, 75] width 370 height 64
paste input "[EMAIL_ADDRESS][DOMAIN_NAME]"
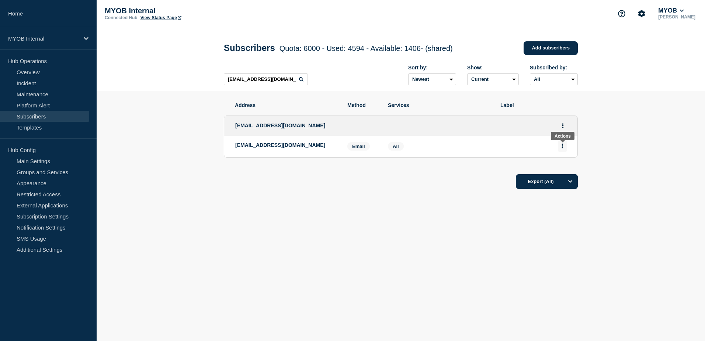
click at [564, 149] on button "Actions" at bounding box center [562, 145] width 9 height 11
click at [562, 172] on div "Delete" at bounding box center [562, 166] width 35 height 27
click at [562, 165] on li "Delete" at bounding box center [562, 167] width 14 height 6
click at [571, 168] on div "Delete" at bounding box center [562, 166] width 35 height 27
click at [563, 168] on button "Delete" at bounding box center [562, 167] width 14 height 6
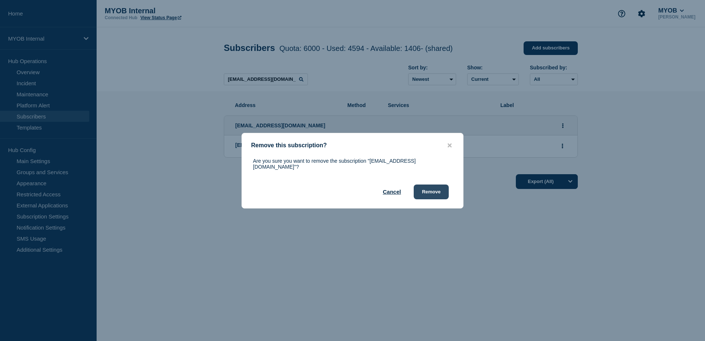
click at [434, 186] on button "Remove" at bounding box center [431, 191] width 35 height 15
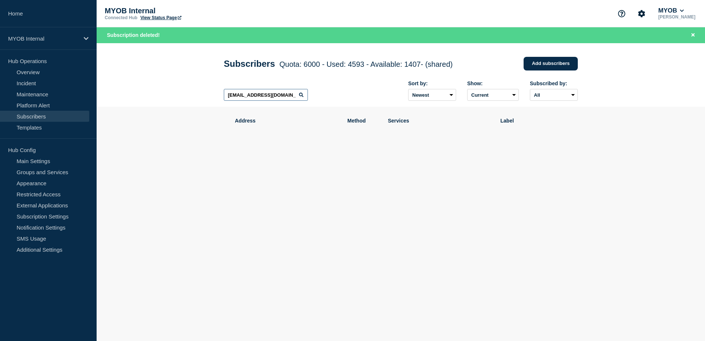
drag, startPoint x: 295, startPoint y: 98, endPoint x: 200, endPoint y: 96, distance: 95.5
click at [200, 96] on header "Subscribers Quota: 6000 - Used: 4593 - Available: 1407 - (shared) Quota Used Av…" at bounding box center [401, 75] width 608 height 64
paste
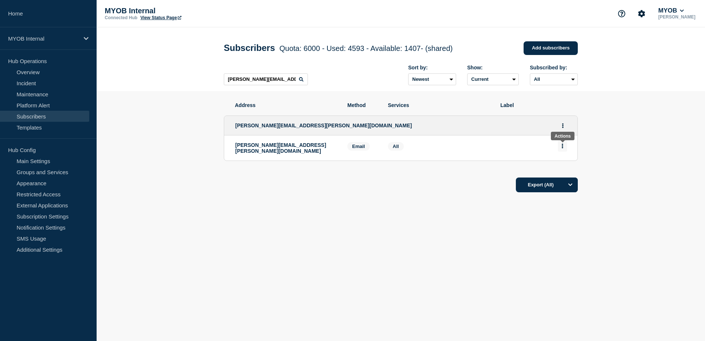
click at [565, 148] on button "Actions" at bounding box center [562, 145] width 9 height 11
click at [567, 167] on button "Delete" at bounding box center [562, 167] width 14 height 6
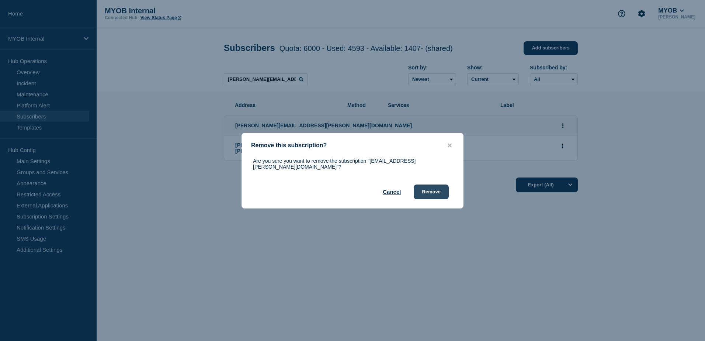
click at [424, 189] on button "Remove" at bounding box center [431, 191] width 35 height 15
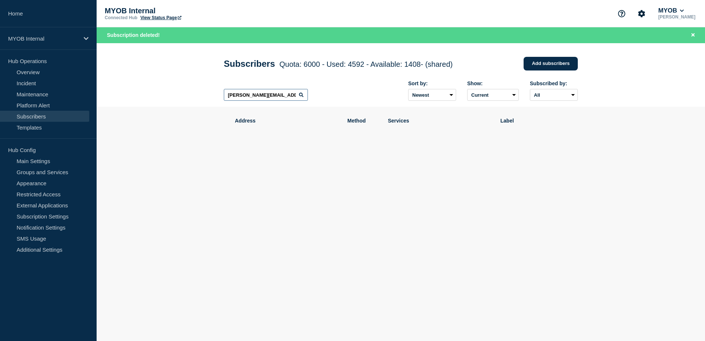
drag, startPoint x: 287, startPoint y: 97, endPoint x: 201, endPoint y: 95, distance: 86.3
click at [201, 95] on header "Subscribers Quota: 6000 - Used: 4592 - Available: 1408 - (shared) Quota Used Av…" at bounding box center [401, 75] width 608 height 64
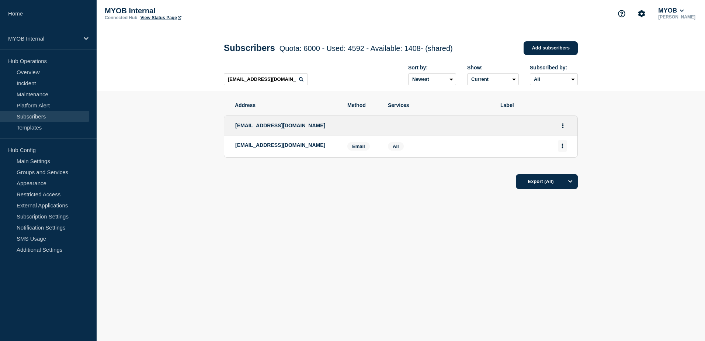
click at [564, 148] on button "Actions" at bounding box center [562, 145] width 9 height 11
click at [566, 167] on button "Delete" at bounding box center [562, 167] width 14 height 6
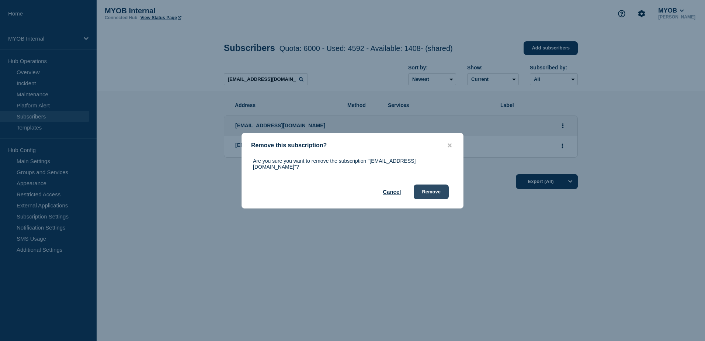
click at [444, 188] on button "Remove" at bounding box center [431, 191] width 35 height 15
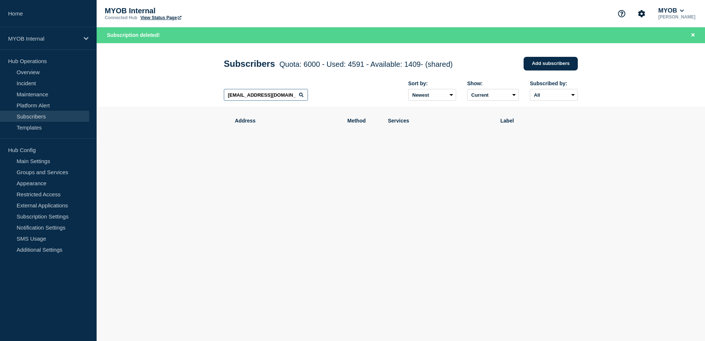
drag, startPoint x: 290, startPoint y: 97, endPoint x: 157, endPoint y: 91, distance: 133.2
click at [157, 91] on header "Subscribers Quota: 6000 - Used: 4591 - Available: 1409 - (shared) Quota Used Av…" at bounding box center [401, 75] width 608 height 64
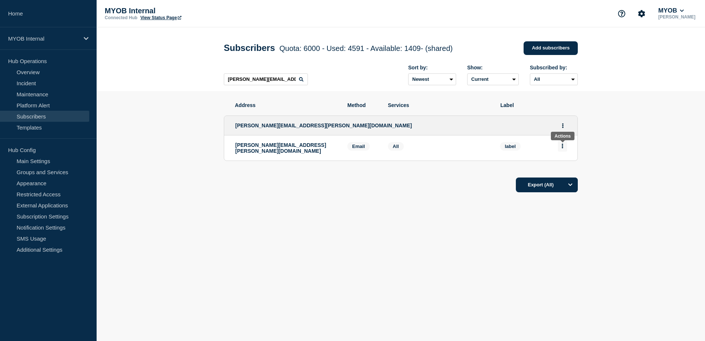
click at [561, 150] on button "Actions" at bounding box center [562, 145] width 9 height 11
click at [558, 167] on button "Delete" at bounding box center [562, 167] width 14 height 6
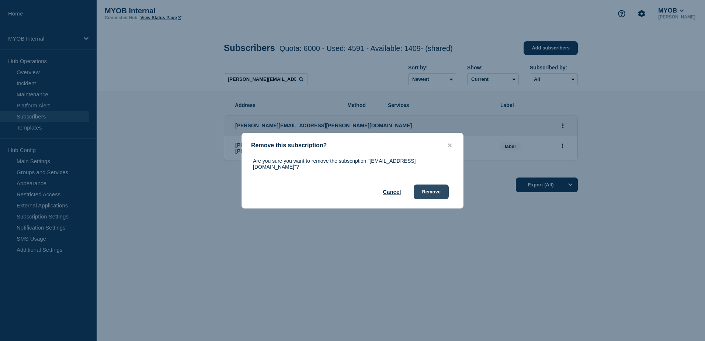
click at [425, 190] on button "Remove" at bounding box center [431, 191] width 35 height 15
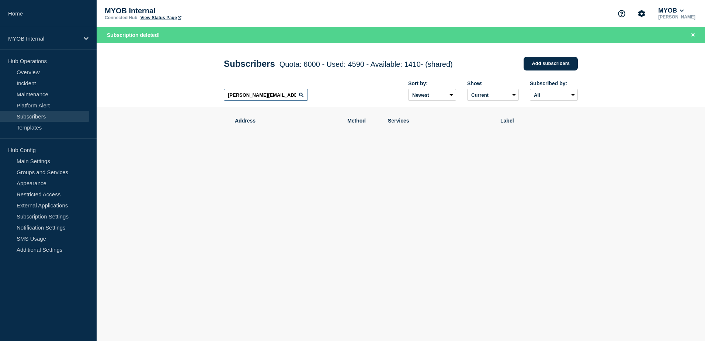
drag, startPoint x: 286, startPoint y: 95, endPoint x: 154, endPoint y: 94, distance: 132.0
click at [155, 94] on header "Subscribers Quota: 6000 - Used: 4590 - Available: 1410 - (shared) Quota Used Av…" at bounding box center [401, 75] width 608 height 64
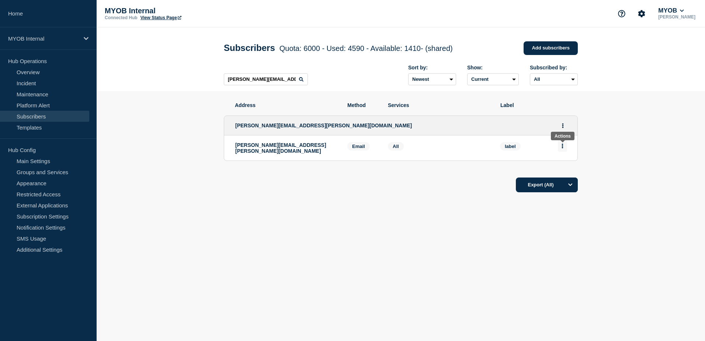
click at [562, 148] on icon "Actions" at bounding box center [562, 145] width 2 height 5
click at [563, 170] on button "Delete" at bounding box center [562, 167] width 14 height 6
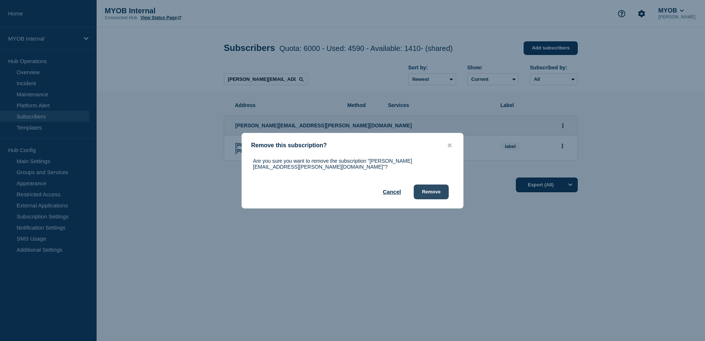
click at [428, 186] on button "Remove" at bounding box center [431, 191] width 35 height 15
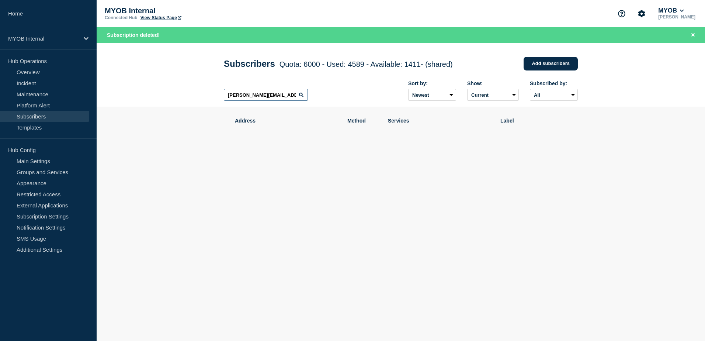
drag, startPoint x: 287, startPoint y: 99, endPoint x: 185, endPoint y: 94, distance: 102.2
click at [185, 94] on header "Subscribers Quota: 6000 - Used: 4589 - Available: 1411 - (shared) Quota Used Av…" at bounding box center [401, 75] width 608 height 64
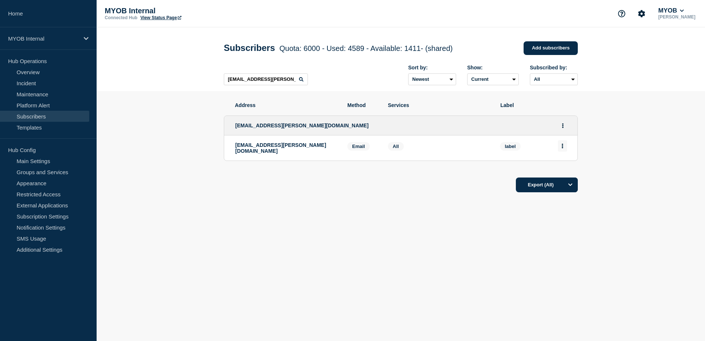
click at [560, 146] on button "Actions" at bounding box center [562, 145] width 9 height 11
click at [555, 164] on div "Delete" at bounding box center [562, 166] width 35 height 27
click at [560, 167] on button "Delete" at bounding box center [562, 167] width 14 height 6
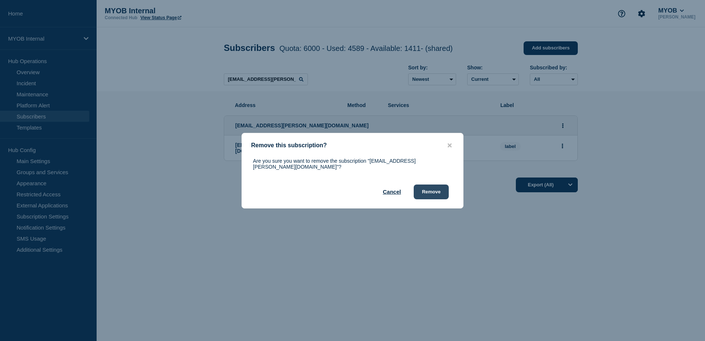
click at [444, 187] on button "Remove" at bounding box center [431, 191] width 35 height 15
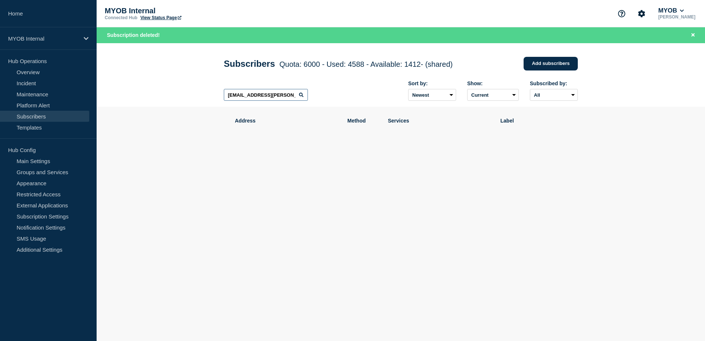
drag, startPoint x: 284, startPoint y: 97, endPoint x: 190, endPoint y: 93, distance: 93.7
click at [190, 93] on header "Subscribers Quota: 6000 - Used: 4588 - Available: 1412 - (shared) Quota Used Av…" at bounding box center [401, 75] width 608 height 64
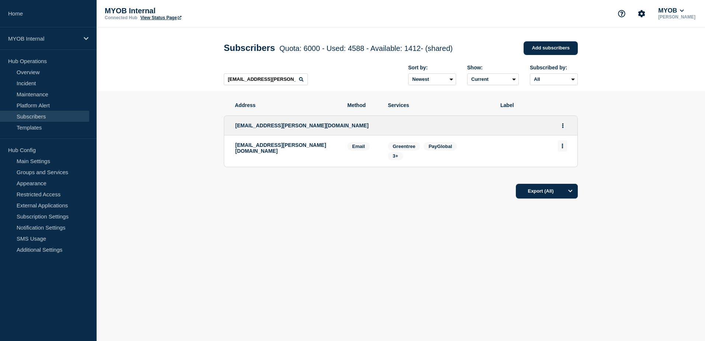
click at [565, 148] on button "Actions" at bounding box center [562, 145] width 9 height 11
click at [561, 169] on button "Delete" at bounding box center [562, 167] width 14 height 6
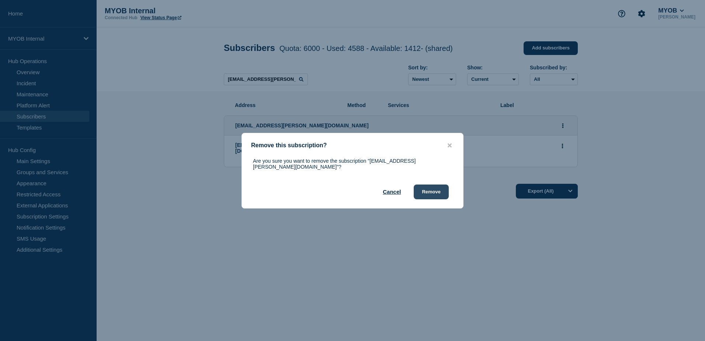
click at [424, 186] on button "Remove" at bounding box center [431, 191] width 35 height 15
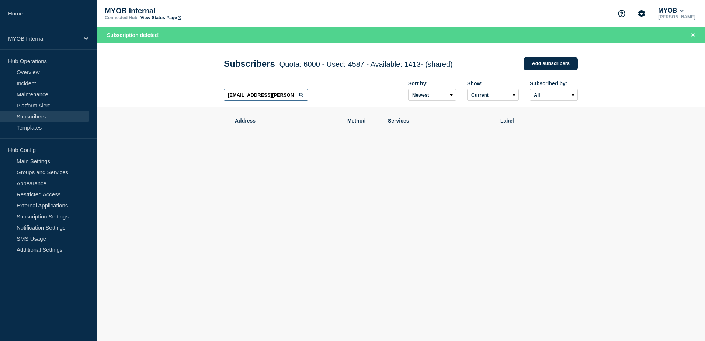
drag, startPoint x: 280, startPoint y: 97, endPoint x: 180, endPoint y: 94, distance: 100.3
click at [180, 94] on header "Subscribers Quota: 6000 - Used: 4587 - Available: 1413 - (shared) Quota Used Av…" at bounding box center [401, 75] width 608 height 64
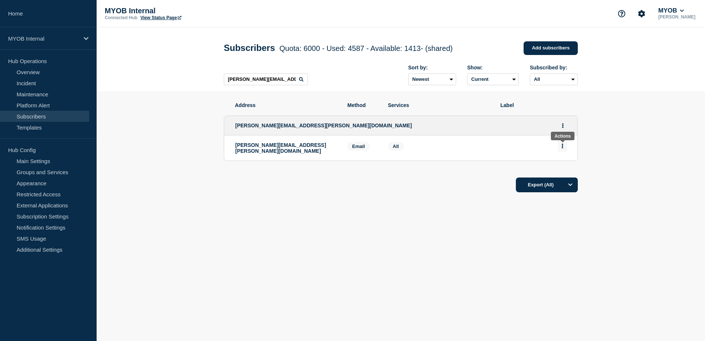
click at [561, 147] on icon "Actions" at bounding box center [562, 145] width 2 height 5
click at [559, 168] on button "Delete" at bounding box center [562, 167] width 14 height 6
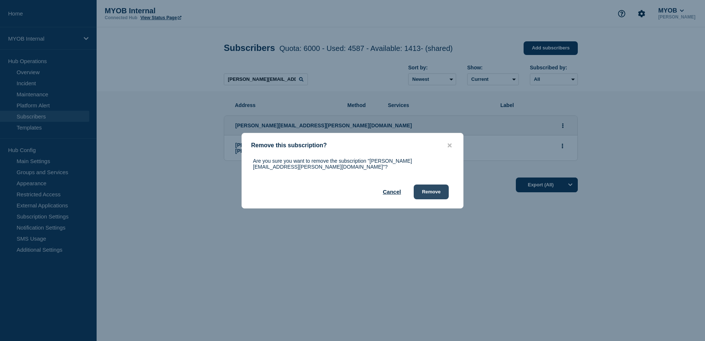
click at [432, 188] on button "Remove" at bounding box center [431, 191] width 35 height 15
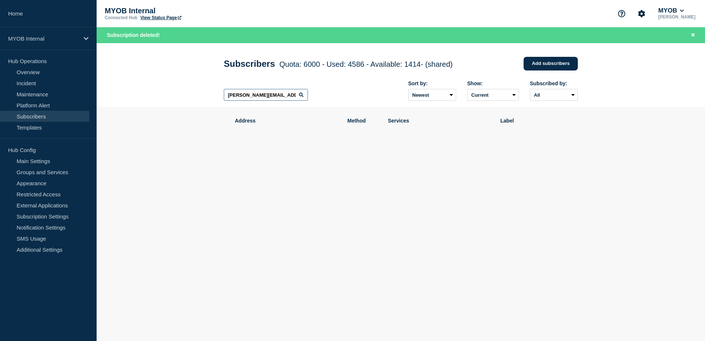
drag, startPoint x: 287, startPoint y: 97, endPoint x: 173, endPoint y: 97, distance: 114.3
click at [173, 97] on header "Subscribers Quota: 6000 - Used: 4586 - Available: 1414 - (shared) Quota Used Av…" at bounding box center [401, 75] width 608 height 64
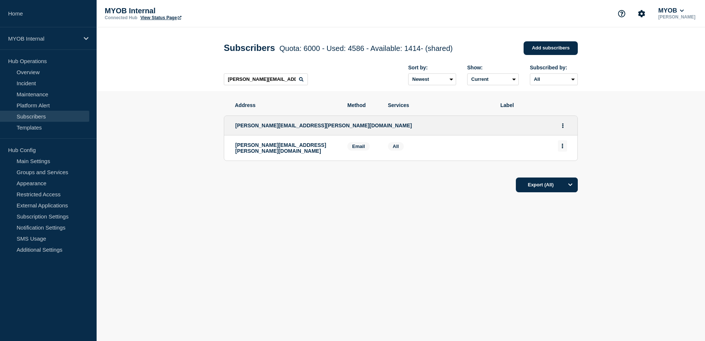
click at [564, 147] on button "Actions" at bounding box center [562, 145] width 9 height 11
click at [561, 170] on button "Delete" at bounding box center [562, 167] width 14 height 6
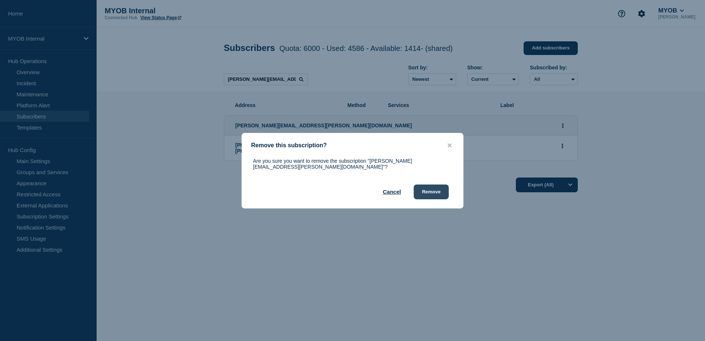
click at [440, 188] on button "Remove" at bounding box center [431, 191] width 35 height 15
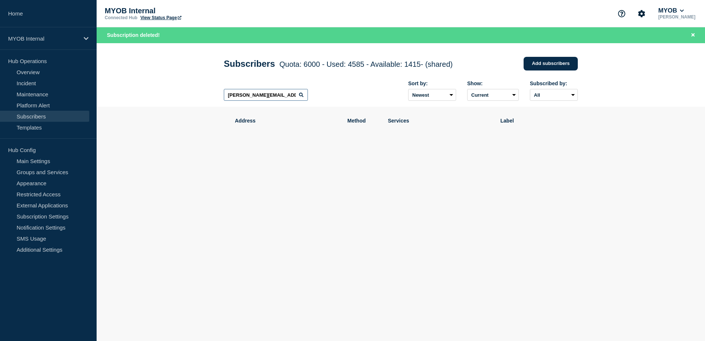
drag, startPoint x: 282, startPoint y: 96, endPoint x: 157, endPoint y: 96, distance: 125.0
click at [157, 96] on header "Subscribers Quota: 6000 - Used: 4585 - Available: 1415 - (shared) Quota Used Av…" at bounding box center [401, 75] width 608 height 64
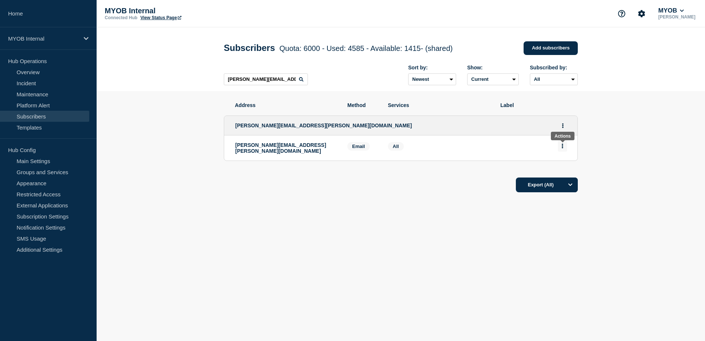
click at [562, 150] on button "Actions" at bounding box center [562, 145] width 9 height 11
click at [564, 170] on button "Delete" at bounding box center [562, 167] width 14 height 6
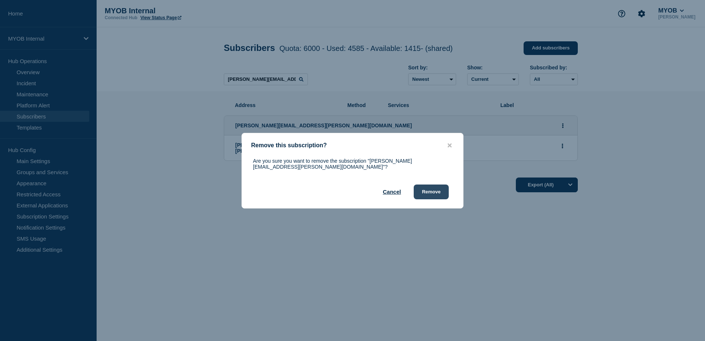
click at [432, 190] on button "Remove" at bounding box center [431, 191] width 35 height 15
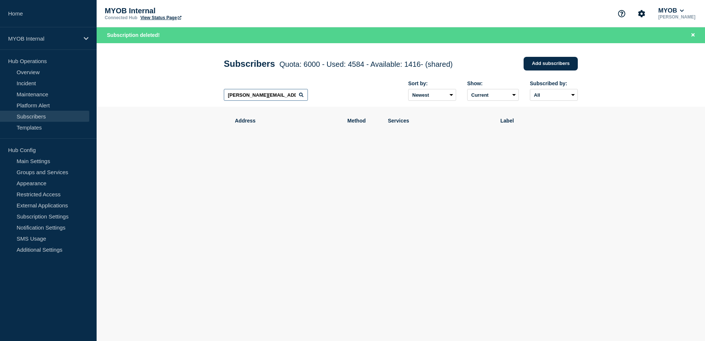
drag, startPoint x: 290, startPoint y: 97, endPoint x: 210, endPoint y: 97, distance: 80.0
click at [210, 97] on header "Subscribers Quota: 6000 - Used: 4584 - Available: 1416 - (shared) Quota Used Av…" at bounding box center [401, 75] width 608 height 64
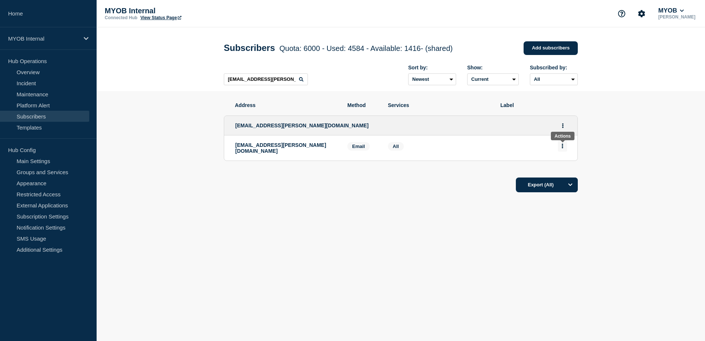
click at [563, 147] on icon "Actions" at bounding box center [562, 145] width 1 height 5
click at [565, 168] on button "Delete" at bounding box center [562, 167] width 14 height 6
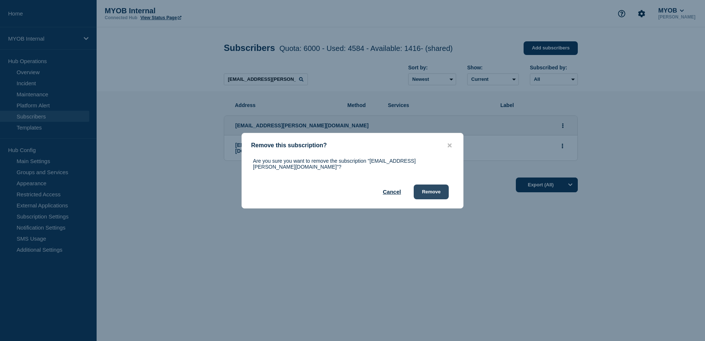
click at [442, 192] on button "Remove" at bounding box center [431, 191] width 35 height 15
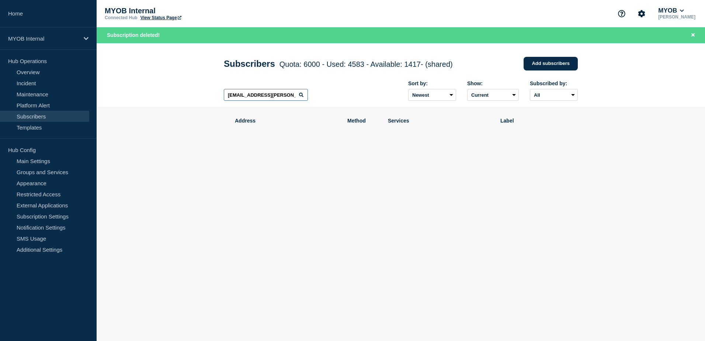
drag, startPoint x: 296, startPoint y: 98, endPoint x: 140, endPoint y: 95, distance: 155.2
click at [140, 95] on header "Subscribers Quota: 6000 - Used: 4583 - Available: 1417 - (shared) Quota Used Av…" at bounding box center [401, 75] width 608 height 64
type input "[EMAIL_ADDRESS][DOMAIN_NAME]"
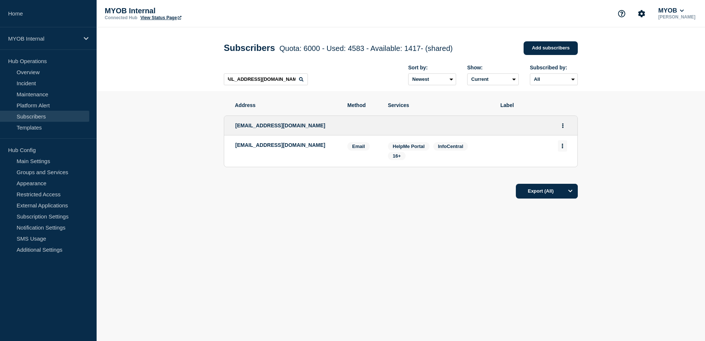
click at [560, 147] on button "Actions" at bounding box center [562, 145] width 9 height 11
click at [567, 169] on button "Delete" at bounding box center [562, 167] width 14 height 6
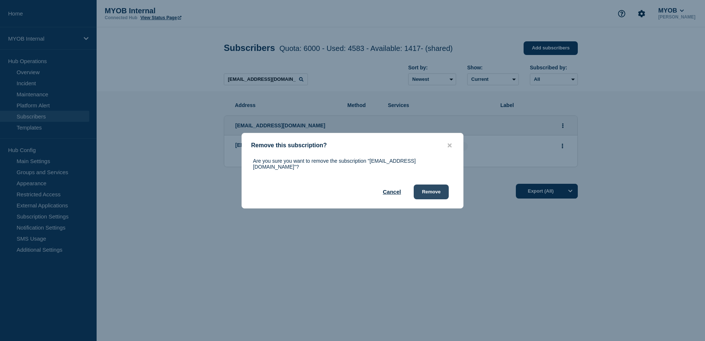
click at [440, 195] on button "Remove" at bounding box center [431, 191] width 35 height 15
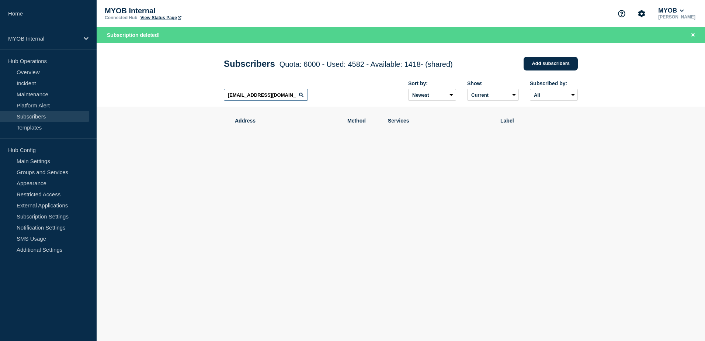
scroll to position [0, 10]
drag, startPoint x: 226, startPoint y: 97, endPoint x: 372, endPoint y: 108, distance: 146.1
click at [372, 108] on main "Subscribers Quota: 6000 - Used: 4582 - Available: 1418 - (shared) Quota Used Av…" at bounding box center [401, 129] width 608 height 172
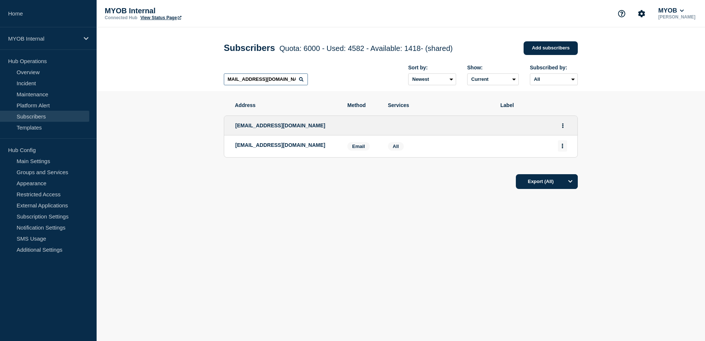
type input "[EMAIL_ADDRESS][DOMAIN_NAME]"
click at [565, 148] on button "Actions" at bounding box center [562, 145] width 9 height 11
click at [562, 168] on button "Delete" at bounding box center [562, 167] width 14 height 6
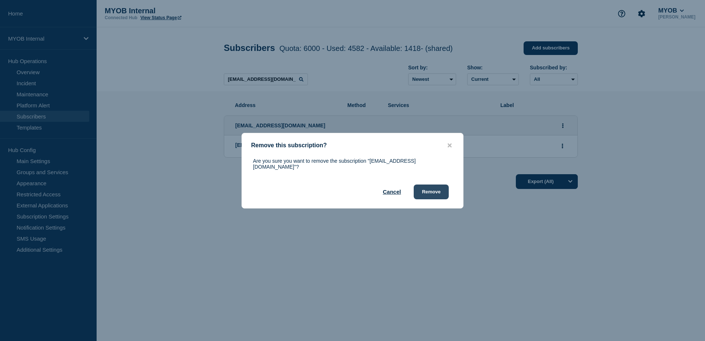
click at [444, 191] on button "Remove" at bounding box center [431, 191] width 35 height 15
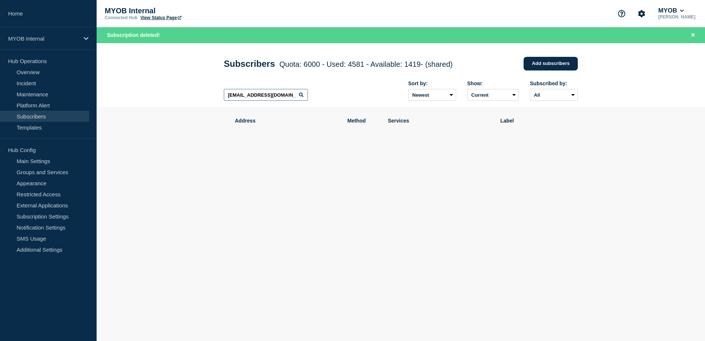
scroll to position [0, 5]
drag, startPoint x: 226, startPoint y: 97, endPoint x: 332, endPoint y: 107, distance: 105.9
click at [332, 107] on div "[EMAIL_ADDRESS][DOMAIN_NAME] Sort by: Newest Oldest Show: Current Deleted Recen…" at bounding box center [401, 91] width 354 height 32
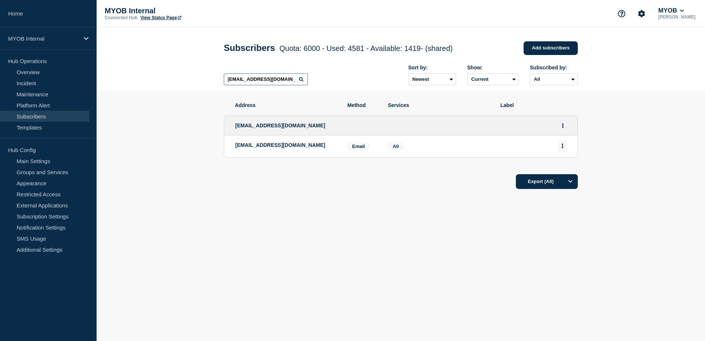
type input "[EMAIL_ADDRESS][DOMAIN_NAME]"
click at [562, 147] on icon "Actions" at bounding box center [562, 145] width 1 height 5
click at [560, 168] on button "Delete" at bounding box center [562, 167] width 14 height 6
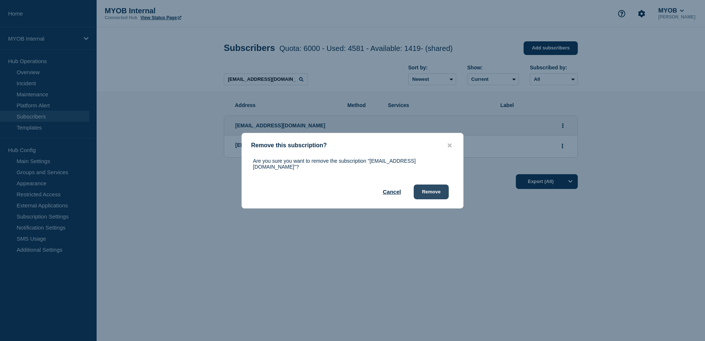
click at [420, 189] on button "Remove" at bounding box center [431, 191] width 35 height 15
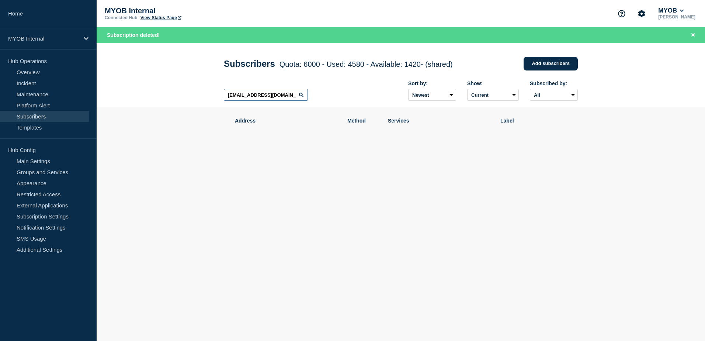
scroll to position [0, 0]
drag, startPoint x: 225, startPoint y: 96, endPoint x: 367, endPoint y: 109, distance: 142.8
click at [367, 109] on main "Subscribers Quota: 6000 - Used: 4580 - Available: 1420 - (shared) Quota Used Av…" at bounding box center [401, 129] width 608 height 172
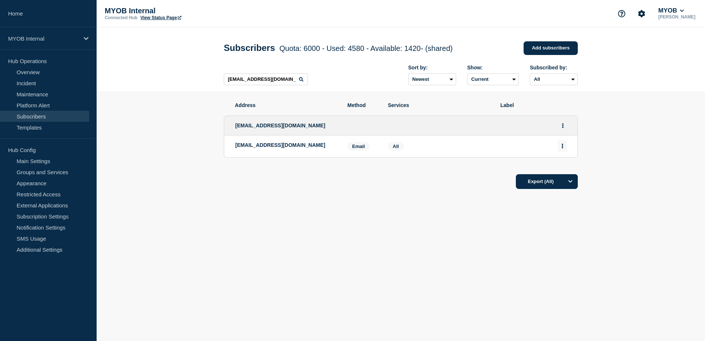
click at [564, 150] on button "Actions" at bounding box center [562, 145] width 9 height 11
click at [562, 165] on button "Delete" at bounding box center [562, 167] width 14 height 6
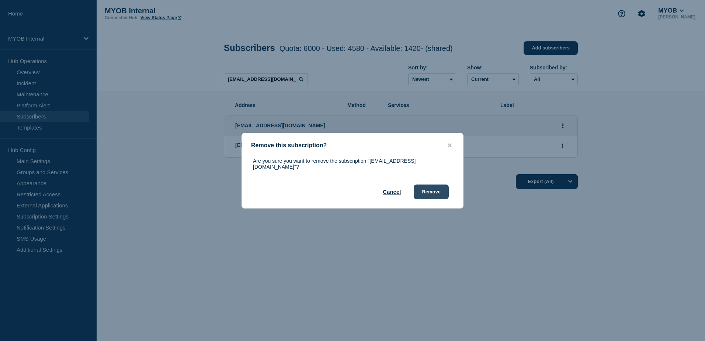
click at [437, 188] on button "Remove" at bounding box center [431, 191] width 35 height 15
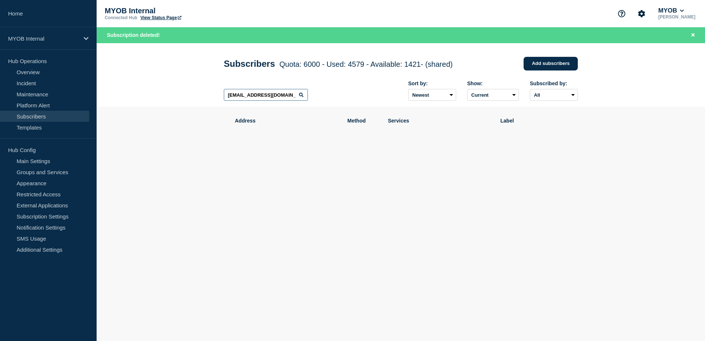
drag, startPoint x: 224, startPoint y: 96, endPoint x: 296, endPoint y: 94, distance: 72.3
click at [296, 94] on input "[EMAIL_ADDRESS][DOMAIN_NAME]" at bounding box center [266, 95] width 84 height 12
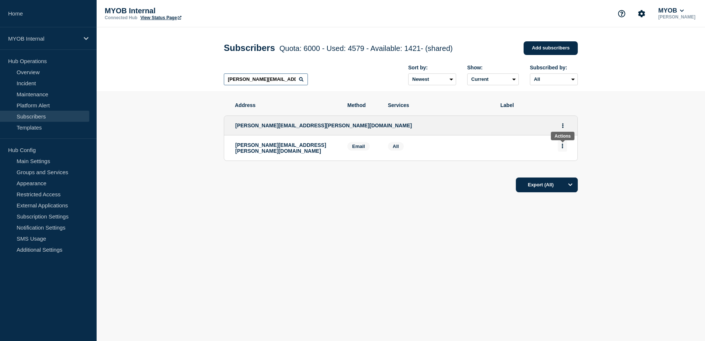
type input "[PERSON_NAME][EMAIL_ADDRESS][PERSON_NAME][DOMAIN_NAME]"
click at [564, 148] on button "Actions" at bounding box center [562, 145] width 9 height 11
click at [565, 168] on button "Delete" at bounding box center [562, 167] width 14 height 6
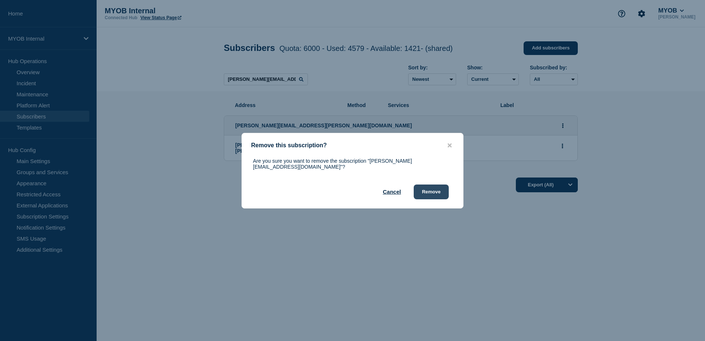
click at [438, 192] on button "Remove" at bounding box center [431, 191] width 35 height 15
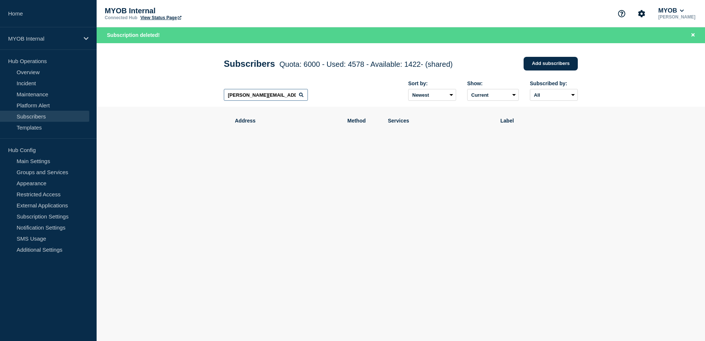
drag, startPoint x: 226, startPoint y: 97, endPoint x: 323, endPoint y: 104, distance: 96.9
click at [323, 104] on div "[PERSON_NAME][EMAIL_ADDRESS][PERSON_NAME][DOMAIN_NAME] Sort by: Newest Oldest S…" at bounding box center [401, 91] width 354 height 32
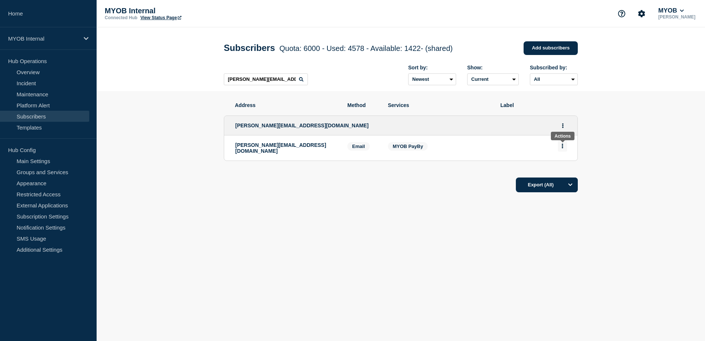
click at [561, 149] on button "Actions" at bounding box center [562, 145] width 9 height 11
click at [558, 168] on button "Delete" at bounding box center [562, 167] width 14 height 6
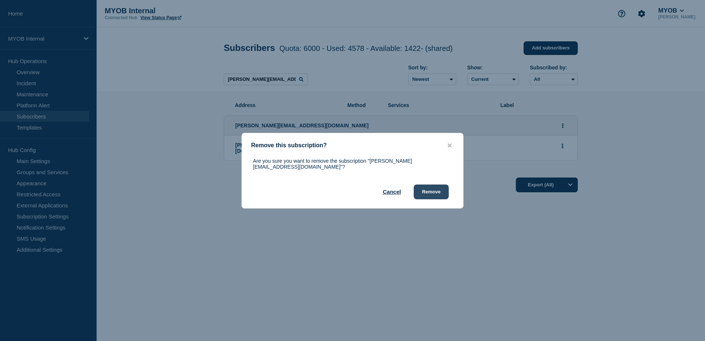
click at [441, 184] on button "Remove" at bounding box center [431, 191] width 35 height 15
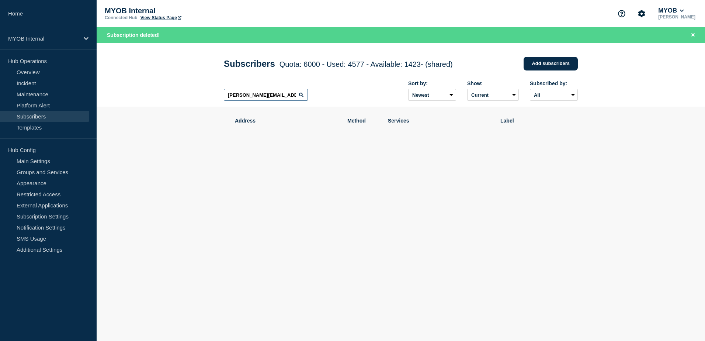
drag, startPoint x: 285, startPoint y: 98, endPoint x: 189, endPoint y: 94, distance: 96.3
click at [189, 94] on header "Subscribers Quota: 6000 - Used: 4577 - Available: 1423 - (shared) Quota Used Av…" at bounding box center [401, 75] width 608 height 64
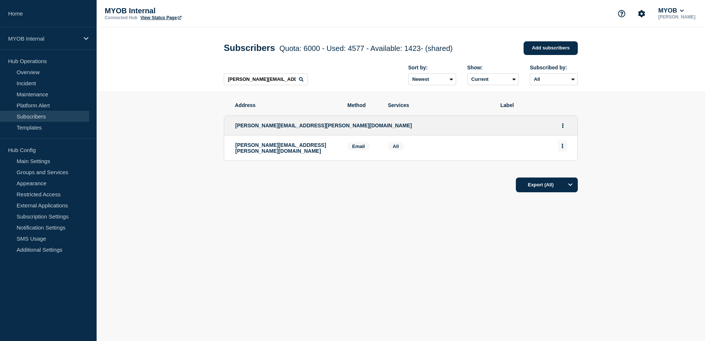
click at [565, 148] on button "Actions" at bounding box center [562, 145] width 9 height 11
click at [560, 169] on button "Delete" at bounding box center [562, 167] width 14 height 6
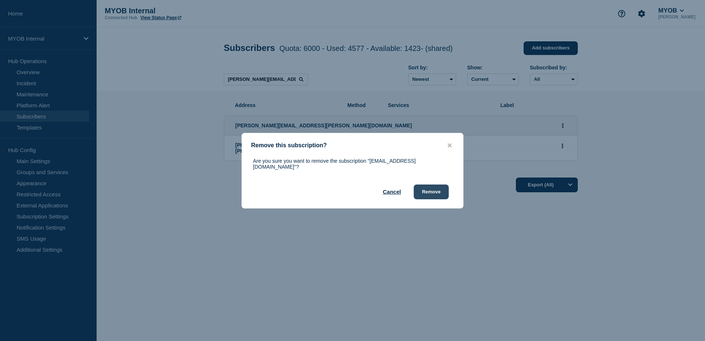
click at [425, 191] on button "Remove" at bounding box center [431, 191] width 35 height 15
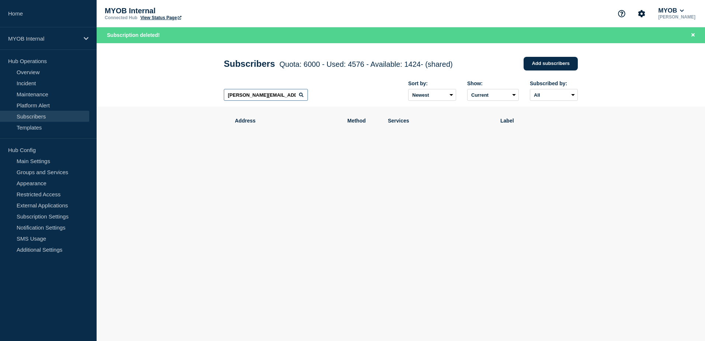
drag, startPoint x: 290, startPoint y: 97, endPoint x: 208, endPoint y: 97, distance: 82.2
click at [208, 97] on header "Subscribers Quota: 6000 - Used: 4576 - Available: 1424 - (shared) Quota Used Av…" at bounding box center [401, 75] width 608 height 64
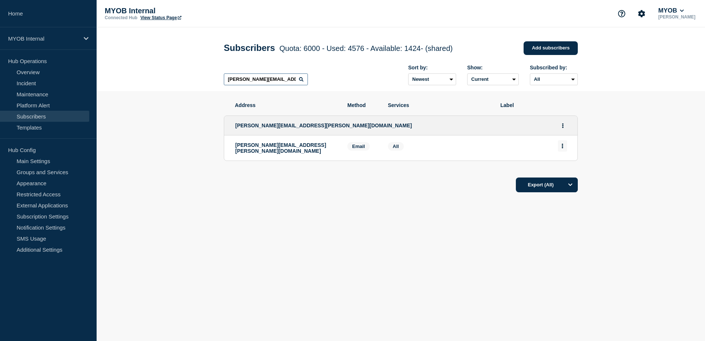
type input "[PERSON_NAME][EMAIL_ADDRESS][PERSON_NAME][DOMAIN_NAME]"
click at [564, 151] on button "Actions" at bounding box center [562, 145] width 9 height 11
click at [561, 170] on button "Delete" at bounding box center [562, 167] width 14 height 6
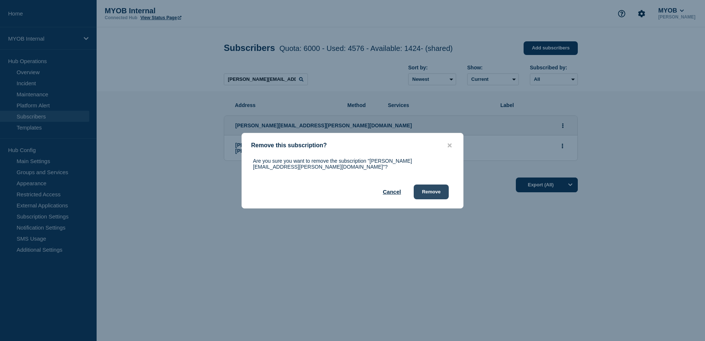
click at [429, 188] on button "Remove" at bounding box center [431, 191] width 35 height 15
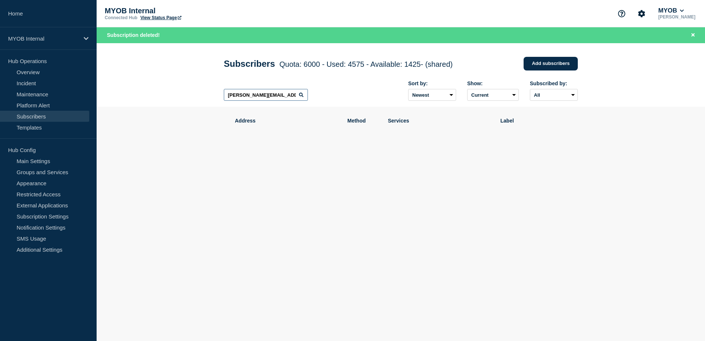
drag, startPoint x: 225, startPoint y: 96, endPoint x: 307, endPoint y: 102, distance: 82.0
click at [307, 101] on input "[PERSON_NAME][EMAIL_ADDRESS][PERSON_NAME][DOMAIN_NAME]" at bounding box center [266, 95] width 84 height 12
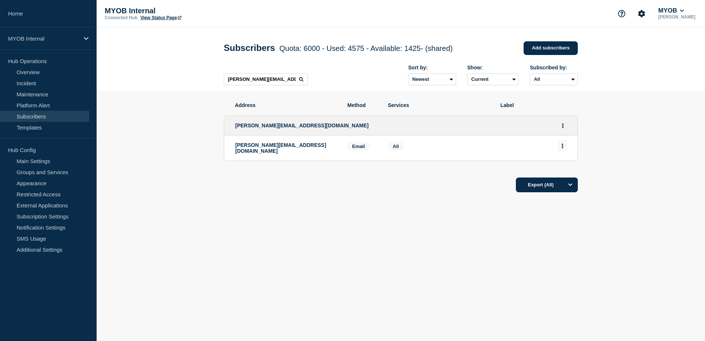
click at [562, 148] on icon "Actions" at bounding box center [562, 145] width 2 height 5
click at [554, 168] on div "Delete" at bounding box center [562, 166] width 35 height 27
click at [562, 169] on button "Delete" at bounding box center [562, 167] width 14 height 6
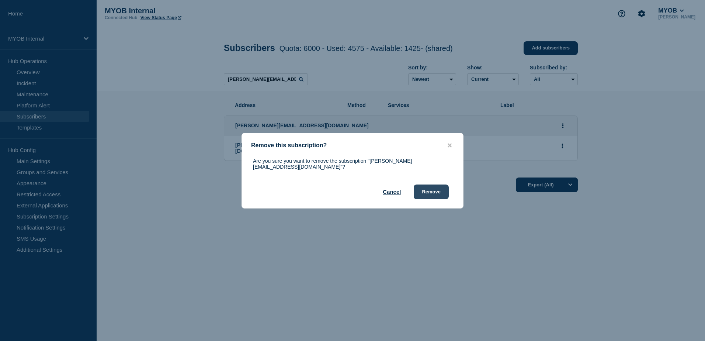
click at [440, 189] on button "Remove" at bounding box center [431, 191] width 35 height 15
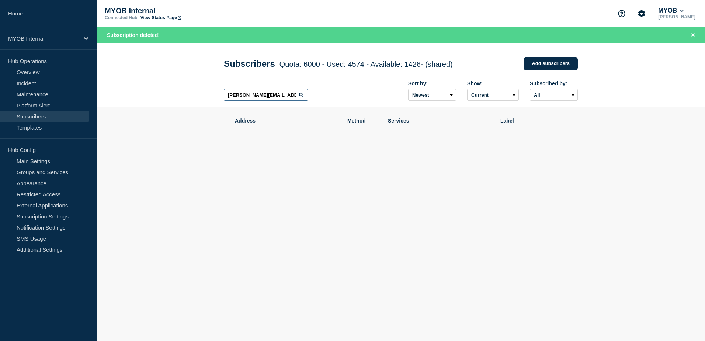
drag, startPoint x: 276, startPoint y: 96, endPoint x: 208, endPoint y: 95, distance: 68.2
click at [208, 95] on header "Subscribers Quota: 6000 - Used: 4574 - Available: 1426 - (shared) Quota Used Av…" at bounding box center [401, 75] width 608 height 64
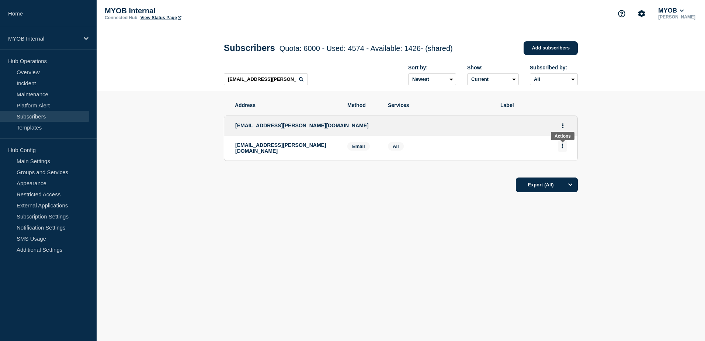
click at [566, 147] on button "Actions" at bounding box center [562, 145] width 9 height 11
click at [561, 166] on button "Delete" at bounding box center [562, 167] width 14 height 6
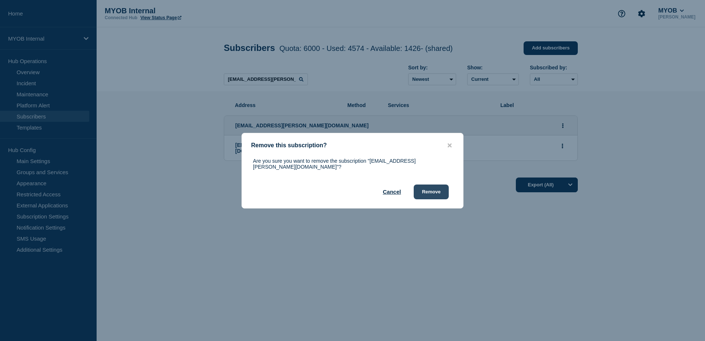
click at [440, 189] on button "Remove" at bounding box center [431, 191] width 35 height 15
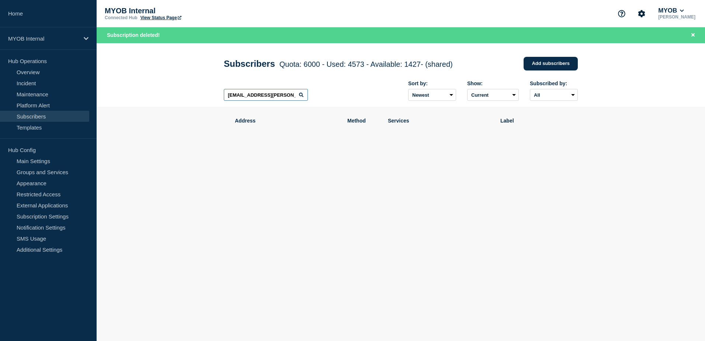
drag, startPoint x: 295, startPoint y: 97, endPoint x: 185, endPoint y: 94, distance: 109.9
click at [185, 94] on header "Subscribers Quota: 6000 - Used: 4573 - Available: 1427 - (shared) Quota Used Av…" at bounding box center [401, 75] width 608 height 64
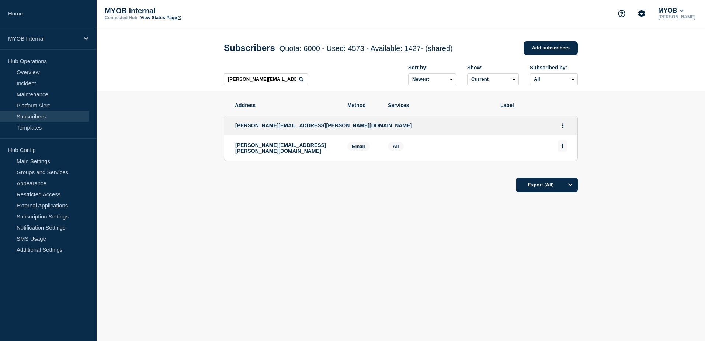
click at [566, 145] on button "Actions" at bounding box center [562, 145] width 9 height 11
click at [560, 163] on div "Delete" at bounding box center [562, 166] width 35 height 27
click at [564, 170] on button "Delete" at bounding box center [562, 167] width 14 height 6
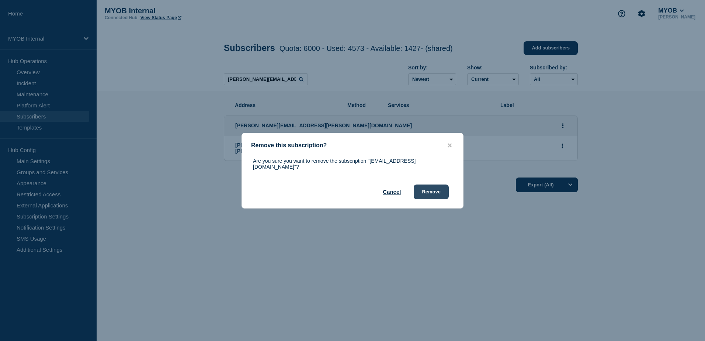
click at [437, 190] on button "Remove" at bounding box center [431, 191] width 35 height 15
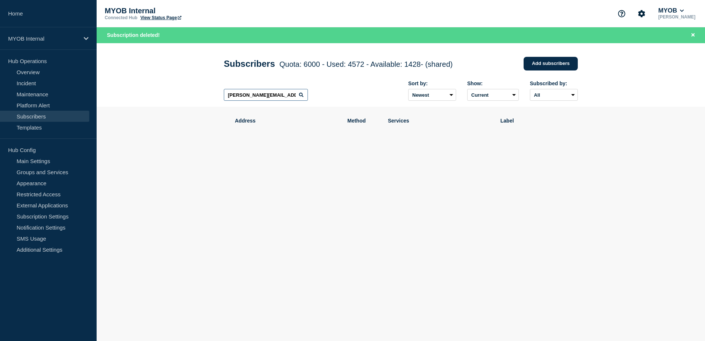
drag, startPoint x: 283, startPoint y: 98, endPoint x: 167, endPoint y: 94, distance: 115.4
click at [167, 94] on header "Subscribers Quota: 6000 - Used: 4572 - Available: 1428 - (shared) Quota Used Av…" at bounding box center [401, 75] width 608 height 64
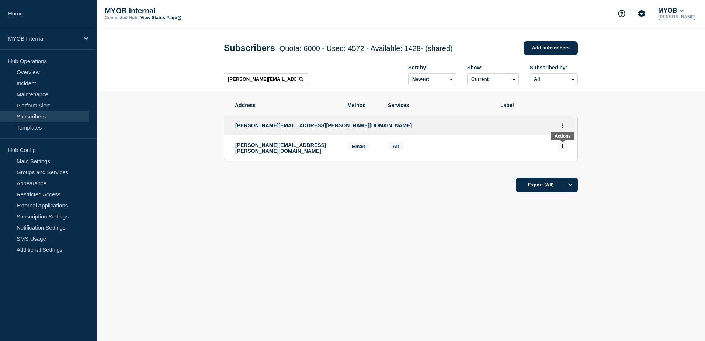
click at [564, 144] on button "Actions" at bounding box center [562, 145] width 9 height 11
click at [560, 170] on button "Delete" at bounding box center [562, 167] width 14 height 6
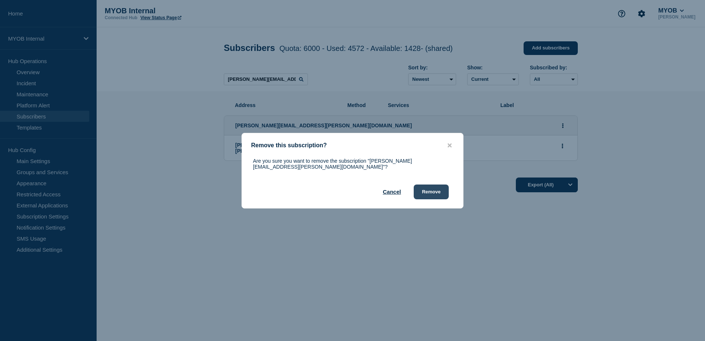
click at [418, 187] on button "Remove" at bounding box center [431, 191] width 35 height 15
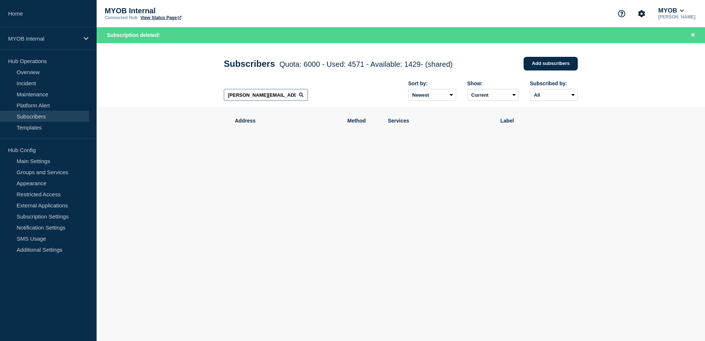
drag, startPoint x: 293, startPoint y: 98, endPoint x: 190, endPoint y: 99, distance: 102.8
click at [190, 99] on header "Subscribers Quota: 6000 - Used: 4571 - Available: 1429 - (shared) Quota Used Av…" at bounding box center [401, 75] width 608 height 64
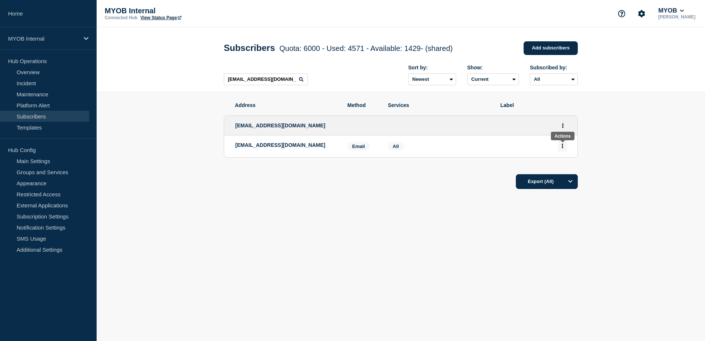
click at [561, 151] on button "Actions" at bounding box center [562, 145] width 9 height 11
click at [562, 170] on button "Delete" at bounding box center [562, 167] width 14 height 6
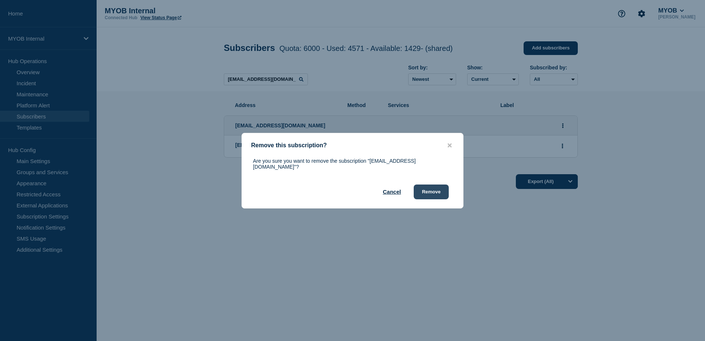
click at [428, 187] on button "Remove" at bounding box center [431, 191] width 35 height 15
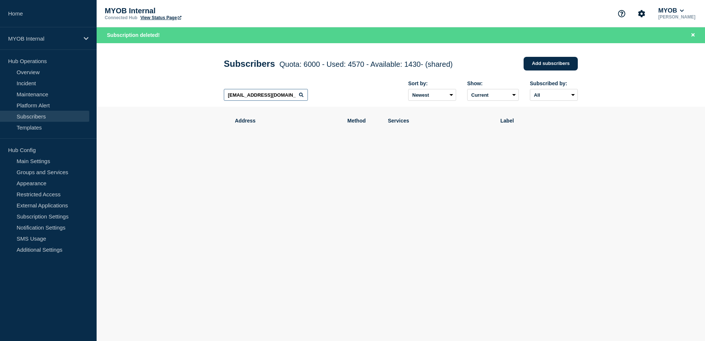
drag, startPoint x: 286, startPoint y: 93, endPoint x: 180, endPoint y: 90, distance: 105.5
click at [181, 90] on header "Subscribers Quota: 6000 - Used: 4570 - Available: 1430 - (shared) Quota Used Av…" at bounding box center [401, 75] width 608 height 64
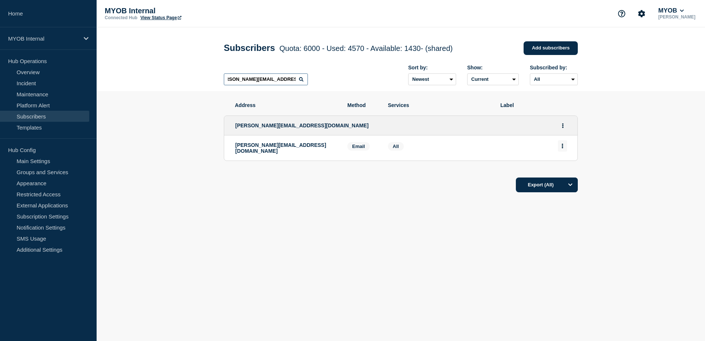
type input "[PERSON_NAME][EMAIL_ADDRESS][DOMAIN_NAME]"
click at [561, 148] on icon "Actions" at bounding box center [562, 145] width 2 height 5
click at [560, 170] on button "Delete" at bounding box center [562, 167] width 14 height 6
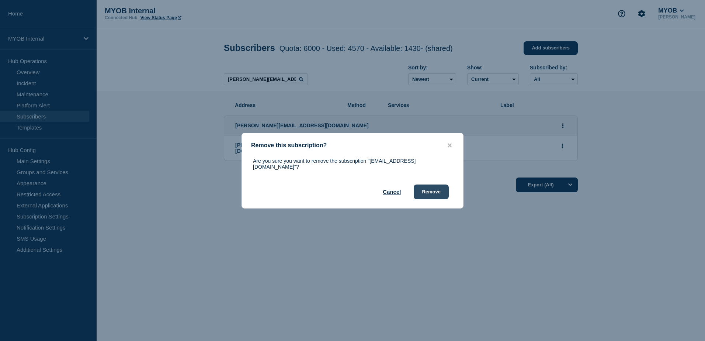
click at [441, 193] on button "Remove" at bounding box center [431, 191] width 35 height 15
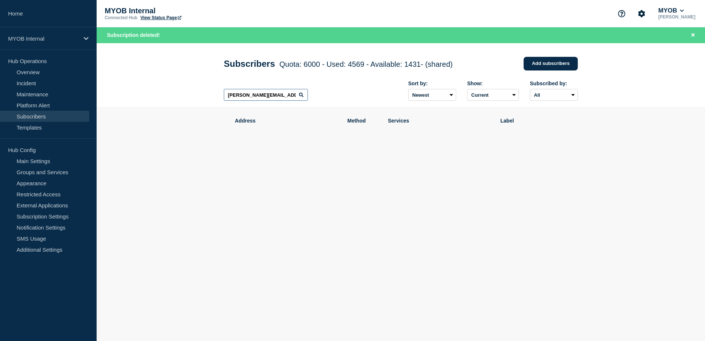
scroll to position [0, 10]
drag, startPoint x: 224, startPoint y: 97, endPoint x: 331, endPoint y: 102, distance: 107.0
click at [331, 102] on div "[EMAIL_ADDRESS][DOMAIN_NAME] Sort by: Newest Oldest Show: Current Deleted Recen…" at bounding box center [401, 91] width 354 height 32
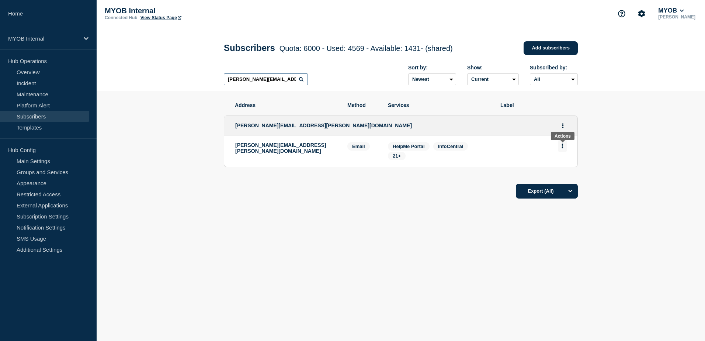
type input "[PERSON_NAME][EMAIL_ADDRESS][PERSON_NAME][DOMAIN_NAME]"
click at [560, 147] on button "Actions" at bounding box center [562, 145] width 9 height 11
click at [567, 165] on button "Delete" at bounding box center [562, 167] width 14 height 6
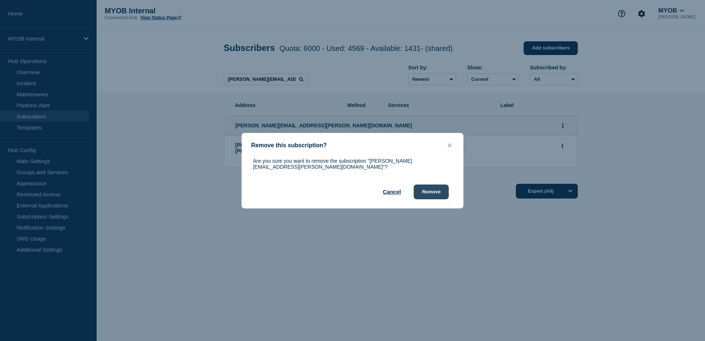
click at [442, 189] on button "Remove" at bounding box center [431, 191] width 35 height 15
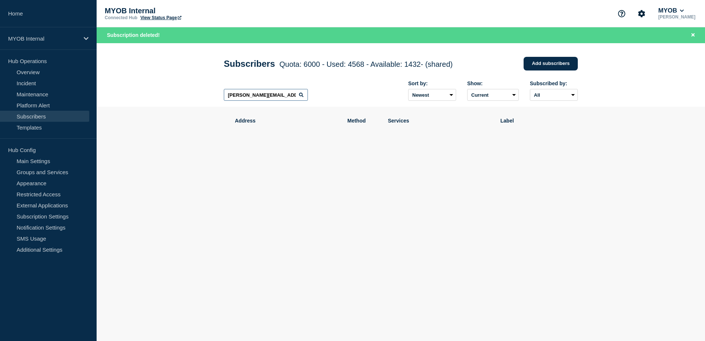
drag, startPoint x: 228, startPoint y: 98, endPoint x: 320, endPoint y: 102, distance: 92.6
click at [320, 102] on div "[PERSON_NAME][EMAIL_ADDRESS][PERSON_NAME][DOMAIN_NAME] Sort by: Newest Oldest S…" at bounding box center [401, 91] width 354 height 32
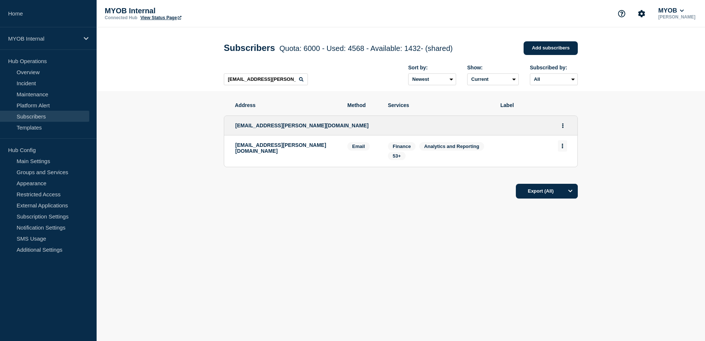
click at [562, 148] on icon "Actions" at bounding box center [562, 145] width 2 height 5
click at [557, 168] on button "Delete" at bounding box center [562, 167] width 14 height 6
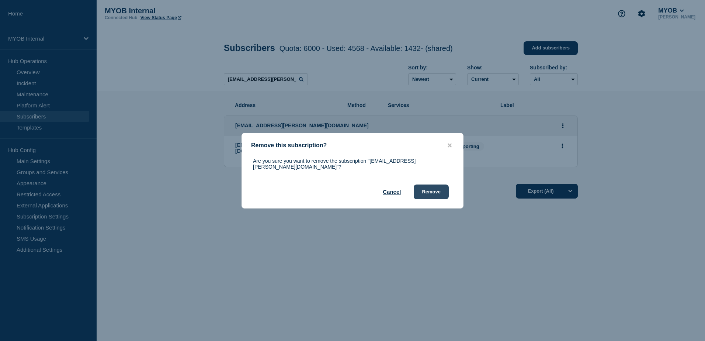
click at [433, 189] on button "Remove" at bounding box center [431, 191] width 35 height 15
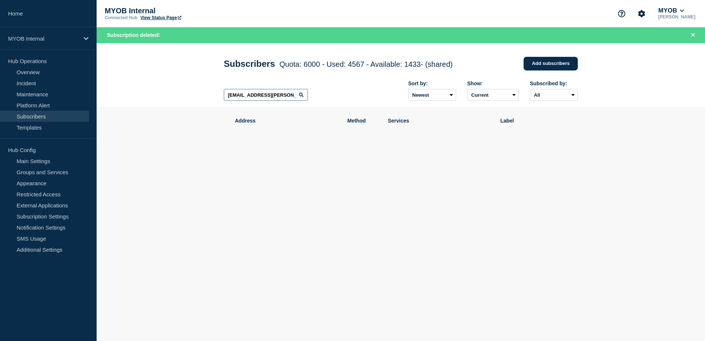
drag, startPoint x: 210, startPoint y: 92, endPoint x: 181, endPoint y: 91, distance: 29.5
click at [181, 91] on header "Subscribers Quota: 6000 - Used: 4567 - Available: 1433 - (shared) Quota Used Av…" at bounding box center [401, 75] width 608 height 64
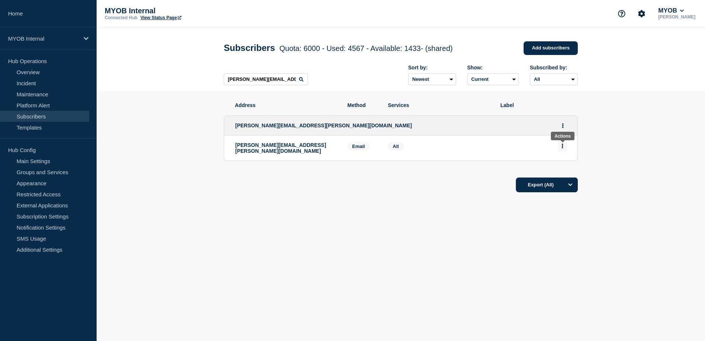
click at [565, 149] on button "Actions" at bounding box center [562, 145] width 9 height 11
click at [564, 170] on button "Delete" at bounding box center [562, 167] width 14 height 6
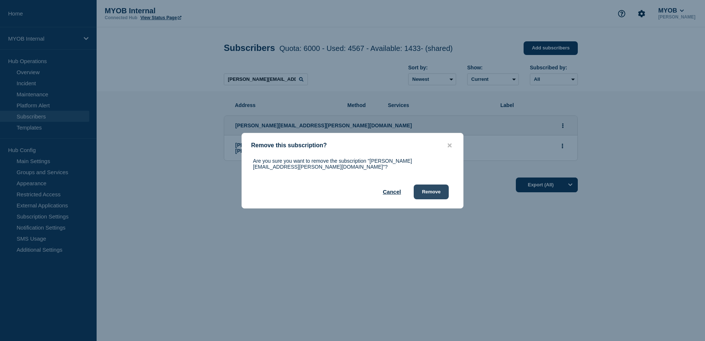
click at [438, 192] on button "Remove" at bounding box center [431, 191] width 35 height 15
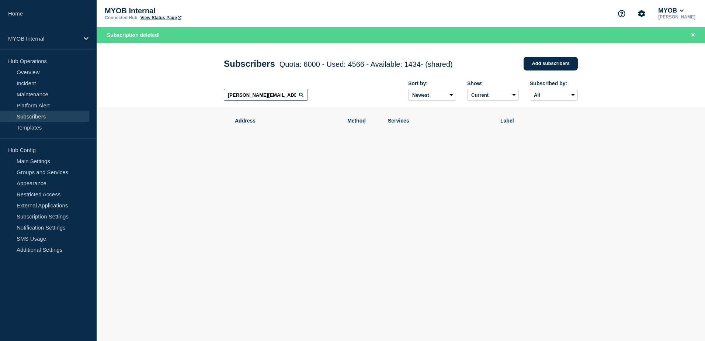
drag, startPoint x: 282, startPoint y: 98, endPoint x: 153, endPoint y: 97, distance: 129.4
click at [153, 97] on header "Subscribers Quota: 6000 - Used: 4566 - Available: 1434 - (shared) Quota Used Av…" at bounding box center [401, 75] width 608 height 64
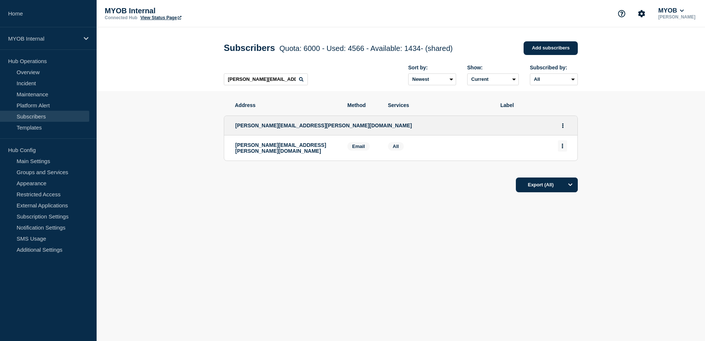
click at [567, 148] on button "Actions" at bounding box center [562, 145] width 9 height 11
click at [565, 169] on button "Delete" at bounding box center [562, 167] width 14 height 6
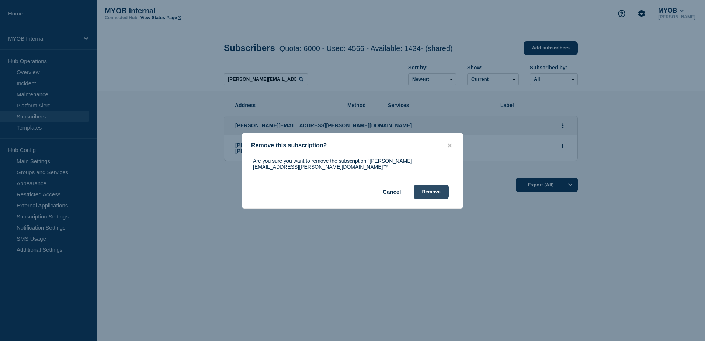
click at [432, 193] on button "Remove" at bounding box center [431, 191] width 35 height 15
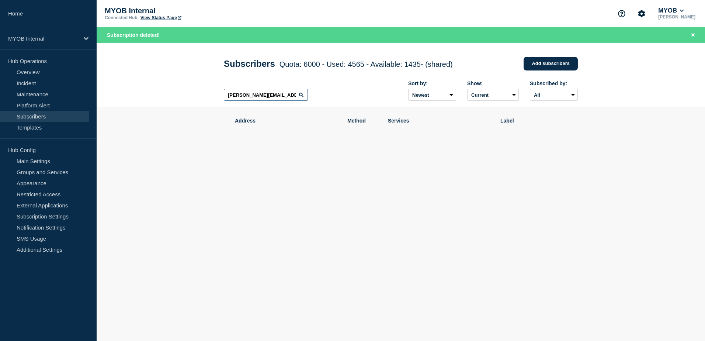
drag, startPoint x: 292, startPoint y: 100, endPoint x: 158, endPoint y: 94, distance: 133.9
click at [158, 94] on header "Subscribers Quota: 6000 - Used: 4565 - Available: 1435 - (shared) Quota Used Av…" at bounding box center [401, 75] width 608 height 64
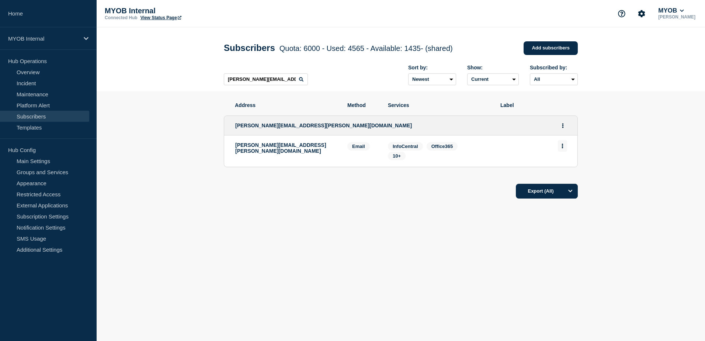
click at [564, 147] on button "Actions" at bounding box center [562, 145] width 9 height 11
click at [560, 169] on button "Delete" at bounding box center [562, 167] width 14 height 6
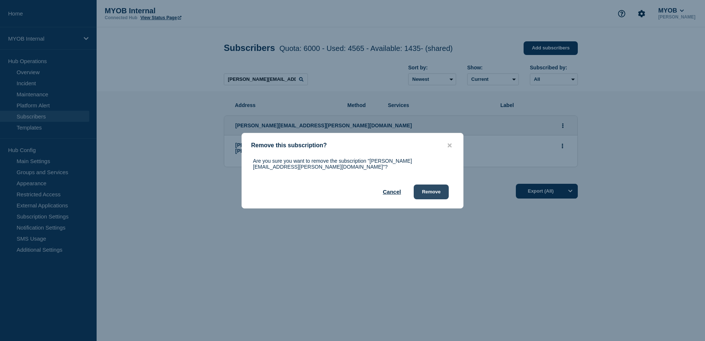
click at [418, 189] on button "Remove" at bounding box center [431, 191] width 35 height 15
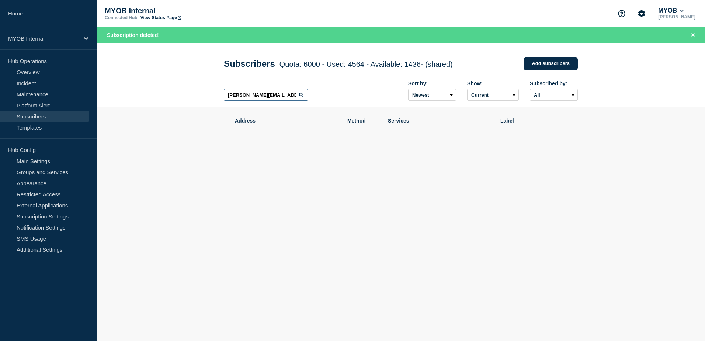
drag, startPoint x: 289, startPoint y: 95, endPoint x: 154, endPoint y: 93, distance: 135.7
click at [154, 93] on header "Subscribers Quota: 6000 - Used: 4564 - Available: 1436 - (shared) Quota Used Av…" at bounding box center [401, 75] width 608 height 64
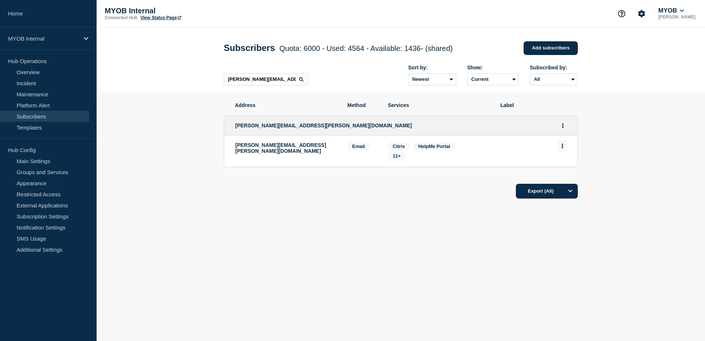
click at [565, 148] on button "Actions" at bounding box center [562, 145] width 9 height 11
click at [569, 168] on div "Delete" at bounding box center [562, 166] width 35 height 27
click at [568, 168] on button "Delete" at bounding box center [562, 167] width 14 height 6
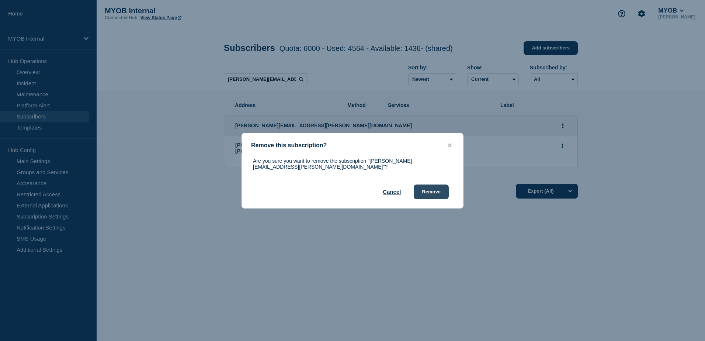
click at [442, 190] on button "Remove" at bounding box center [431, 191] width 35 height 15
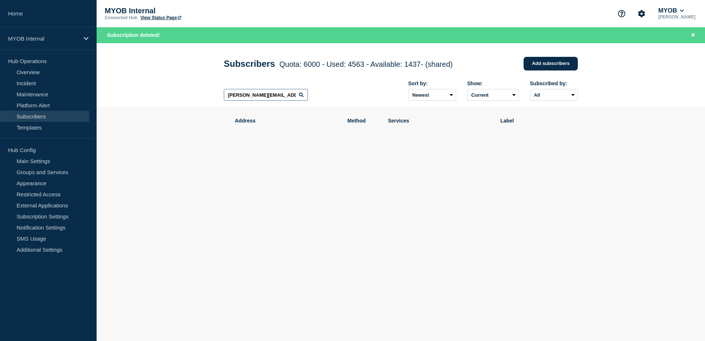
drag, startPoint x: 280, startPoint y: 96, endPoint x: 225, endPoint y: 93, distance: 55.0
click at [225, 93] on input "[PERSON_NAME][EMAIL_ADDRESS][PERSON_NAME][DOMAIN_NAME]" at bounding box center [266, 95] width 84 height 12
click at [284, 98] on input "[PERSON_NAME][EMAIL_ADDRESS][PERSON_NAME][DOMAIN_NAME]" at bounding box center [266, 95] width 84 height 12
drag, startPoint x: 286, startPoint y: 98, endPoint x: 183, endPoint y: 94, distance: 103.3
click at [183, 94] on header "Subscribers Quota: 6000 - Used: 4563 - Available: 1437 - (shared) Quota Used Av…" at bounding box center [401, 75] width 608 height 64
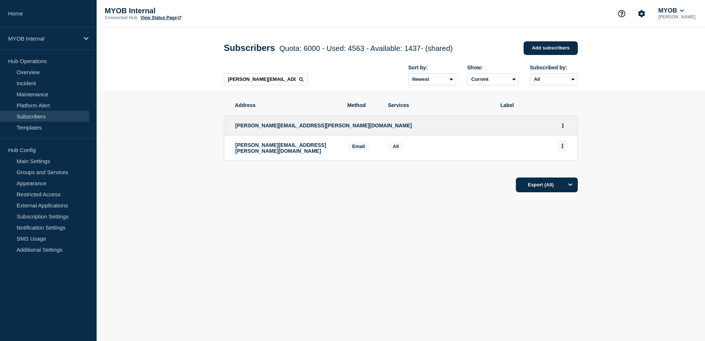
click at [560, 149] on button "Actions" at bounding box center [562, 145] width 9 height 11
click at [560, 167] on button "Delete" at bounding box center [562, 167] width 14 height 6
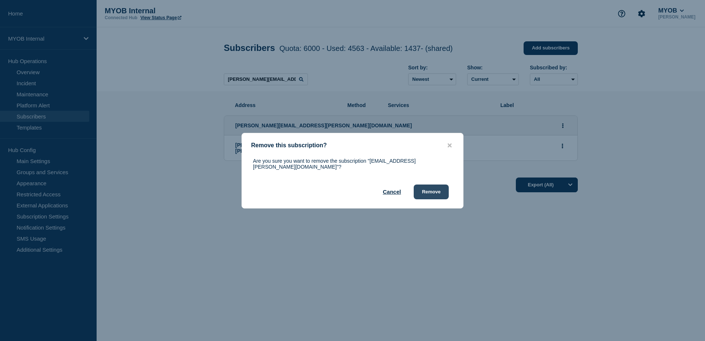
click at [440, 188] on button "Remove" at bounding box center [431, 191] width 35 height 15
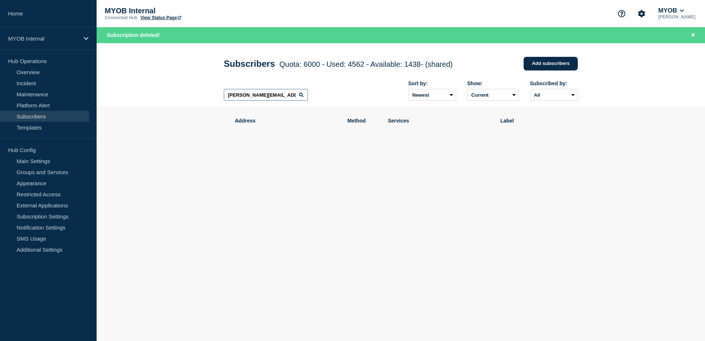
drag, startPoint x: 287, startPoint y: 97, endPoint x: 164, endPoint y: 96, distance: 123.5
click at [164, 96] on header "Subscribers Quota: 6000 - Used: 4562 - Available: 1438 - (shared) Quota Used Av…" at bounding box center [401, 75] width 608 height 64
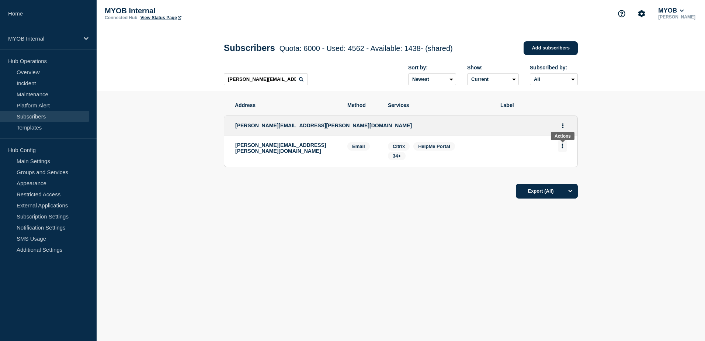
click at [564, 149] on button "Actions" at bounding box center [562, 145] width 9 height 11
click at [567, 169] on button "Delete" at bounding box center [562, 167] width 14 height 6
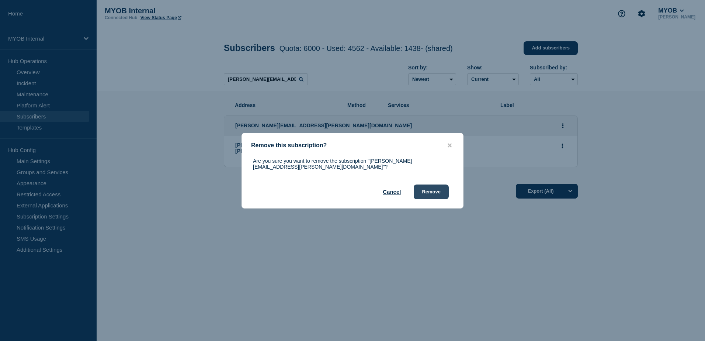
click at [433, 191] on button "Remove" at bounding box center [431, 191] width 35 height 15
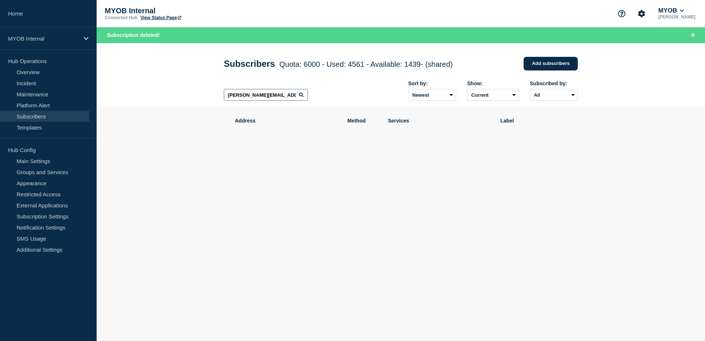
drag, startPoint x: 289, startPoint y: 98, endPoint x: 162, endPoint y: 99, distance: 126.8
click at [162, 99] on header "Subscribers Quota: 6000 - Used: 4561 - Available: 1439 - (shared) Quota Used Av…" at bounding box center [401, 75] width 608 height 64
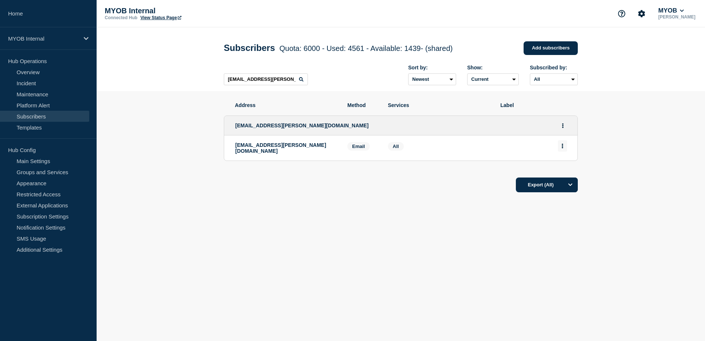
click at [563, 148] on icon "Actions" at bounding box center [562, 145] width 2 height 5
click at [559, 168] on button "Delete" at bounding box center [562, 167] width 14 height 6
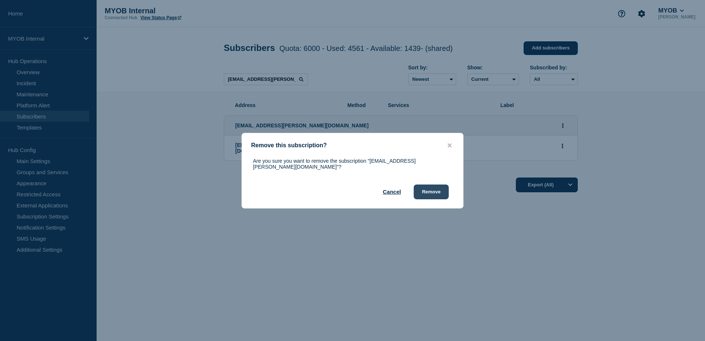
click at [441, 186] on button "Remove" at bounding box center [431, 191] width 35 height 15
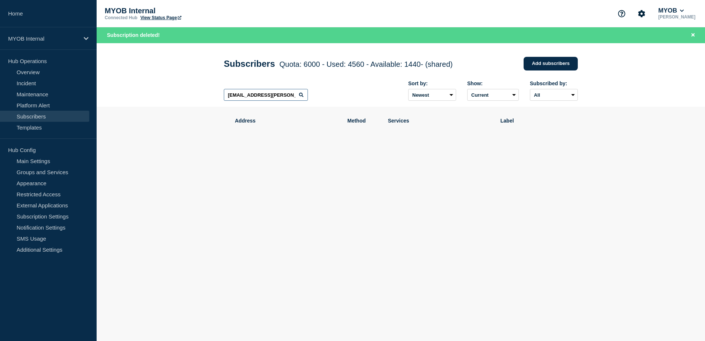
drag, startPoint x: 291, startPoint y: 97, endPoint x: 140, endPoint y: 83, distance: 151.4
click at [140, 83] on header "Subscribers Quota: 6000 - Used: 4560 - Available: 1440 - (shared) Quota Used Av…" at bounding box center [401, 75] width 608 height 64
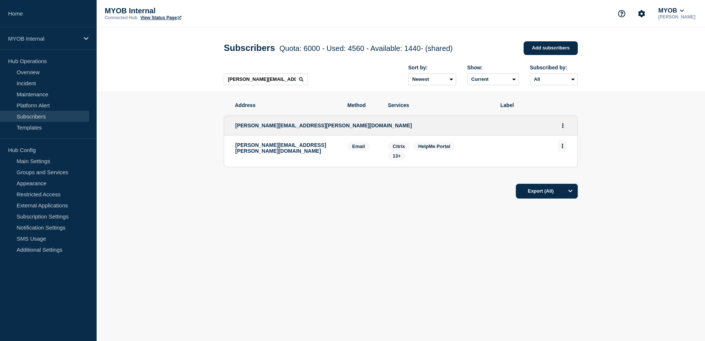
click at [562, 148] on icon "Actions" at bounding box center [562, 145] width 1 height 5
click at [559, 169] on button "Delete" at bounding box center [562, 167] width 14 height 6
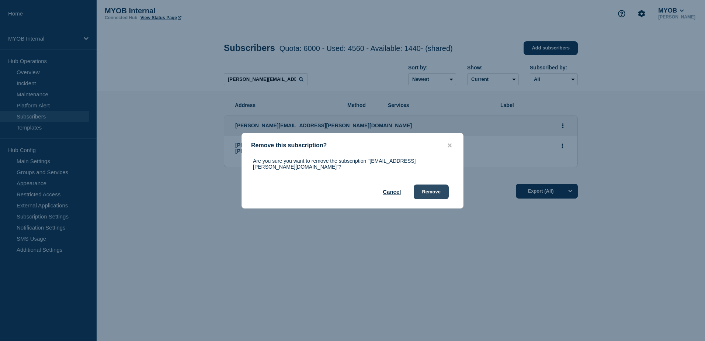
click at [432, 189] on button "Remove" at bounding box center [431, 191] width 35 height 15
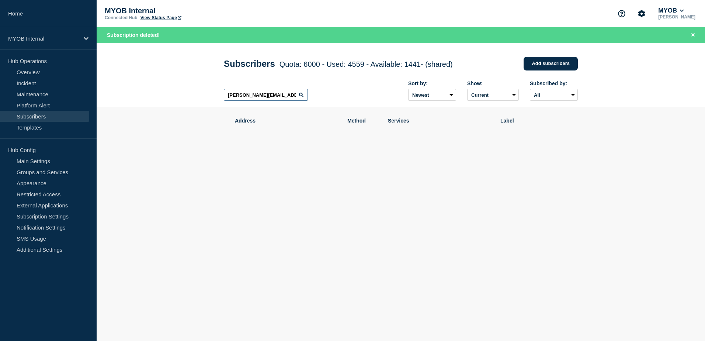
drag, startPoint x: 293, startPoint y: 97, endPoint x: 168, endPoint y: 105, distance: 125.2
click at [170, 105] on header "Subscribers Quota: 6000 - Used: 4559 - Available: 1441 - (shared) Quota Used Av…" at bounding box center [401, 75] width 608 height 64
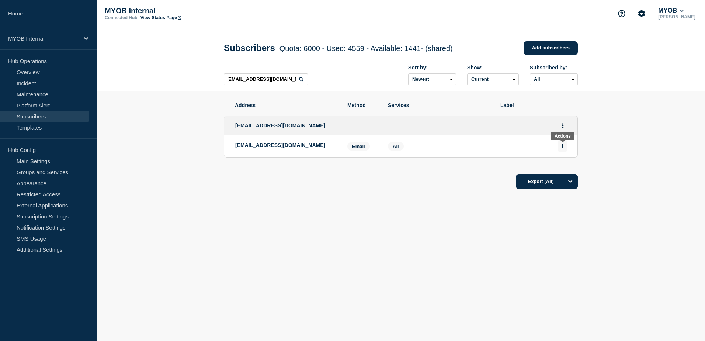
click at [562, 148] on icon "Actions" at bounding box center [562, 145] width 1 height 5
click at [564, 167] on button "Delete" at bounding box center [562, 167] width 14 height 6
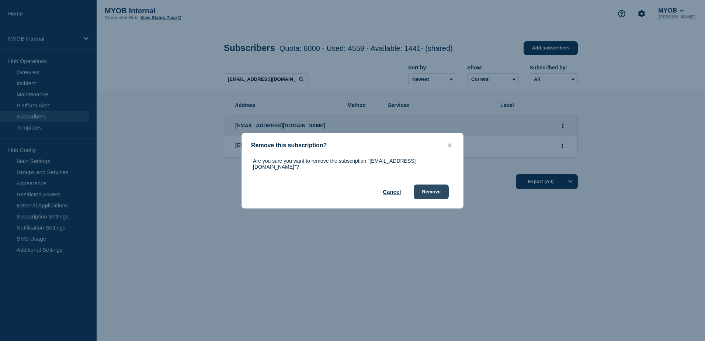
click at [447, 194] on button "Remove" at bounding box center [431, 191] width 35 height 15
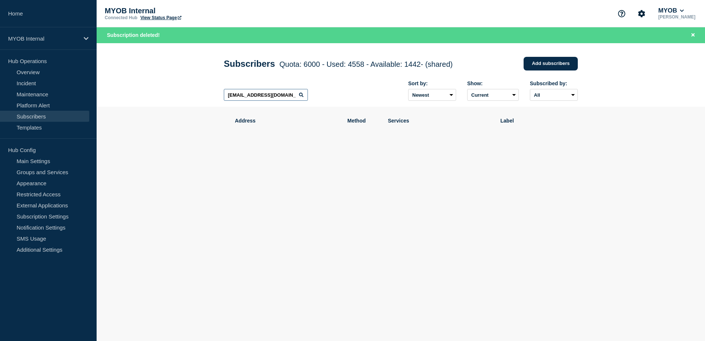
scroll to position [0, 1]
drag, startPoint x: 227, startPoint y: 97, endPoint x: 342, endPoint y: 98, distance: 115.7
click at [342, 98] on div "[EMAIL_ADDRESS][DOMAIN_NAME] Sort by: Newest Oldest Show: Current Deleted Recen…" at bounding box center [401, 91] width 354 height 32
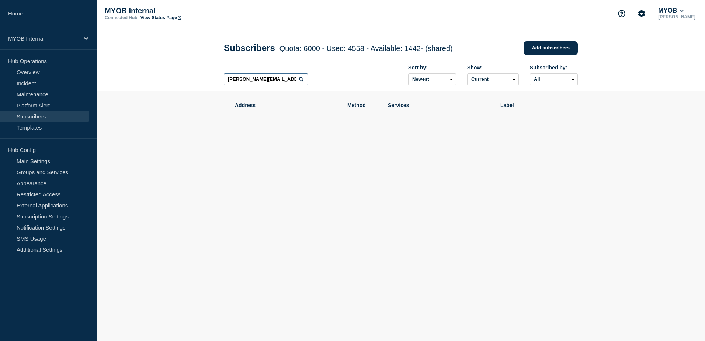
click at [290, 81] on input "[PERSON_NAME][EMAIL_ADDRESS][PERSON_NAME]" at bounding box center [266, 79] width 84 height 12
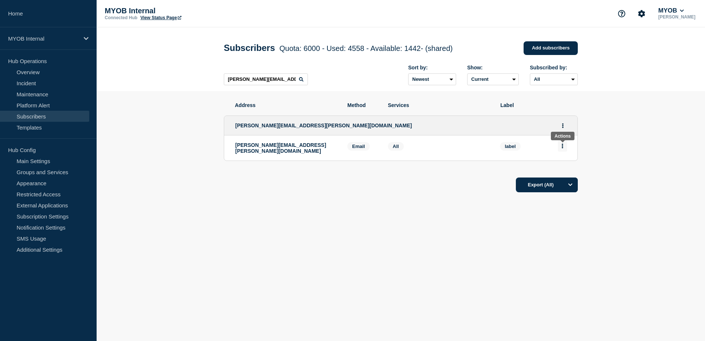
click at [562, 148] on icon "Actions" at bounding box center [562, 145] width 2 height 5
click at [558, 166] on button "Delete" at bounding box center [562, 167] width 14 height 6
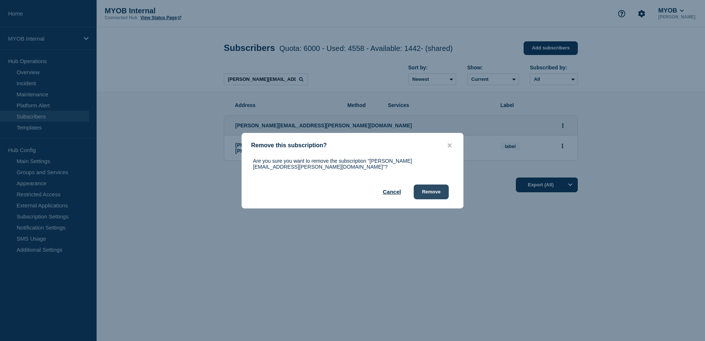
click at [431, 187] on button "Remove" at bounding box center [431, 191] width 35 height 15
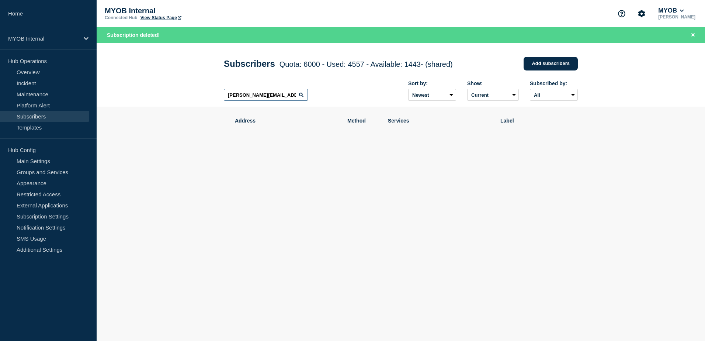
drag, startPoint x: 289, startPoint y: 98, endPoint x: 170, endPoint y: 95, distance: 118.7
click at [170, 95] on header "Subscribers Quota: 6000 - Used: 4557 - Available: 1443 - (shared) Quota Used Av…" at bounding box center [401, 75] width 608 height 64
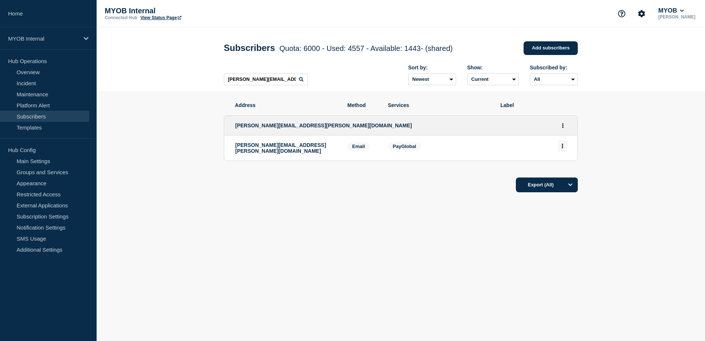
click at [561, 147] on button "Actions" at bounding box center [562, 145] width 9 height 11
click at [557, 170] on button "Delete" at bounding box center [562, 167] width 14 height 6
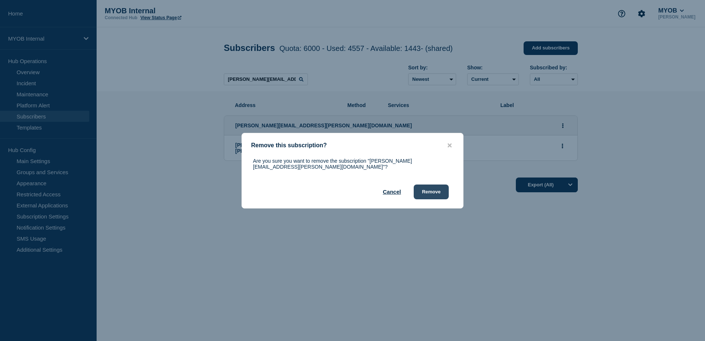
click at [436, 192] on button "Remove" at bounding box center [431, 191] width 35 height 15
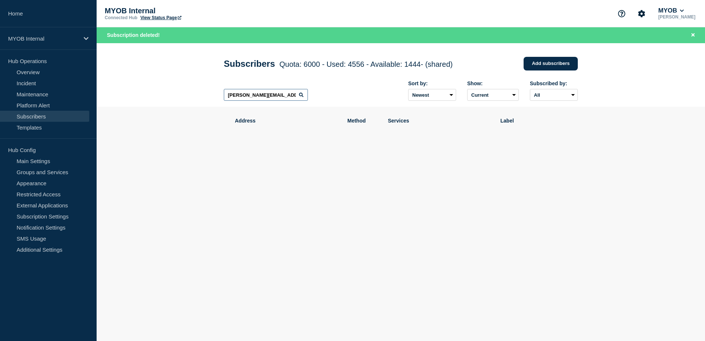
drag, startPoint x: 294, startPoint y: 99, endPoint x: 155, endPoint y: 93, distance: 138.7
click at [155, 93] on header "Subscribers Quota: 6000 - Used: 4556 - Available: 1444 - (shared) Quota Used Av…" at bounding box center [401, 75] width 608 height 64
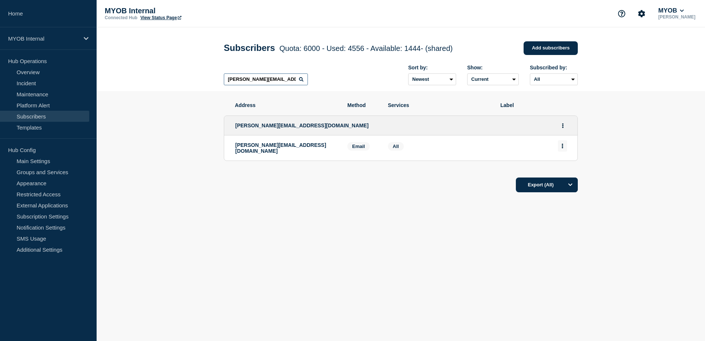
type input "[PERSON_NAME][EMAIL_ADDRESS][DOMAIN_NAME]"
click at [564, 150] on button "Actions" at bounding box center [562, 145] width 9 height 11
click at [565, 165] on li "Delete" at bounding box center [562, 167] width 14 height 6
click at [561, 168] on button "Delete" at bounding box center [562, 167] width 14 height 6
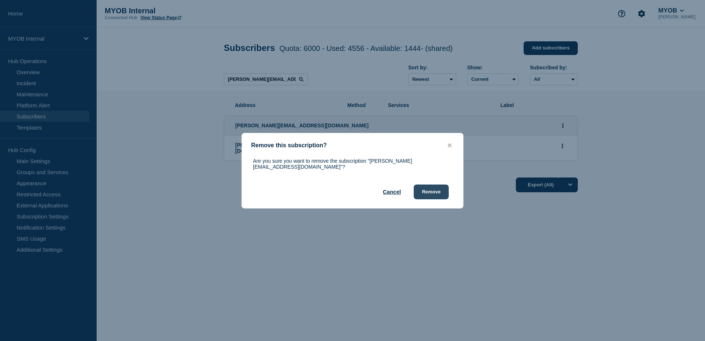
click at [443, 192] on button "Remove" at bounding box center [431, 191] width 35 height 15
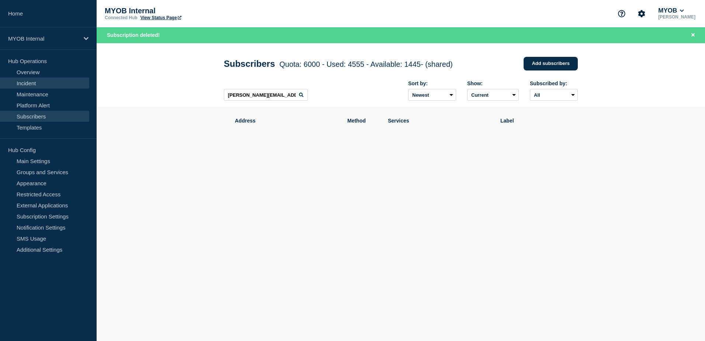
click at [31, 81] on link "Incident" at bounding box center [44, 82] width 89 height 11
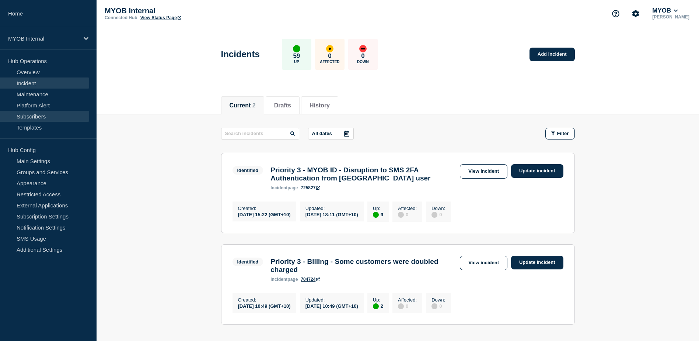
click at [35, 113] on link "Subscribers" at bounding box center [44, 116] width 89 height 11
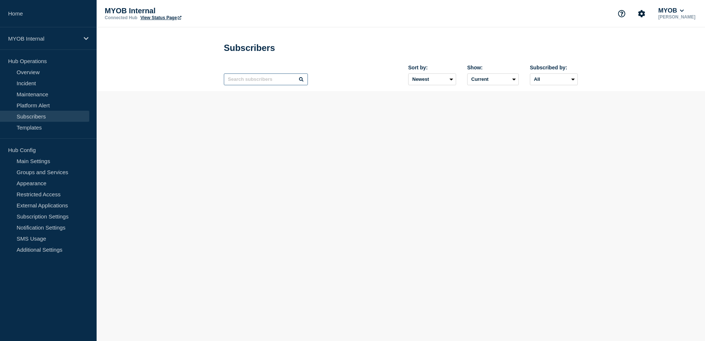
click at [280, 81] on input "text" at bounding box center [266, 79] width 84 height 12
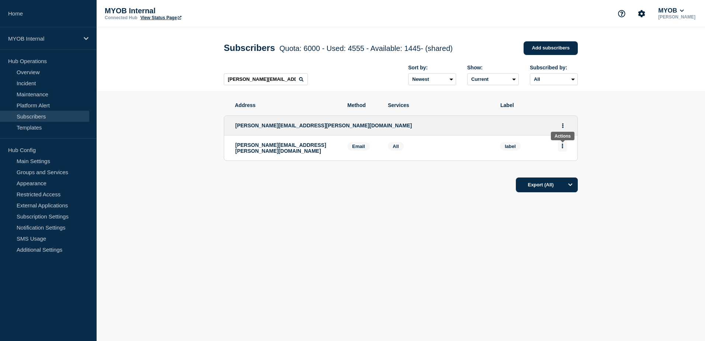
click at [562, 148] on icon "Actions" at bounding box center [562, 145] width 2 height 5
click at [560, 165] on button "Delete" at bounding box center [562, 167] width 14 height 6
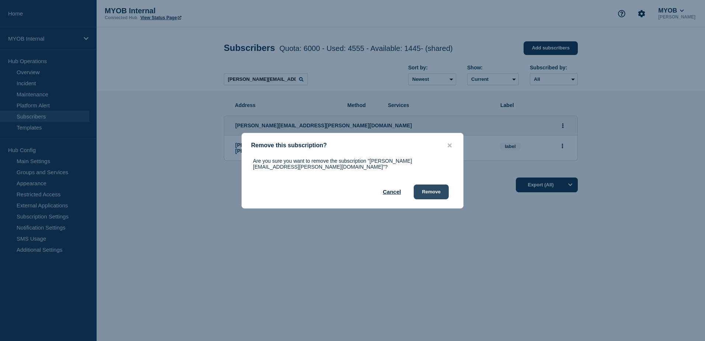
click at [432, 191] on button "Remove" at bounding box center [431, 191] width 35 height 15
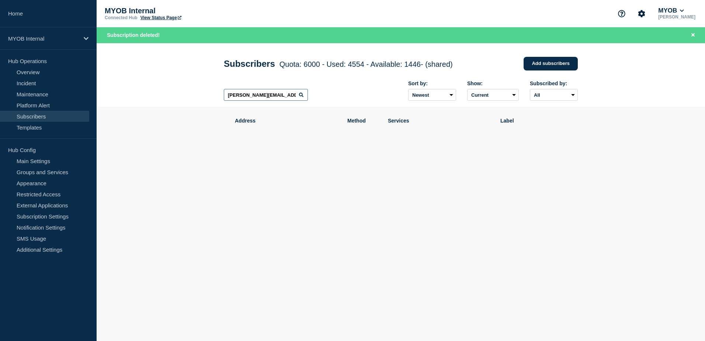
drag, startPoint x: 295, startPoint y: 96, endPoint x: 156, endPoint y: 94, distance: 139.0
click at [156, 94] on header "Subscribers Quota: 6000 - Used: 4554 - Available: 1446 - (shared) Quota Used Av…" at bounding box center [401, 75] width 608 height 64
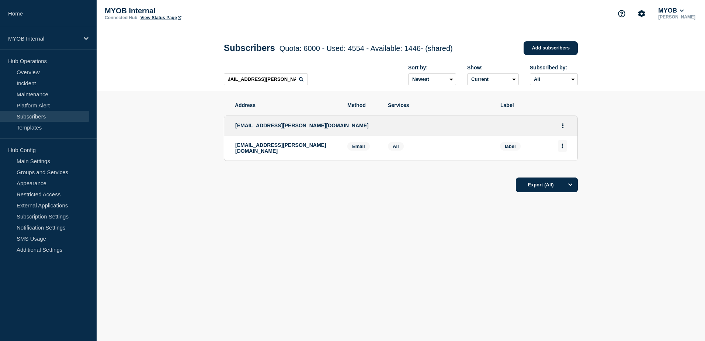
click at [563, 148] on icon "Actions" at bounding box center [562, 145] width 2 height 5
click at [563, 170] on button "Delete" at bounding box center [562, 167] width 14 height 6
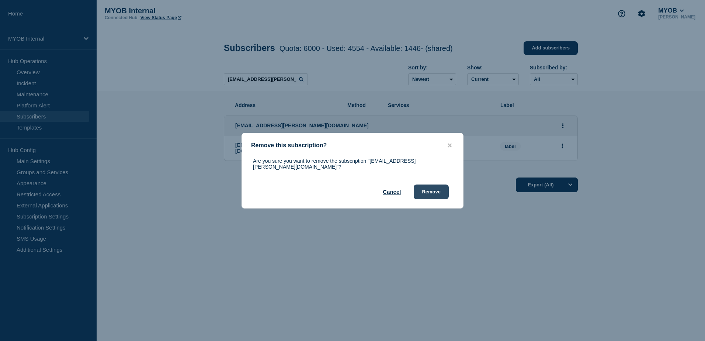
click at [428, 190] on button "Remove" at bounding box center [431, 191] width 35 height 15
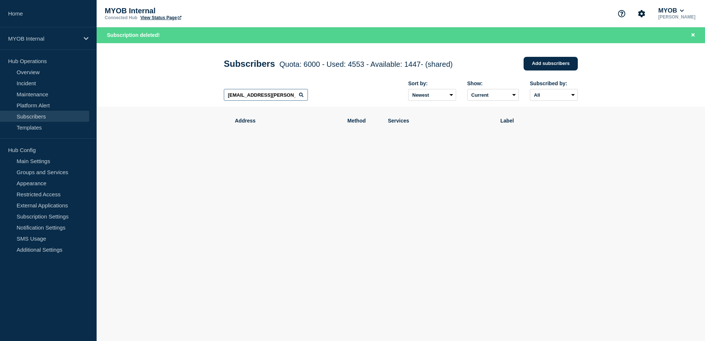
scroll to position [0, 6]
drag, startPoint x: 226, startPoint y: 96, endPoint x: 345, endPoint y: 107, distance: 119.9
click at [345, 107] on div "[EMAIL_ADDRESS][PERSON_NAME][DOMAIN_NAME] Sort by: Newest Oldest Show: Current …" at bounding box center [401, 91] width 354 height 32
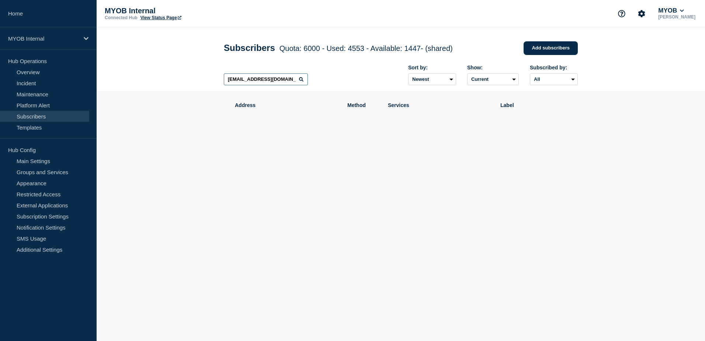
type input "[EMAIL_ADDRESS][DOMAIN_NAME]"
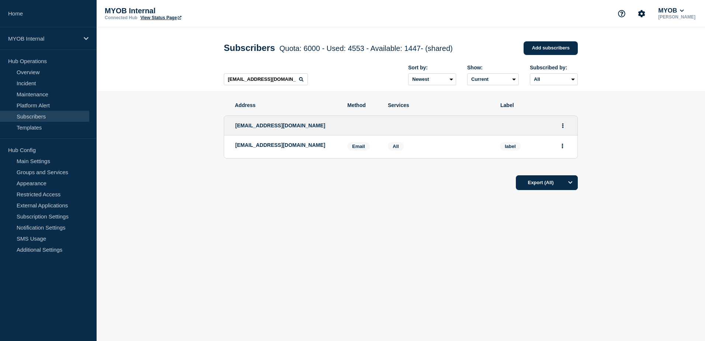
click at [567, 146] on li "[EMAIL_ADDRESS][DOMAIN_NAME] Email Email: [PERSON_NAME][EMAIL_ADDRESS][DOMAIN_N…" at bounding box center [400, 146] width 353 height 23
click at [561, 149] on button "Actions" at bounding box center [562, 145] width 9 height 11
click at [564, 167] on button "Delete" at bounding box center [562, 167] width 14 height 6
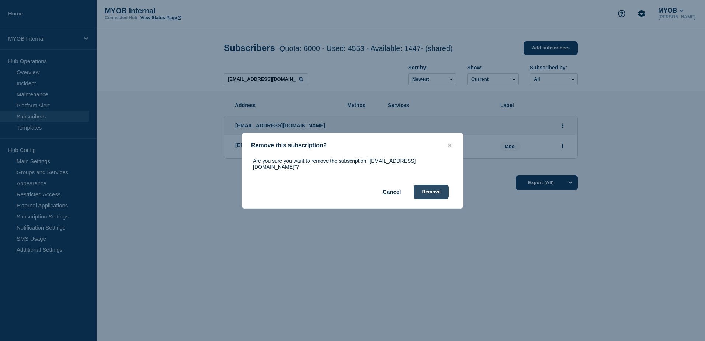
click at [435, 189] on button "Remove" at bounding box center [431, 191] width 35 height 15
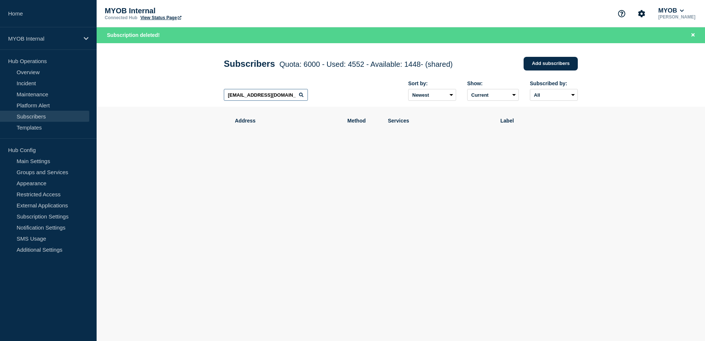
drag, startPoint x: 227, startPoint y: 96, endPoint x: 308, endPoint y: 99, distance: 81.1
click at [308, 99] on div "[EMAIL_ADDRESS][DOMAIN_NAME] Sort by: Newest Oldest Show: Current Deleted Recen…" at bounding box center [401, 91] width 354 height 32
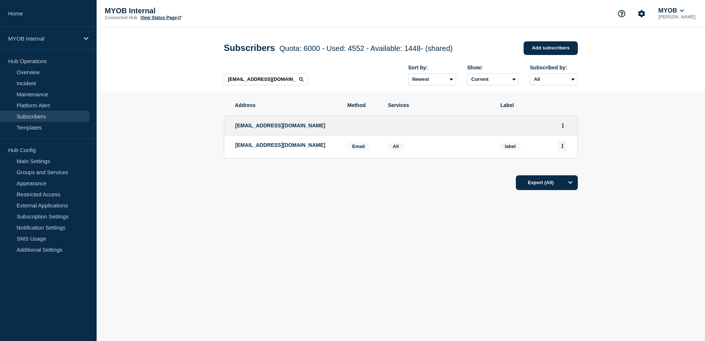
click at [562, 147] on icon "Actions" at bounding box center [562, 145] width 1 height 5
click at [569, 167] on button "Delete" at bounding box center [562, 167] width 14 height 6
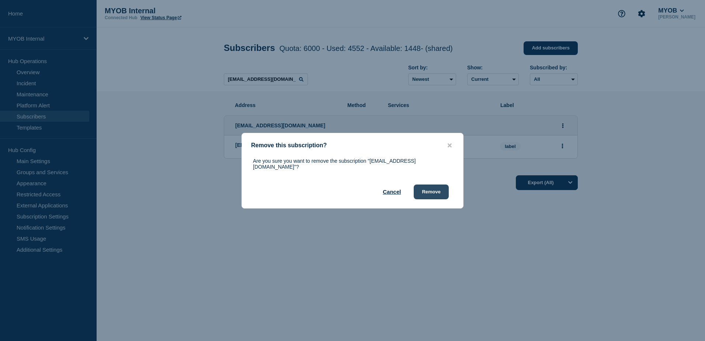
click at [438, 191] on button "Remove" at bounding box center [431, 191] width 35 height 15
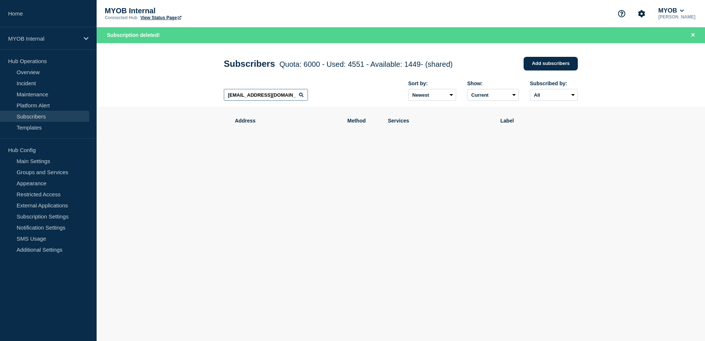
drag, startPoint x: 226, startPoint y: 97, endPoint x: 309, endPoint y: 100, distance: 83.0
click at [309, 100] on div "[EMAIL_ADDRESS][DOMAIN_NAME] Sort by: Newest Oldest Show: Current Deleted Recen…" at bounding box center [401, 91] width 354 height 32
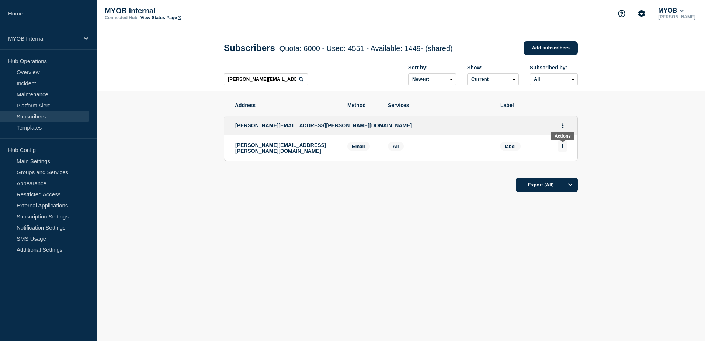
click at [564, 147] on button "Actions" at bounding box center [562, 145] width 9 height 11
click at [564, 168] on button "Delete" at bounding box center [562, 167] width 14 height 6
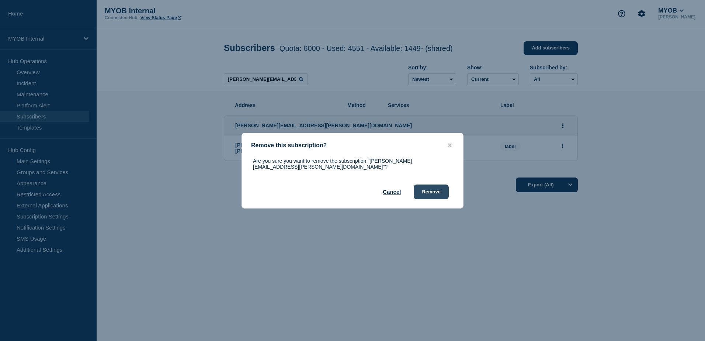
click at [440, 191] on button "Remove" at bounding box center [431, 191] width 35 height 15
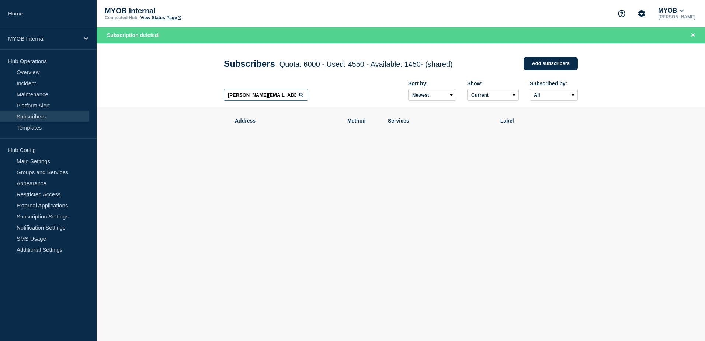
drag, startPoint x: 291, startPoint y: 97, endPoint x: 205, endPoint y: 94, distance: 85.9
click at [205, 94] on header "Subscribers Quota: 6000 - Used: 4550 - Available: 1450 - (shared) Quota Used Av…" at bounding box center [401, 75] width 608 height 64
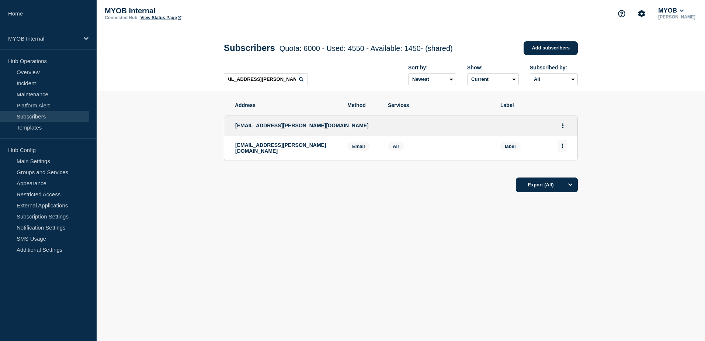
click at [565, 150] on button "Actions" at bounding box center [562, 145] width 9 height 11
click at [567, 170] on button "Delete" at bounding box center [562, 167] width 14 height 6
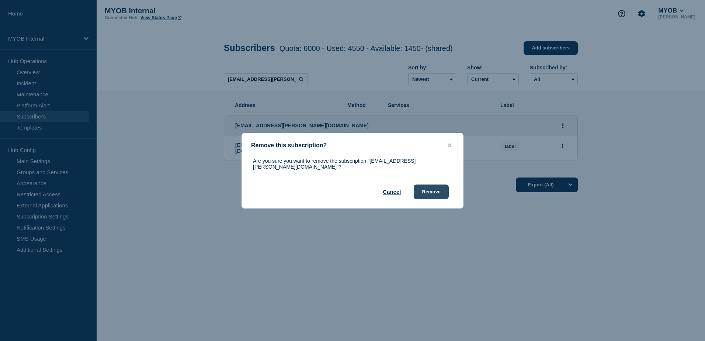
click at [433, 195] on button "Remove" at bounding box center [431, 191] width 35 height 15
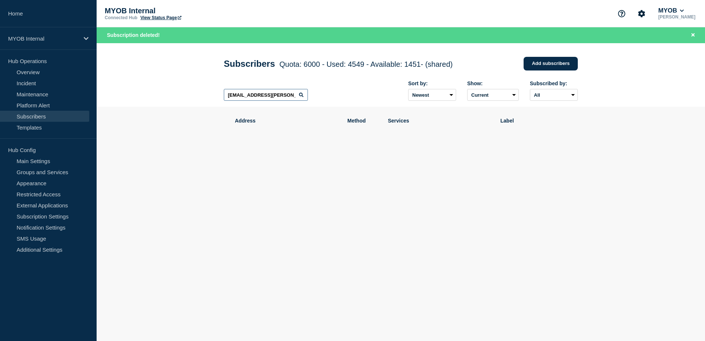
scroll to position [0, 10]
drag, startPoint x: 227, startPoint y: 95, endPoint x: 345, endPoint y: 100, distance: 117.7
click at [345, 100] on div "[EMAIL_ADDRESS][PERSON_NAME][DOMAIN_NAME] Sort by: Newest Oldest Show: Current …" at bounding box center [401, 91] width 354 height 32
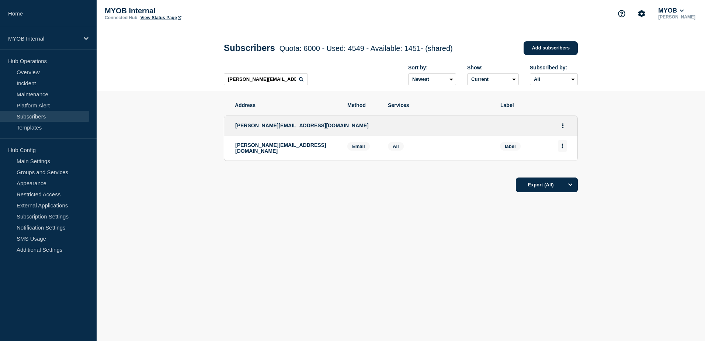
click at [561, 150] on button "Actions" at bounding box center [562, 145] width 9 height 11
click at [557, 166] on button "Delete" at bounding box center [562, 167] width 14 height 6
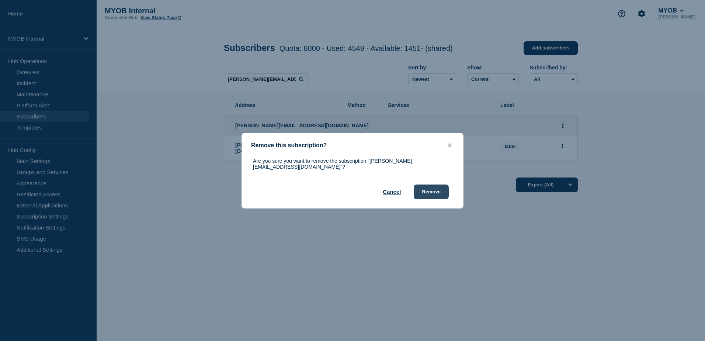
click at [444, 189] on button "Remove" at bounding box center [431, 191] width 35 height 15
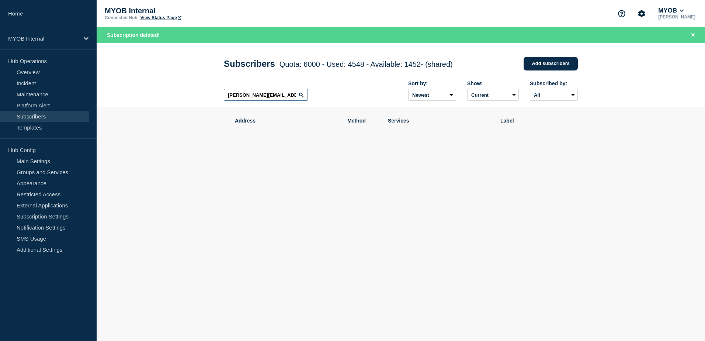
drag, startPoint x: 228, startPoint y: 96, endPoint x: 299, endPoint y: 98, distance: 71.5
click at [299, 98] on div "[PERSON_NAME][EMAIL_ADDRESS][DOMAIN_NAME]" at bounding box center [266, 95] width 84 height 12
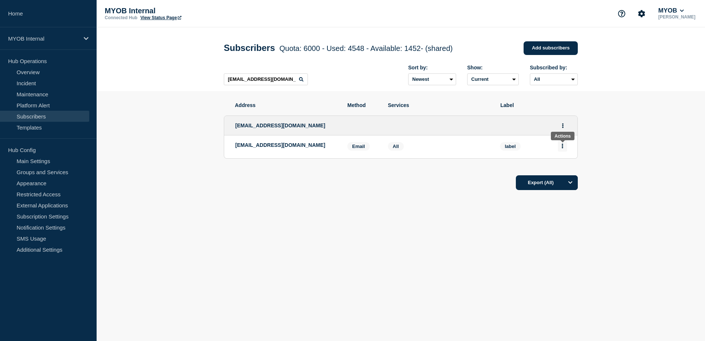
click at [562, 148] on icon "Actions" at bounding box center [562, 145] width 2 height 5
click at [562, 167] on button "Delete" at bounding box center [562, 167] width 14 height 6
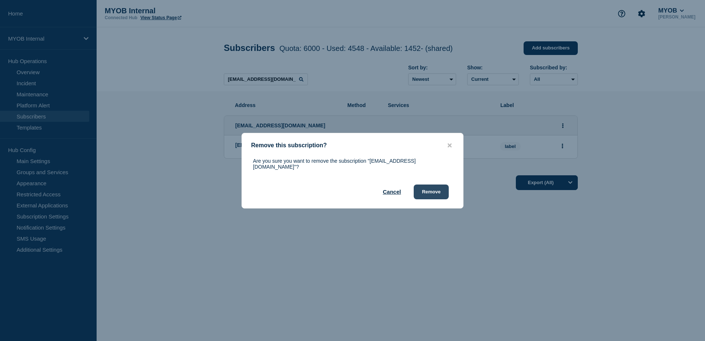
click at [434, 185] on button "Remove" at bounding box center [431, 191] width 35 height 15
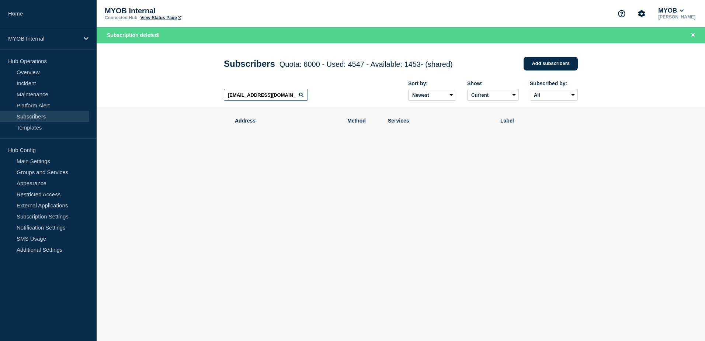
drag, startPoint x: 289, startPoint y: 98, endPoint x: 187, endPoint y: 93, distance: 102.3
click at [187, 93] on header "Subscribers Quota: 6000 - Used: 4547 - Available: 1453 - (shared) Quota Used Av…" at bounding box center [401, 75] width 608 height 64
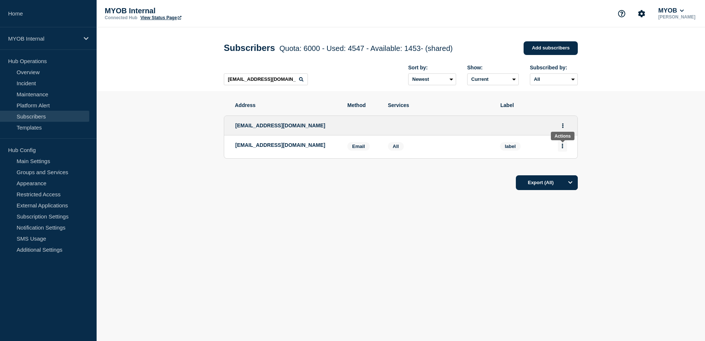
click at [560, 146] on button "Actions" at bounding box center [562, 145] width 9 height 11
click at [566, 172] on div "Delete" at bounding box center [562, 166] width 35 height 27
click at [564, 168] on button "Delete" at bounding box center [562, 167] width 14 height 6
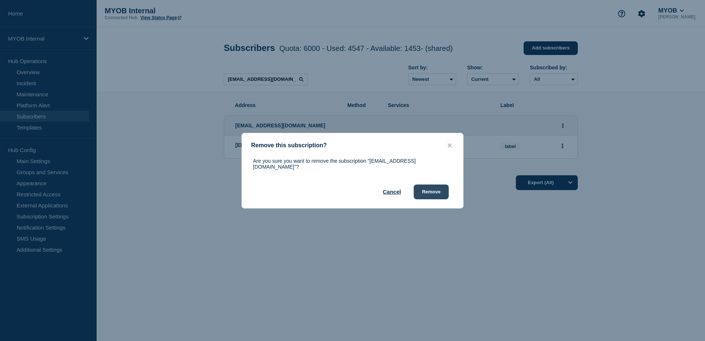
click at [432, 187] on button "Remove" at bounding box center [431, 191] width 35 height 15
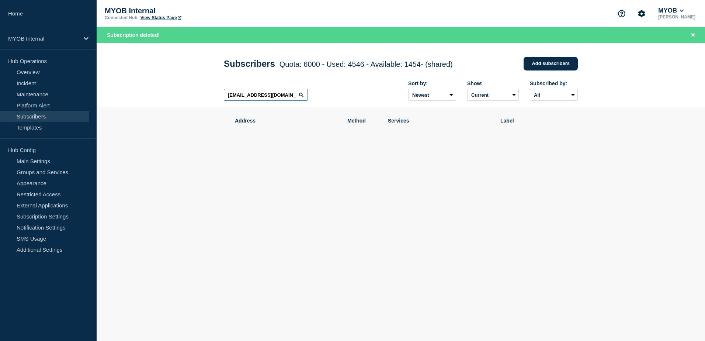
drag, startPoint x: 228, startPoint y: 96, endPoint x: 173, endPoint y: 93, distance: 55.0
click at [173, 93] on header "Subscribers Quota: 6000 - Used: 4546 - Available: 1454 - (shared) Quota Used Av…" at bounding box center [401, 75] width 608 height 64
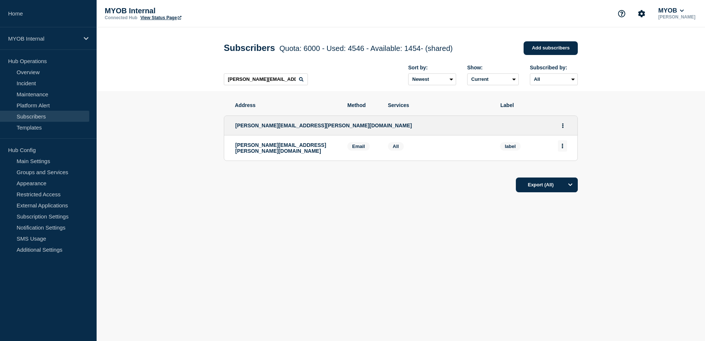
click at [565, 149] on button "Actions" at bounding box center [562, 145] width 9 height 11
click at [560, 169] on button "Delete" at bounding box center [562, 167] width 14 height 6
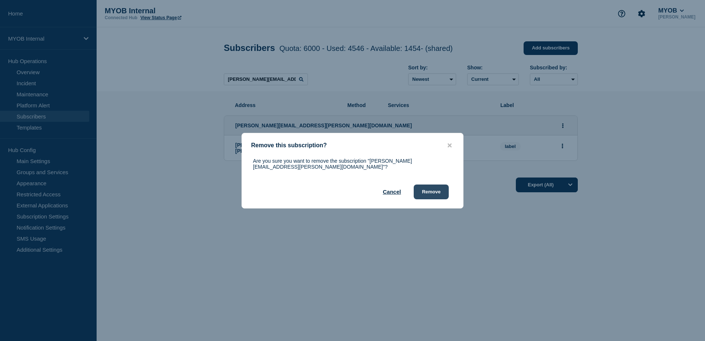
click at [443, 189] on button "Remove" at bounding box center [431, 191] width 35 height 15
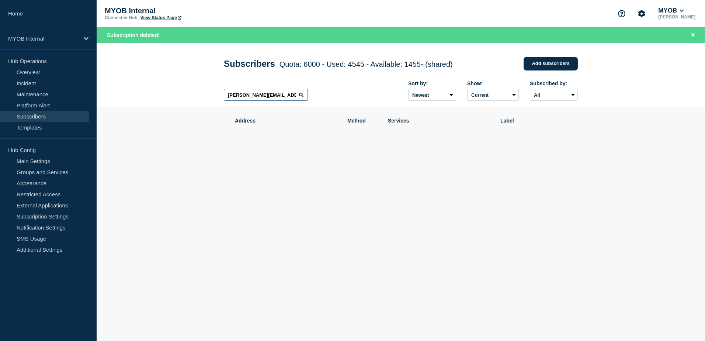
drag, startPoint x: 295, startPoint y: 95, endPoint x: 178, endPoint y: 88, distance: 117.8
click at [178, 88] on header "Subscribers Quota: 6000 - Used: 4545 - Available: 1455 - (shared) Quota Used Av…" at bounding box center [401, 75] width 608 height 64
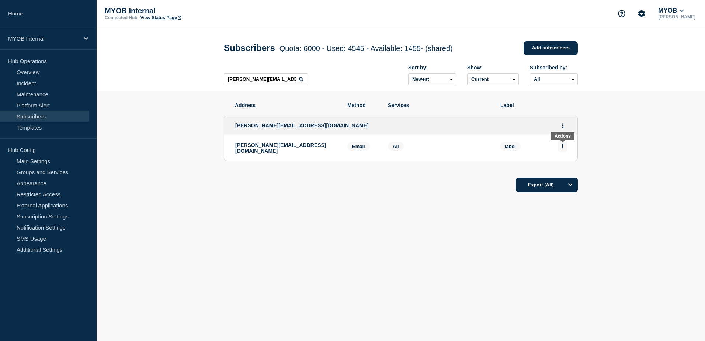
click at [561, 147] on icon "Actions" at bounding box center [562, 145] width 2 height 5
click at [555, 167] on div "Delete" at bounding box center [562, 166] width 35 height 27
click at [570, 167] on div "Delete" at bounding box center [562, 166] width 35 height 27
click at [567, 168] on button "Delete" at bounding box center [562, 167] width 14 height 6
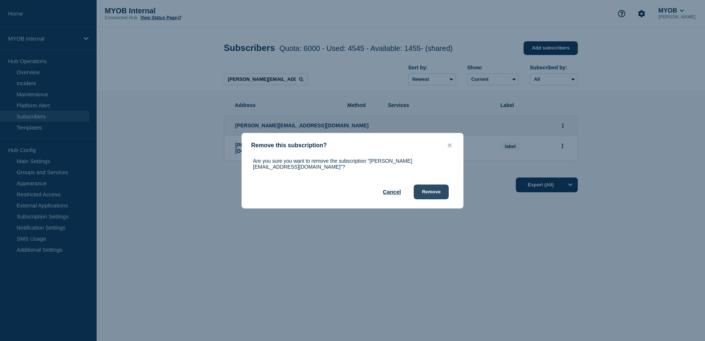
click at [432, 185] on button "Remove" at bounding box center [431, 191] width 35 height 15
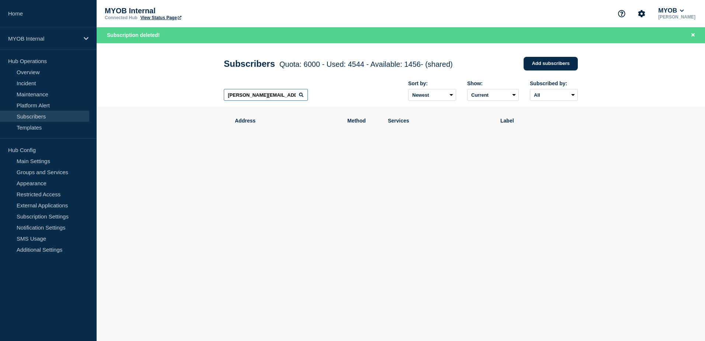
drag, startPoint x: 289, startPoint y: 99, endPoint x: 189, endPoint y: 98, distance: 99.9
click at [189, 98] on header "Subscribers Quota: 6000 - Used: 4544 - Available: 1456 - (shared) Quota Used Av…" at bounding box center [401, 75] width 608 height 64
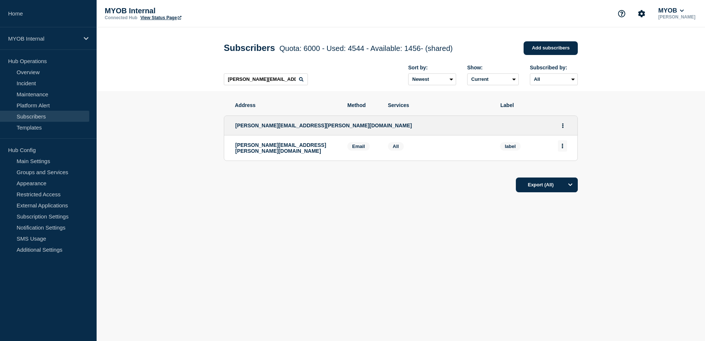
click at [564, 148] on button "Actions" at bounding box center [562, 145] width 9 height 11
click at [562, 169] on button "Delete" at bounding box center [562, 167] width 14 height 6
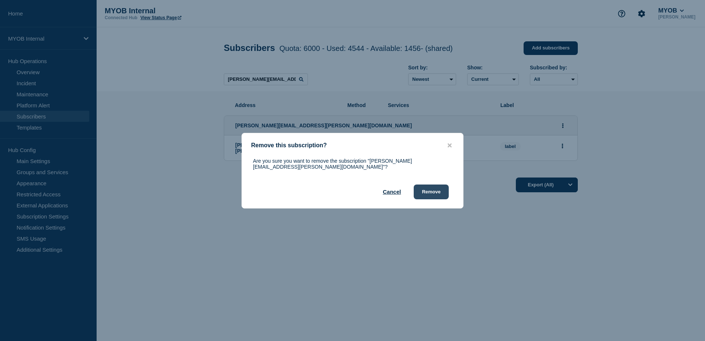
click at [427, 188] on button "Remove" at bounding box center [431, 191] width 35 height 15
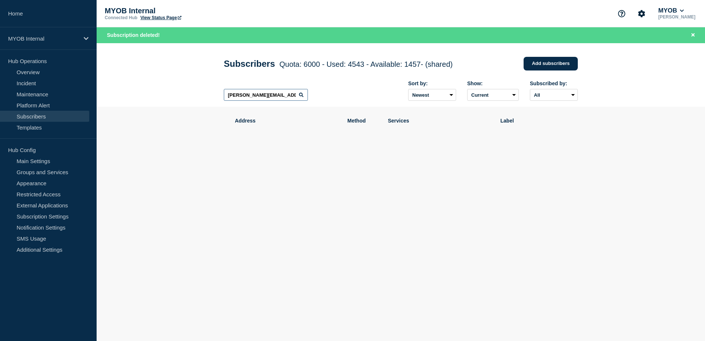
drag, startPoint x: 288, startPoint y: 93, endPoint x: 152, endPoint y: 90, distance: 136.4
click at [152, 90] on header "Subscribers Quota: 6000 - Used: 4543 - Available: 1457 - (shared) Quota Used Av…" at bounding box center [401, 75] width 608 height 64
type input "[EMAIL_ADDRESS][PERSON_NAME][DOMAIN_NAME]"
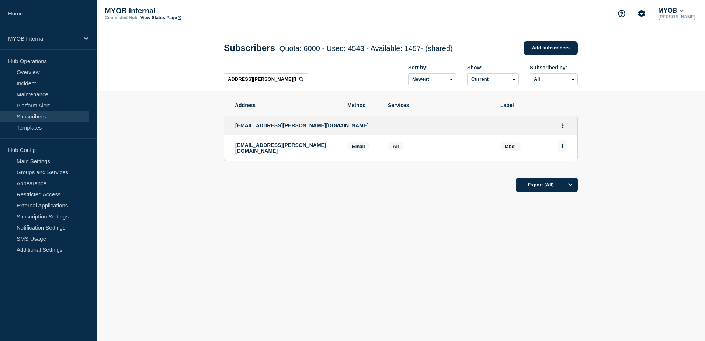
click at [563, 148] on icon "Actions" at bounding box center [562, 145] width 1 height 5
click at [563, 169] on button "Delete" at bounding box center [562, 167] width 14 height 6
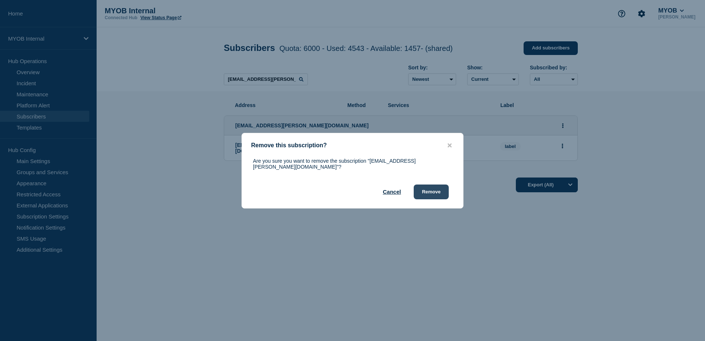
click at [436, 193] on button "Remove" at bounding box center [431, 191] width 35 height 15
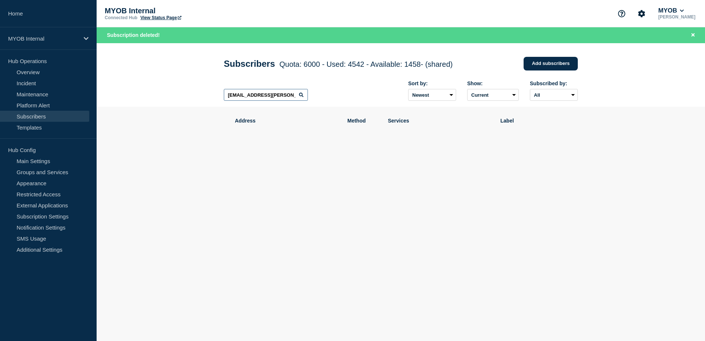
scroll to position [0, 19]
drag, startPoint x: 227, startPoint y: 95, endPoint x: 317, endPoint y: 98, distance: 90.7
click at [317, 98] on div "[EMAIL_ADDRESS][PERSON_NAME][DOMAIN_NAME] Sort by: Newest Oldest Show: Current …" at bounding box center [401, 91] width 354 height 32
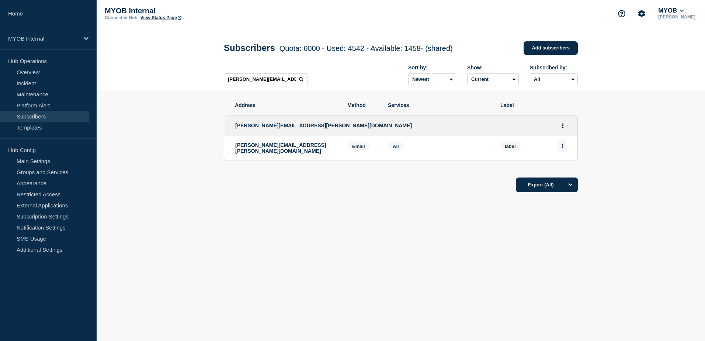
click at [565, 149] on button "Actions" at bounding box center [562, 145] width 9 height 11
click at [561, 164] on div "Delete" at bounding box center [562, 166] width 35 height 27
click at [561, 166] on button "Delete" at bounding box center [562, 167] width 14 height 6
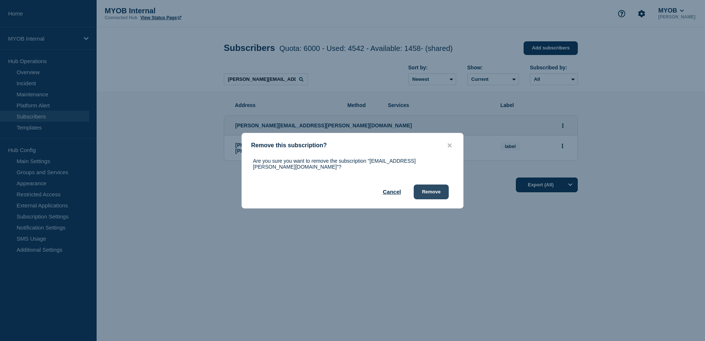
click at [443, 191] on button "Remove" at bounding box center [431, 191] width 35 height 15
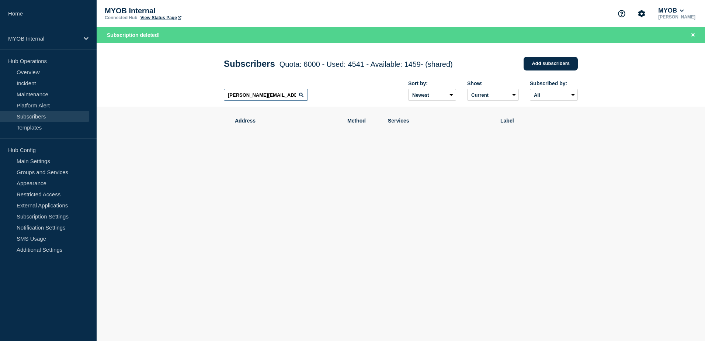
drag, startPoint x: 227, startPoint y: 97, endPoint x: 322, endPoint y: 99, distance: 94.8
click at [322, 99] on div "[PERSON_NAME][EMAIL_ADDRESS][PERSON_NAME][DOMAIN_NAME] Sort by: Newest Oldest S…" at bounding box center [401, 91] width 354 height 32
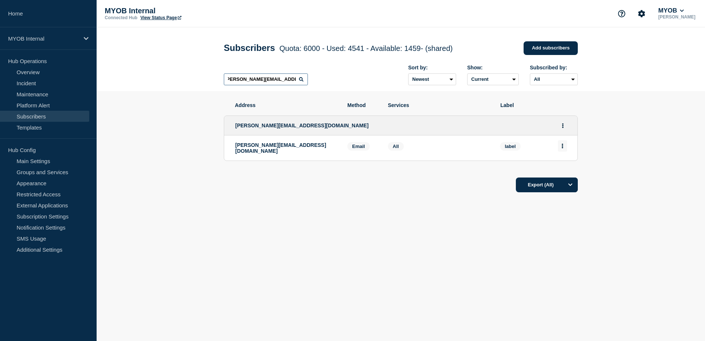
type input "[PERSON_NAME][EMAIL_ADDRESS][DOMAIN_NAME]"
click at [562, 147] on icon "Actions" at bounding box center [562, 145] width 1 height 5
click at [560, 167] on button "Delete" at bounding box center [562, 167] width 14 height 6
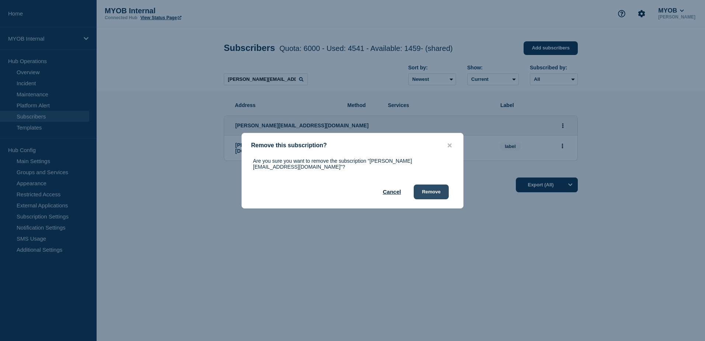
click at [427, 189] on button "Remove" at bounding box center [431, 191] width 35 height 15
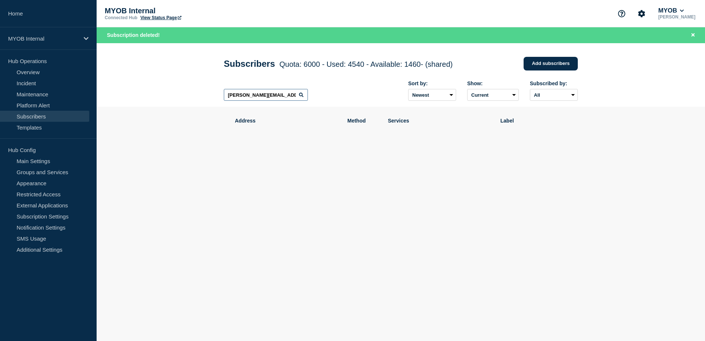
scroll to position [0, 3]
drag, startPoint x: 227, startPoint y: 97, endPoint x: 346, endPoint y: 112, distance: 120.0
click at [346, 112] on main "Subscribers Quota: 6000 - Used: 4540 - Available: 1460 - (shared) Quota Used Av…" at bounding box center [401, 129] width 608 height 172
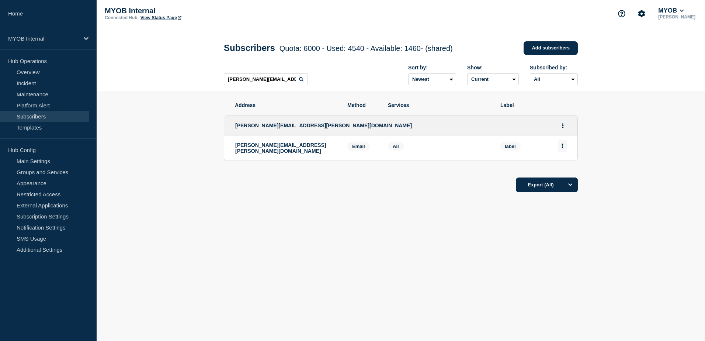
click at [562, 151] on button "Actions" at bounding box center [562, 145] width 9 height 11
click at [563, 165] on button "Delete" at bounding box center [562, 167] width 14 height 6
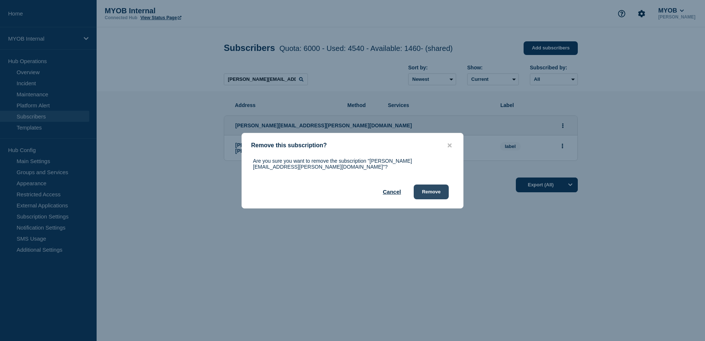
click at [441, 189] on button "Remove" at bounding box center [431, 191] width 35 height 15
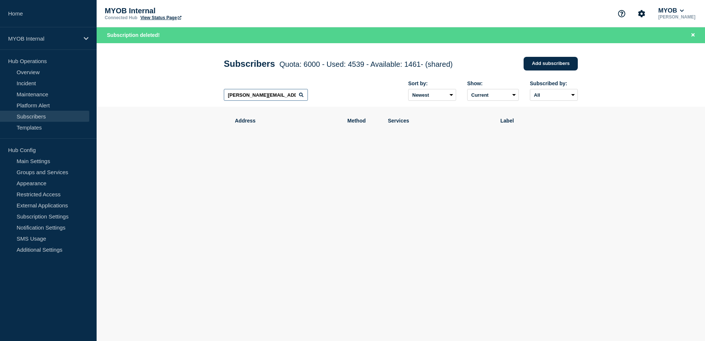
drag, startPoint x: 229, startPoint y: 95, endPoint x: 308, endPoint y: 101, distance: 79.5
click at [308, 101] on div "[PERSON_NAME][EMAIL_ADDRESS][PERSON_NAME][DOMAIN_NAME] Sort by: Newest Oldest S…" at bounding box center [401, 91] width 354 height 32
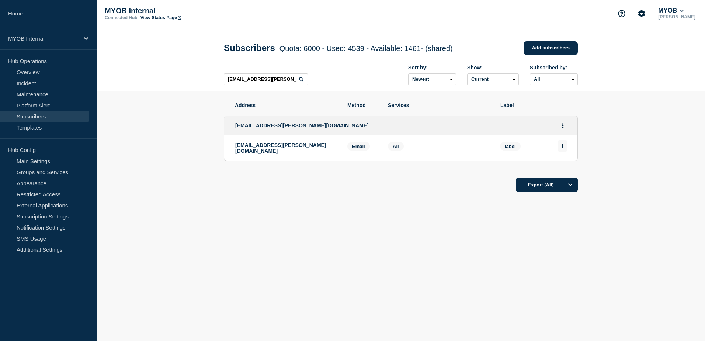
click at [562, 148] on icon "Actions" at bounding box center [562, 145] width 1 height 5
click at [560, 168] on button "Delete" at bounding box center [562, 167] width 14 height 6
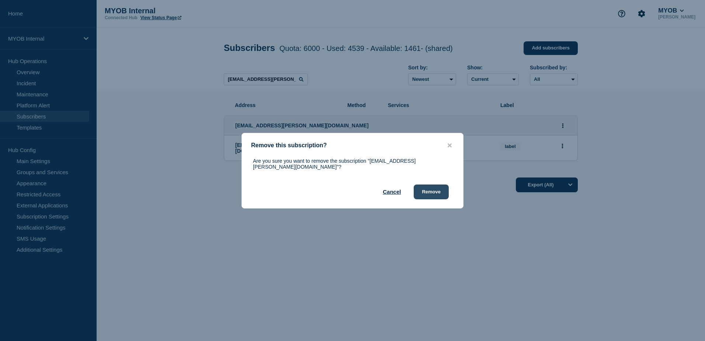
click at [444, 190] on button "Remove" at bounding box center [431, 191] width 35 height 15
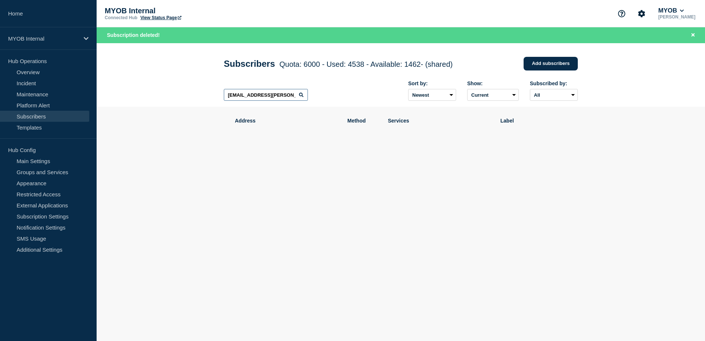
drag, startPoint x: 293, startPoint y: 99, endPoint x: 188, endPoint y: 94, distance: 104.8
click at [188, 94] on header "Subscribers Quota: 6000 - Used: 4538 - Available: 1462 - (shared) Quota Used Av…" at bounding box center [401, 75] width 608 height 64
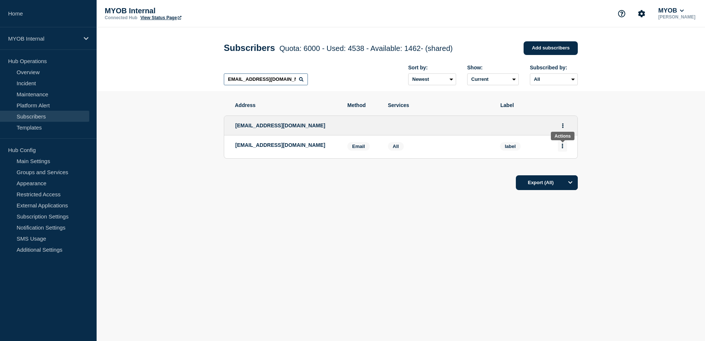
type input "[EMAIL_ADDRESS][DOMAIN_NAME]"
click at [564, 150] on button "Actions" at bounding box center [562, 145] width 9 height 11
click at [559, 170] on button "Delete" at bounding box center [562, 167] width 14 height 6
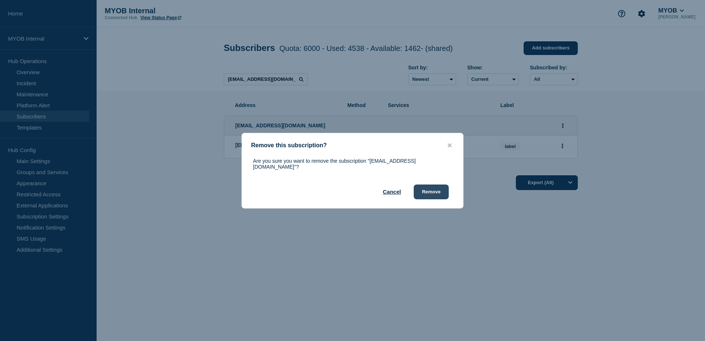
click at [429, 189] on button "Remove" at bounding box center [431, 191] width 35 height 15
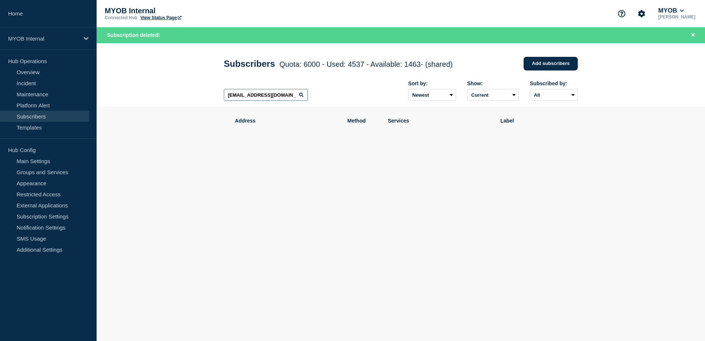
scroll to position [0, 1]
drag, startPoint x: 229, startPoint y: 96, endPoint x: 331, endPoint y: 107, distance: 103.4
click at [331, 107] on div "[EMAIL_ADDRESS][DOMAIN_NAME] Sort by: Newest Oldest Show: Current Deleted Recen…" at bounding box center [401, 91] width 354 height 32
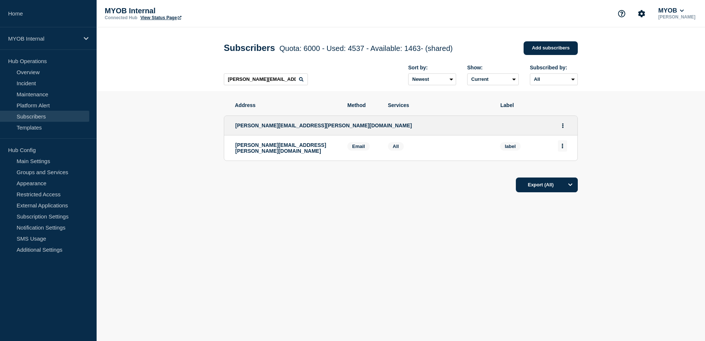
click at [562, 148] on icon "Actions" at bounding box center [562, 145] width 1 height 5
click at [566, 167] on button "Delete" at bounding box center [562, 167] width 14 height 6
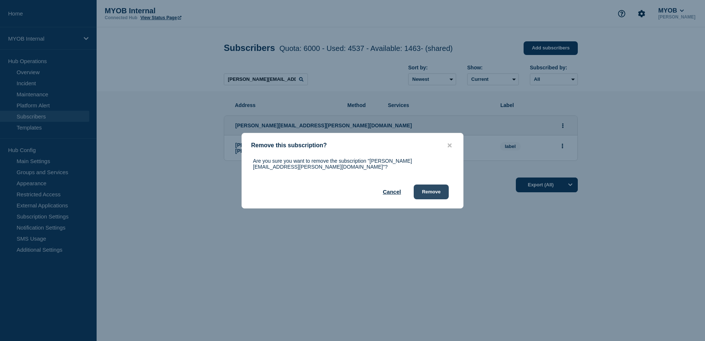
click at [447, 191] on button "Remove" at bounding box center [431, 191] width 35 height 15
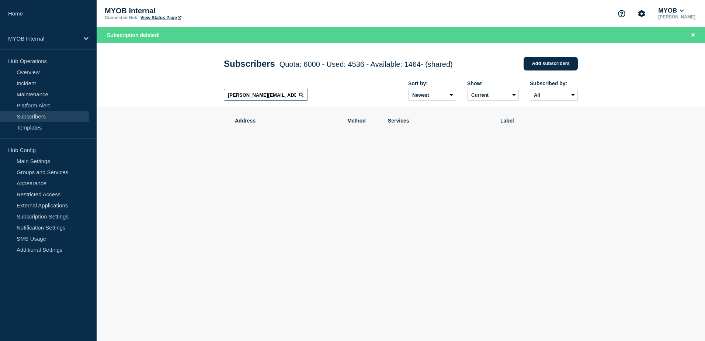
drag, startPoint x: 242, startPoint y: 92, endPoint x: 211, endPoint y: 90, distance: 31.0
click at [211, 90] on header "Subscribers Quota: 6000 - Used: 4536 - Available: 1464 - (shared) Quota Used Av…" at bounding box center [401, 75] width 608 height 64
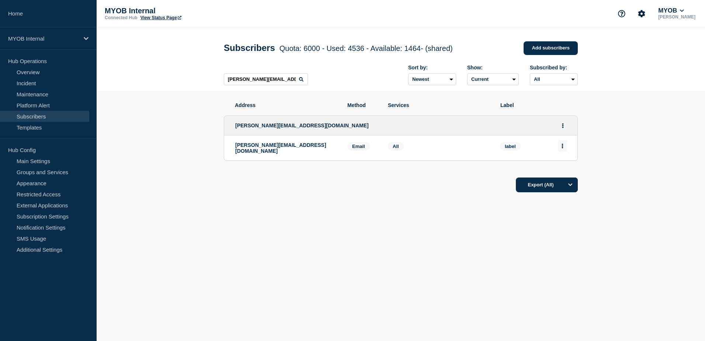
click at [562, 148] on icon "Actions" at bounding box center [562, 145] width 1 height 5
click at [567, 167] on button "Delete" at bounding box center [562, 167] width 14 height 6
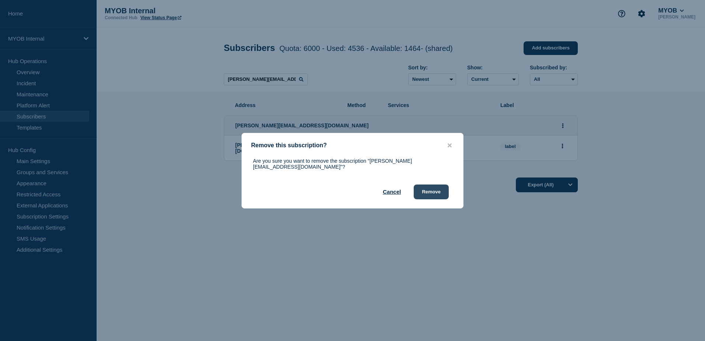
click at [443, 189] on button "Remove" at bounding box center [431, 191] width 35 height 15
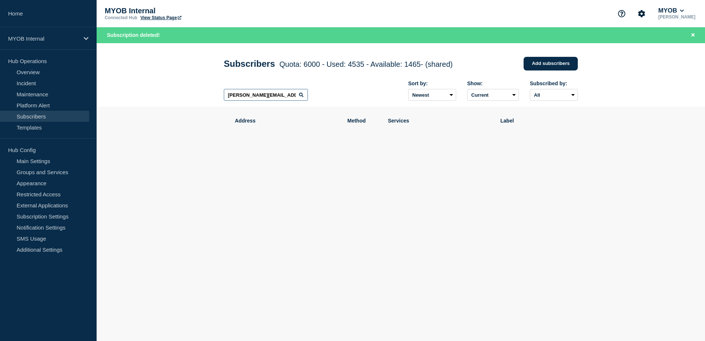
drag, startPoint x: 259, startPoint y: 97, endPoint x: 195, endPoint y: 94, distance: 64.9
click at [195, 94] on header "Subscribers Quota: 6000 - Used: 4535 - Available: 1465 - (shared) Quota Used Av…" at bounding box center [401, 75] width 608 height 64
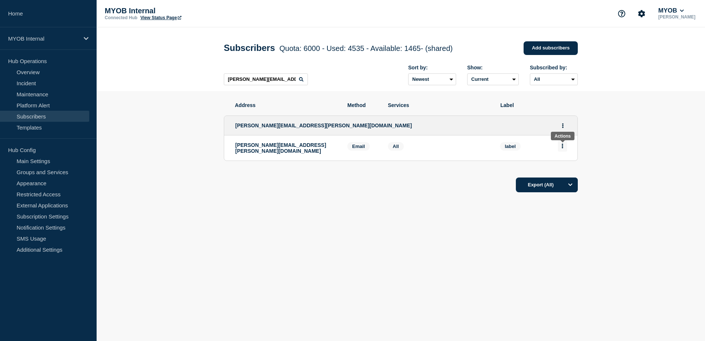
click at [558, 147] on button "Actions" at bounding box center [562, 145] width 9 height 11
click at [560, 170] on button "Delete" at bounding box center [562, 167] width 14 height 6
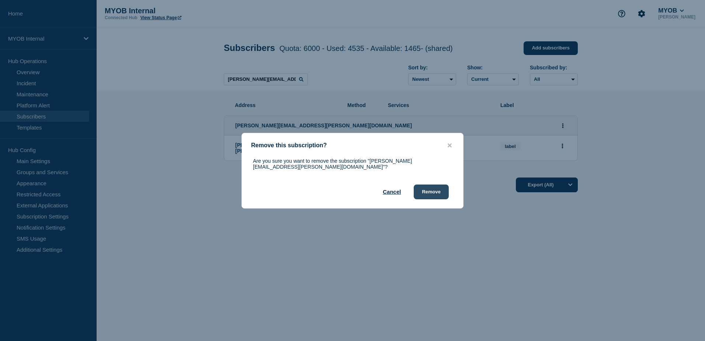
click at [436, 189] on button "Remove" at bounding box center [431, 191] width 35 height 15
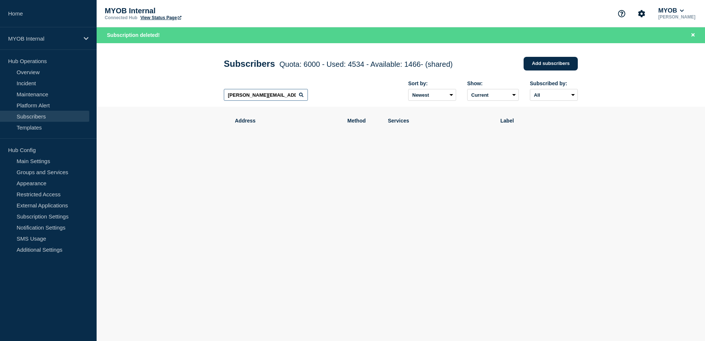
drag, startPoint x: 274, startPoint y: 95, endPoint x: 185, endPoint y: 92, distance: 89.3
click at [185, 92] on header "Subscribers Quota: 6000 - Used: 4534 - Available: 1466 - (shared) Quota Used Av…" at bounding box center [401, 75] width 608 height 64
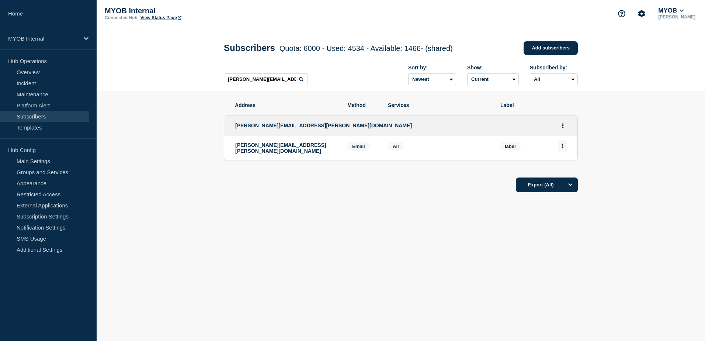
click at [563, 146] on button "Actions" at bounding box center [562, 145] width 9 height 11
click at [559, 169] on button "Delete" at bounding box center [562, 167] width 14 height 6
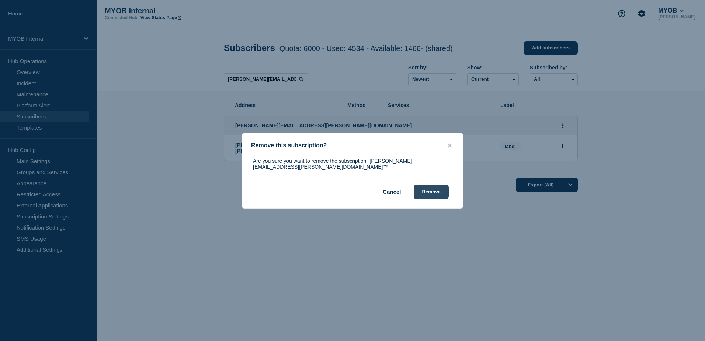
click at [436, 187] on button "Remove" at bounding box center [431, 191] width 35 height 15
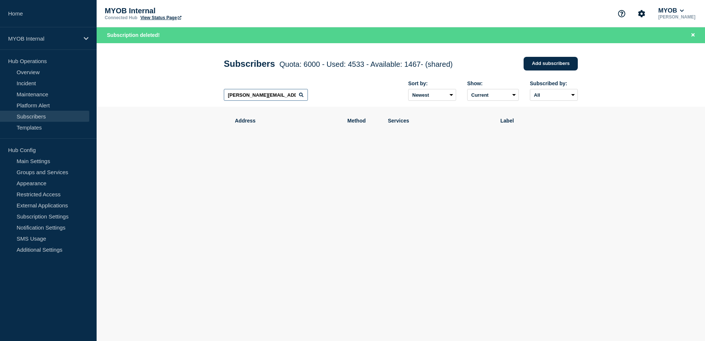
drag, startPoint x: 285, startPoint y: 95, endPoint x: 178, endPoint y: 95, distance: 106.2
click at [178, 95] on header "Subscribers Quota: 6000 - Used: 4533 - Available: 1467 - (shared) Quota Used Av…" at bounding box center [401, 75] width 608 height 64
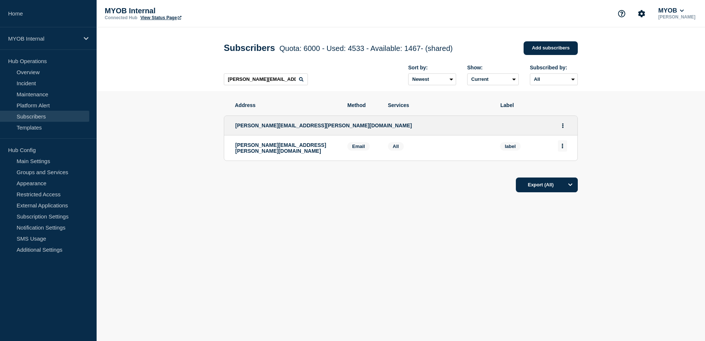
click at [564, 149] on button "Actions" at bounding box center [562, 145] width 9 height 11
click at [573, 167] on div "Delete" at bounding box center [562, 166] width 35 height 27
click at [562, 168] on button "Delete" at bounding box center [562, 167] width 14 height 6
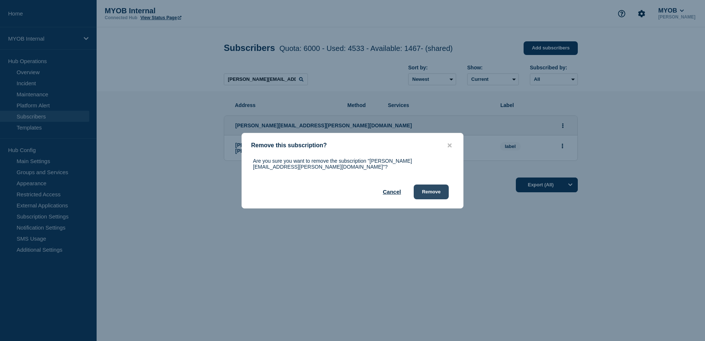
click at [435, 187] on button "Remove" at bounding box center [431, 191] width 35 height 15
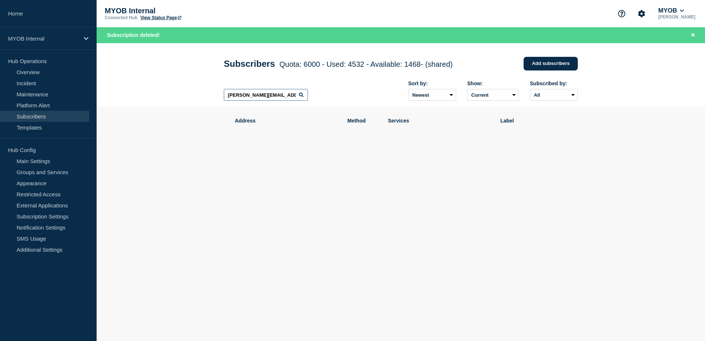
drag, startPoint x: 289, startPoint y: 97, endPoint x: 207, endPoint y: 91, distance: 82.0
click at [207, 91] on header "Subscribers Quota: 6000 - Used: 4532 - Available: 1468 - (shared) Quota Used Av…" at bounding box center [401, 75] width 608 height 64
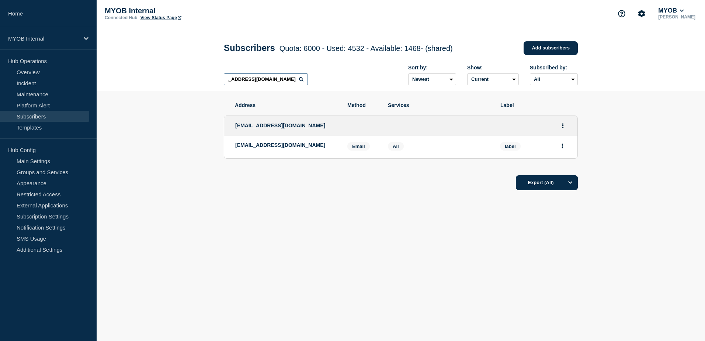
type input "[EMAIL_ADDRESS][DOMAIN_NAME]"
drag, startPoint x: 227, startPoint y: 80, endPoint x: 365, endPoint y: 86, distance: 137.6
click at [365, 86] on div "[EMAIL_ADDRESS][DOMAIN_NAME] Sort by: Newest Oldest Show: Current Deleted Recen…" at bounding box center [401, 75] width 354 height 32
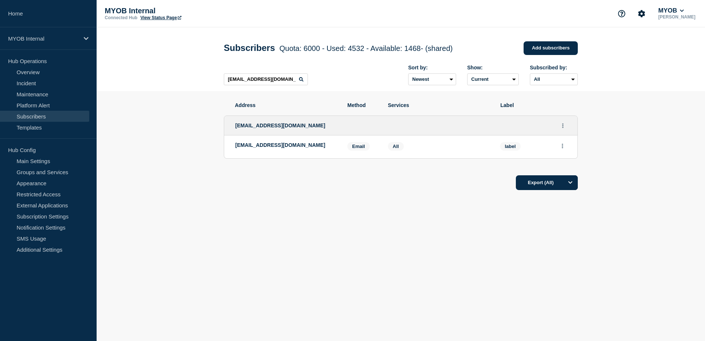
click at [564, 148] on button "Actions" at bounding box center [562, 145] width 9 height 11
click at [564, 149] on button "Actions" at bounding box center [562, 145] width 9 height 11
click at [553, 167] on div "Delete" at bounding box center [562, 166] width 35 height 27
click at [558, 167] on button "Delete" at bounding box center [562, 167] width 14 height 6
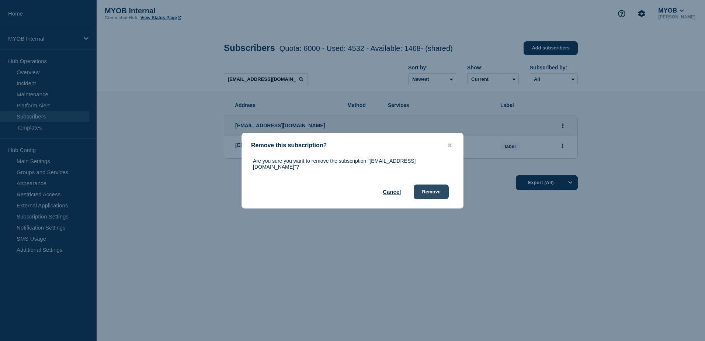
click at [431, 189] on button "Remove" at bounding box center [431, 191] width 35 height 15
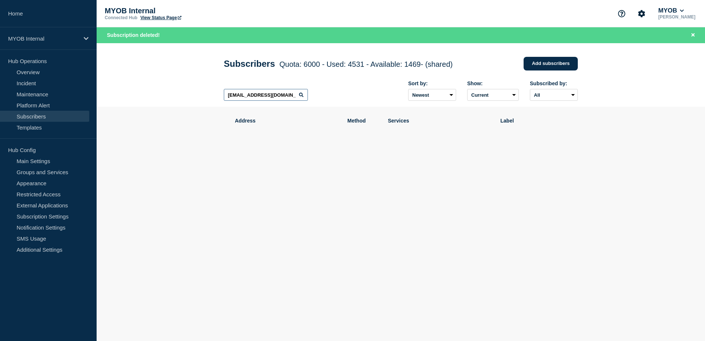
drag, startPoint x: 286, startPoint y: 98, endPoint x: 196, endPoint y: 97, distance: 89.9
click at [196, 97] on header "Subscribers Quota: 6000 - Used: 4531 - Available: 1469 - (shared) Quota Used Av…" at bounding box center [401, 75] width 608 height 64
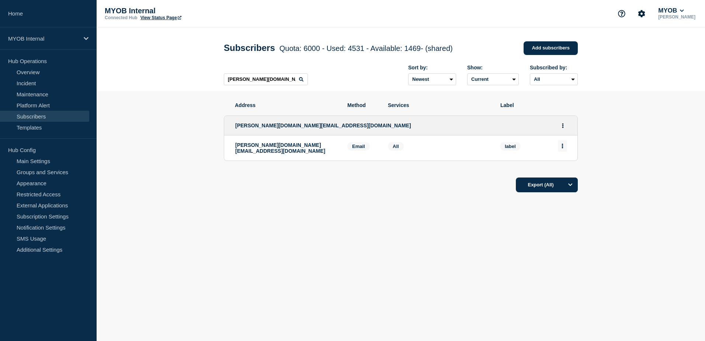
click at [565, 149] on button "Actions" at bounding box center [562, 145] width 9 height 11
click at [566, 167] on button "Delete" at bounding box center [562, 167] width 14 height 6
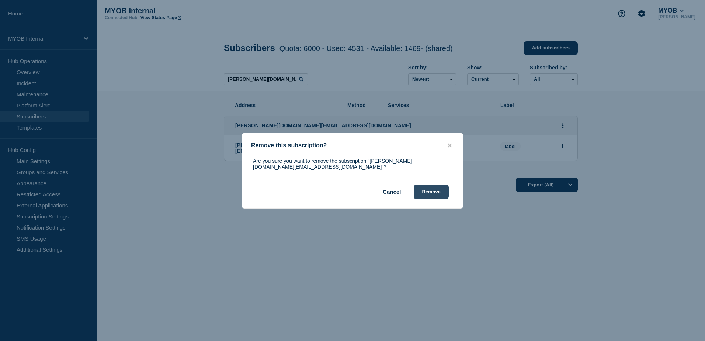
click at [438, 190] on button "Remove" at bounding box center [431, 191] width 35 height 15
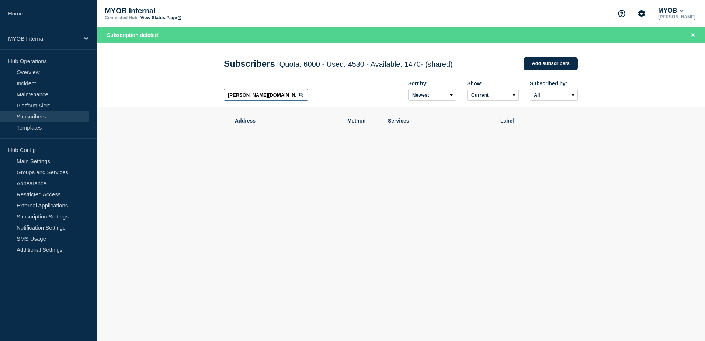
drag, startPoint x: 283, startPoint y: 95, endPoint x: 199, endPoint y: 91, distance: 84.2
click at [199, 91] on header "Subscribers Quota: 6000 - Used: 4530 - Available: 1470 - (shared) Quota Used Av…" at bounding box center [401, 75] width 608 height 64
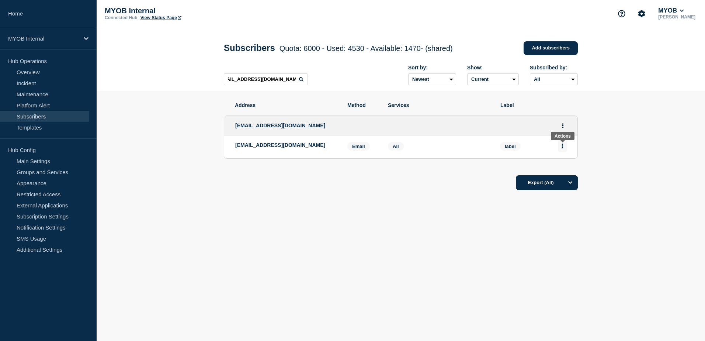
click at [565, 150] on button "Actions" at bounding box center [562, 145] width 9 height 11
click at [560, 170] on button "Delete" at bounding box center [562, 167] width 14 height 6
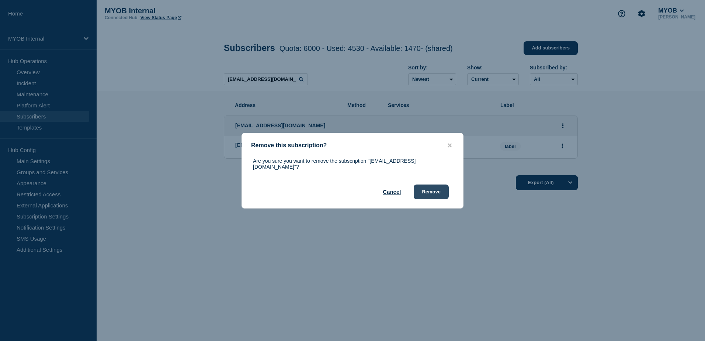
click at [423, 195] on button "Remove" at bounding box center [431, 191] width 35 height 15
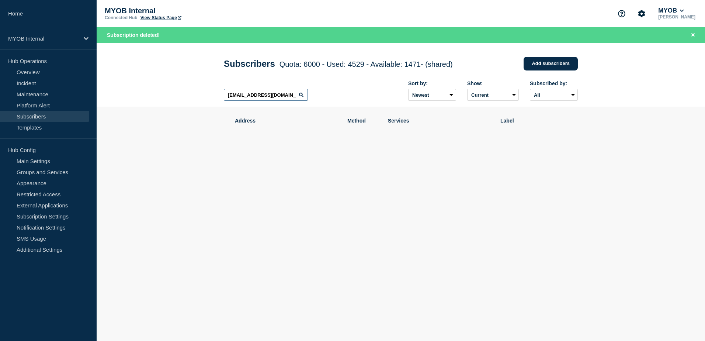
scroll to position [0, 10]
drag, startPoint x: 226, startPoint y: 96, endPoint x: 328, endPoint y: 98, distance: 102.5
click at [328, 98] on div "[EMAIL_ADDRESS][DOMAIN_NAME] Sort by: Newest Oldest Show: Current Deleted Recen…" at bounding box center [401, 91] width 354 height 32
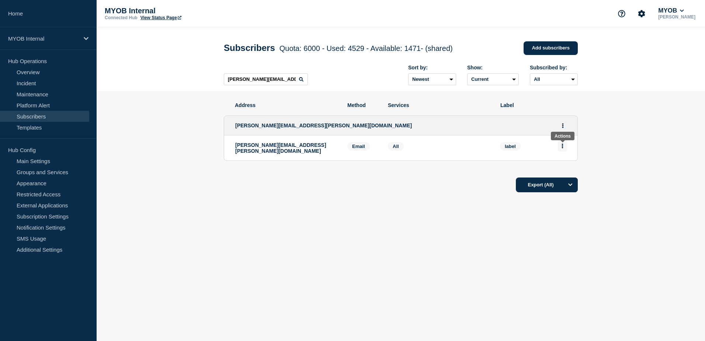
click at [564, 149] on button "Actions" at bounding box center [562, 145] width 9 height 11
click at [561, 167] on button "Delete" at bounding box center [562, 167] width 14 height 6
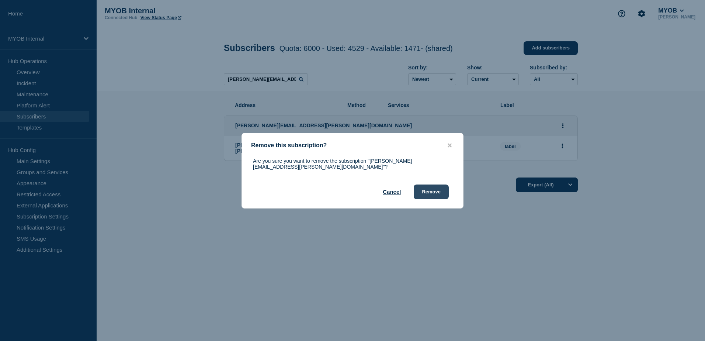
click at [448, 189] on div "Are you sure you want to remove the subscription "[PERSON_NAME][EMAIL_ADDRESS][…" at bounding box center [352, 178] width 221 height 41
click at [447, 189] on button "Remove" at bounding box center [431, 191] width 35 height 15
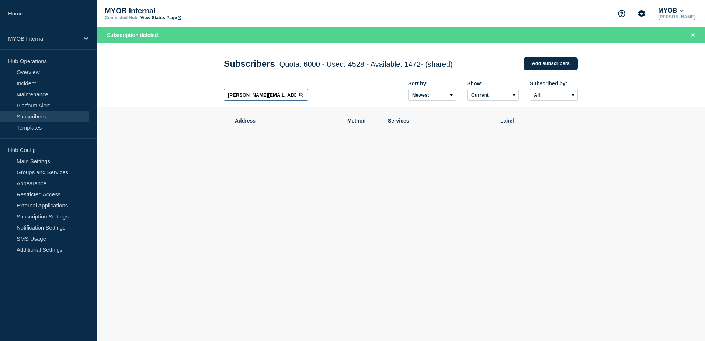
drag, startPoint x: 289, startPoint y: 99, endPoint x: 159, endPoint y: 94, distance: 129.5
click at [159, 94] on header "Subscribers Quota: 6000 - Used: 4528 - Available: 1472 - (shared) Quota Used Av…" at bounding box center [401, 75] width 608 height 64
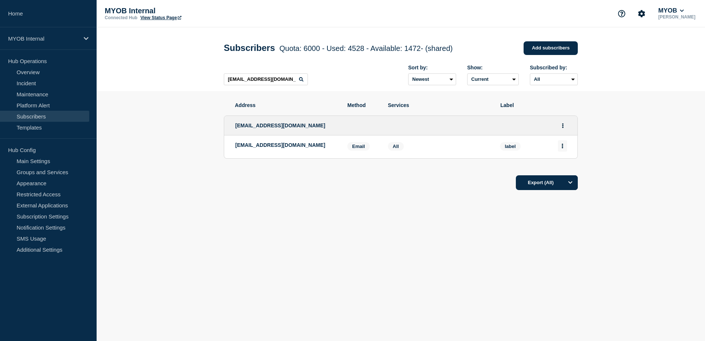
click at [564, 148] on button "Actions" at bounding box center [562, 145] width 9 height 11
click at [564, 170] on button "Delete" at bounding box center [562, 167] width 14 height 6
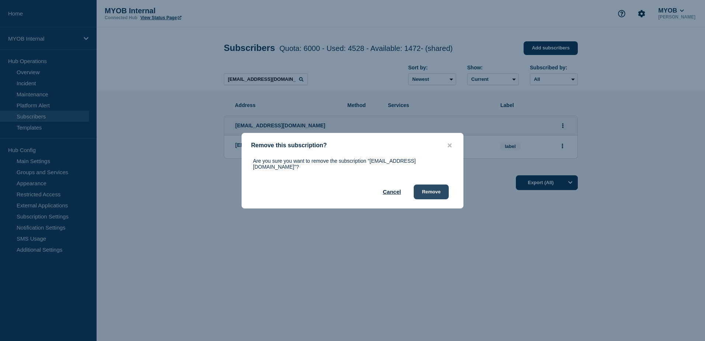
click at [439, 188] on button "Remove" at bounding box center [431, 191] width 35 height 15
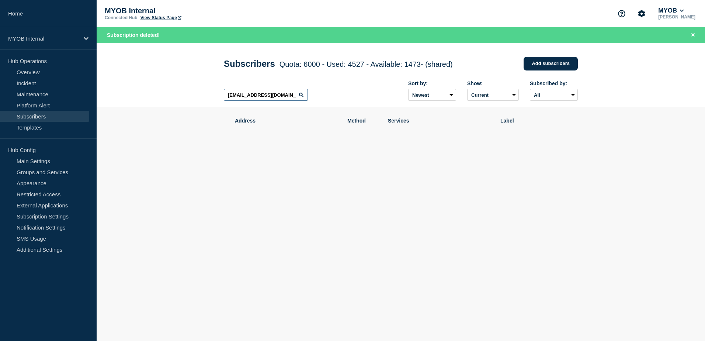
drag, startPoint x: 246, startPoint y: 98, endPoint x: 167, endPoint y: 101, distance: 78.6
click at [167, 101] on header "Subscribers Quota: 6000 - Used: 4527 - Available: 1473 - (shared) Quota Used Av…" at bounding box center [401, 75] width 608 height 64
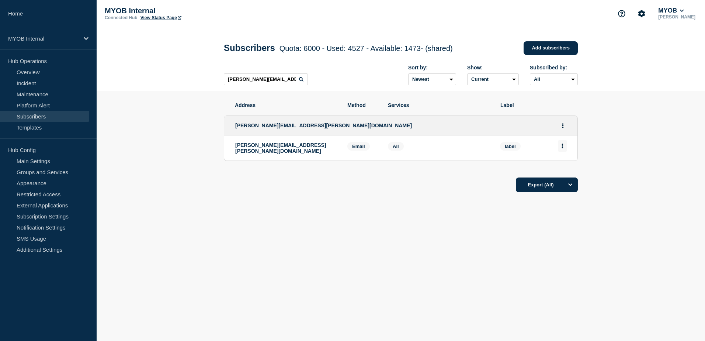
click at [564, 148] on button "Actions" at bounding box center [562, 145] width 9 height 11
click at [561, 166] on button "Delete" at bounding box center [562, 167] width 14 height 6
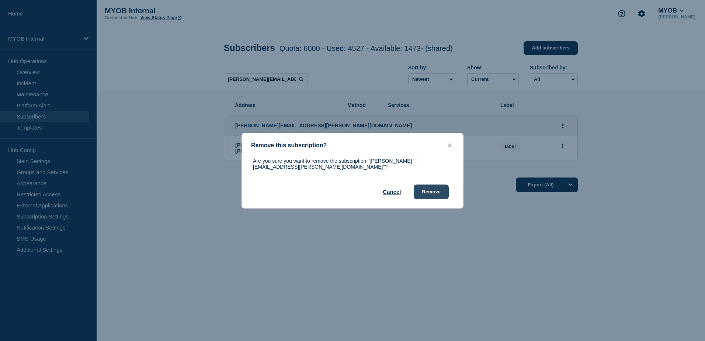
click at [418, 189] on button "Remove" at bounding box center [431, 191] width 35 height 15
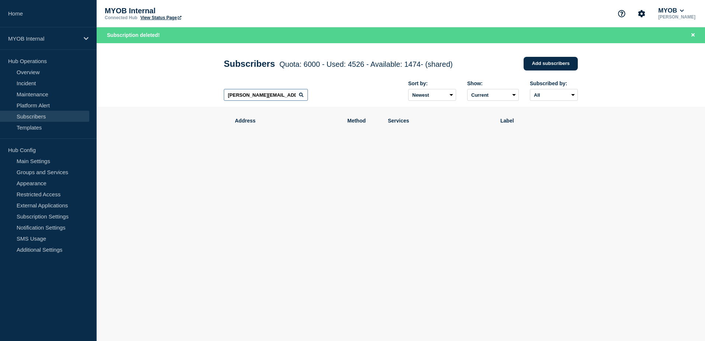
drag, startPoint x: 293, startPoint y: 97, endPoint x: 164, endPoint y: 93, distance: 129.4
click at [164, 93] on header "Subscribers Quota: 6000 - Used: 4526 - Available: 1474 - (shared) Quota Used Av…" at bounding box center [401, 75] width 608 height 64
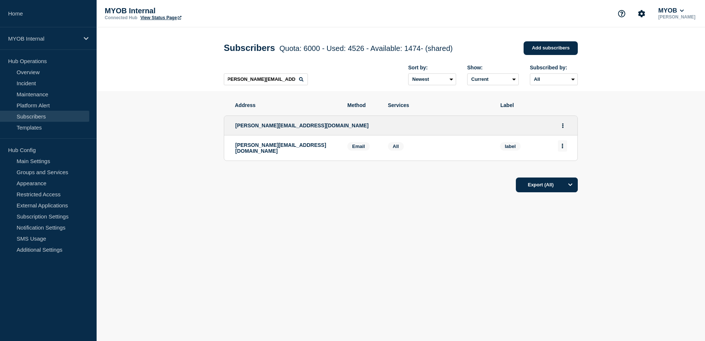
click at [562, 145] on icon "Actions" at bounding box center [562, 145] width 2 height 5
click at [564, 168] on button "Delete" at bounding box center [562, 167] width 14 height 6
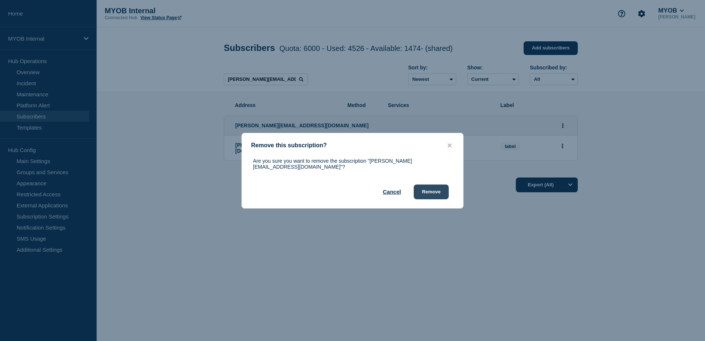
click at [425, 191] on button "Remove" at bounding box center [431, 191] width 35 height 15
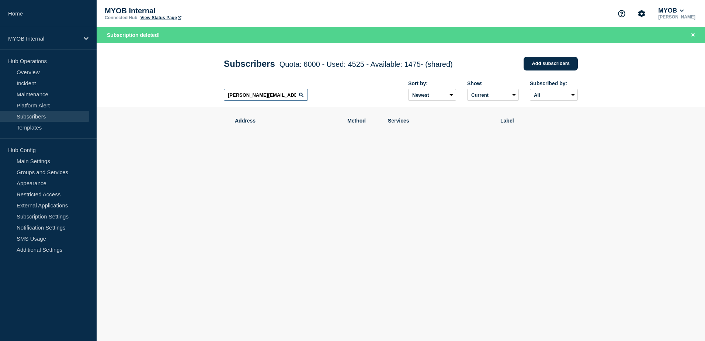
scroll to position [0, 2]
drag, startPoint x: 226, startPoint y: 97, endPoint x: 346, endPoint y: 100, distance: 119.8
click at [346, 100] on div "[PERSON_NAME][EMAIL_ADDRESS][DOMAIN_NAME] Sort by: Newest Oldest Show: Current …" at bounding box center [401, 91] width 354 height 32
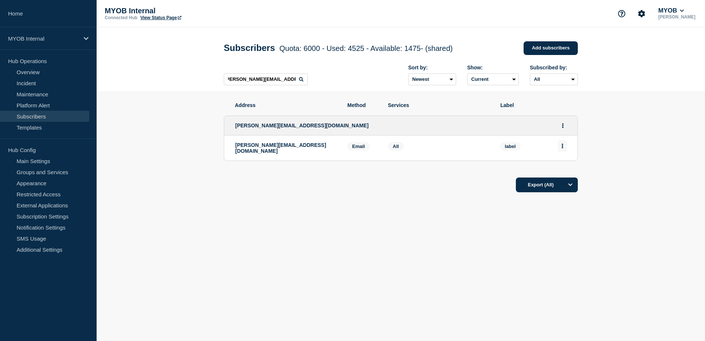
click at [566, 149] on button "Actions" at bounding box center [562, 145] width 9 height 11
click at [562, 168] on button "Delete" at bounding box center [562, 167] width 14 height 6
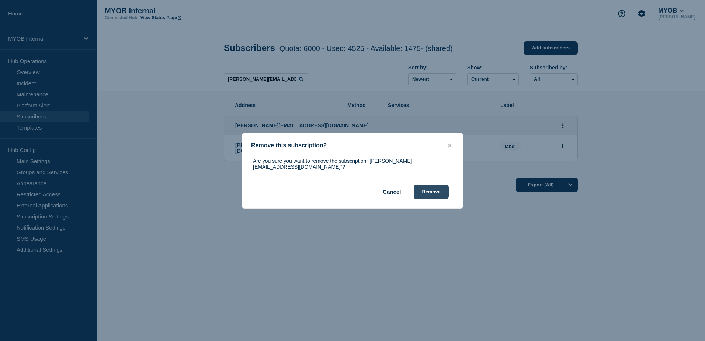
click at [442, 185] on button "Remove" at bounding box center [431, 191] width 35 height 15
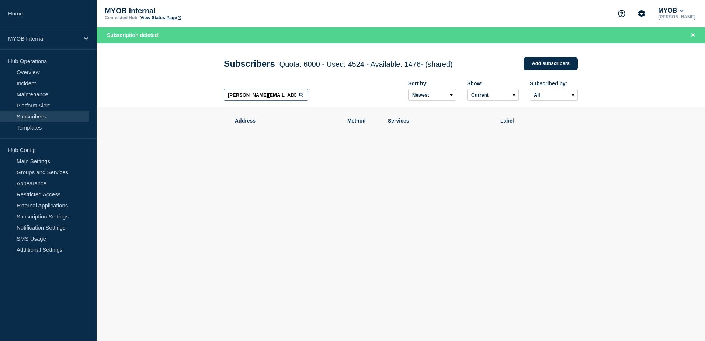
scroll to position [0, 3]
drag, startPoint x: 228, startPoint y: 98, endPoint x: 309, endPoint y: 96, distance: 81.5
click at [309, 96] on div "[PERSON_NAME][EMAIL_ADDRESS][DOMAIN_NAME] Sort by: Newest Oldest Show: Current …" at bounding box center [401, 91] width 354 height 32
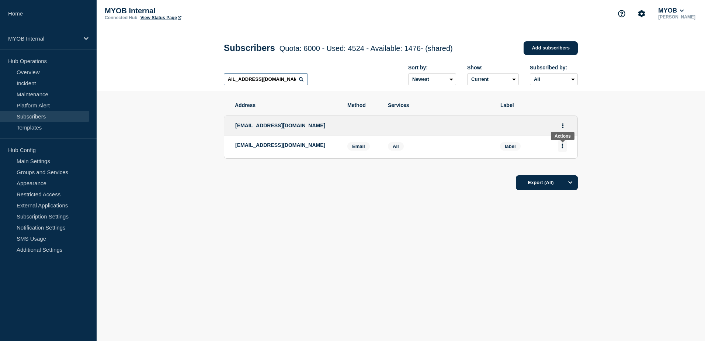
type input "[EMAIL_ADDRESS][DOMAIN_NAME]"
click at [562, 147] on icon "Actions" at bounding box center [562, 145] width 2 height 5
click at [561, 167] on button "Delete" at bounding box center [562, 167] width 14 height 6
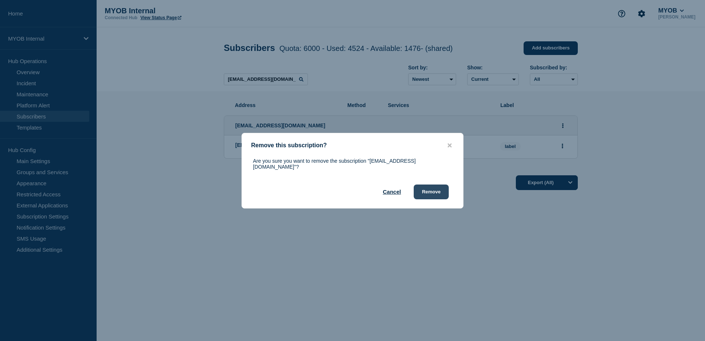
click at [442, 194] on button "Remove" at bounding box center [431, 191] width 35 height 15
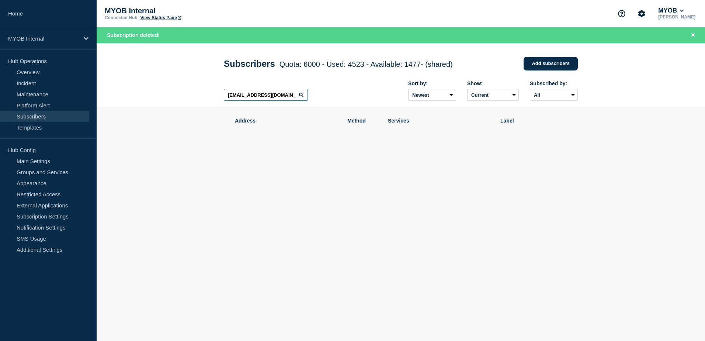
scroll to position [0, 9]
drag, startPoint x: 226, startPoint y: 97, endPoint x: 331, endPoint y: 100, distance: 105.1
click at [331, 100] on div "[EMAIL_ADDRESS][DOMAIN_NAME] Sort by: Newest Oldest Show: Current Deleted Recen…" at bounding box center [401, 91] width 354 height 32
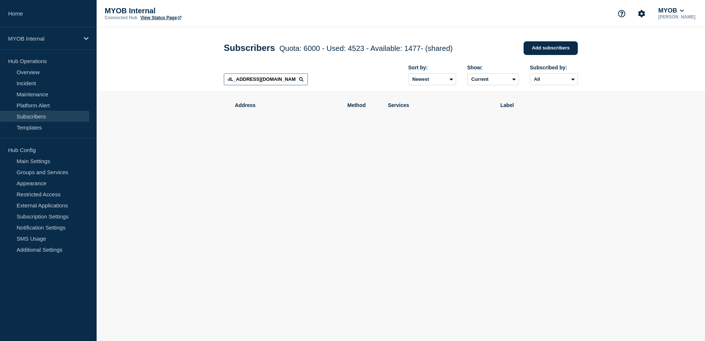
scroll to position [0, 10]
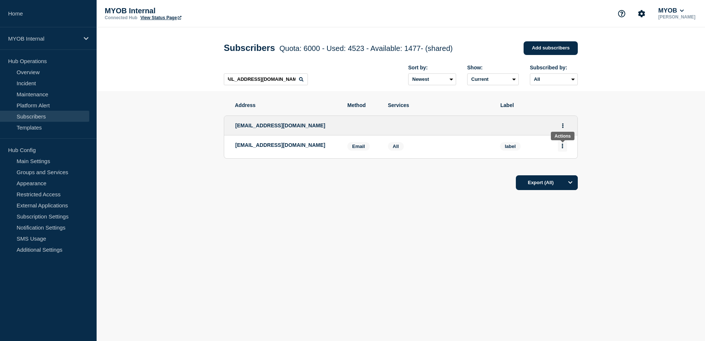
click at [563, 147] on button "Actions" at bounding box center [562, 145] width 9 height 11
click at [569, 168] on button "Delete" at bounding box center [562, 167] width 14 height 6
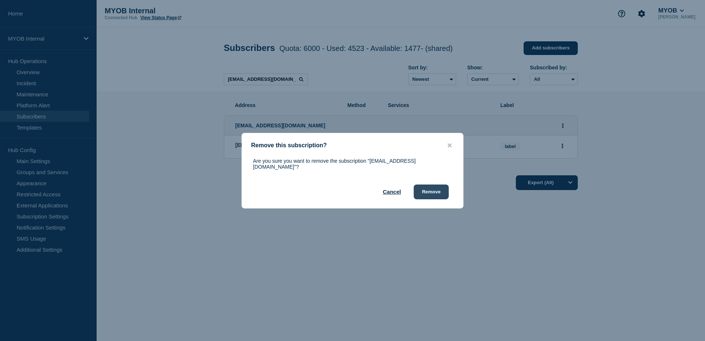
click at [438, 191] on button "Remove" at bounding box center [431, 191] width 35 height 15
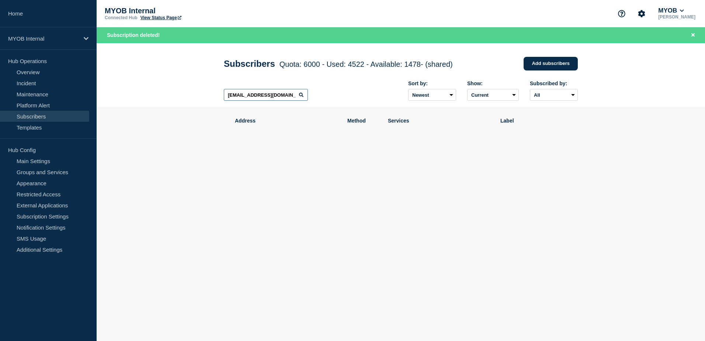
scroll to position [0, 10]
drag, startPoint x: 225, startPoint y: 97, endPoint x: 332, endPoint y: 102, distance: 107.4
click at [332, 102] on div "[EMAIL_ADDRESS][DOMAIN_NAME] Sort by: Newest Oldest Show: Current Deleted Recen…" at bounding box center [401, 91] width 354 height 32
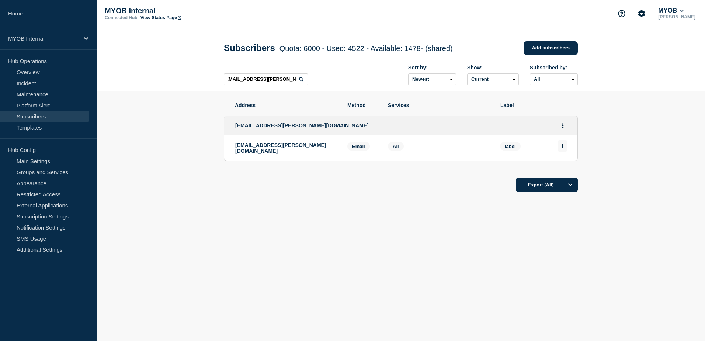
click at [564, 149] on button "Actions" at bounding box center [562, 145] width 9 height 11
click at [560, 165] on div "Delete" at bounding box center [562, 166] width 35 height 27
click at [561, 170] on button "Delete" at bounding box center [562, 167] width 14 height 6
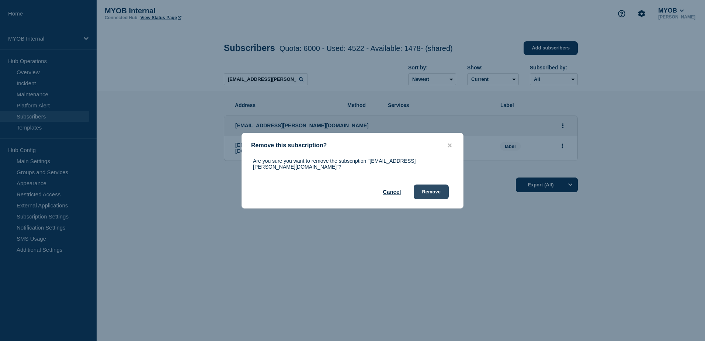
drag, startPoint x: 426, startPoint y: 191, endPoint x: 437, endPoint y: 188, distance: 11.9
click at [426, 191] on button "Remove" at bounding box center [431, 191] width 35 height 15
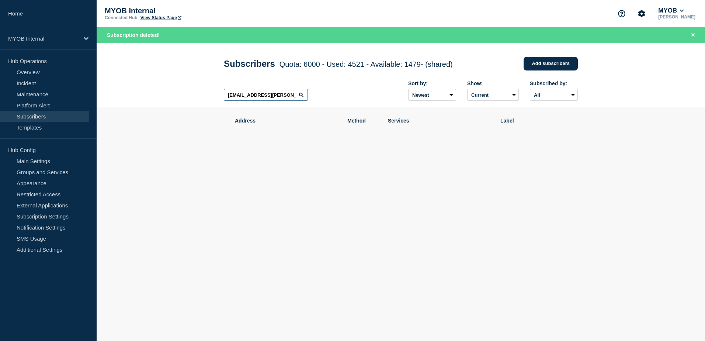
scroll to position [0, 4]
drag, startPoint x: 226, startPoint y: 97, endPoint x: 332, endPoint y: 100, distance: 106.2
click at [332, 100] on div "[EMAIL_ADDRESS][PERSON_NAME][DOMAIN_NAME] Sort by: Newest Oldest Show: Current …" at bounding box center [401, 91] width 354 height 32
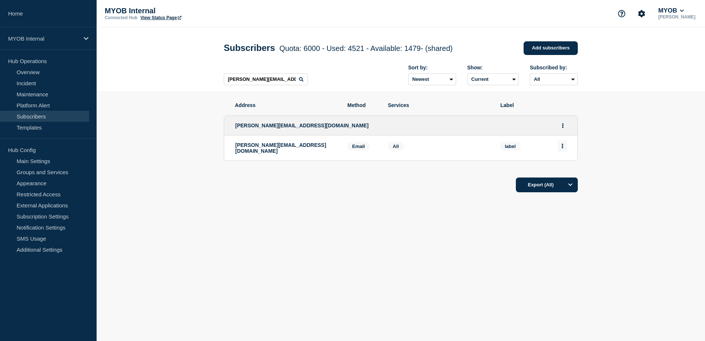
click at [566, 147] on button "Actions" at bounding box center [562, 145] width 9 height 11
click at [566, 169] on button "Delete" at bounding box center [562, 167] width 14 height 6
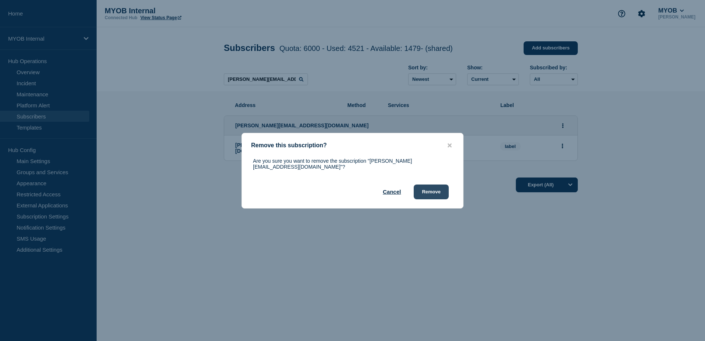
click at [440, 187] on button "Remove" at bounding box center [431, 191] width 35 height 15
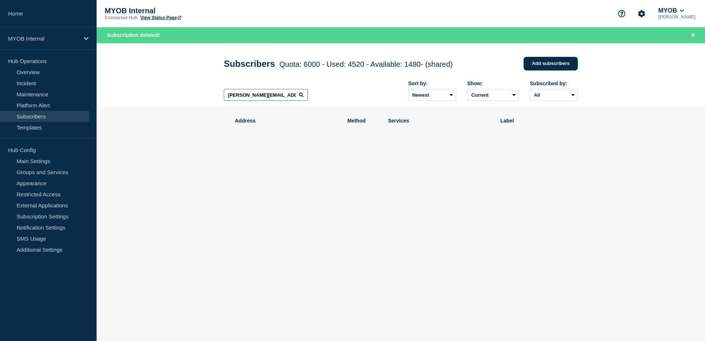
drag, startPoint x: 226, startPoint y: 96, endPoint x: 290, endPoint y: 95, distance: 64.1
click at [290, 95] on input "[PERSON_NAME][EMAIL_ADDRESS][DOMAIN_NAME]" at bounding box center [266, 95] width 84 height 12
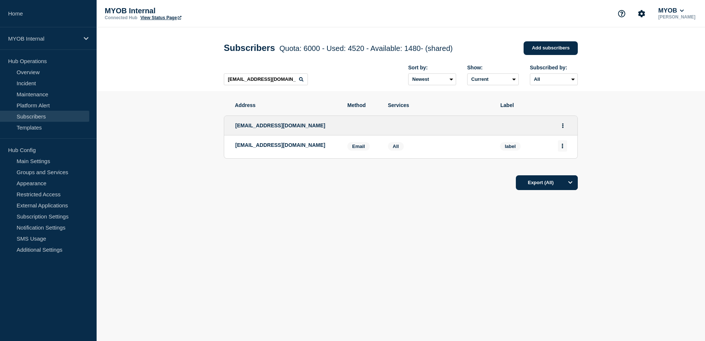
click at [565, 148] on button "Actions" at bounding box center [562, 145] width 9 height 11
click at [562, 168] on button "Delete" at bounding box center [562, 167] width 14 height 6
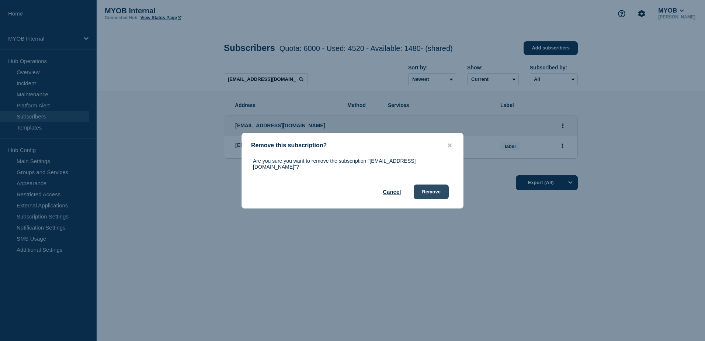
click at [428, 187] on button "Remove" at bounding box center [431, 191] width 35 height 15
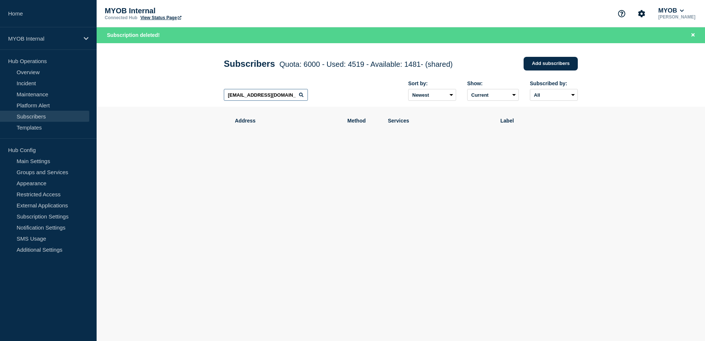
drag, startPoint x: 227, startPoint y: 96, endPoint x: 303, endPoint y: 97, distance: 75.6
click at [303, 97] on div "[EMAIL_ADDRESS][DOMAIN_NAME]" at bounding box center [266, 95] width 84 height 12
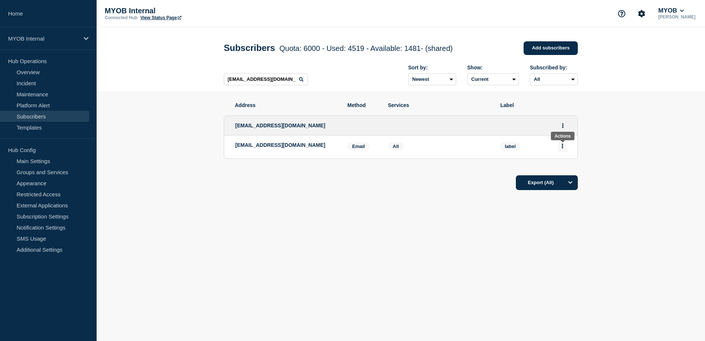
click at [562, 148] on icon "Actions" at bounding box center [562, 145] width 1 height 5
click at [562, 169] on button "Delete" at bounding box center [562, 167] width 14 height 6
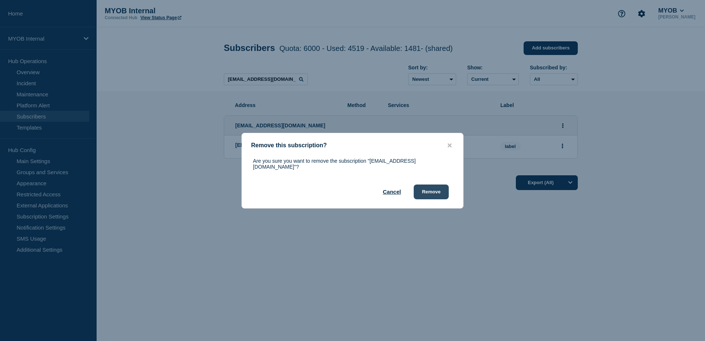
click at [435, 188] on button "Remove" at bounding box center [431, 191] width 35 height 15
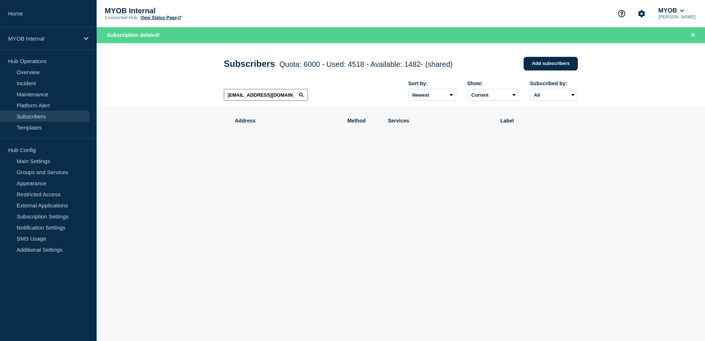
drag, startPoint x: 227, startPoint y: 97, endPoint x: 330, endPoint y: 97, distance: 103.2
click at [330, 97] on div "[EMAIL_ADDRESS][DOMAIN_NAME] Sort by: Newest Oldest Show: Current Deleted Recen…" at bounding box center [401, 91] width 354 height 32
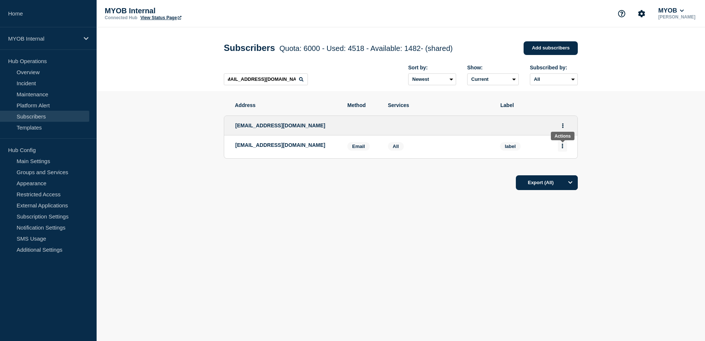
click at [563, 149] on button "Actions" at bounding box center [562, 145] width 9 height 11
click at [564, 168] on button "Delete" at bounding box center [562, 167] width 14 height 6
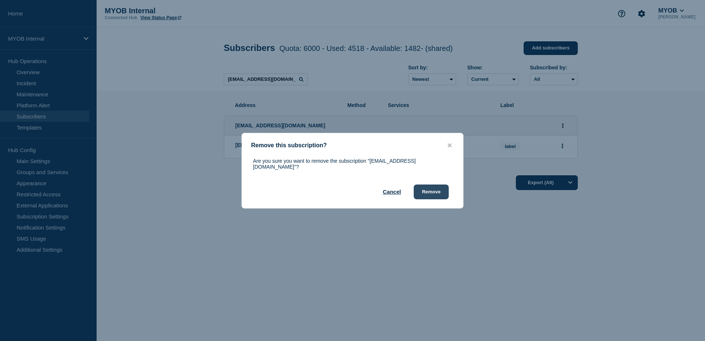
click at [433, 187] on button "Remove" at bounding box center [431, 191] width 35 height 15
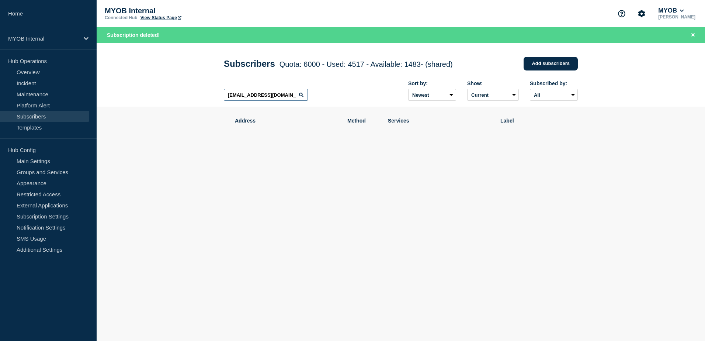
scroll to position [0, 6]
drag, startPoint x: 227, startPoint y: 97, endPoint x: 331, endPoint y: 105, distance: 104.3
click at [331, 105] on div "[EMAIL_ADDRESS][DOMAIN_NAME] Sort by: Newest Oldest Show: Current Deleted Recen…" at bounding box center [401, 91] width 354 height 32
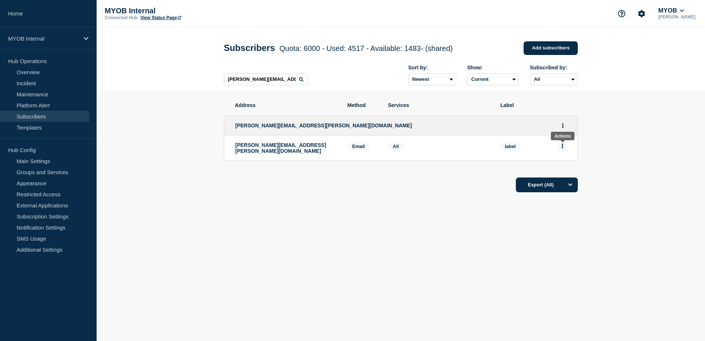
click at [562, 148] on icon "Actions" at bounding box center [562, 145] width 2 height 5
click at [561, 170] on button "Delete" at bounding box center [562, 167] width 14 height 6
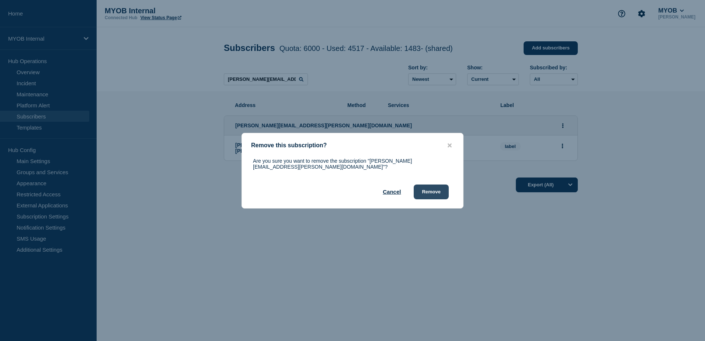
click at [431, 192] on button "Remove" at bounding box center [431, 191] width 35 height 15
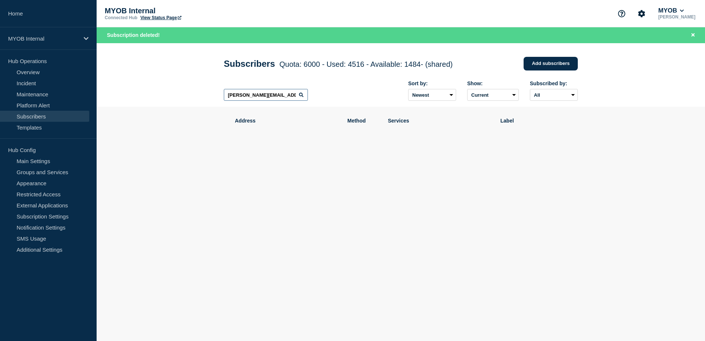
drag, startPoint x: 227, startPoint y: 96, endPoint x: 335, endPoint y: 103, distance: 107.9
click at [335, 103] on div "[PERSON_NAME][EMAIL_ADDRESS][PERSON_NAME][DOMAIN_NAME] Sort by: Newest Oldest S…" at bounding box center [401, 91] width 354 height 32
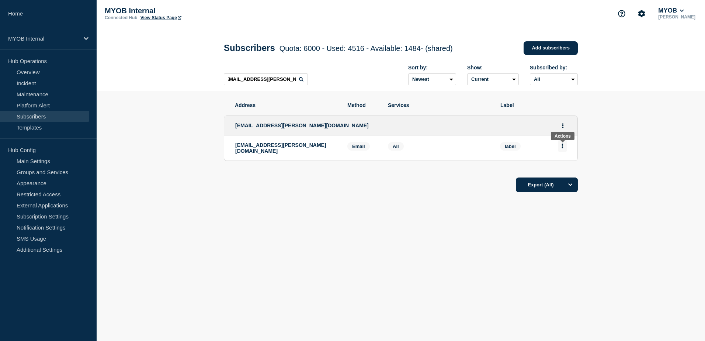
click at [561, 148] on icon "Actions" at bounding box center [562, 145] width 2 height 5
click at [563, 167] on button "Delete" at bounding box center [562, 167] width 14 height 6
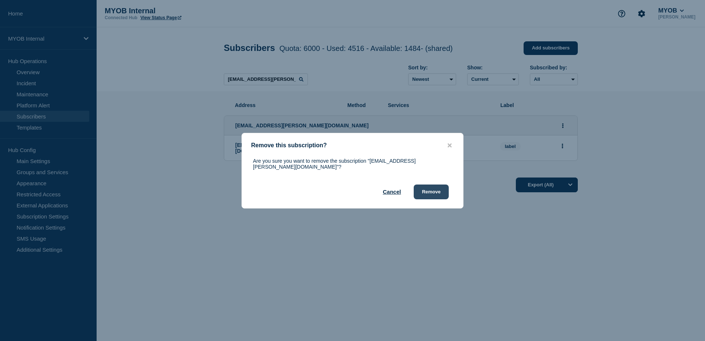
click at [434, 188] on button "Remove" at bounding box center [431, 191] width 35 height 15
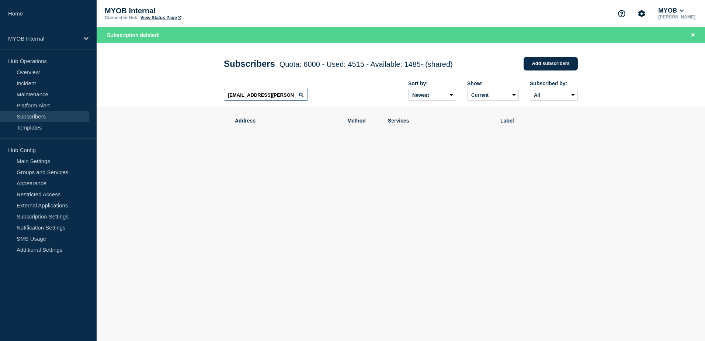
scroll to position [0, 4]
drag, startPoint x: 226, startPoint y: 97, endPoint x: 362, endPoint y: 107, distance: 136.0
click at [362, 107] on div "[EMAIL_ADDRESS][PERSON_NAME][DOMAIN_NAME] Sort by: Newest Oldest Show: Current …" at bounding box center [401, 91] width 354 height 32
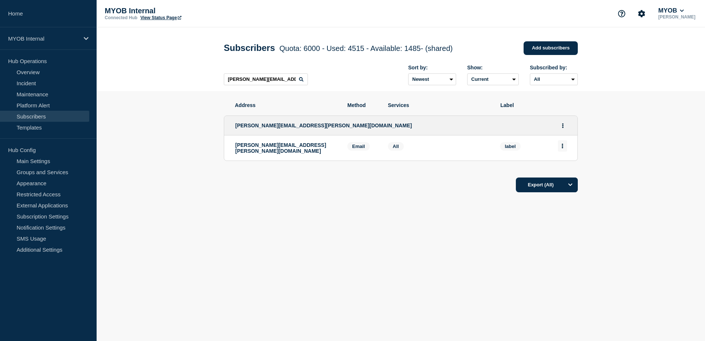
click at [560, 147] on button "Actions" at bounding box center [562, 145] width 9 height 11
click at [556, 167] on button "Delete" at bounding box center [562, 167] width 14 height 6
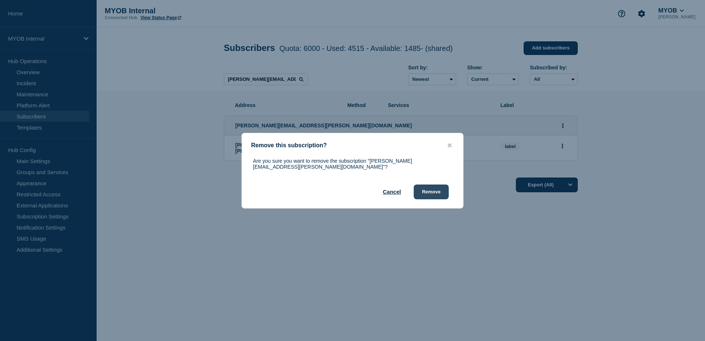
click at [439, 187] on button "Remove" at bounding box center [431, 191] width 35 height 15
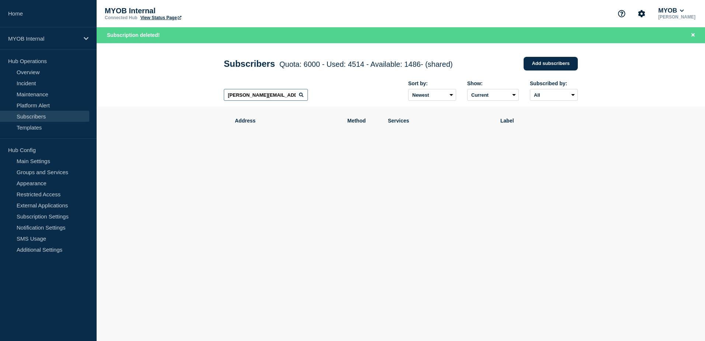
drag, startPoint x: 227, startPoint y: 100, endPoint x: 317, endPoint y: 107, distance: 90.6
click at [317, 107] on div "[PERSON_NAME][EMAIL_ADDRESS][PERSON_NAME][DOMAIN_NAME] Sort by: Newest Oldest S…" at bounding box center [401, 91] width 354 height 32
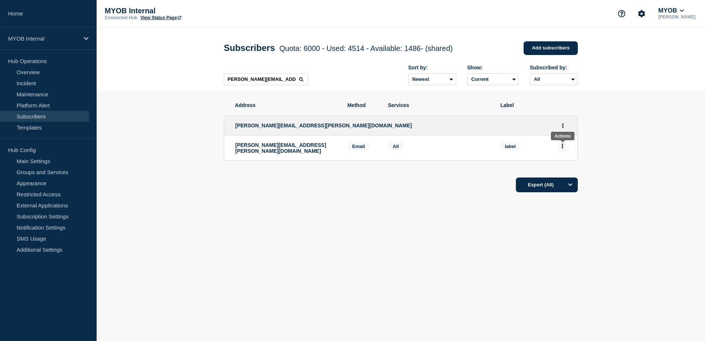
click at [562, 148] on icon "Actions" at bounding box center [562, 145] width 2 height 5
click at [565, 169] on button "Delete" at bounding box center [562, 167] width 14 height 6
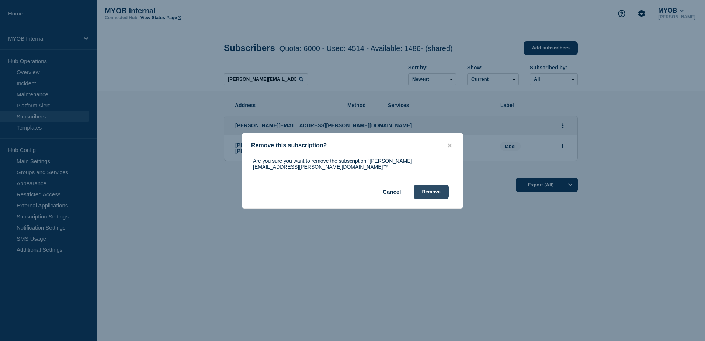
click at [434, 191] on button "Remove" at bounding box center [431, 191] width 35 height 15
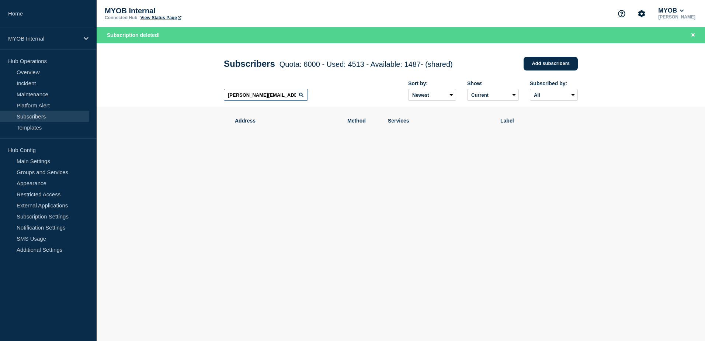
scroll to position [0, 2]
drag, startPoint x: 227, startPoint y: 96, endPoint x: 325, endPoint y: 100, distance: 97.8
click at [325, 100] on div "[PERSON_NAME][EMAIL_ADDRESS][PERSON_NAME][DOMAIN_NAME] Sort by: Newest Oldest S…" at bounding box center [401, 91] width 354 height 32
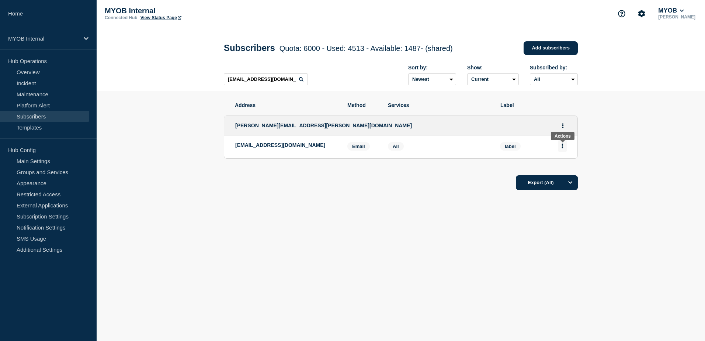
click at [563, 149] on button "Actions" at bounding box center [562, 145] width 9 height 11
click at [563, 170] on button "Delete" at bounding box center [562, 167] width 14 height 6
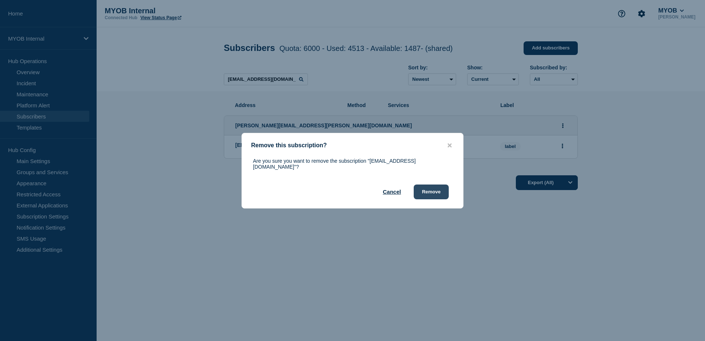
click at [442, 188] on button "Remove" at bounding box center [431, 191] width 35 height 15
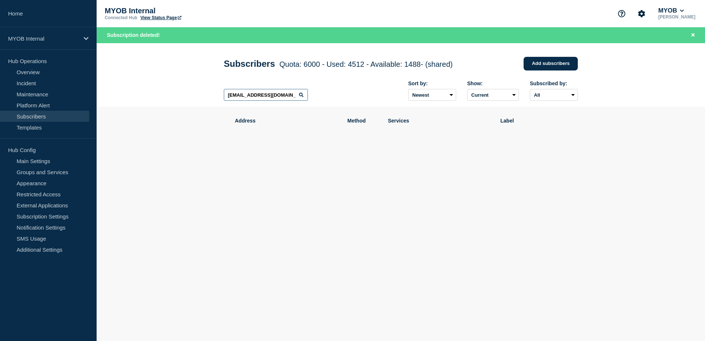
drag, startPoint x: 224, startPoint y: 97, endPoint x: 324, endPoint y: 105, distance: 99.8
click at [324, 105] on div "[EMAIL_ADDRESS][DOMAIN_NAME] Sort by: Newest Oldest Show: Current Deleted Recen…" at bounding box center [401, 91] width 354 height 32
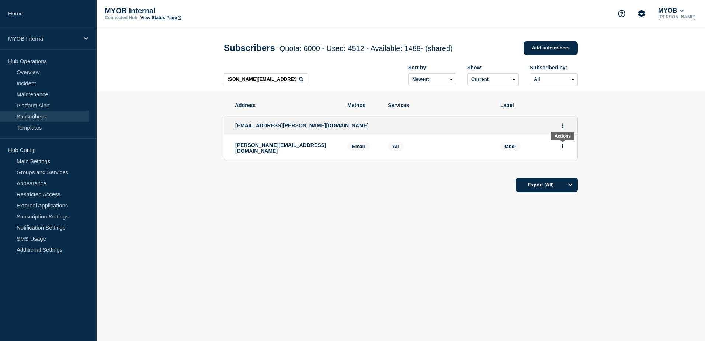
click at [564, 151] on button "Actions" at bounding box center [562, 145] width 9 height 11
click at [567, 167] on button "Delete" at bounding box center [562, 167] width 14 height 6
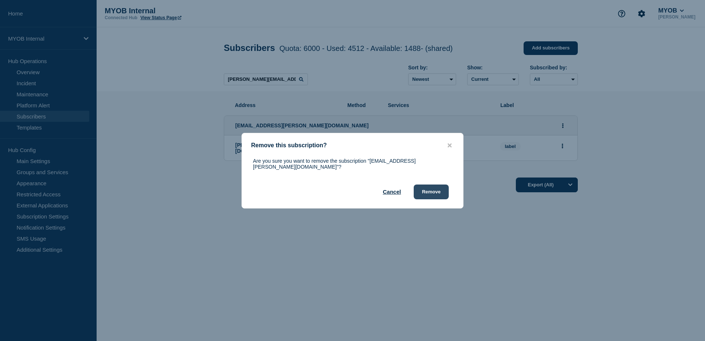
click at [437, 192] on button "Remove" at bounding box center [431, 191] width 35 height 15
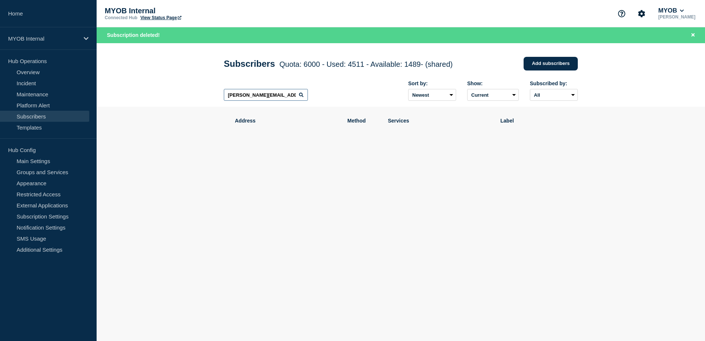
scroll to position [0, 10]
drag, startPoint x: 227, startPoint y: 96, endPoint x: 332, endPoint y: 104, distance: 105.4
click at [332, 104] on div "[PERSON_NAME][EMAIL_ADDRESS][DOMAIN_NAME] Sort by: Newest Oldest Show: Current …" at bounding box center [401, 91] width 354 height 32
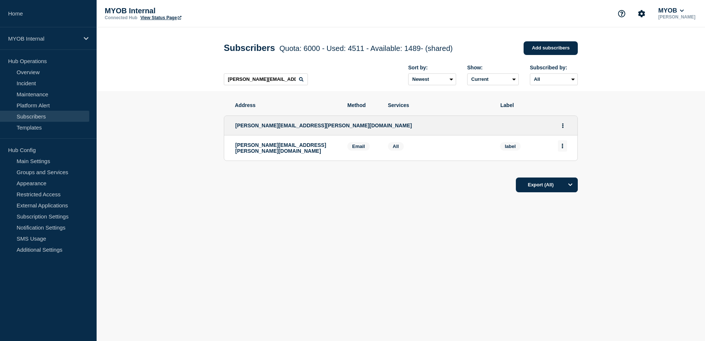
click at [564, 148] on button "Actions" at bounding box center [562, 145] width 9 height 11
click at [559, 170] on button "Delete" at bounding box center [562, 167] width 14 height 6
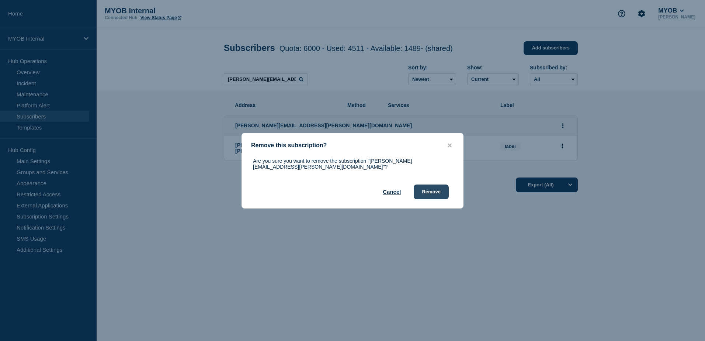
click at [443, 194] on button "Remove" at bounding box center [431, 191] width 35 height 15
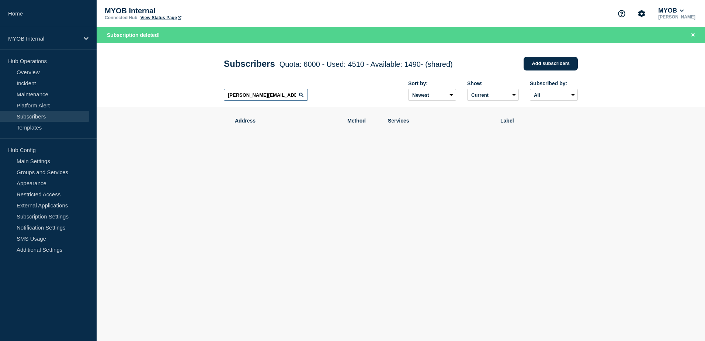
drag, startPoint x: 292, startPoint y: 98, endPoint x: 185, endPoint y: 97, distance: 106.5
click at [185, 97] on header "Subscribers Quota: 6000 - Used: 4510 - Available: 1490 - (shared) Quota Used Av…" at bounding box center [401, 75] width 608 height 64
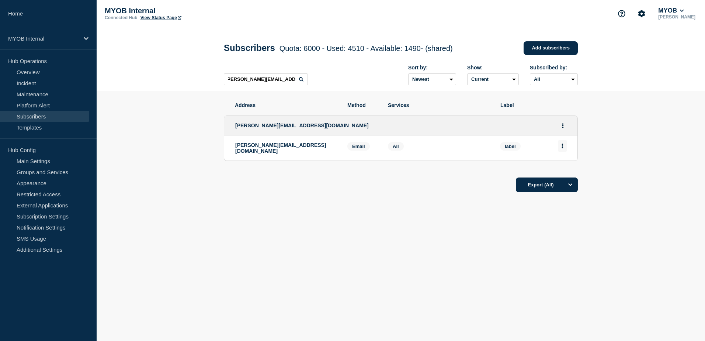
click at [566, 151] on button "Actions" at bounding box center [562, 145] width 9 height 11
click at [564, 167] on button "Delete" at bounding box center [562, 167] width 14 height 6
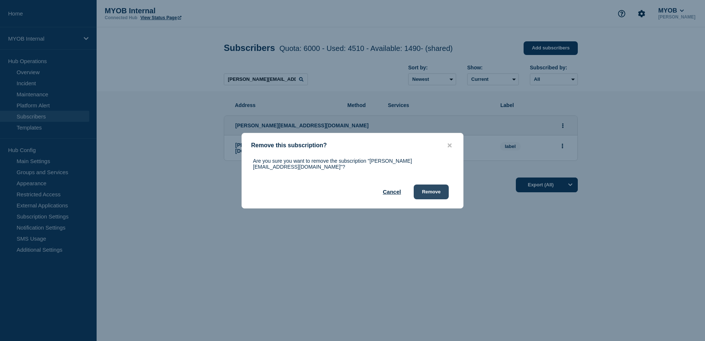
click at [442, 192] on button "Remove" at bounding box center [431, 191] width 35 height 15
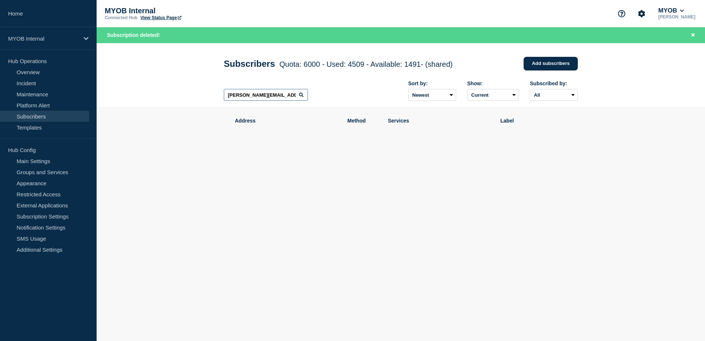
scroll to position [0, 2]
drag, startPoint x: 224, startPoint y: 97, endPoint x: 335, endPoint y: 107, distance: 111.0
click at [335, 107] on div "[PERSON_NAME][EMAIL_ADDRESS][DOMAIN_NAME] Sort by: Newest Oldest Show: Current …" at bounding box center [401, 91] width 354 height 32
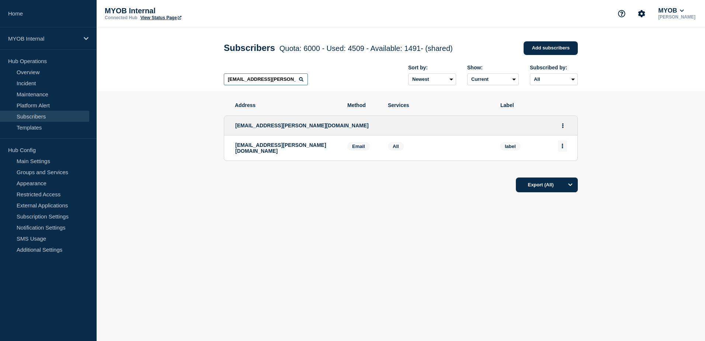
type input "[EMAIL_ADDRESS][PERSON_NAME][DOMAIN_NAME]"
click at [564, 147] on button "Actions" at bounding box center [562, 145] width 9 height 11
click at [558, 168] on button "Delete" at bounding box center [562, 167] width 14 height 6
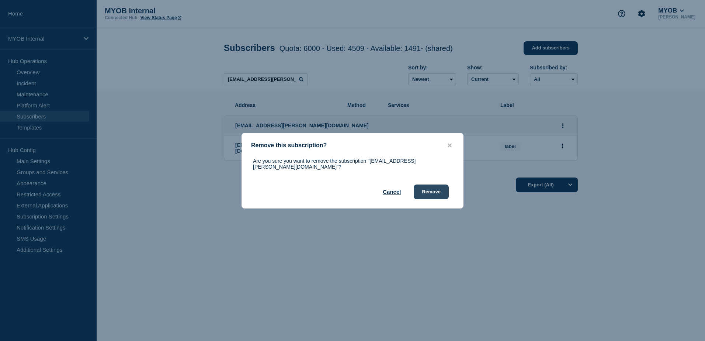
click at [423, 190] on button "Remove" at bounding box center [431, 191] width 35 height 15
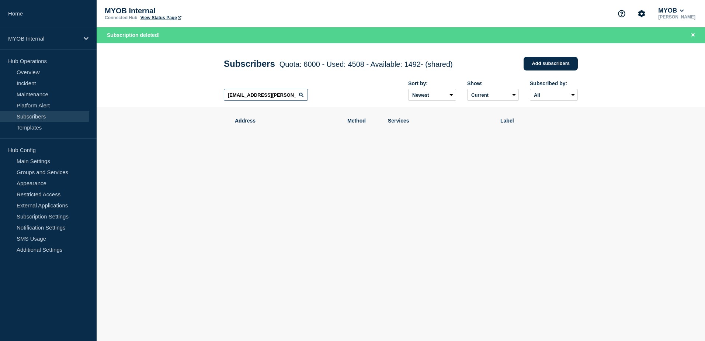
drag, startPoint x: 224, startPoint y: 95, endPoint x: 311, endPoint y: 101, distance: 87.2
click at [311, 101] on div "[EMAIL_ADDRESS][PERSON_NAME][DOMAIN_NAME] Sort by: Newest Oldest Show: Current …" at bounding box center [401, 91] width 354 height 32
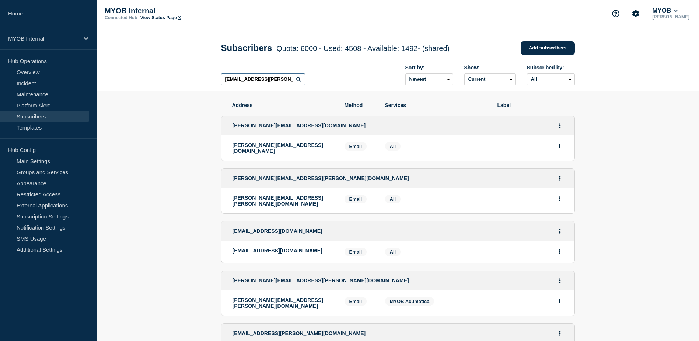
drag, startPoint x: 222, startPoint y: 79, endPoint x: 299, endPoint y: 81, distance: 77.1
click at [299, 81] on div "[EMAIL_ADDRESS][PERSON_NAME][DOMAIN_NAME]" at bounding box center [263, 79] width 84 height 12
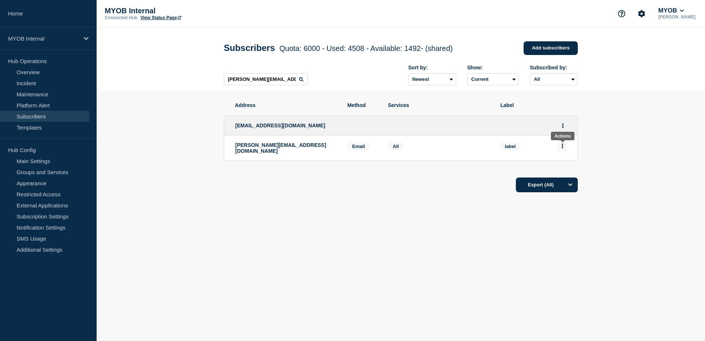
click at [564, 150] on button "Actions" at bounding box center [562, 145] width 9 height 11
click at [567, 168] on button "Delete" at bounding box center [562, 167] width 14 height 6
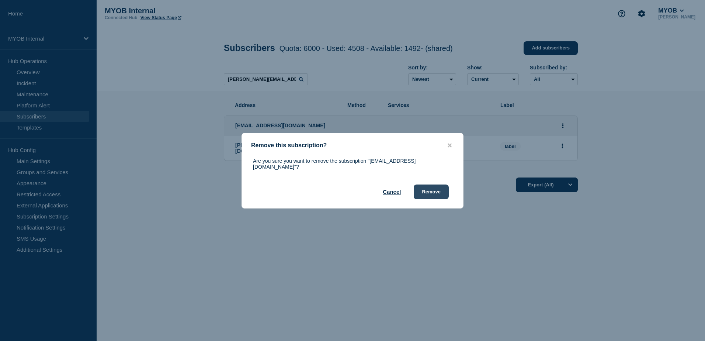
click at [442, 192] on button "Remove" at bounding box center [431, 191] width 35 height 15
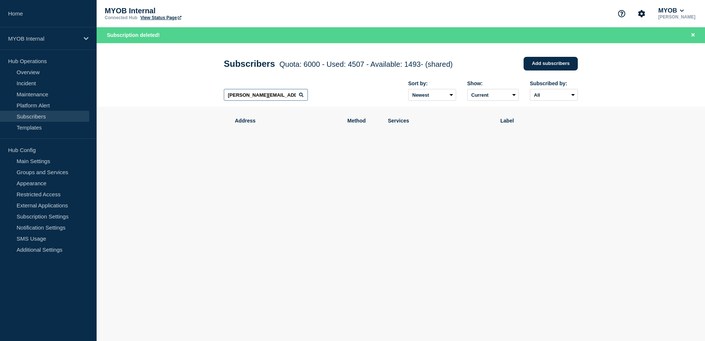
drag, startPoint x: 297, startPoint y: 95, endPoint x: 184, endPoint y: 95, distance: 112.8
click at [184, 95] on header "Subscribers Quota: 6000 - Used: 4507 - Available: 1493 - (shared) Quota Used Av…" at bounding box center [401, 75] width 608 height 64
type input "[EMAIL_ADDRESS][DOMAIN_NAME]"
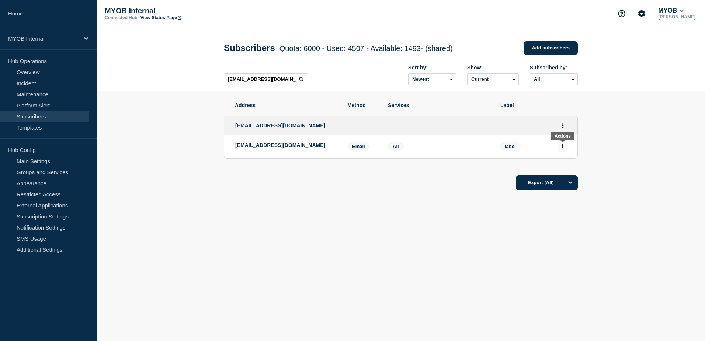
click at [565, 151] on button "Actions" at bounding box center [562, 145] width 9 height 11
click at [567, 167] on button "Delete" at bounding box center [562, 167] width 14 height 6
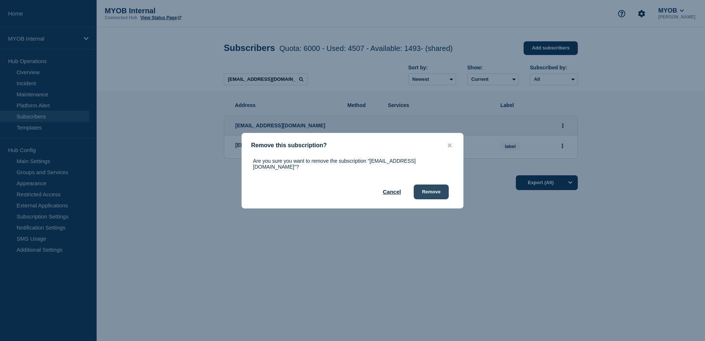
click at [443, 190] on button "Remove" at bounding box center [431, 191] width 35 height 15
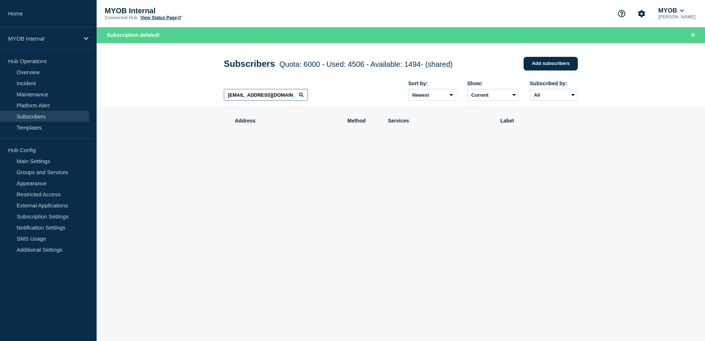
scroll to position [0, 1]
drag, startPoint x: 226, startPoint y: 96, endPoint x: 351, endPoint y: 104, distance: 126.0
click at [351, 104] on div "[EMAIL_ADDRESS][DOMAIN_NAME] Sort by: Newest Oldest Show: Current Deleted Recen…" at bounding box center [401, 91] width 354 height 32
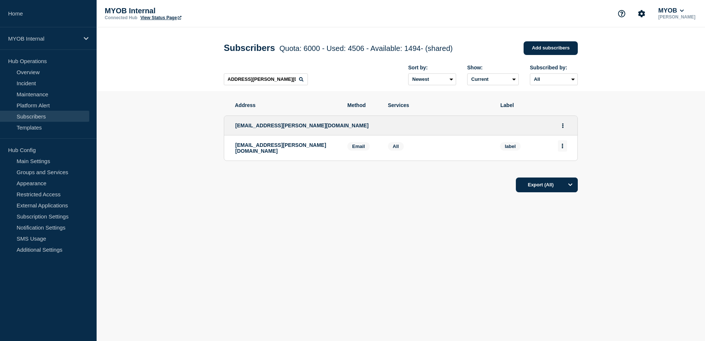
click at [564, 150] on button "Actions" at bounding box center [562, 145] width 9 height 11
click at [563, 167] on button "Delete" at bounding box center [562, 167] width 14 height 6
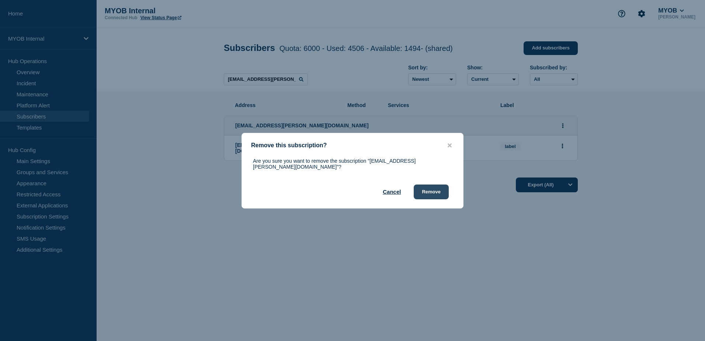
click at [435, 191] on button "Remove" at bounding box center [431, 191] width 35 height 15
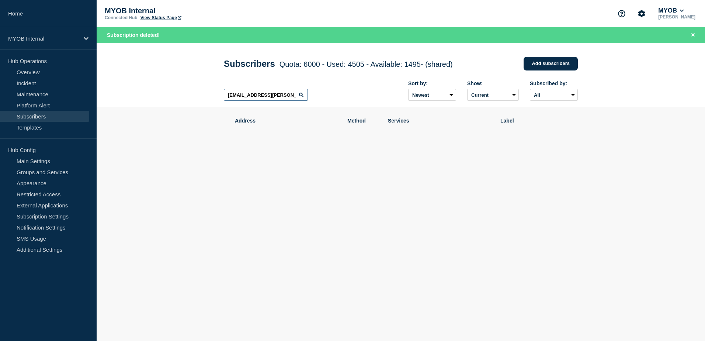
scroll to position [0, 20]
drag, startPoint x: 227, startPoint y: 95, endPoint x: 320, endPoint y: 100, distance: 93.4
click at [320, 100] on div "[EMAIL_ADDRESS][PERSON_NAME][DOMAIN_NAME] Sort by: Newest Oldest Show: Current …" at bounding box center [401, 91] width 354 height 32
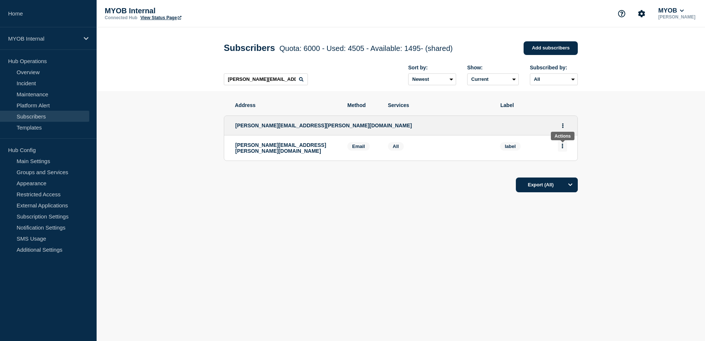
click at [566, 150] on button "Actions" at bounding box center [562, 145] width 9 height 11
click at [565, 167] on button "Delete" at bounding box center [562, 167] width 14 height 6
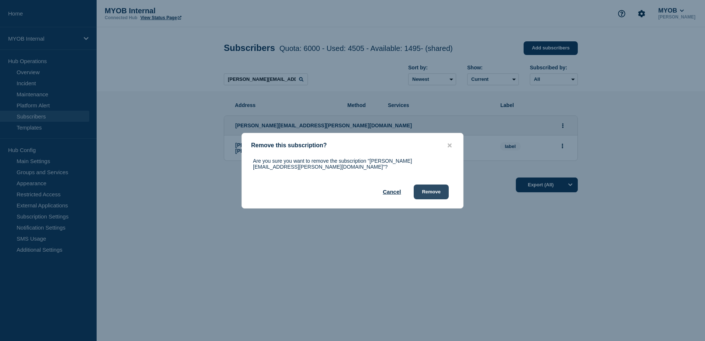
click at [438, 185] on button "Remove" at bounding box center [431, 191] width 35 height 15
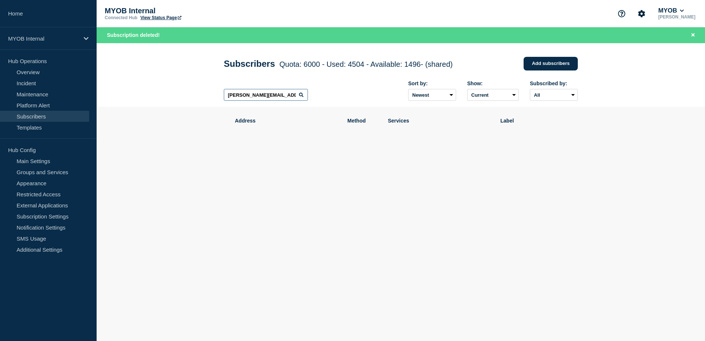
drag, startPoint x: 228, startPoint y: 97, endPoint x: 301, endPoint y: 95, distance: 73.0
click at [301, 95] on div "[PERSON_NAME][EMAIL_ADDRESS][PERSON_NAME][DOMAIN_NAME]" at bounding box center [266, 95] width 84 height 12
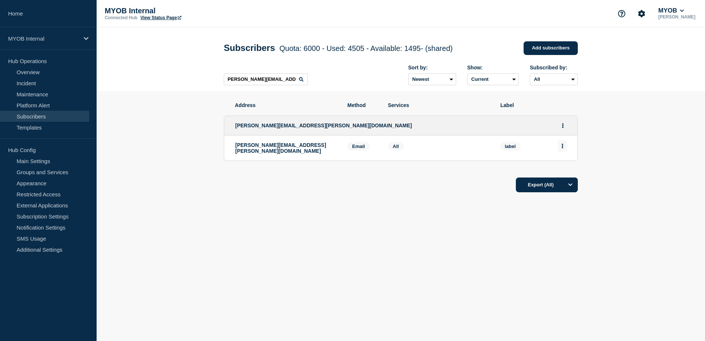
click at [561, 150] on button "Actions" at bounding box center [562, 145] width 9 height 11
click at [564, 170] on button "Delete" at bounding box center [562, 167] width 14 height 6
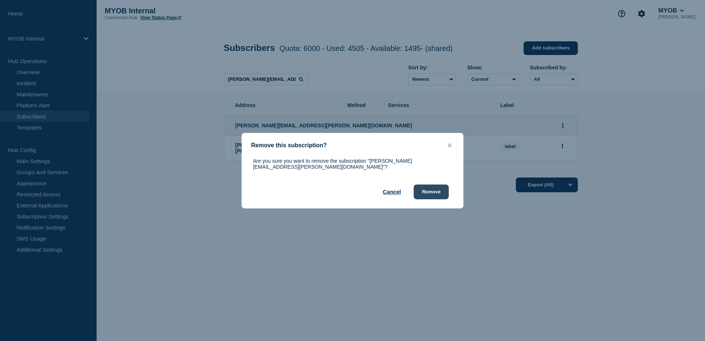
click at [434, 189] on button "Remove" at bounding box center [431, 191] width 35 height 15
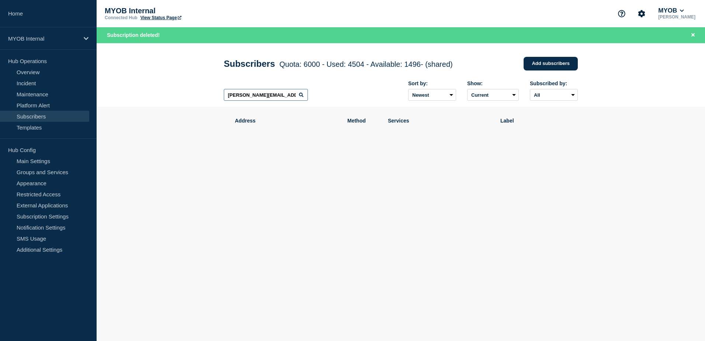
scroll to position [0, 2]
drag, startPoint x: 242, startPoint y: 98, endPoint x: 342, endPoint y: 105, distance: 100.2
click at [342, 105] on div "[PERSON_NAME][EMAIL_ADDRESS][PERSON_NAME][DOMAIN_NAME] Sort by: Newest Oldest S…" at bounding box center [401, 91] width 354 height 32
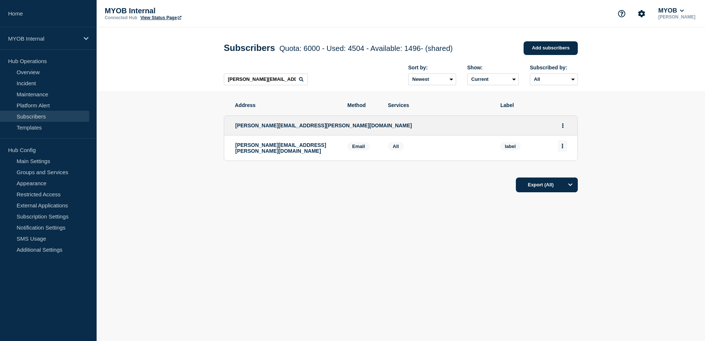
click at [564, 149] on button "Actions" at bounding box center [562, 145] width 9 height 11
click at [564, 166] on button "Delete" at bounding box center [562, 167] width 14 height 6
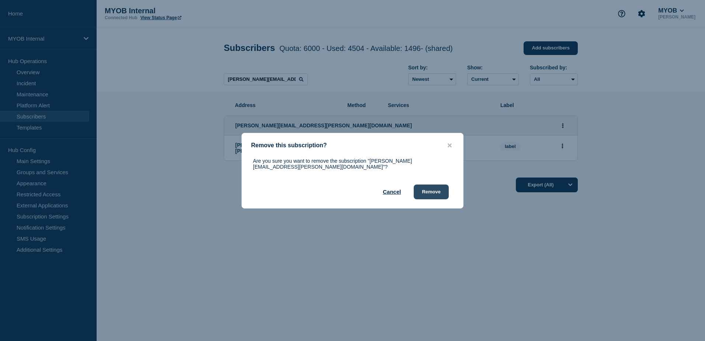
click at [436, 191] on button "Remove" at bounding box center [431, 191] width 35 height 15
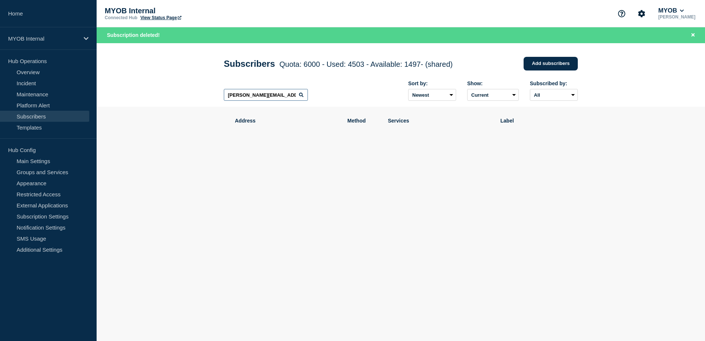
drag, startPoint x: 226, startPoint y: 95, endPoint x: 301, endPoint y: 97, distance: 74.8
click at [301, 97] on div "[PERSON_NAME][EMAIL_ADDRESS][PERSON_NAME][DOMAIN_NAME]" at bounding box center [266, 95] width 84 height 12
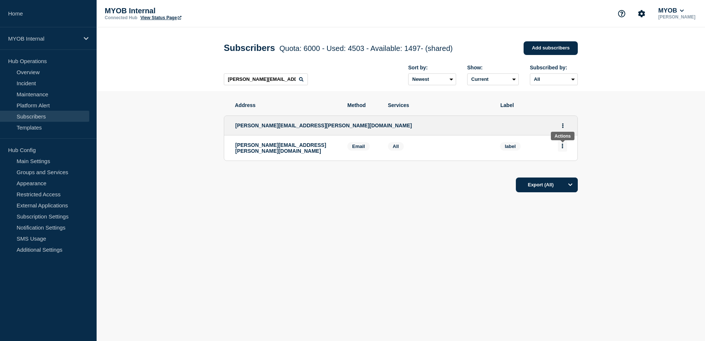
click at [560, 150] on button "Actions" at bounding box center [562, 145] width 9 height 11
click at [556, 170] on button "Delete" at bounding box center [562, 167] width 14 height 6
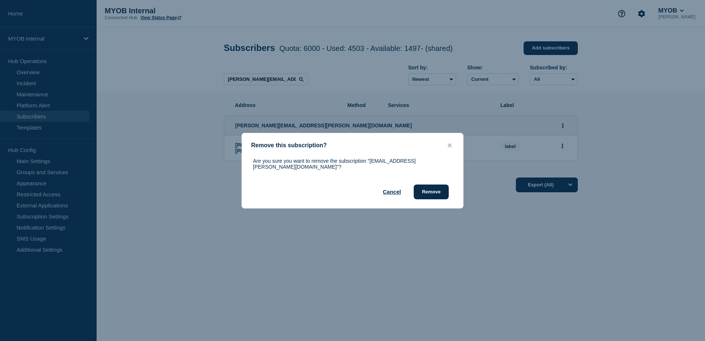
click at [449, 190] on div "Are you sure you want to remove the subscription "[EMAIL_ADDRESS][PERSON_NAME][…" at bounding box center [352, 178] width 221 height 41
click at [446, 190] on button "Remove" at bounding box center [431, 191] width 35 height 15
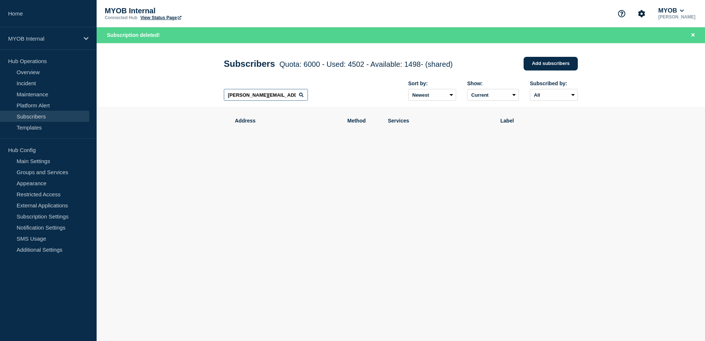
drag, startPoint x: 289, startPoint y: 97, endPoint x: 166, endPoint y: 97, distance: 123.5
click at [166, 97] on header "Subscribers Quota: 6000 - Used: 4502 - Available: 1498 - (shared) Quota Used Av…" at bounding box center [401, 75] width 608 height 64
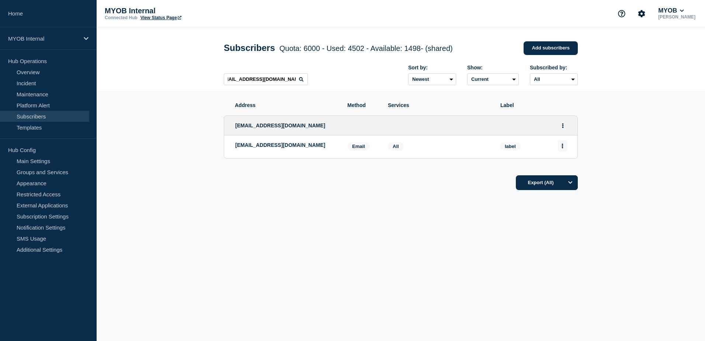
click at [562, 148] on icon "Actions" at bounding box center [562, 145] width 1 height 5
click at [568, 170] on button "Delete" at bounding box center [562, 167] width 14 height 6
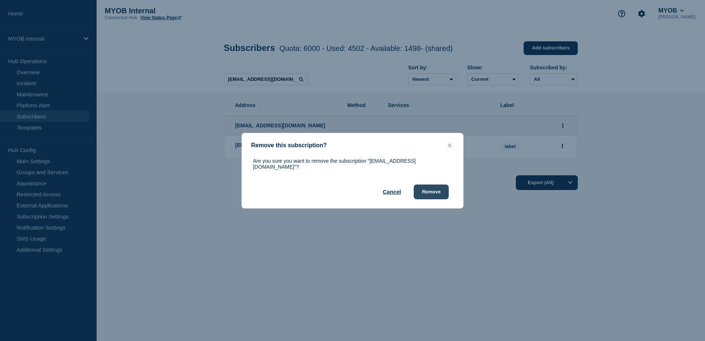
click at [425, 191] on button "Remove" at bounding box center [431, 191] width 35 height 15
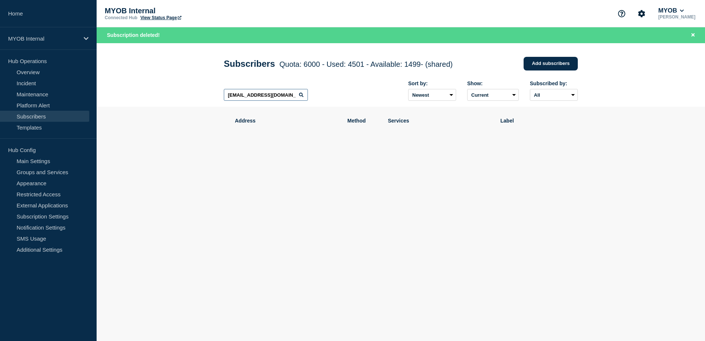
scroll to position [0, 8]
drag, startPoint x: 226, startPoint y: 95, endPoint x: 333, endPoint y: 105, distance: 108.1
click at [333, 105] on div "[EMAIL_ADDRESS][DOMAIN_NAME] Sort by: Newest Oldest Show: Current Deleted Recen…" at bounding box center [401, 91] width 354 height 32
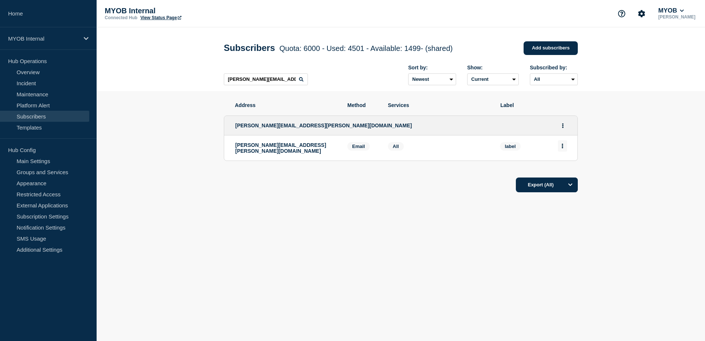
drag, startPoint x: 565, startPoint y: 149, endPoint x: 568, endPoint y: 153, distance: 5.3
click at [565, 148] on button "Actions" at bounding box center [562, 145] width 9 height 11
click at [562, 168] on button "Delete" at bounding box center [562, 167] width 14 height 6
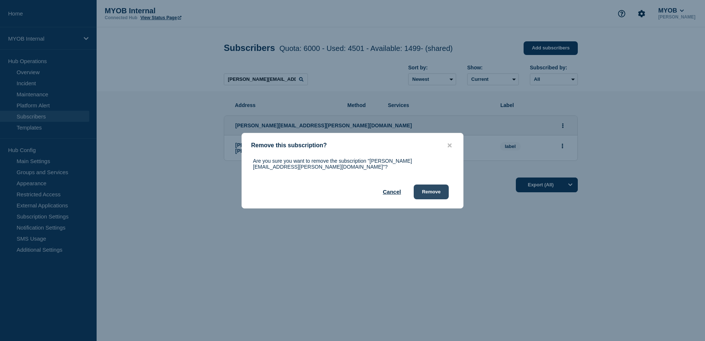
click at [441, 190] on button "Remove" at bounding box center [431, 191] width 35 height 15
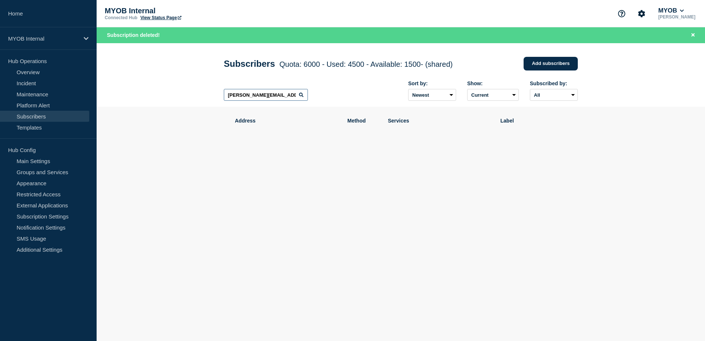
drag, startPoint x: 287, startPoint y: 98, endPoint x: 173, endPoint y: 91, distance: 114.1
click at [173, 91] on header "Subscribers Quota: 6000 - Used: 4500 - Available: 1500 - (shared) Quota Used Av…" at bounding box center [401, 75] width 608 height 64
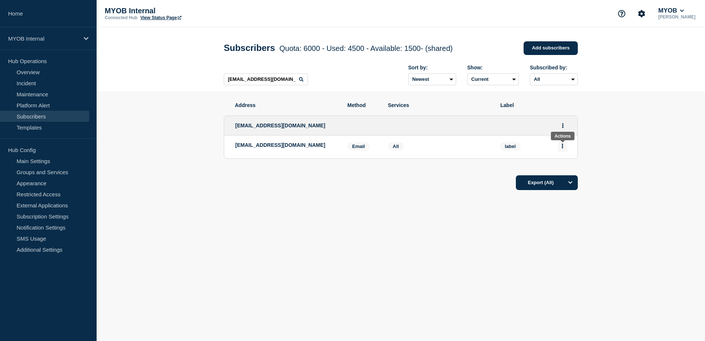
click at [562, 148] on icon "Actions" at bounding box center [562, 145] width 1 height 5
click at [564, 169] on button "Delete" at bounding box center [562, 167] width 14 height 6
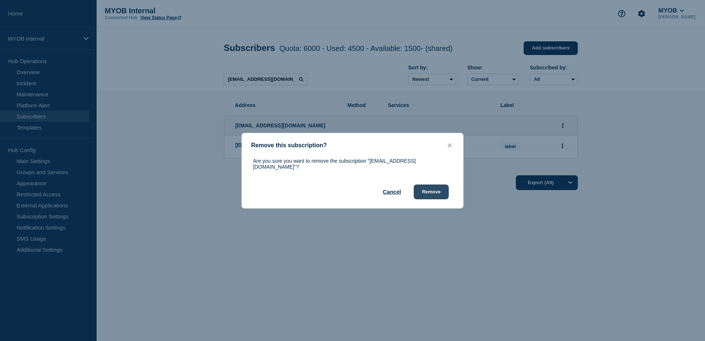
click at [440, 188] on button "Remove" at bounding box center [431, 191] width 35 height 15
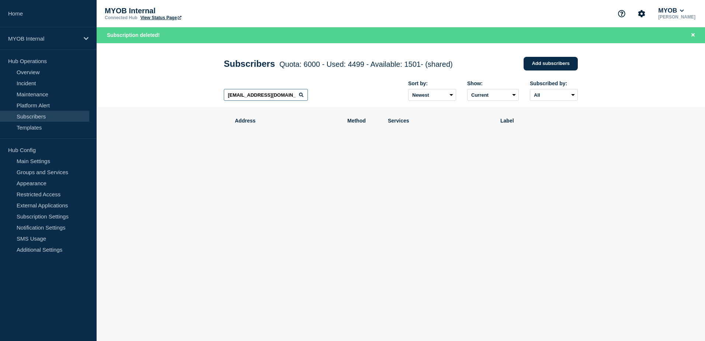
drag, startPoint x: 292, startPoint y: 98, endPoint x: 199, endPoint y: 97, distance: 92.5
click at [199, 97] on header "Subscribers Quota: 6000 - Used: 4499 - Available: 1501 - (shared) Quota Used Av…" at bounding box center [401, 75] width 608 height 64
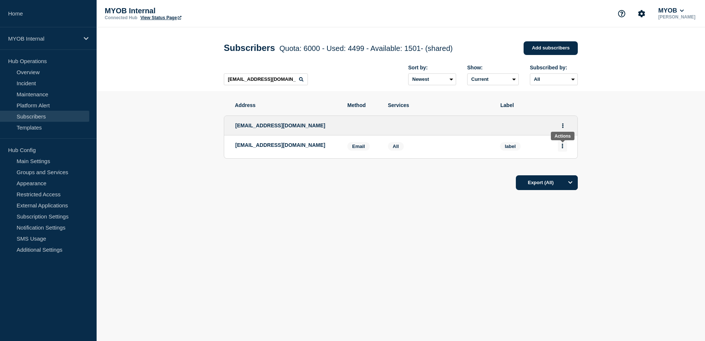
click at [564, 149] on button "Actions" at bounding box center [562, 145] width 9 height 11
click at [561, 168] on button "Delete" at bounding box center [562, 167] width 14 height 6
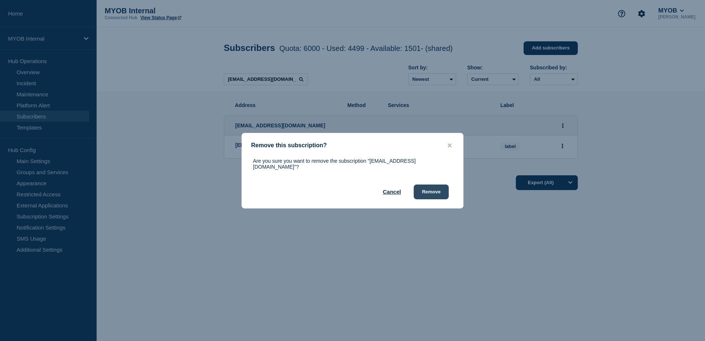
click at [428, 190] on button "Remove" at bounding box center [431, 191] width 35 height 15
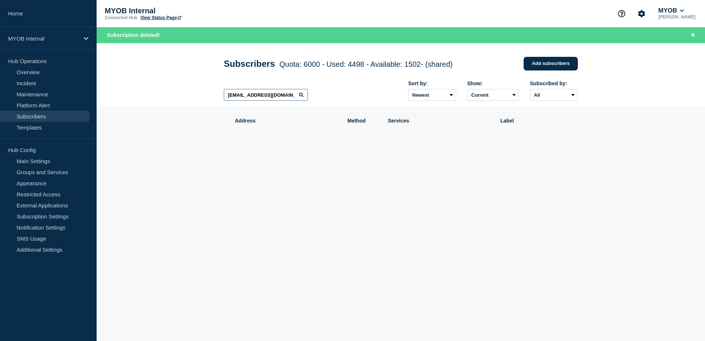
drag, startPoint x: 283, startPoint y: 98, endPoint x: 199, endPoint y: 91, distance: 84.7
click at [199, 91] on header "Subscribers Quota: 6000 - Used: 4498 - Available: 1502 - (shared) Quota Used Av…" at bounding box center [401, 75] width 608 height 64
click at [287, 98] on input "[EMAIL_ADDRESS][DOMAIN_NAME]" at bounding box center [266, 95] width 84 height 12
click at [289, 96] on input "[EMAIL_ADDRESS][DOMAIN_NAME]" at bounding box center [266, 95] width 84 height 12
drag, startPoint x: 289, startPoint y: 95, endPoint x: 151, endPoint y: 90, distance: 137.2
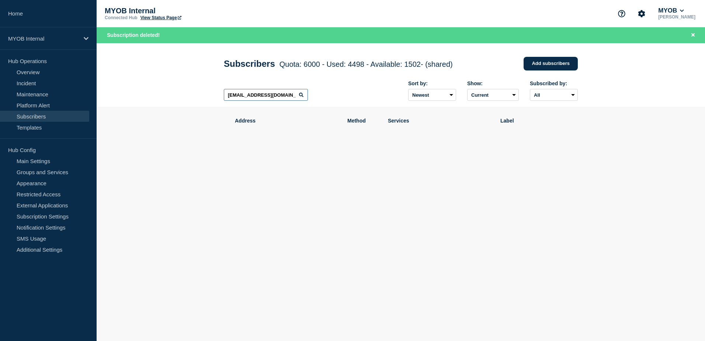
click at [152, 90] on header "Subscribers Quota: 6000 - Used: 4498 - Available: 1502 - (shared) Quota Used Av…" at bounding box center [401, 75] width 608 height 64
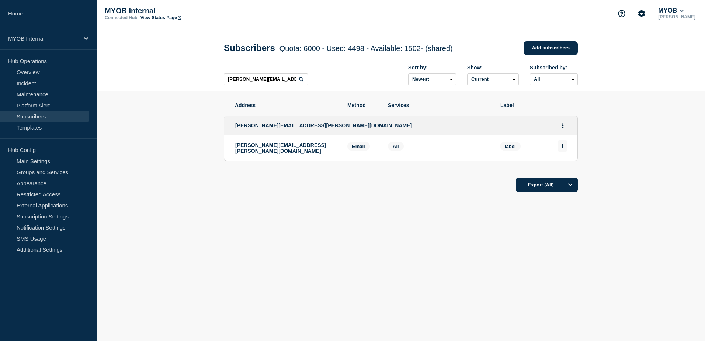
click at [565, 149] on button "Actions" at bounding box center [562, 145] width 9 height 11
click at [565, 166] on button "Delete" at bounding box center [562, 167] width 14 height 6
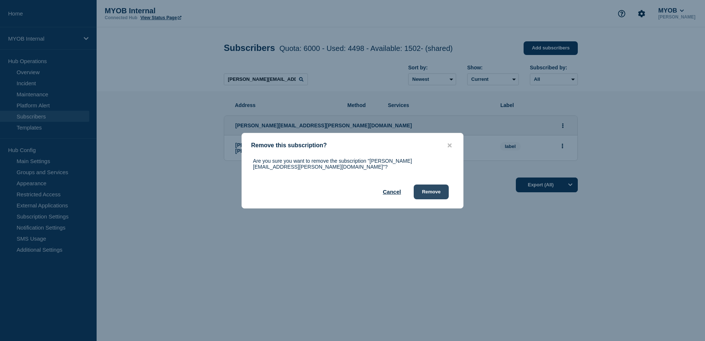
click at [433, 187] on button "Remove" at bounding box center [431, 191] width 35 height 15
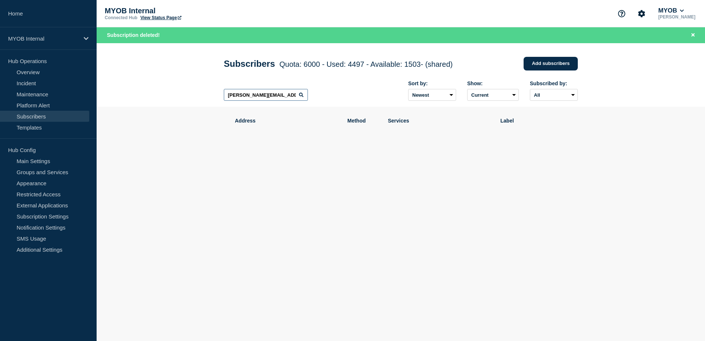
drag, startPoint x: 292, startPoint y: 99, endPoint x: 110, endPoint y: 85, distance: 182.6
click at [110, 85] on header "Subscribers Quota: 6000 - Used: 4497 - Available: 1503 - (shared) Quota Used Av…" at bounding box center [401, 75] width 608 height 64
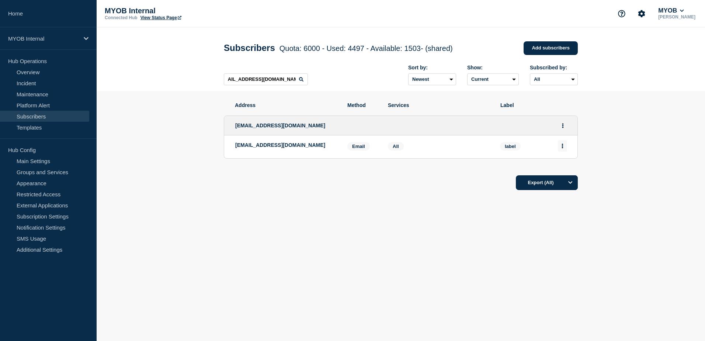
click at [564, 147] on button "Actions" at bounding box center [562, 145] width 9 height 11
click at [566, 170] on button "Delete" at bounding box center [562, 167] width 14 height 6
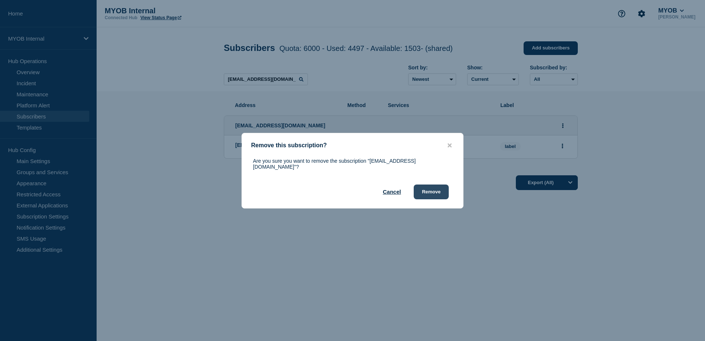
click at [432, 193] on button "Remove" at bounding box center [431, 191] width 35 height 15
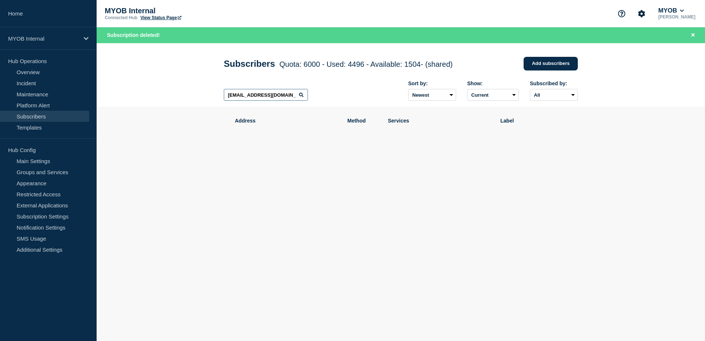
scroll to position [0, 9]
drag, startPoint x: 227, startPoint y: 96, endPoint x: 339, endPoint y: 96, distance: 112.1
click at [339, 96] on div "[EMAIL_ADDRESS][DOMAIN_NAME] Sort by: Newest Oldest Show: Current Deleted Recen…" at bounding box center [401, 91] width 354 height 32
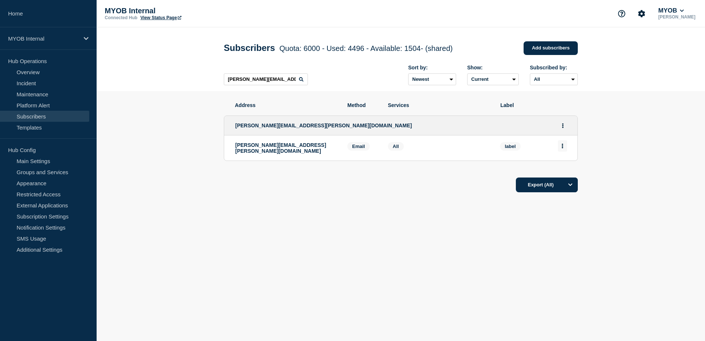
click at [560, 148] on button "Actions" at bounding box center [562, 145] width 9 height 11
click at [567, 165] on div "Delete" at bounding box center [562, 166] width 35 height 27
click at [565, 168] on button "Delete" at bounding box center [562, 167] width 14 height 6
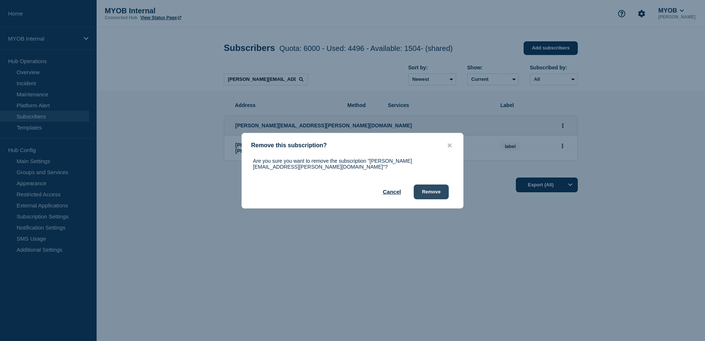
click at [445, 192] on button "Remove" at bounding box center [431, 191] width 35 height 15
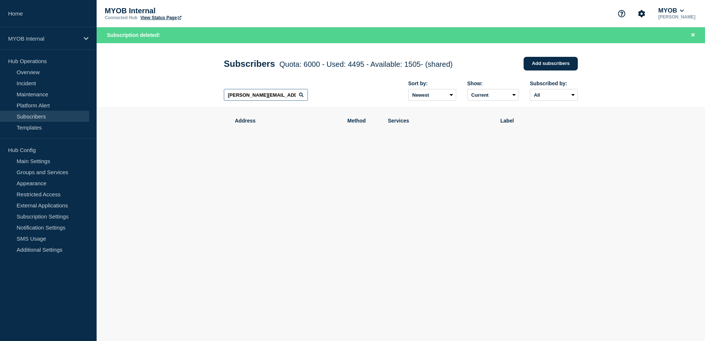
drag, startPoint x: 262, startPoint y: 95, endPoint x: 293, endPoint y: 96, distance: 30.6
click at [293, 96] on input "[PERSON_NAME][EMAIL_ADDRESS][PERSON_NAME][DOMAIN_NAME]" at bounding box center [266, 95] width 84 height 12
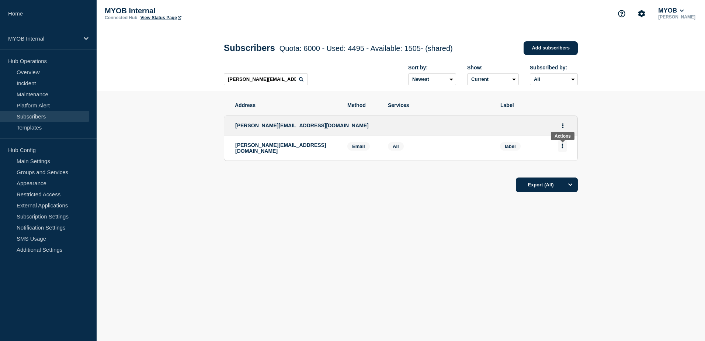
click at [561, 147] on button "Actions" at bounding box center [562, 145] width 9 height 11
click at [558, 167] on button "Delete" at bounding box center [562, 167] width 14 height 6
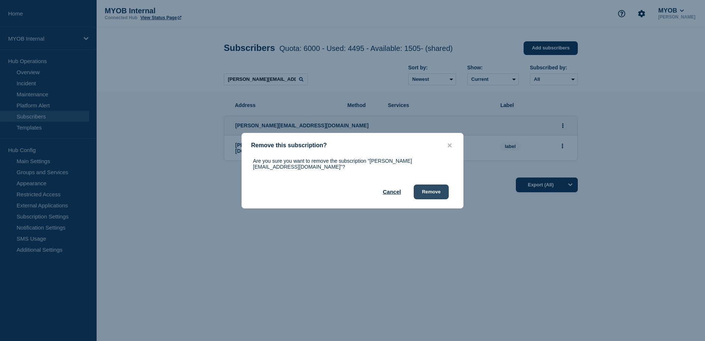
click at [430, 189] on button "Remove" at bounding box center [431, 191] width 35 height 15
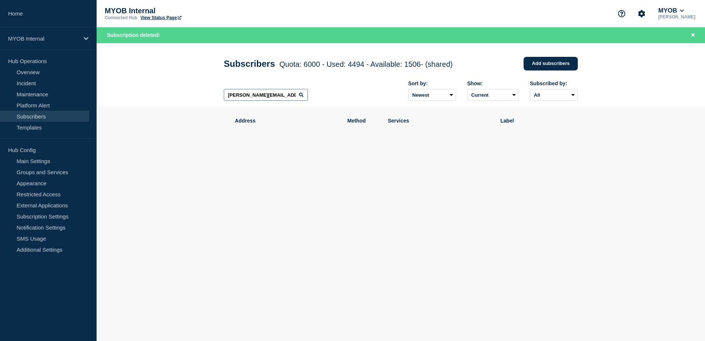
drag, startPoint x: 291, startPoint y: 98, endPoint x: 168, endPoint y: 98, distance: 123.5
click at [168, 98] on header "Subscribers Quota: 6000 - Used: 4494 - Available: 1506 - (shared) Quota Used Av…" at bounding box center [401, 75] width 608 height 64
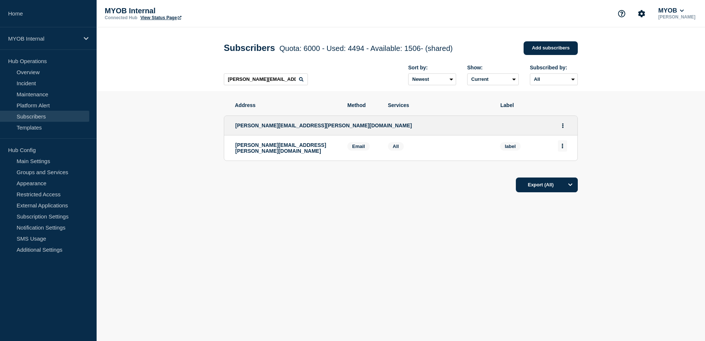
click at [565, 147] on button "Actions" at bounding box center [562, 145] width 9 height 11
click at [564, 170] on button "Delete" at bounding box center [562, 167] width 14 height 6
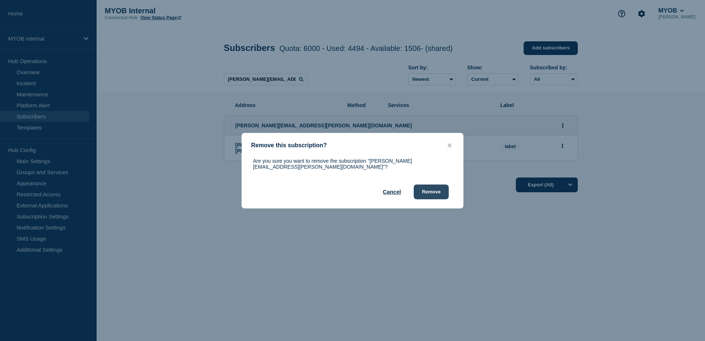
click at [424, 184] on button "Remove" at bounding box center [431, 191] width 35 height 15
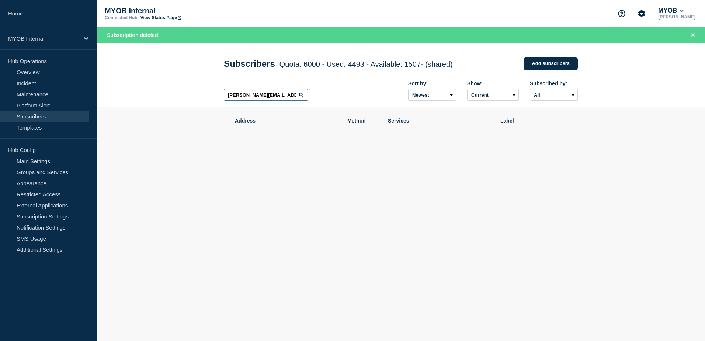
drag, startPoint x: 287, startPoint y: 95, endPoint x: 148, endPoint y: 87, distance: 139.2
click at [148, 87] on header "Subscribers Quota: 6000 - Used: 4493 - Available: 1507 - (shared) Quota Used Av…" at bounding box center [401, 75] width 608 height 64
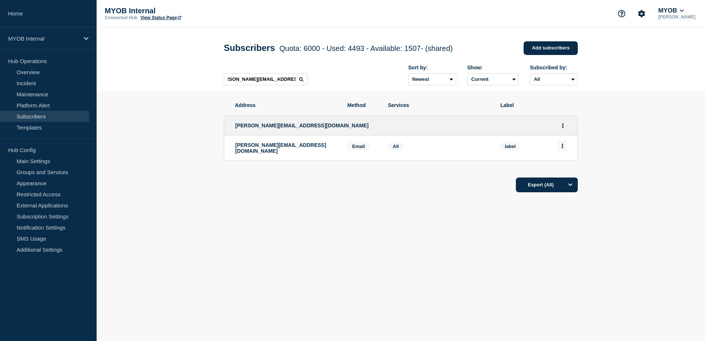
click at [564, 149] on button "Actions" at bounding box center [562, 145] width 9 height 11
click at [557, 170] on button "Delete" at bounding box center [562, 167] width 14 height 6
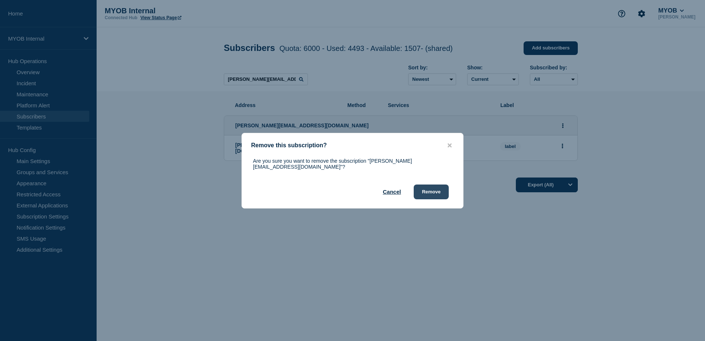
click at [438, 189] on button "Remove" at bounding box center [431, 191] width 35 height 15
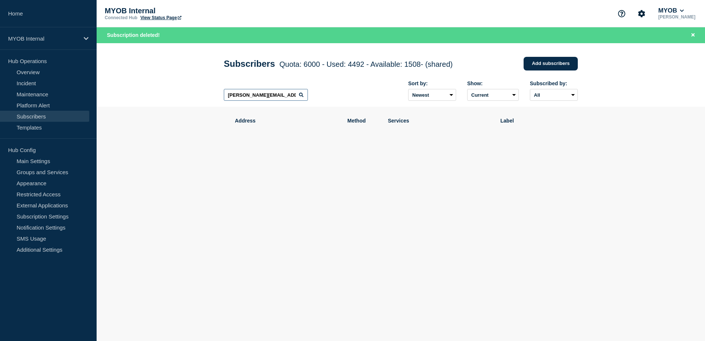
scroll to position [0, 10]
drag, startPoint x: 227, startPoint y: 96, endPoint x: 337, endPoint y: 106, distance: 110.7
click at [337, 106] on div "[PERSON_NAME][EMAIL_ADDRESS][DOMAIN_NAME] Sort by: Newest Oldest Show: Current …" at bounding box center [401, 91] width 354 height 32
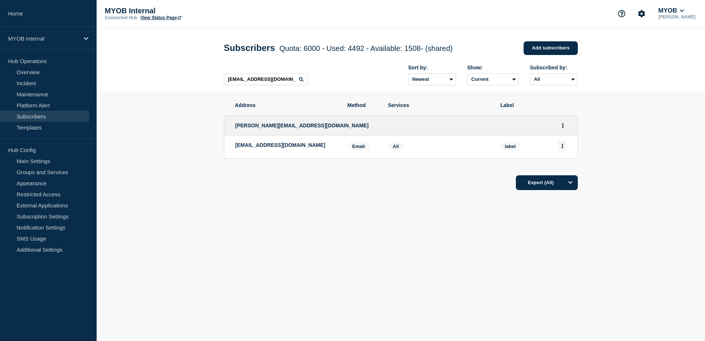
click at [563, 148] on icon "Actions" at bounding box center [562, 145] width 2 height 5
click at [569, 170] on button "Delete" at bounding box center [562, 167] width 14 height 6
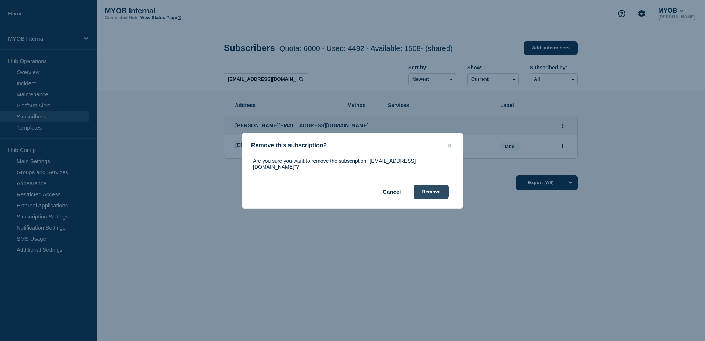
click at [436, 192] on button "Remove" at bounding box center [431, 191] width 35 height 15
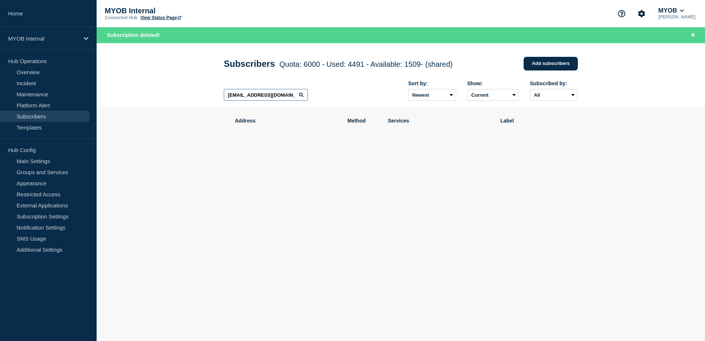
drag, startPoint x: 293, startPoint y: 98, endPoint x: 171, endPoint y: 102, distance: 122.4
click at [171, 102] on header "Subscribers Quota: 6000 - Used: 4491 - Available: 1509 - (shared) Quota Used Av…" at bounding box center [401, 75] width 608 height 64
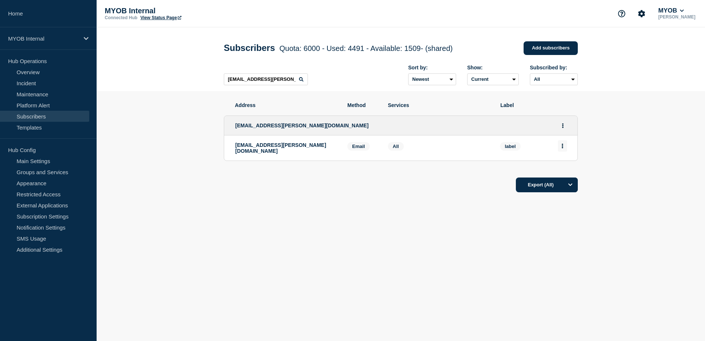
click at [564, 151] on button "Actions" at bounding box center [562, 145] width 9 height 11
click at [562, 167] on button "Delete" at bounding box center [562, 167] width 14 height 6
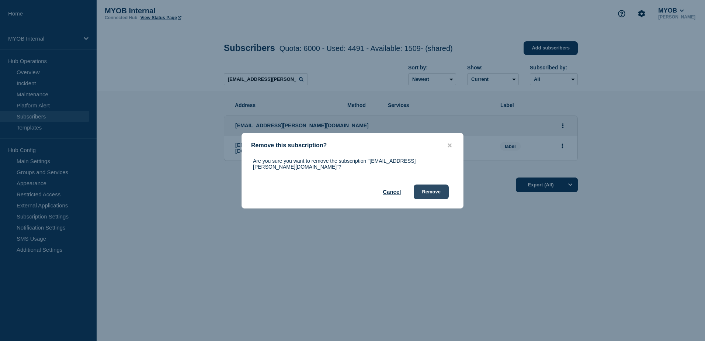
click at [441, 187] on button "Remove" at bounding box center [431, 191] width 35 height 15
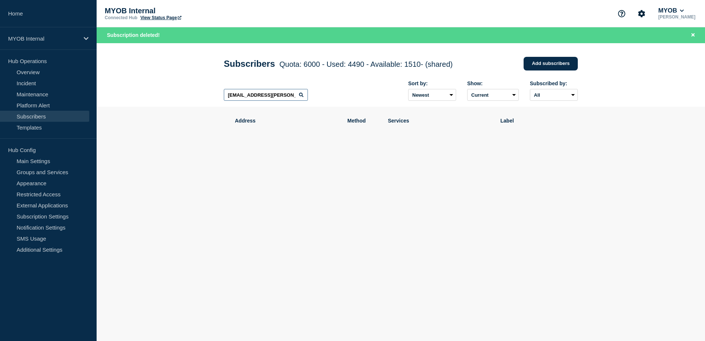
drag, startPoint x: 296, startPoint y: 97, endPoint x: 185, endPoint y: 91, distance: 111.9
click at [185, 91] on header "Subscribers Quota: 6000 - Used: 4490 - Available: 1510 - (shared) Quota Used Av…" at bounding box center [401, 75] width 608 height 64
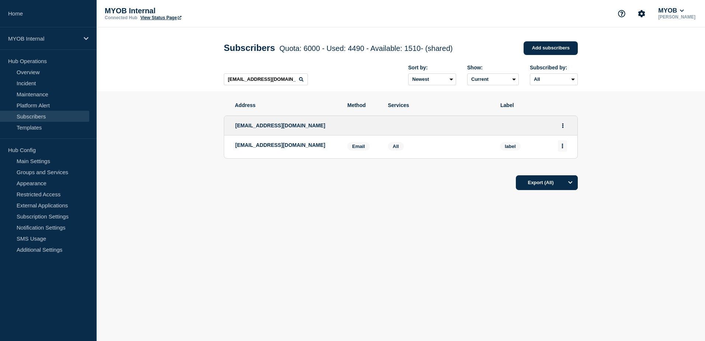
click at [560, 150] on button "Actions" at bounding box center [562, 145] width 9 height 11
click at [554, 166] on div "Delete" at bounding box center [562, 166] width 35 height 27
click at [561, 167] on button "Delete" at bounding box center [562, 167] width 14 height 6
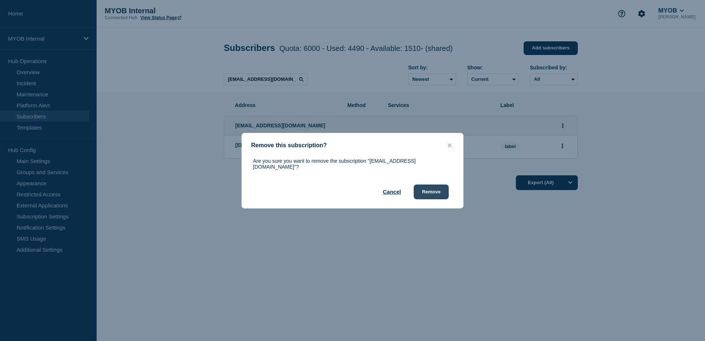
click at [444, 191] on button "Remove" at bounding box center [431, 191] width 35 height 15
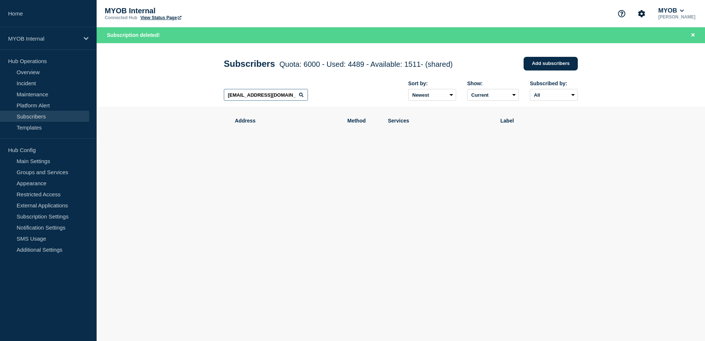
drag, startPoint x: 288, startPoint y: 96, endPoint x: 171, endPoint y: 95, distance: 117.2
click at [171, 95] on header "Subscribers Quota: 6000 - Used: 4489 - Available: 1511 - (shared) Quota Used Av…" at bounding box center [401, 75] width 608 height 64
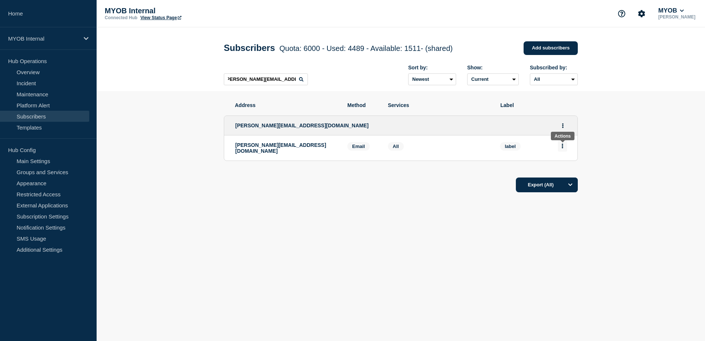
click at [561, 149] on button "Actions" at bounding box center [562, 145] width 9 height 11
click at [562, 168] on button "Delete" at bounding box center [562, 167] width 14 height 6
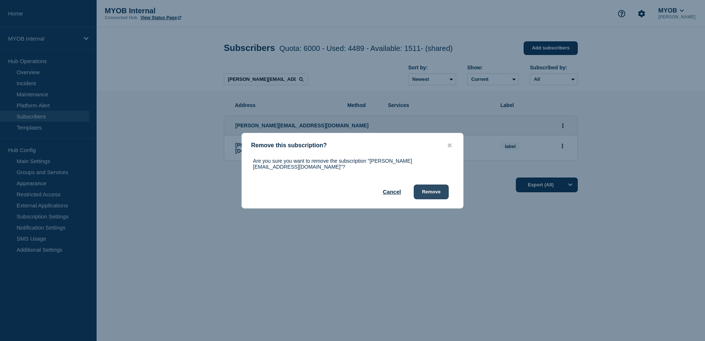
click at [432, 190] on button "Remove" at bounding box center [431, 191] width 35 height 15
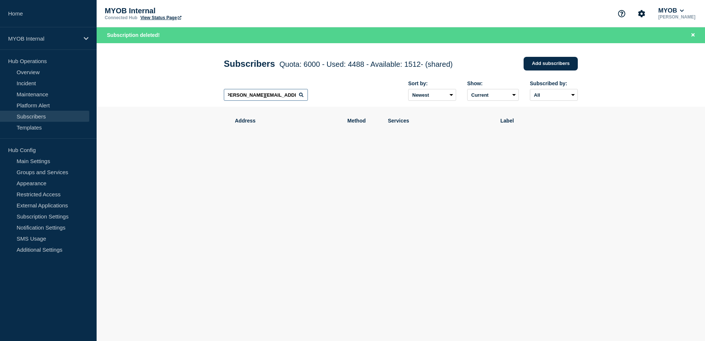
drag, startPoint x: 226, startPoint y: 95, endPoint x: 412, endPoint y: 118, distance: 187.8
click at [412, 118] on main "Subscribers Quota: 6000 - Used: 4488 - Available: 1512 - (shared) Quota Used Av…" at bounding box center [401, 129] width 608 height 172
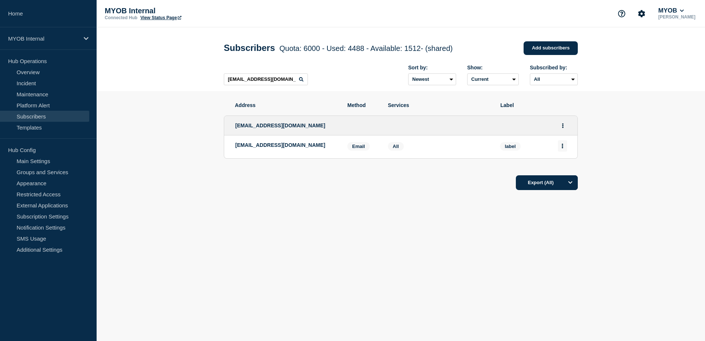
click at [562, 150] on button "Actions" at bounding box center [562, 145] width 9 height 11
click at [558, 166] on button "Delete" at bounding box center [562, 167] width 14 height 6
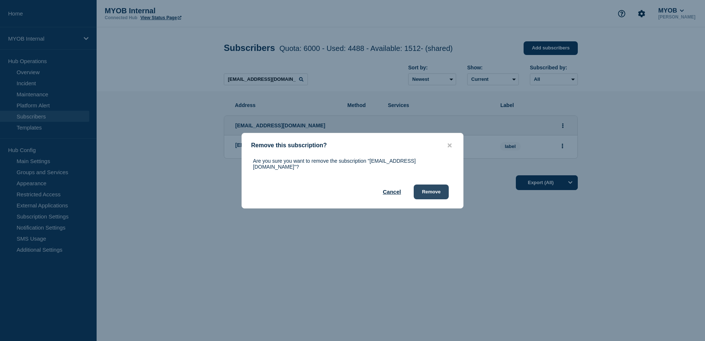
click at [432, 192] on button "Remove" at bounding box center [431, 191] width 35 height 15
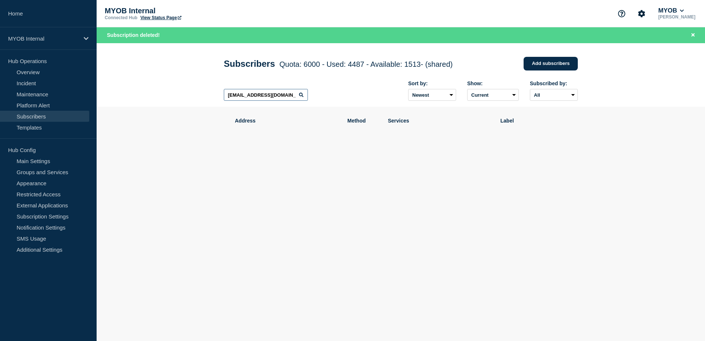
drag, startPoint x: 228, startPoint y: 96, endPoint x: 350, endPoint y: 107, distance: 122.9
click at [350, 107] on div "[EMAIL_ADDRESS][DOMAIN_NAME] Sort by: Newest Oldest Show: Current Deleted Recen…" at bounding box center [401, 91] width 354 height 32
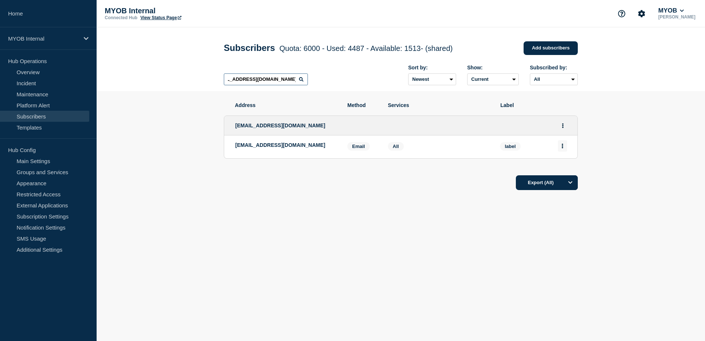
type input "[EMAIL_ADDRESS][DOMAIN_NAME]"
click at [560, 145] on button "Actions" at bounding box center [562, 145] width 9 height 11
click at [557, 167] on button "Delete" at bounding box center [562, 167] width 14 height 6
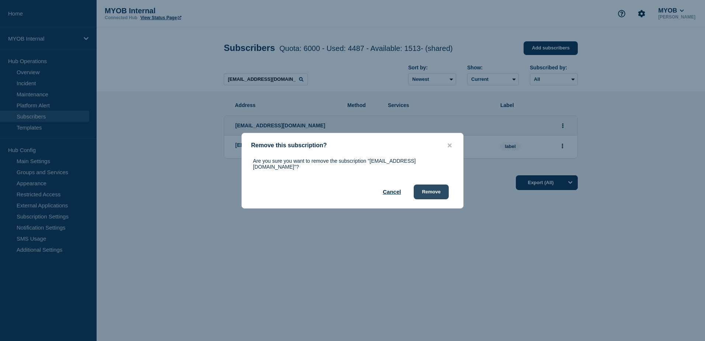
click at [426, 192] on button "Remove" at bounding box center [431, 191] width 35 height 15
